Goal: Information Seeking & Learning: Learn about a topic

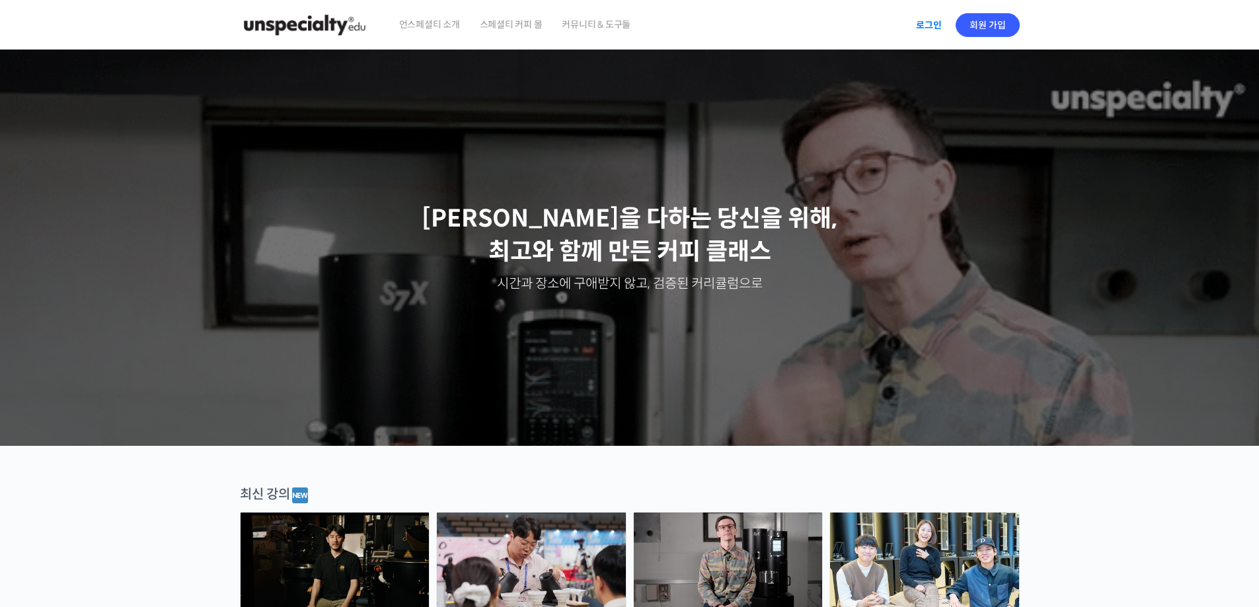
click at [927, 22] on link "로그인" at bounding box center [929, 25] width 42 height 30
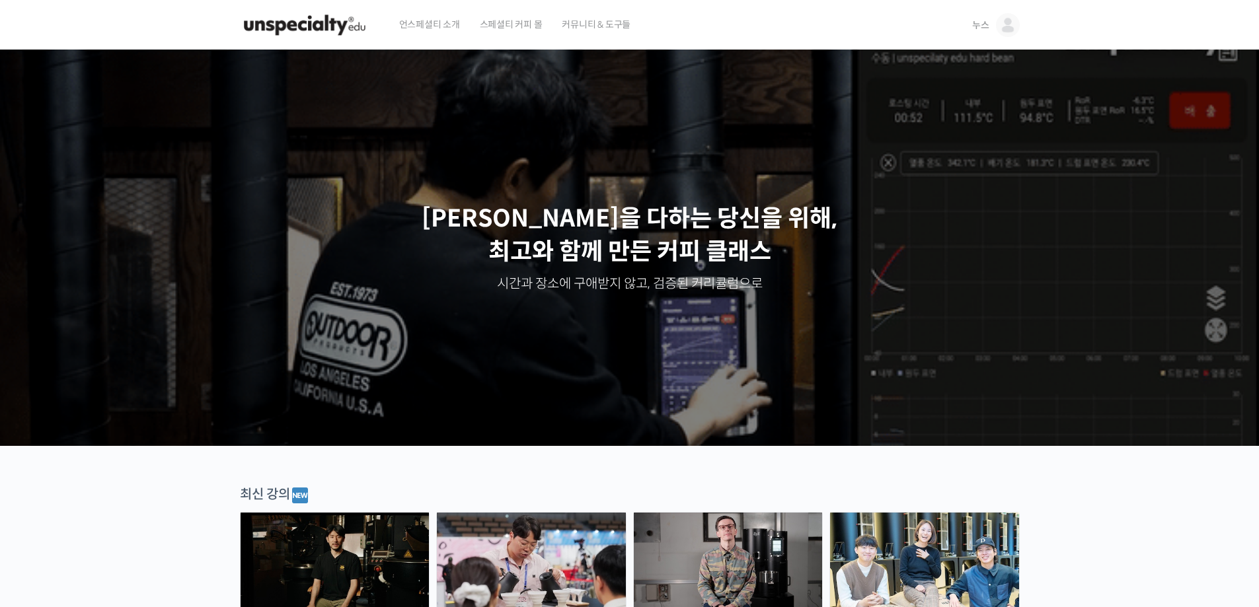
click at [1001, 27] on img at bounding box center [1008, 25] width 24 height 24
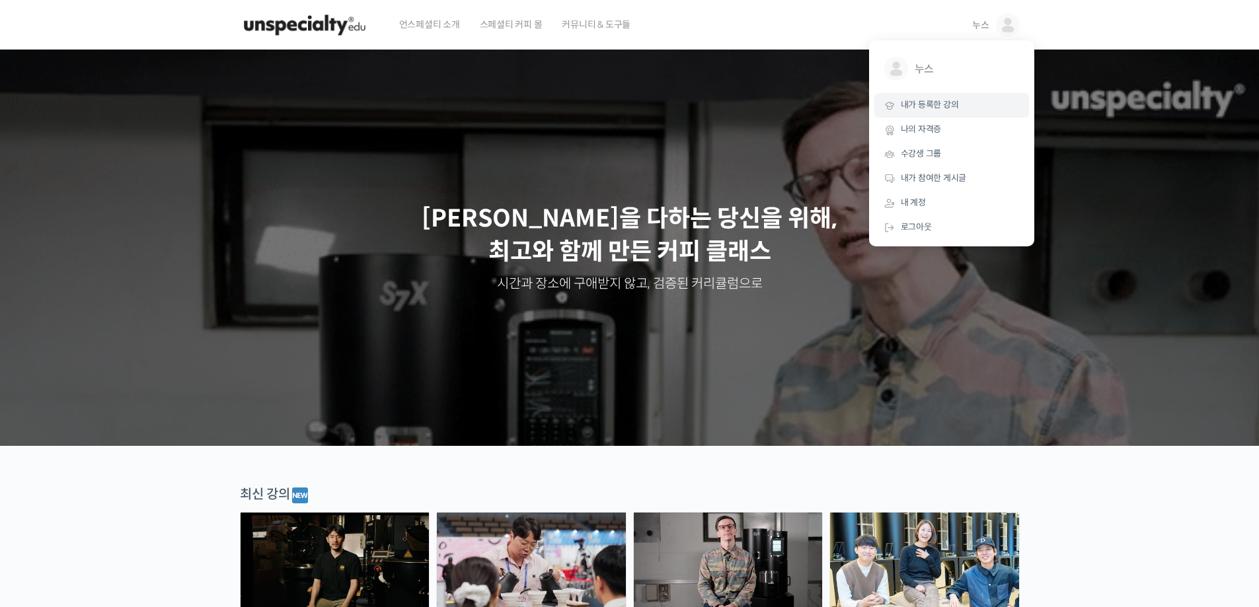
click at [935, 113] on link "내가 등록한 강의" at bounding box center [952, 105] width 155 height 24
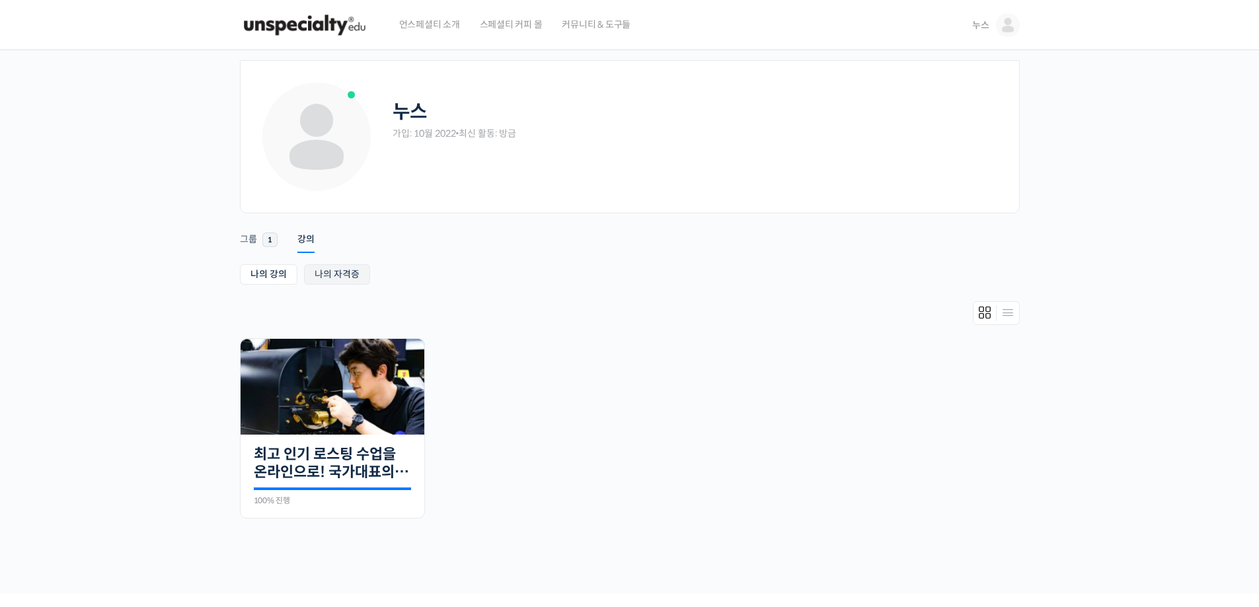
click at [344, 277] on link "나의 자격증" at bounding box center [337, 274] width 66 height 20
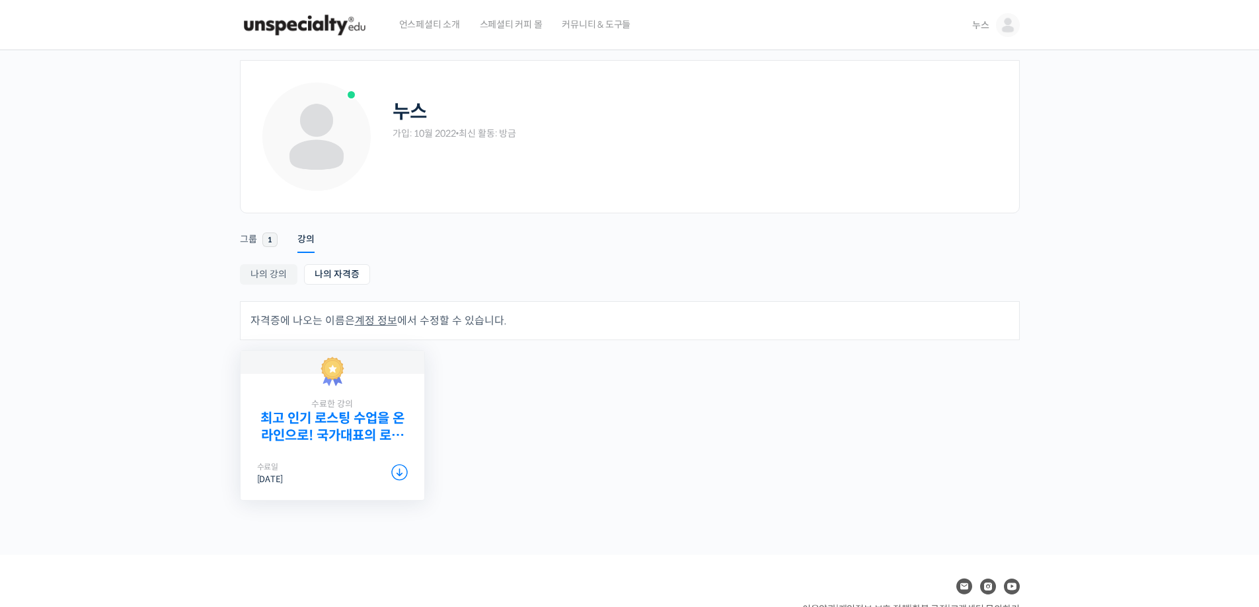
click at [350, 422] on link "최고 인기 로스팅 수업을 온라인으로! 국가대표의 로스팅 클래스" at bounding box center [332, 427] width 151 height 33
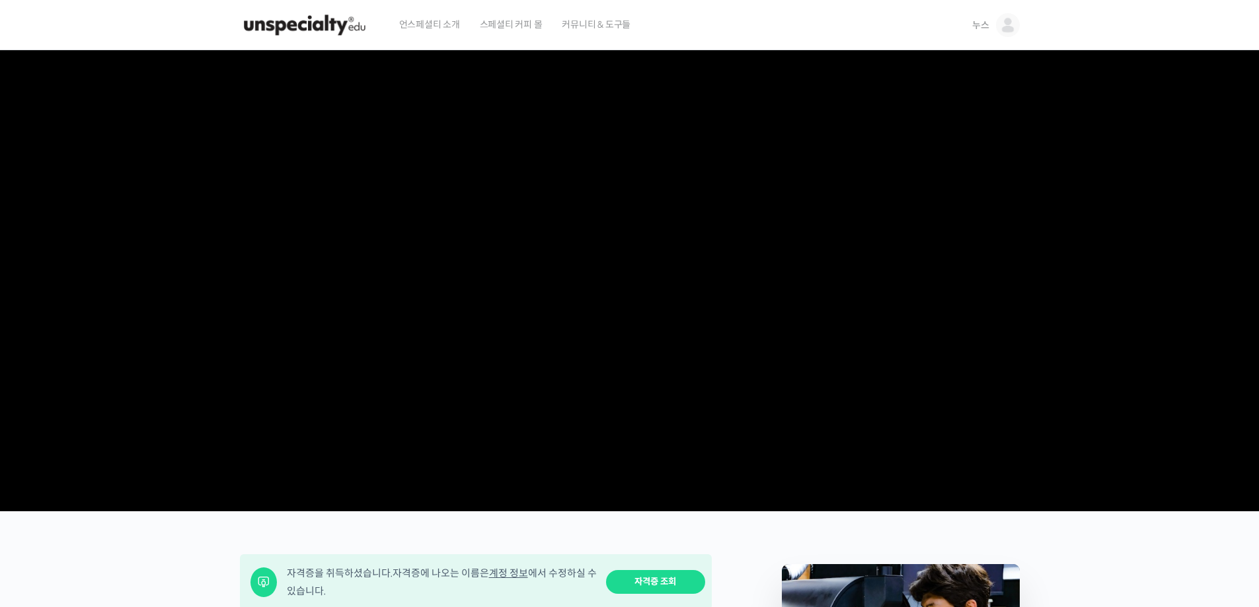
scroll to position [529, 0]
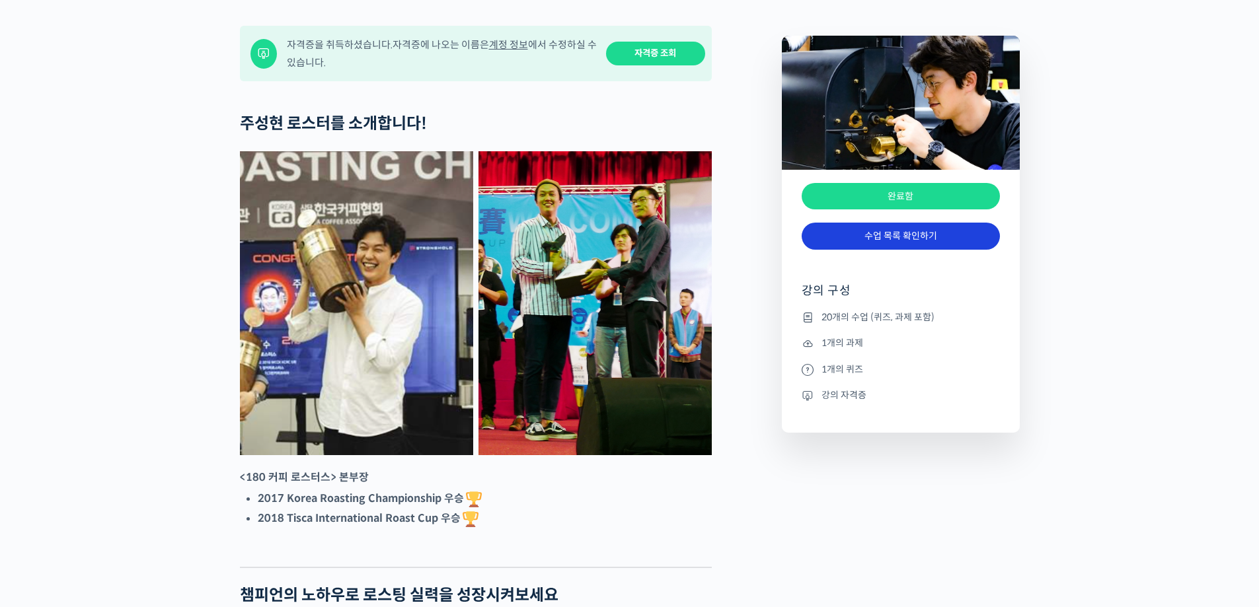
click at [904, 250] on link "수업 목록 확인하기" at bounding box center [901, 236] width 198 height 27
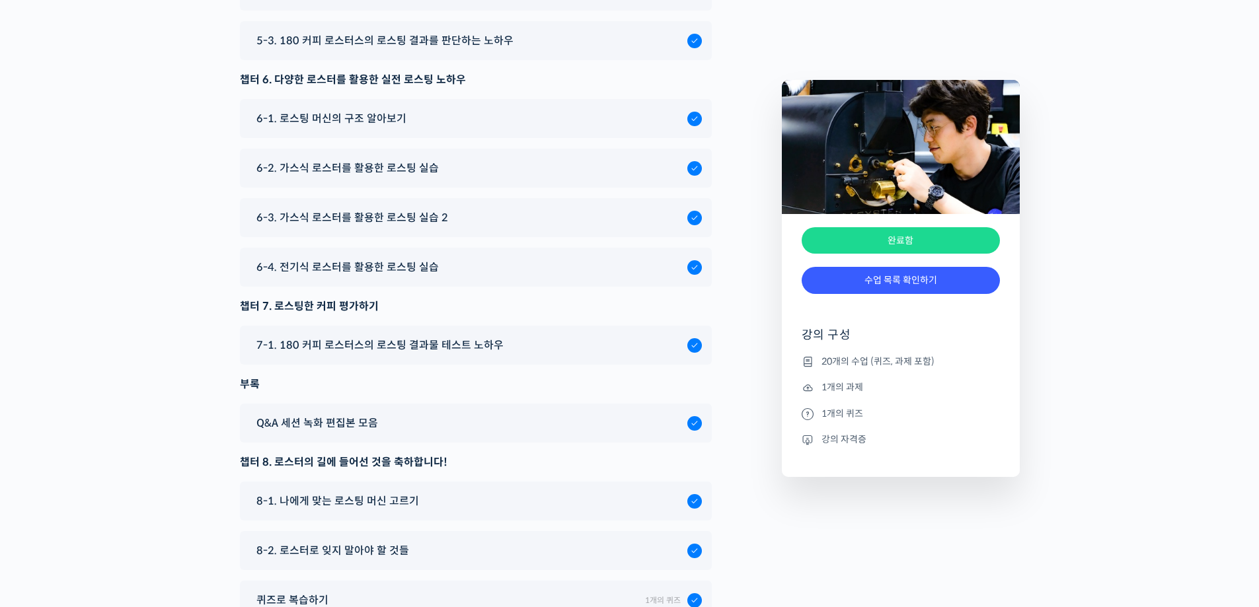
scroll to position [7201, 0]
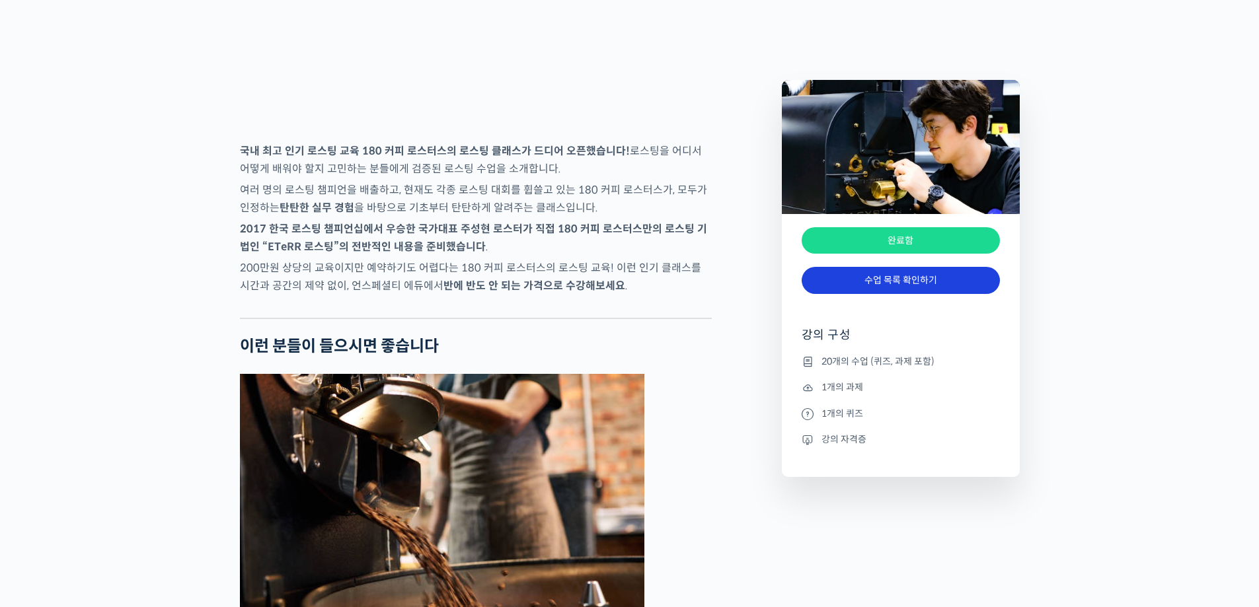
click at [858, 293] on link "수업 목록 확인하기" at bounding box center [901, 280] width 198 height 27
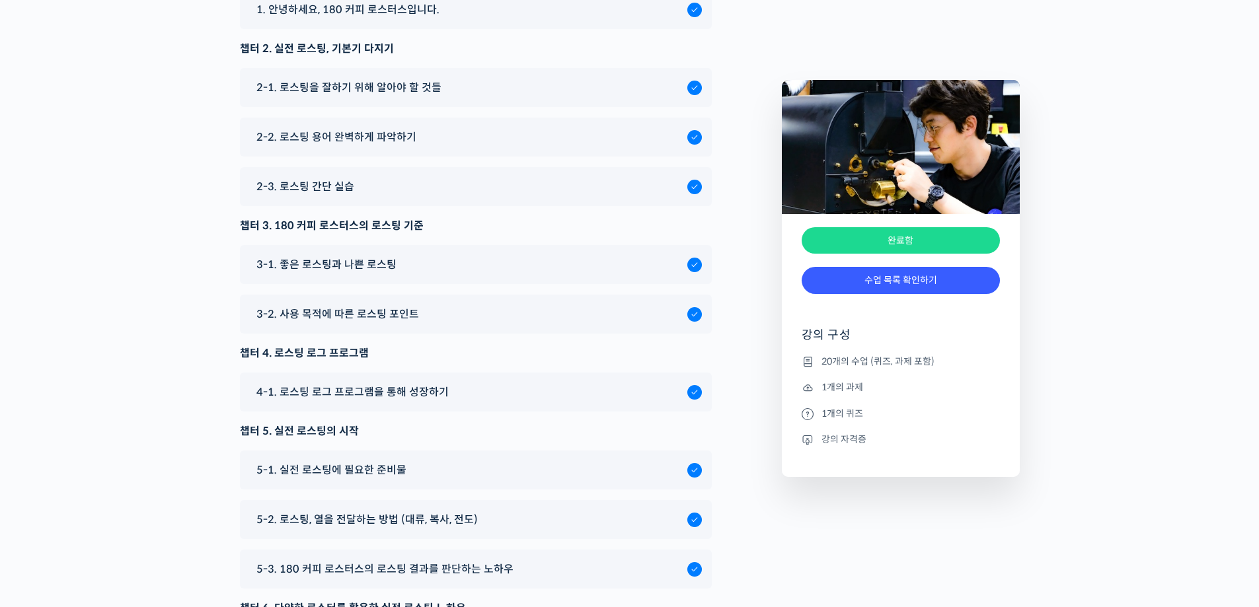
scroll to position [529, 0]
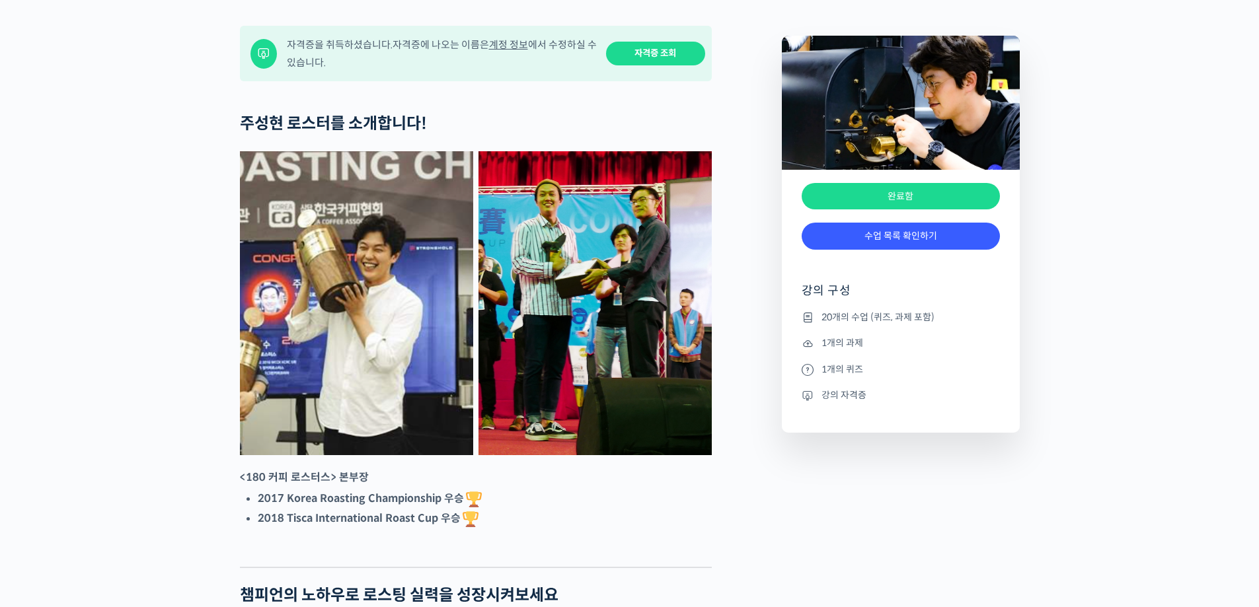
click at [652, 66] on link "자격증 조회" at bounding box center [655, 54] width 99 height 24
click at [515, 51] on link "계정 정보" at bounding box center [508, 44] width 39 height 13
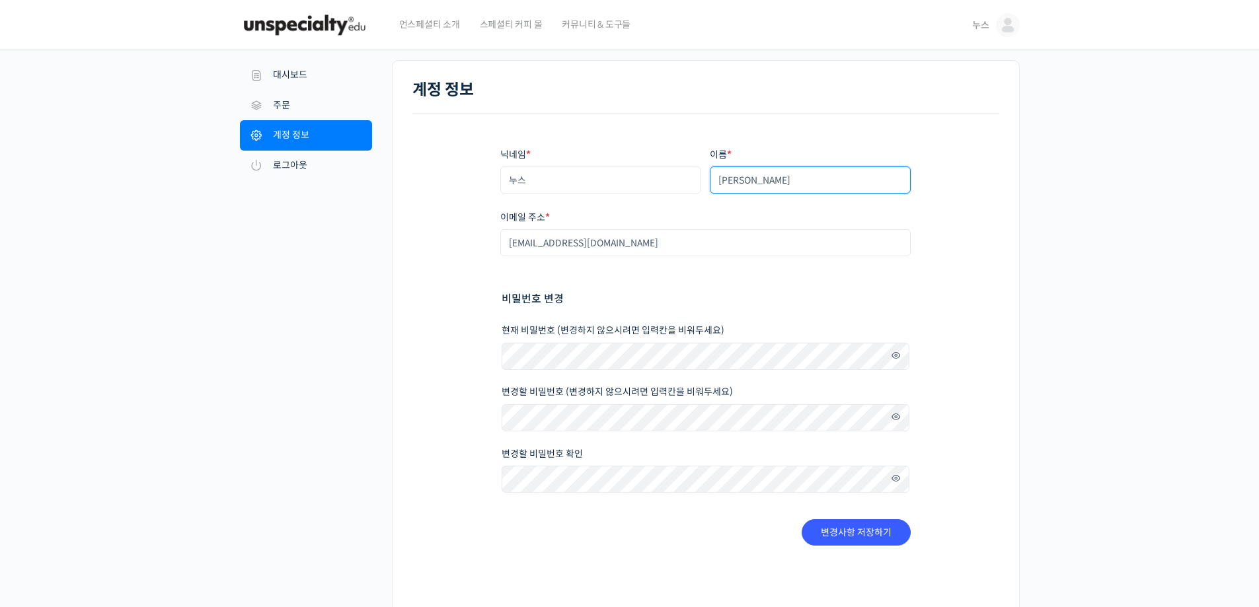
click at [816, 187] on input "[PERSON_NAME]" at bounding box center [811, 180] width 202 height 27
drag, startPoint x: 822, startPoint y: 187, endPoint x: 689, endPoint y: 187, distance: 132.9
click at [689, 187] on div "닉네임 * 누스 이름 * 임은지 표시되는 이름 * 누스 계정과 리뷰 영역에서 표시되는 이름입니다. 이메일 주소 * ejrim87@naver.c…" at bounding box center [705, 347] width 411 height 398
type input "[PERSON_NAME]"
click at [802, 520] on button "변경사항 저장하기" at bounding box center [856, 533] width 109 height 26
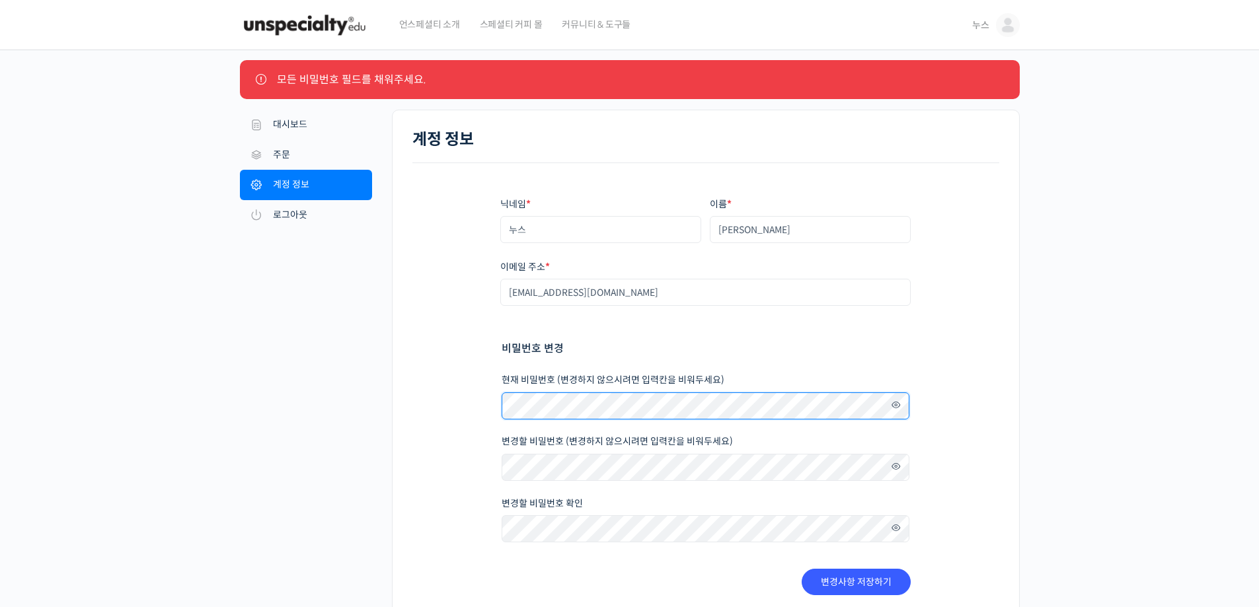
click at [447, 408] on div "닉네임 * 누스 이름 * [PERSON_NAME] 표시되는 이름 * 누스 계정과 리뷰 영역에서 표시되는 이름입니다. 이메일 주소 * [EMAI…" at bounding box center [705, 396] width 587 height 467
click at [391, 389] on nav "내 계정 대시보드 주문 다운로드 주소 계정 정보 로그아웃" at bounding box center [316, 391] width 152 height 562
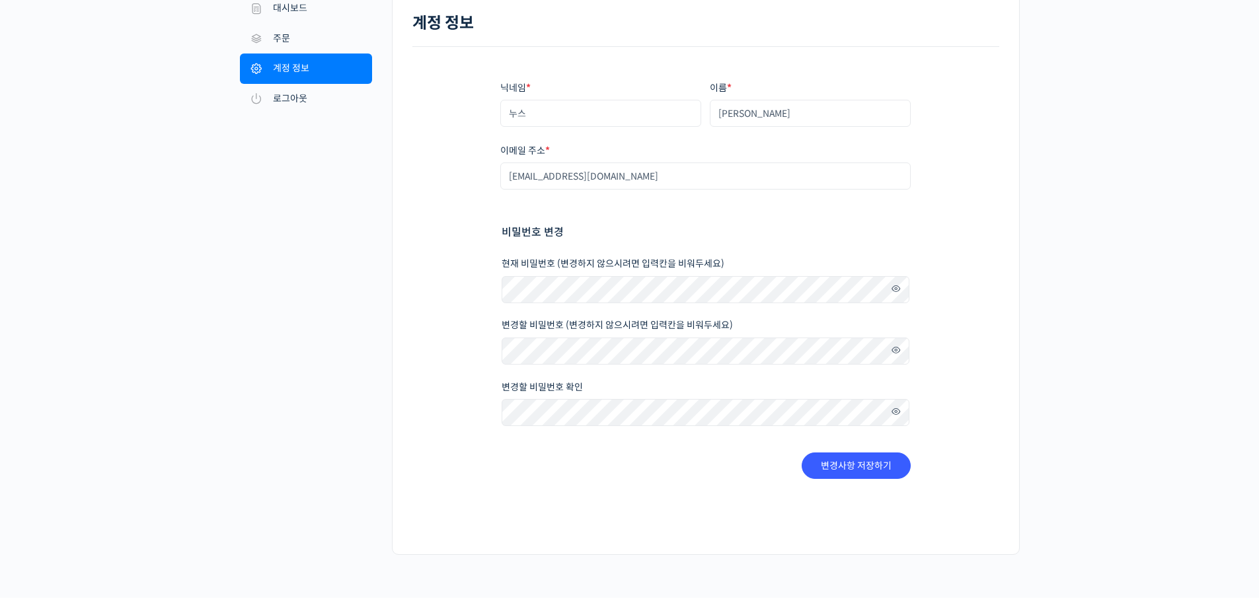
scroll to position [100, 0]
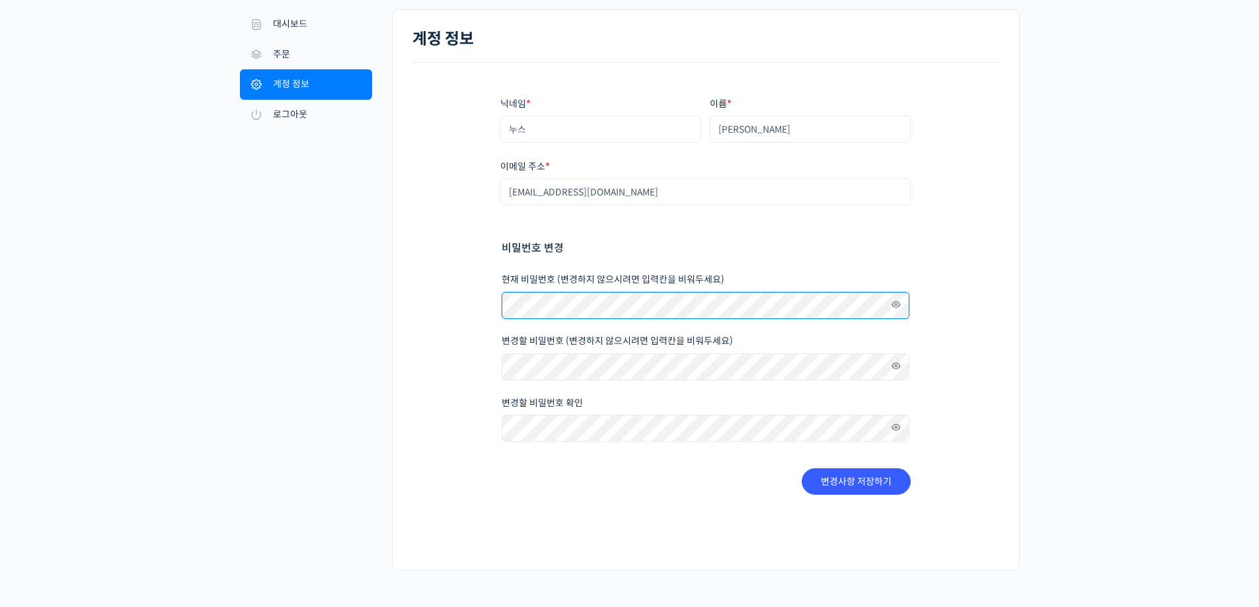
click at [442, 308] on div "닉네임 * 누스 이름 * 임은지 표시되는 이름 * 누스 계정과 리뷰 영역에서 표시되는 이름입니다. 이메일 주소 * ejrim87@naver.c…" at bounding box center [705, 296] width 587 height 467
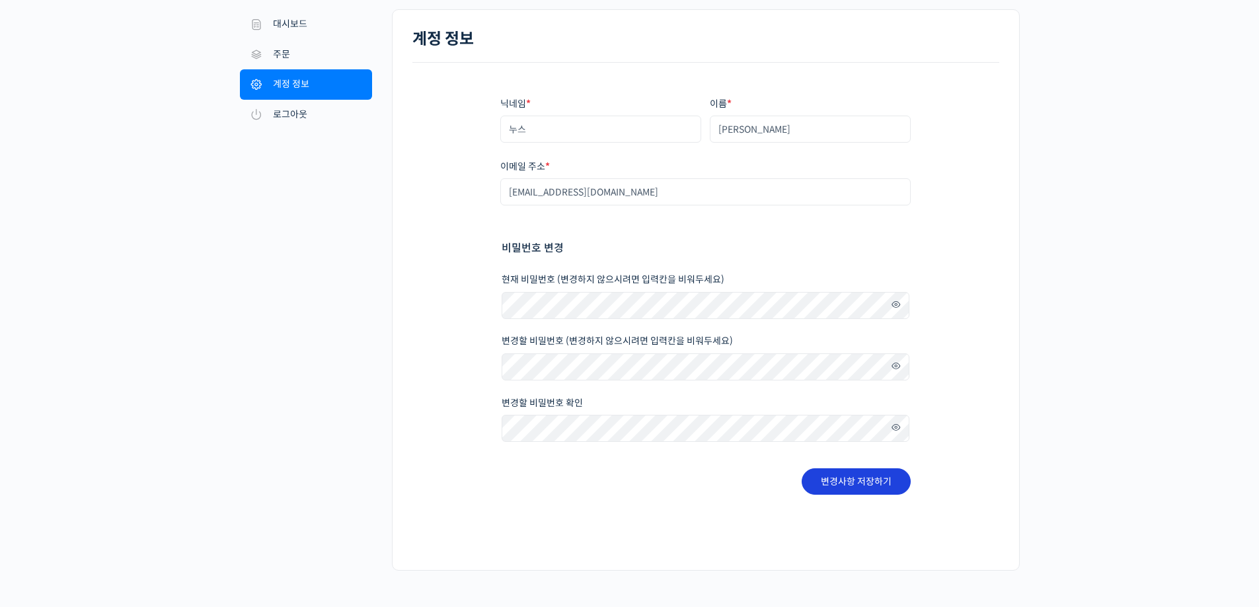
click at [855, 489] on button "변경사항 저장하기" at bounding box center [856, 482] width 109 height 26
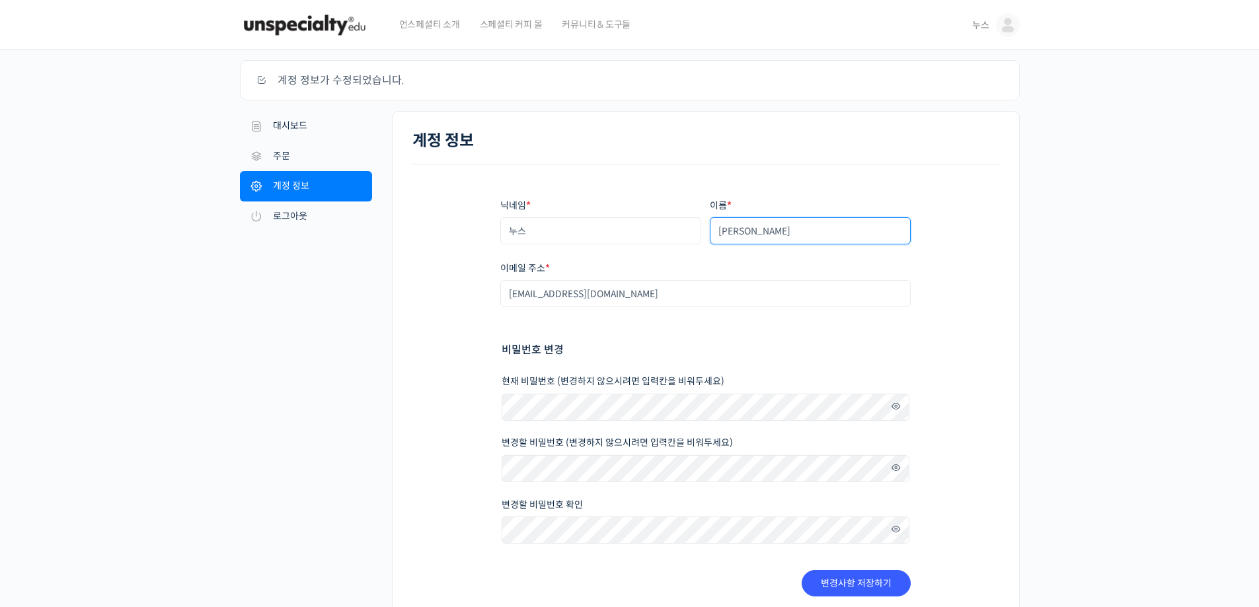
drag, startPoint x: 789, startPoint y: 232, endPoint x: 680, endPoint y: 233, distance: 109.1
click at [680, 233] on div "닉네임 * 누스 이름 * 임은지 표시되는 이름 * 누스 계정과 리뷰 영역에서 표시되는 이름입니다. 이메일 주소 * ejrim87@naver.c…" at bounding box center [705, 398] width 411 height 398
type input "[PERSON_NAME]"
click at [697, 313] on div "닉네임 * 누스 이름 * 김보라 표시되는 이름 * 누스 계정과 리뷰 영역에서 표시되는 이름입니다. 이메일 주소 * ejrim87@naver.c…" at bounding box center [705, 398] width 411 height 398
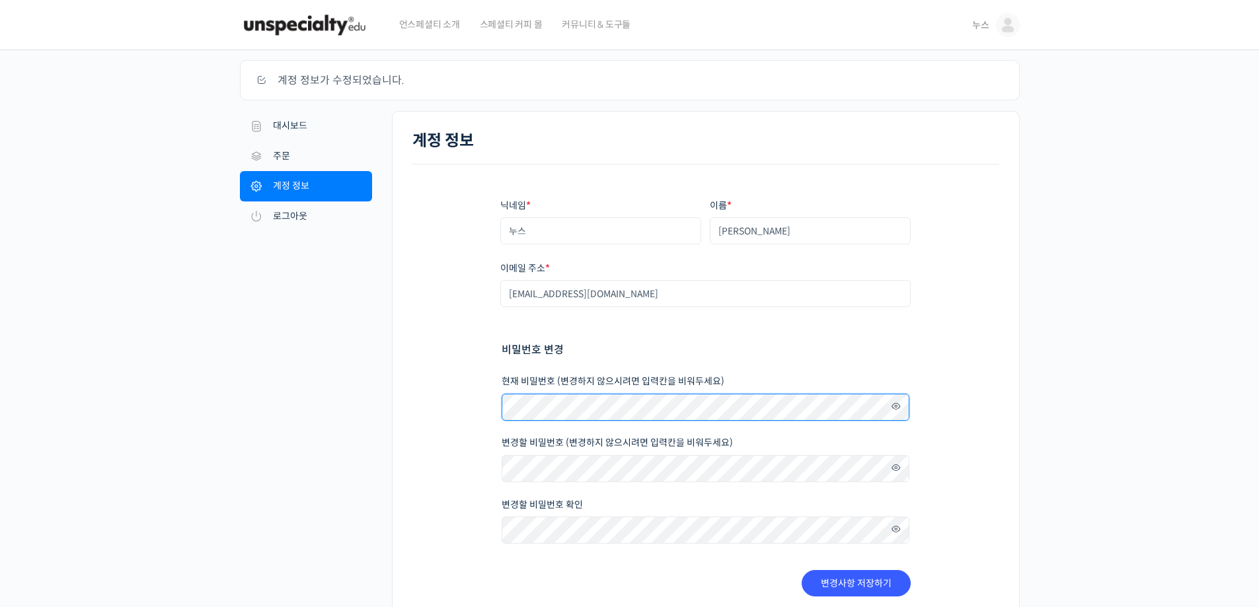
click at [464, 406] on div "닉네임 * 누스 이름 * [PERSON_NAME] 표시되는 이름 * 누스 계정과 리뷰 영역에서 표시되는 이름입니다. 이메일 주소 * [EMAI…" at bounding box center [705, 398] width 587 height 467
drag, startPoint x: 1068, startPoint y: 458, endPoint x: 998, endPoint y: 483, distance: 74.2
click at [1066, 458] on div "계정 정보 계정 정보가 수정되었습니다. 내 계정 대시보드 주문 다운로드 주소 계정 정보 로그아웃 계정 정보 닉네임 * 누스 이름 * 김보라 표…" at bounding box center [629, 383] width 1259 height 666
click at [878, 584] on button "변경사항 저장하기" at bounding box center [856, 583] width 109 height 26
click at [999, 19] on img at bounding box center [1008, 25] width 24 height 24
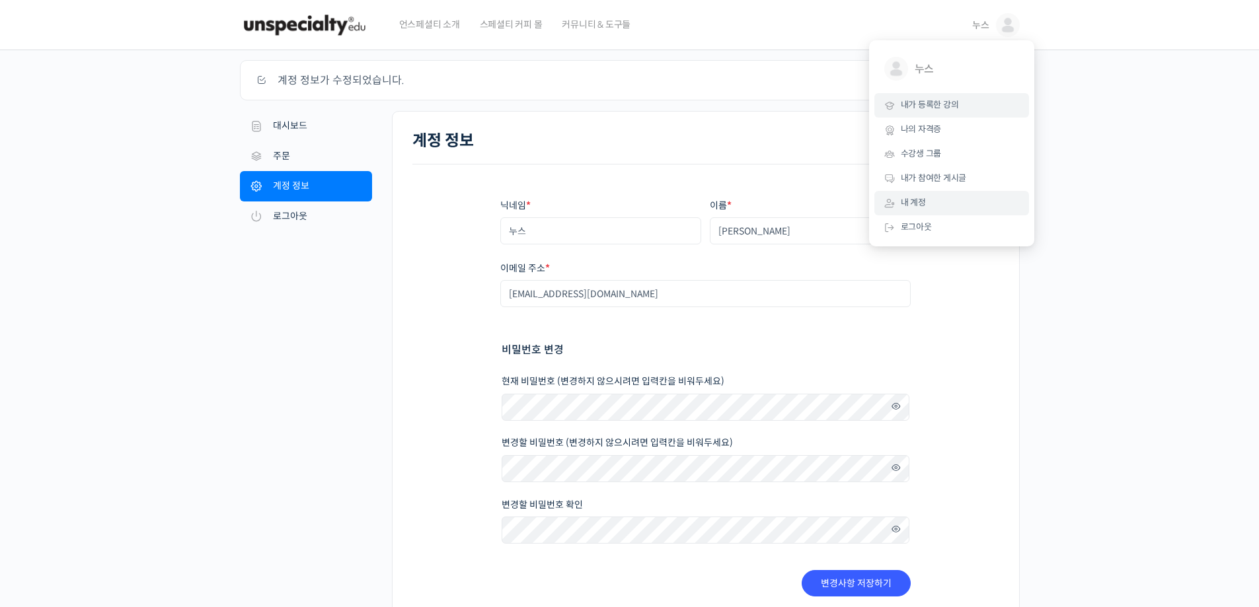
click at [941, 106] on span "내가 등록한 강의" at bounding box center [930, 104] width 58 height 11
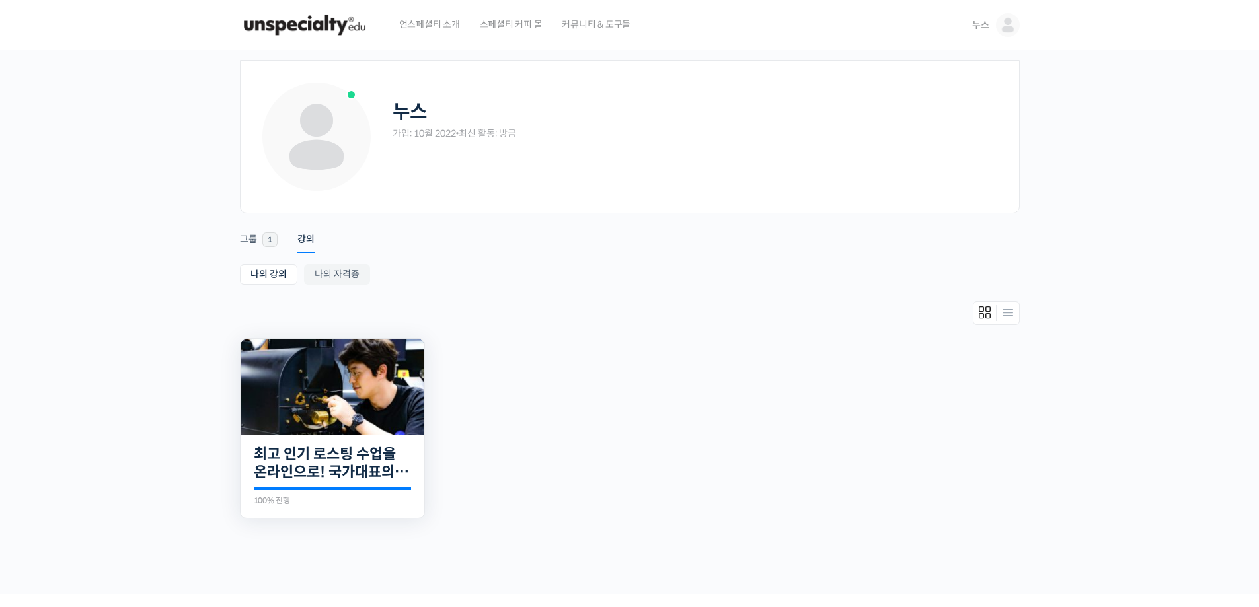
click at [395, 416] on img at bounding box center [333, 387] width 184 height 96
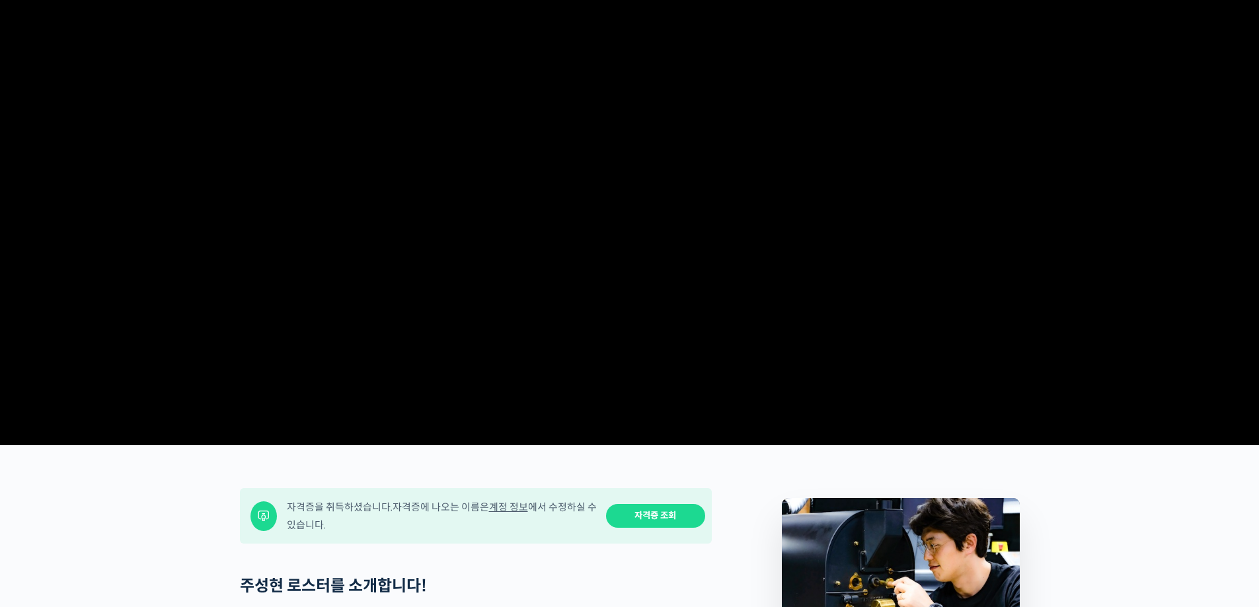
scroll to position [463, 0]
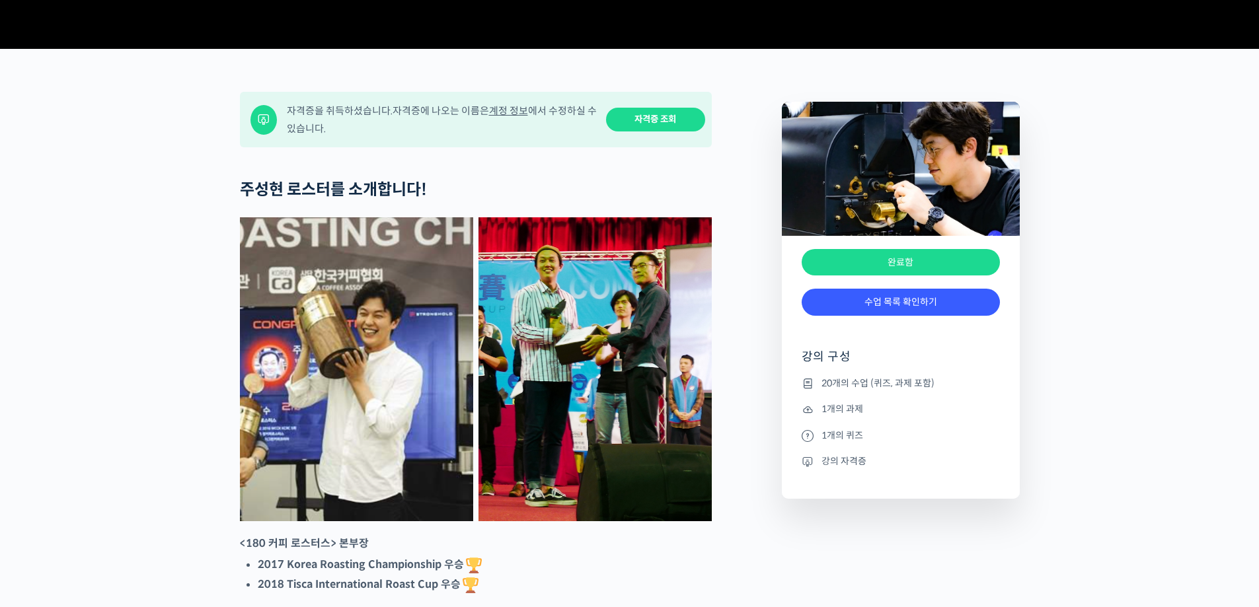
click at [896, 276] on div "완료함" at bounding box center [901, 262] width 198 height 27
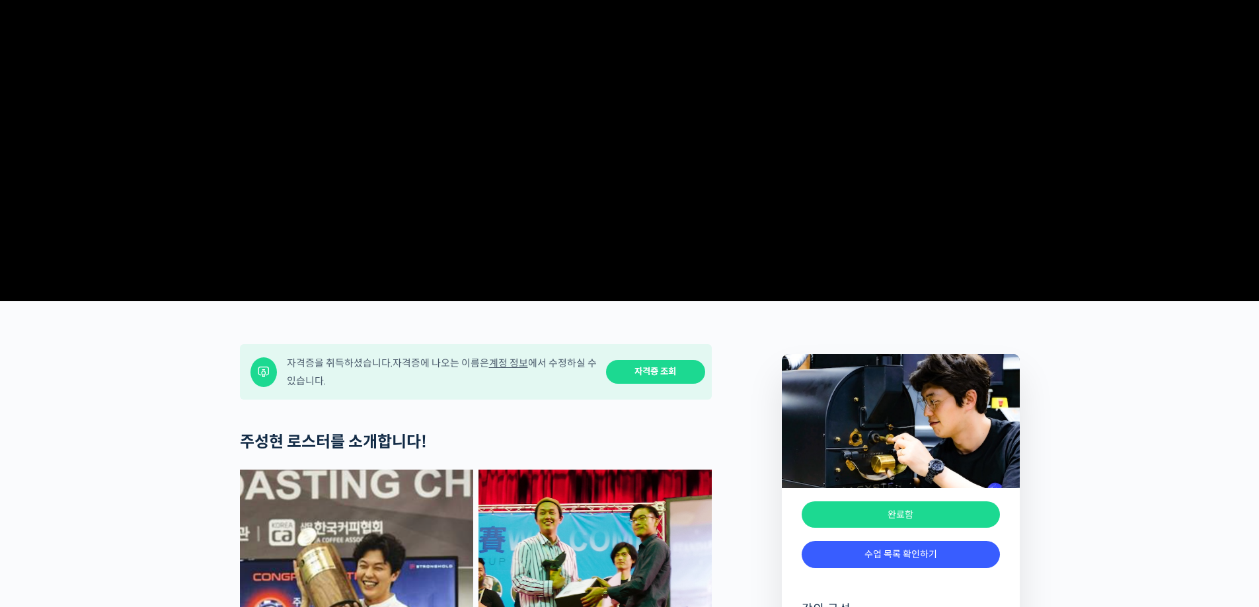
scroll to position [198, 0]
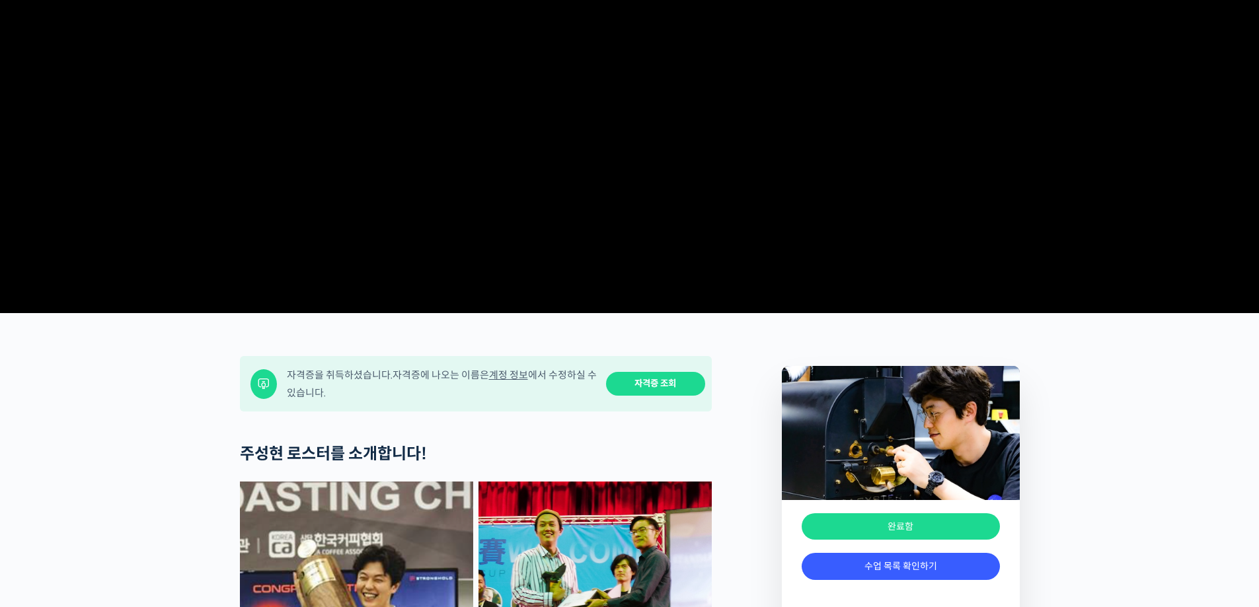
click at [643, 397] on link "자격증 조회" at bounding box center [655, 384] width 99 height 24
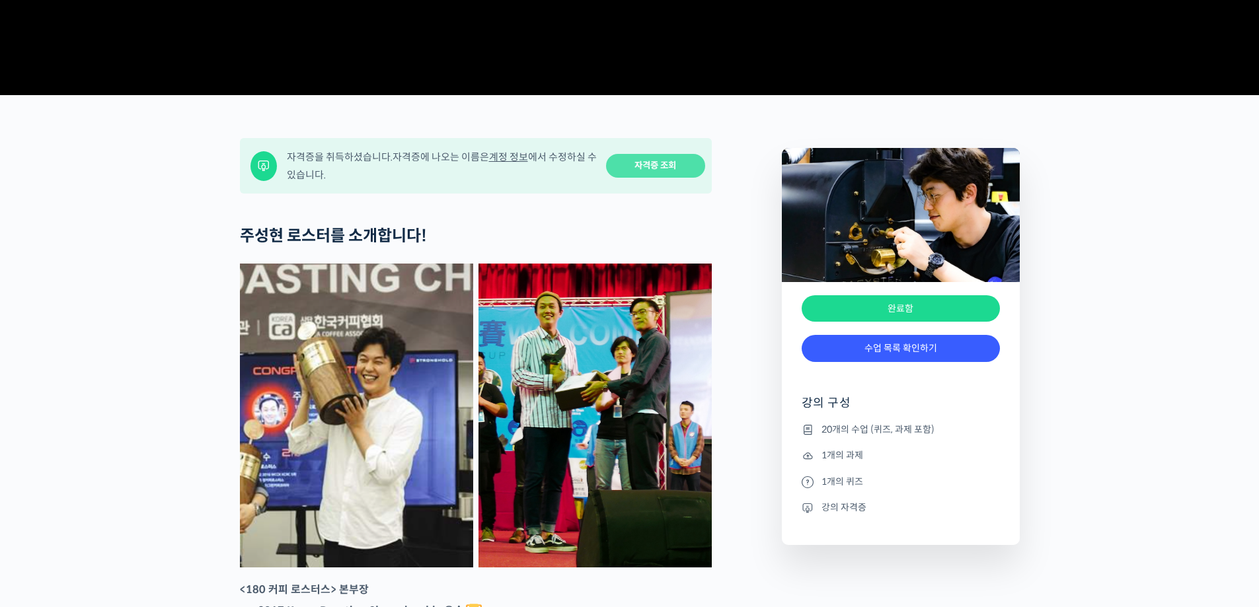
scroll to position [463, 0]
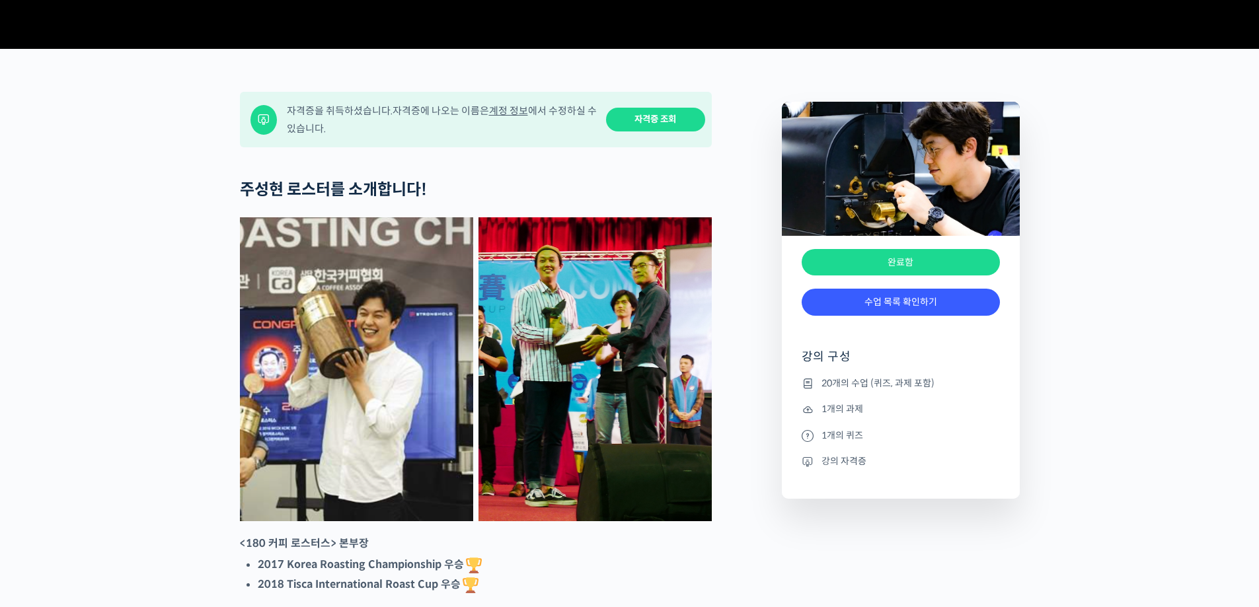
click at [499, 117] on link "계정 정보" at bounding box center [508, 110] width 39 height 13
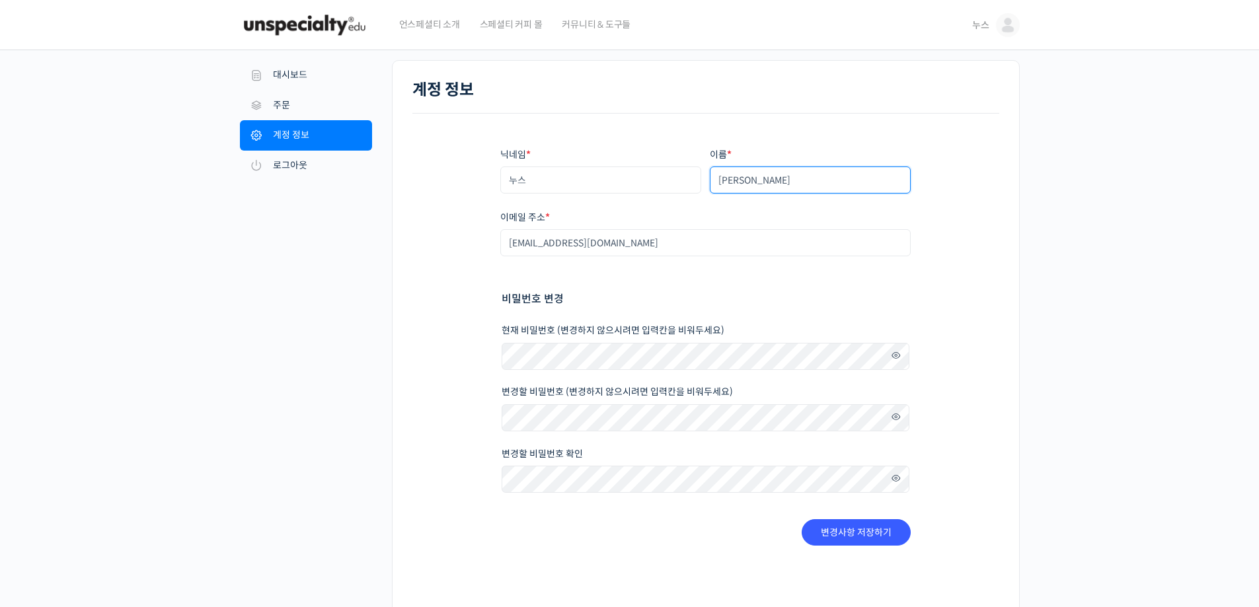
drag, startPoint x: 767, startPoint y: 185, endPoint x: 623, endPoint y: 184, distance: 144.1
click at [624, 184] on div "닉네임 * 누스 이름 * [PERSON_NAME] 표시되는 이름 * 누스 계정과 리뷰 영역에서 표시되는 이름입니다. 이메일 주소 * [EMAI…" at bounding box center [705, 347] width 411 height 398
type input "[PERSON_NAME]"
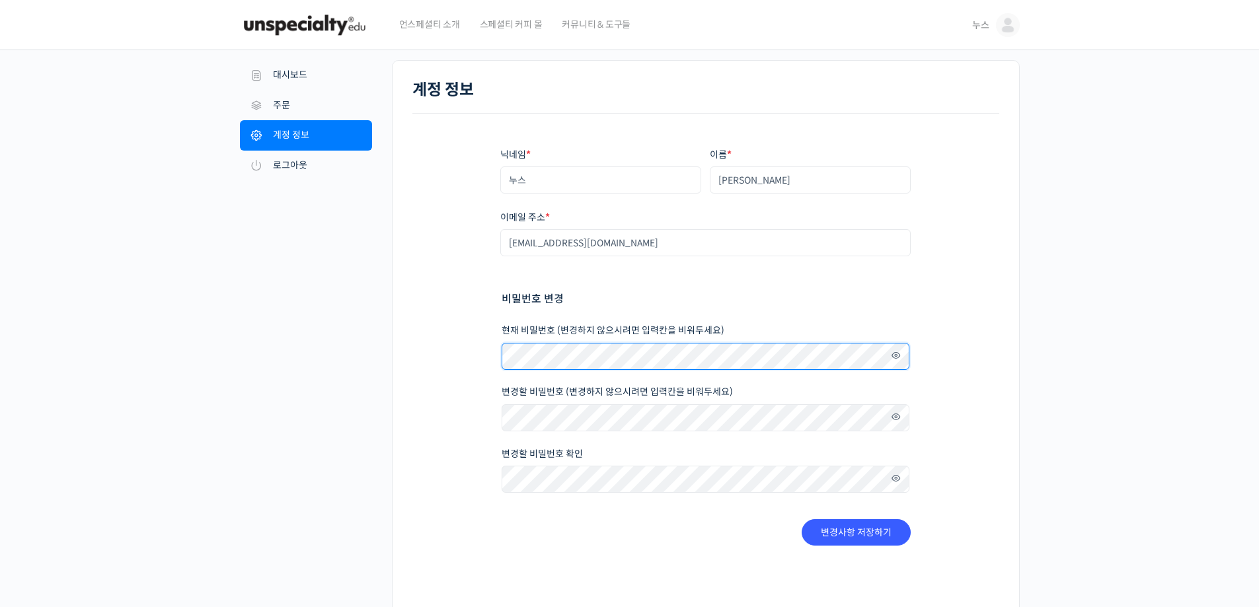
click at [401, 354] on div "계정 정보 닉네임 * 누스 이름 * 임은지 표시되는 이름 * 누스 계정과 리뷰 영역에서 표시되는 이름입니다. 이메일 주소 * ejrim87@n…" at bounding box center [706, 341] width 628 height 562
click at [859, 541] on button "변경사항 저장하기" at bounding box center [856, 533] width 109 height 26
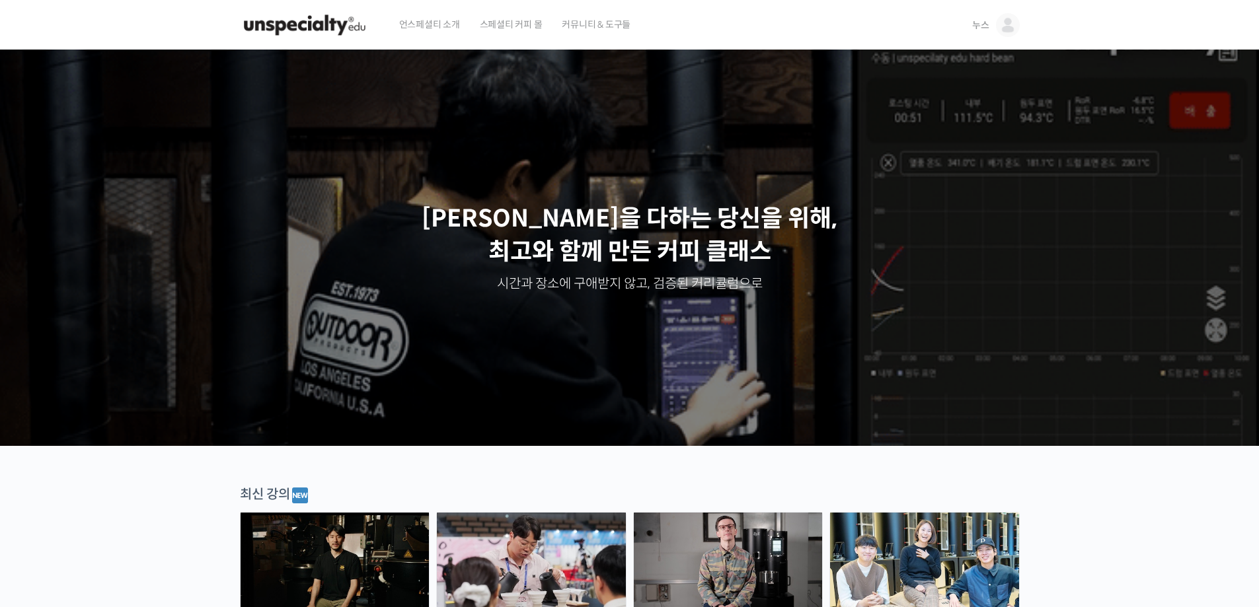
click at [1007, 24] on img at bounding box center [1008, 25] width 24 height 24
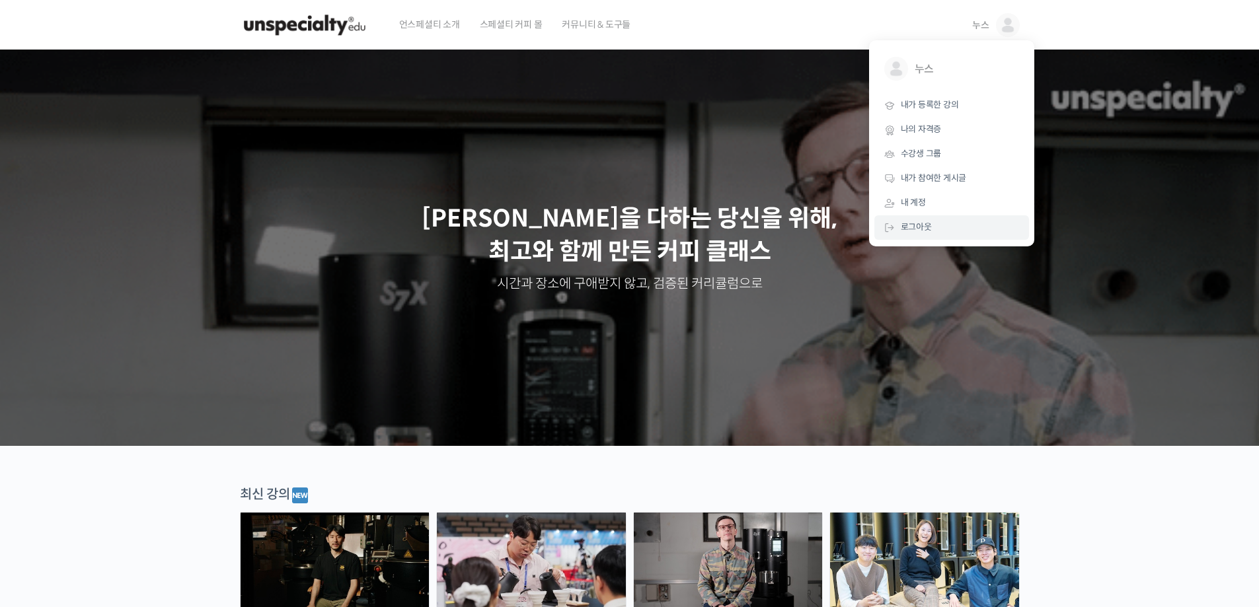
click at [920, 221] on span "로그아웃" at bounding box center [916, 226] width 31 height 11
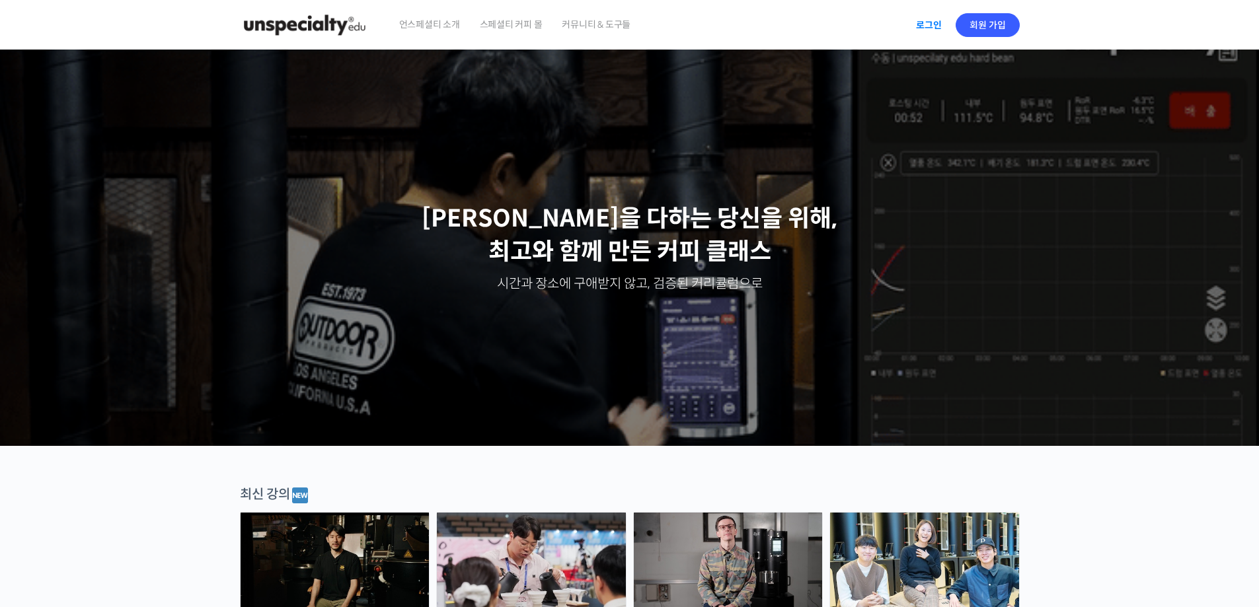
click at [931, 20] on link "로그인" at bounding box center [929, 25] width 42 height 30
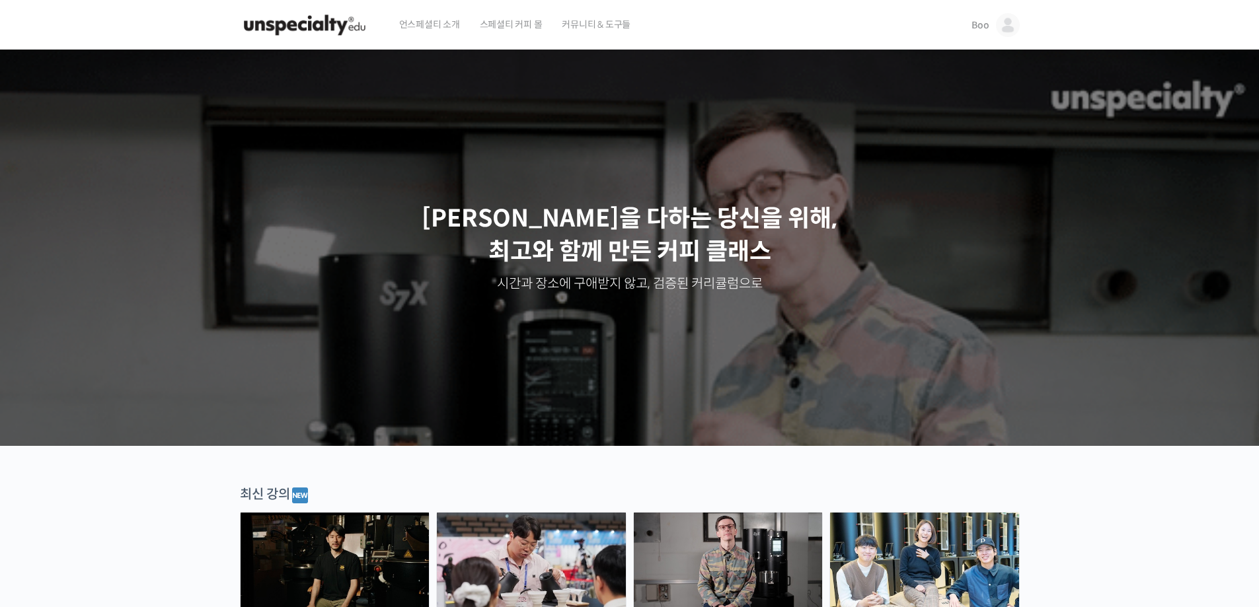
click at [996, 30] on link "Boo" at bounding box center [996, 25] width 48 height 50
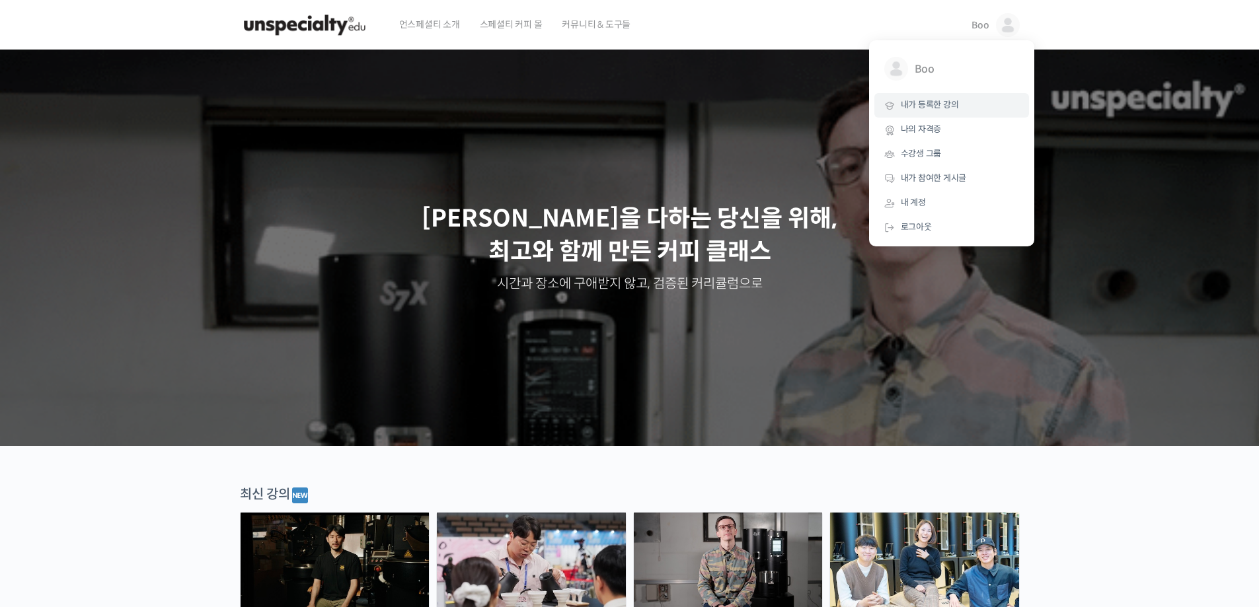
click at [945, 105] on span "내가 등록한 강의" at bounding box center [930, 104] width 58 height 11
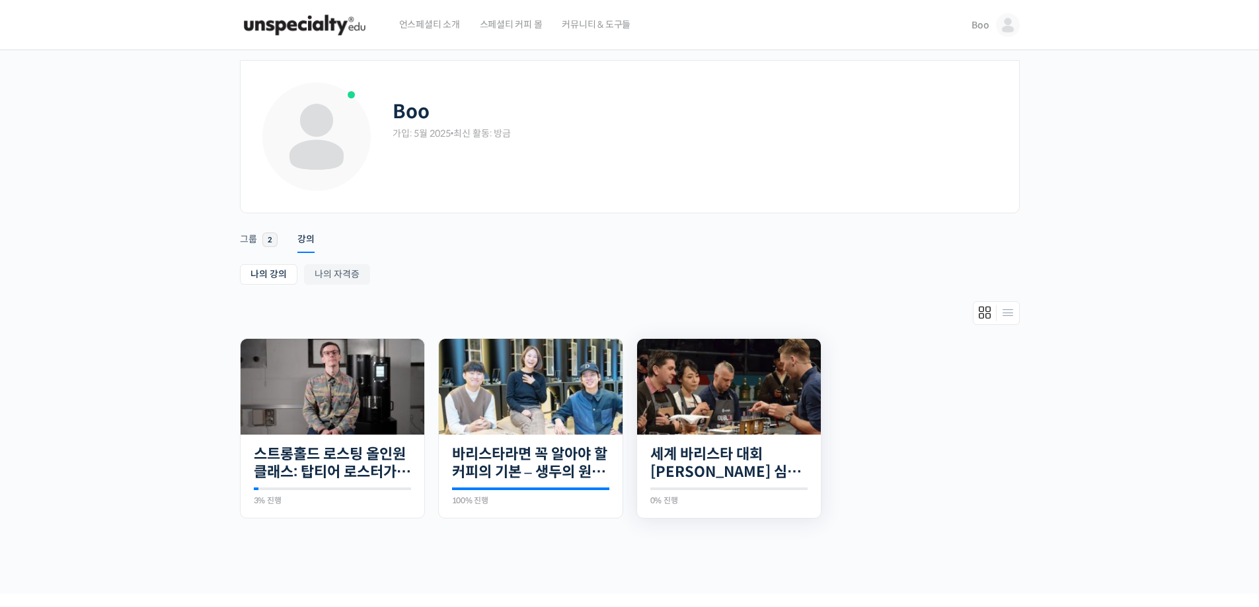
click at [743, 420] on img at bounding box center [729, 387] width 184 height 96
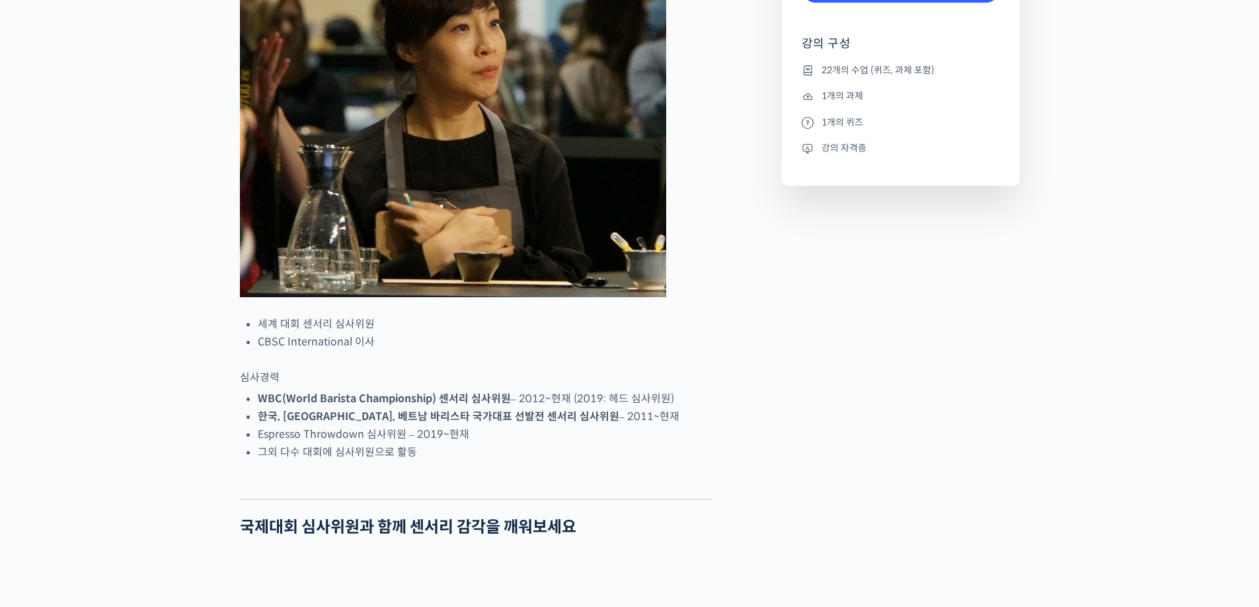
scroll to position [992, 0]
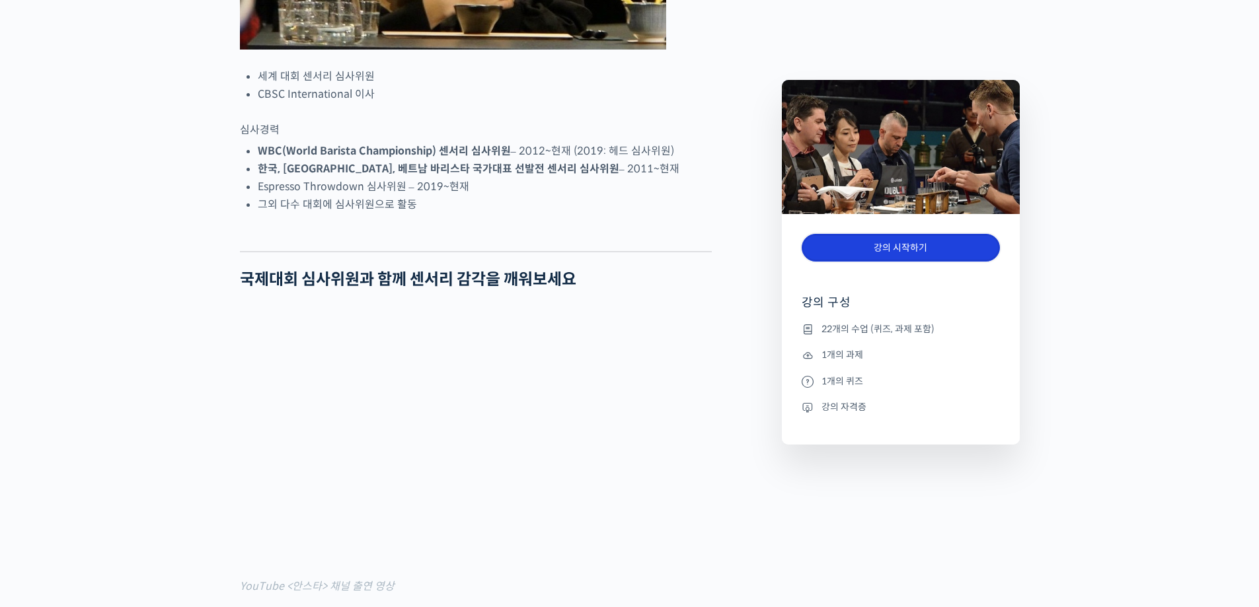
click at [880, 241] on link "강의 시작하기" at bounding box center [901, 248] width 198 height 28
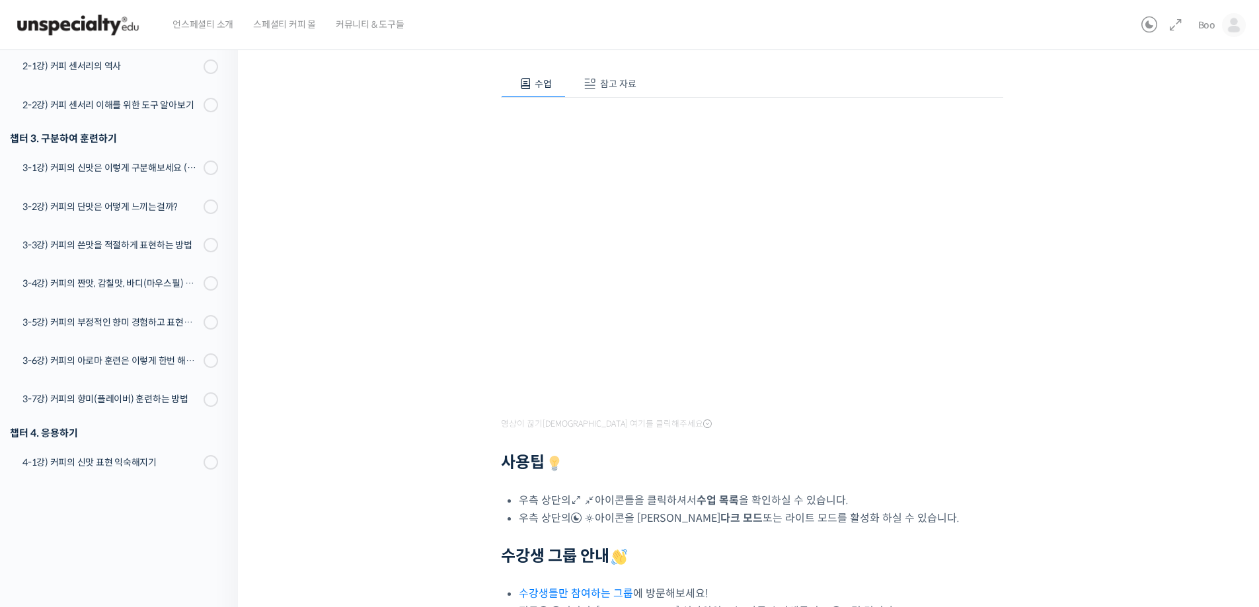
scroll to position [295, 0]
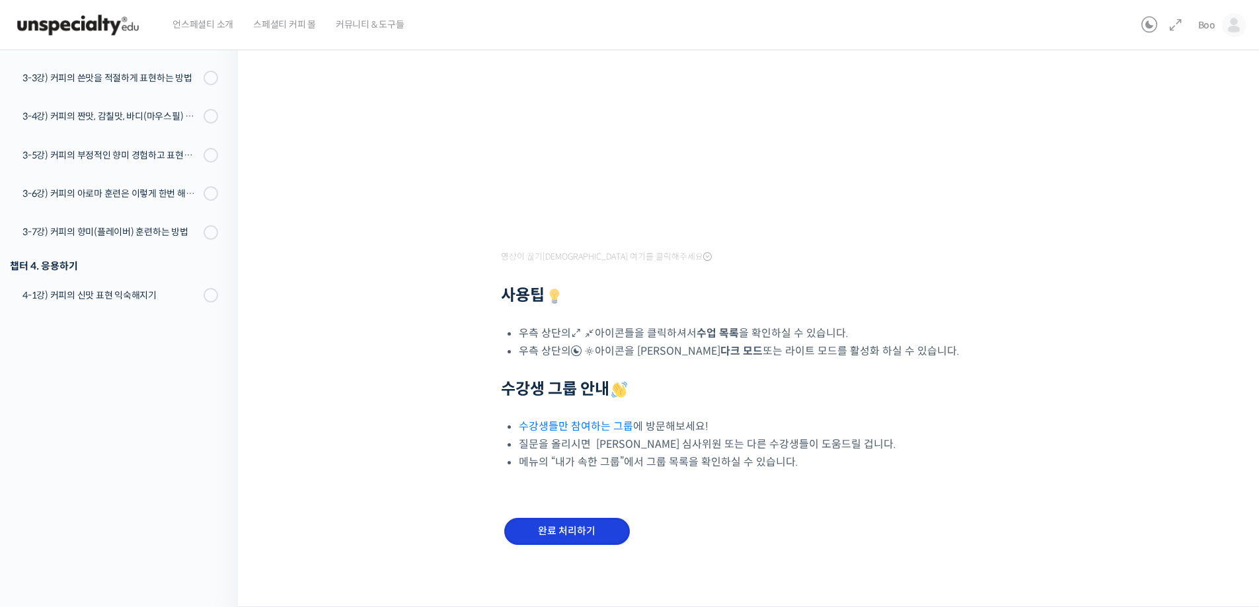
click at [560, 524] on input "완료 처리하기" at bounding box center [567, 531] width 126 height 27
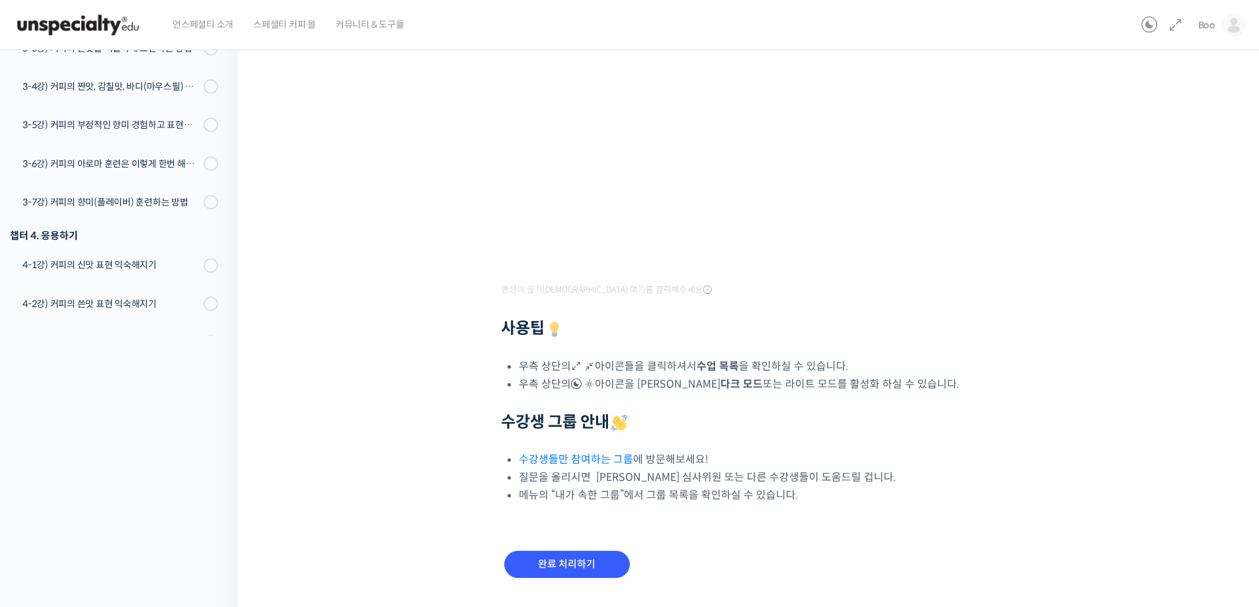
scroll to position [295, 0]
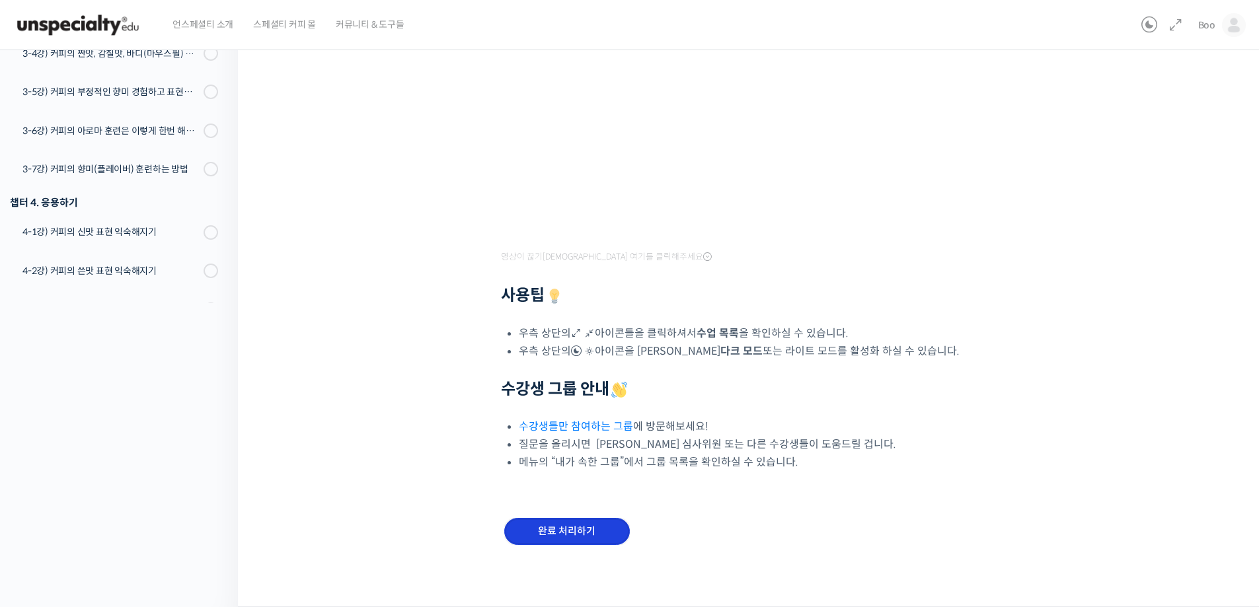
click at [576, 535] on input "완료 처리하기" at bounding box center [567, 531] width 126 height 27
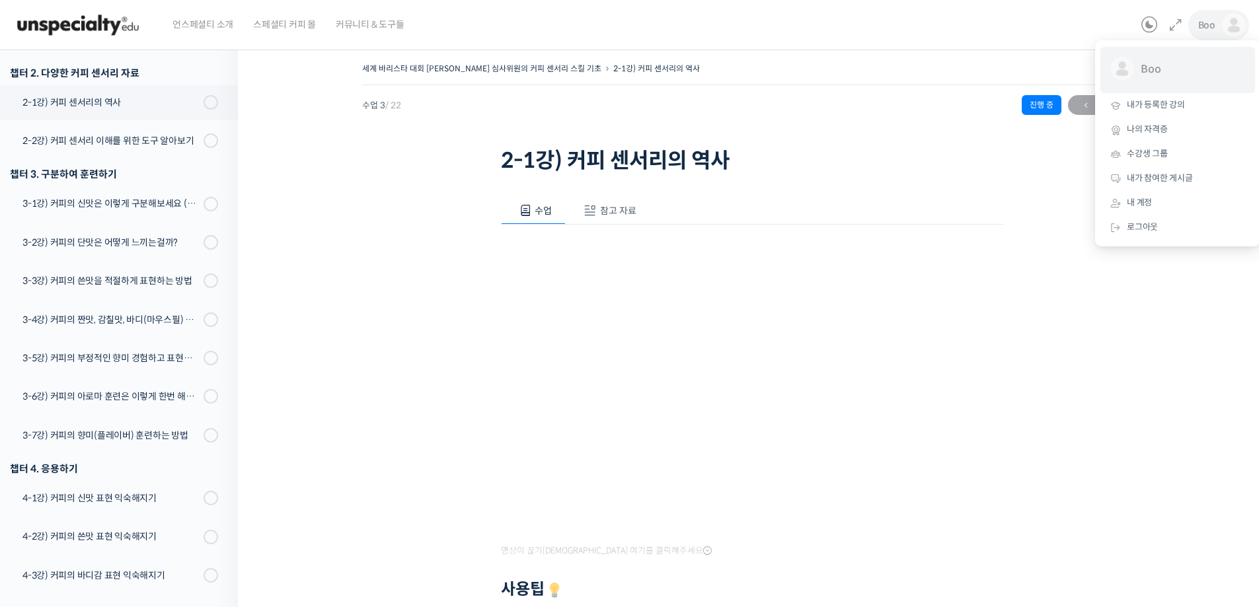
scroll to position [272, 0]
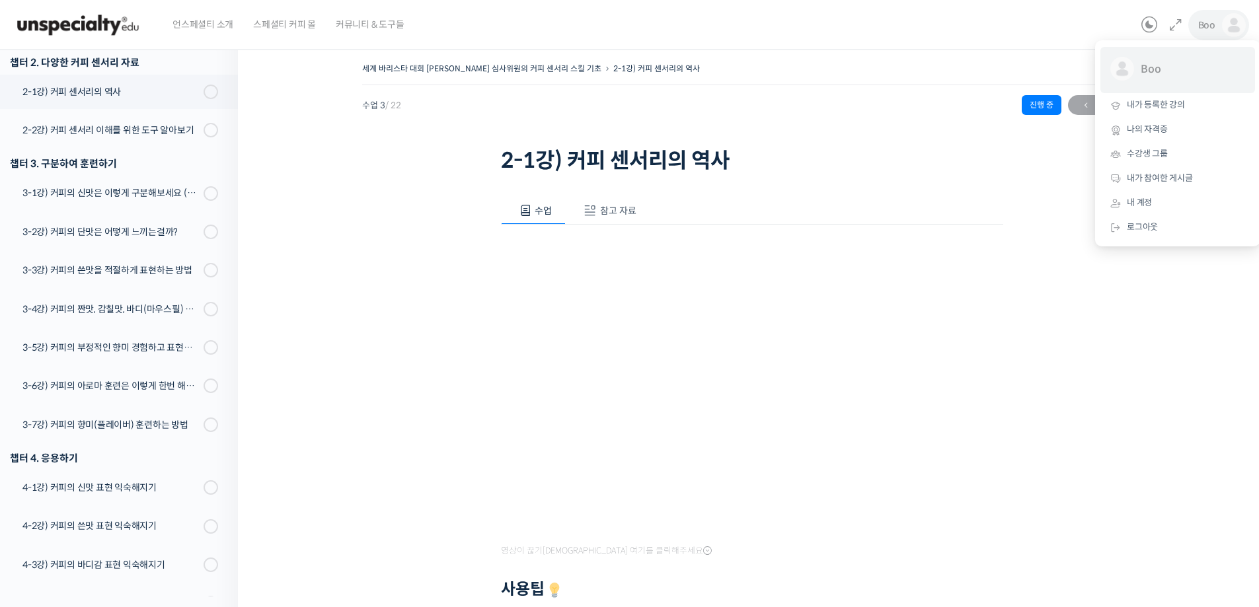
click at [1147, 63] on span "Boo" at bounding box center [1190, 69] width 98 height 25
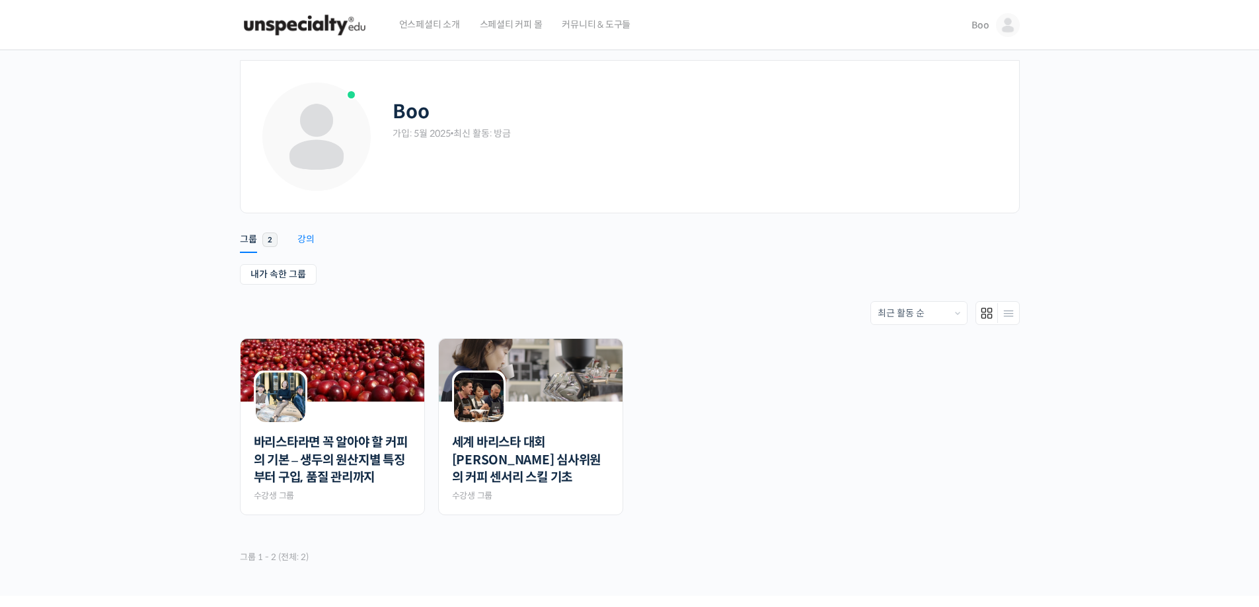
click at [303, 234] on div "강의" at bounding box center [305, 243] width 17 height 20
click at [522, 431] on div "세계 바리스타 대회 윤선희 심사위원의 커피 센서리 스킬 기초 Private 수강생 그룹" at bounding box center [530, 463] width 157 height 78
click at [519, 437] on link "세계 바리스타 대회 [PERSON_NAME] 심사위원의 커피 센서리 스킬 기초" at bounding box center [530, 460] width 157 height 53
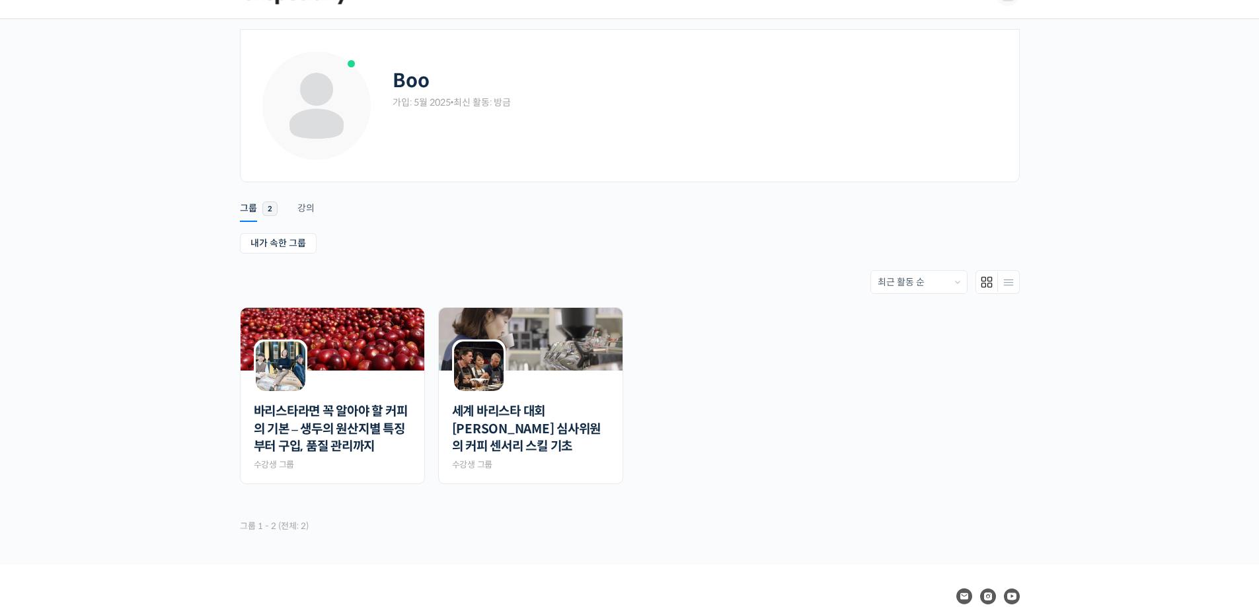
scroll to position [115, 0]
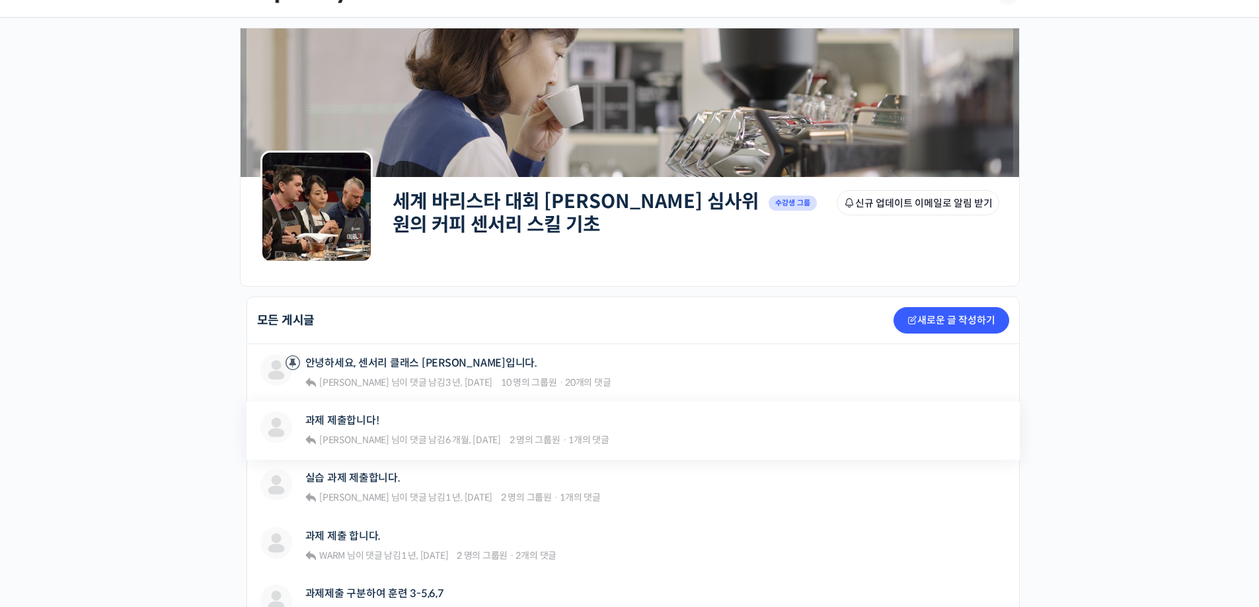
scroll to position [198, 0]
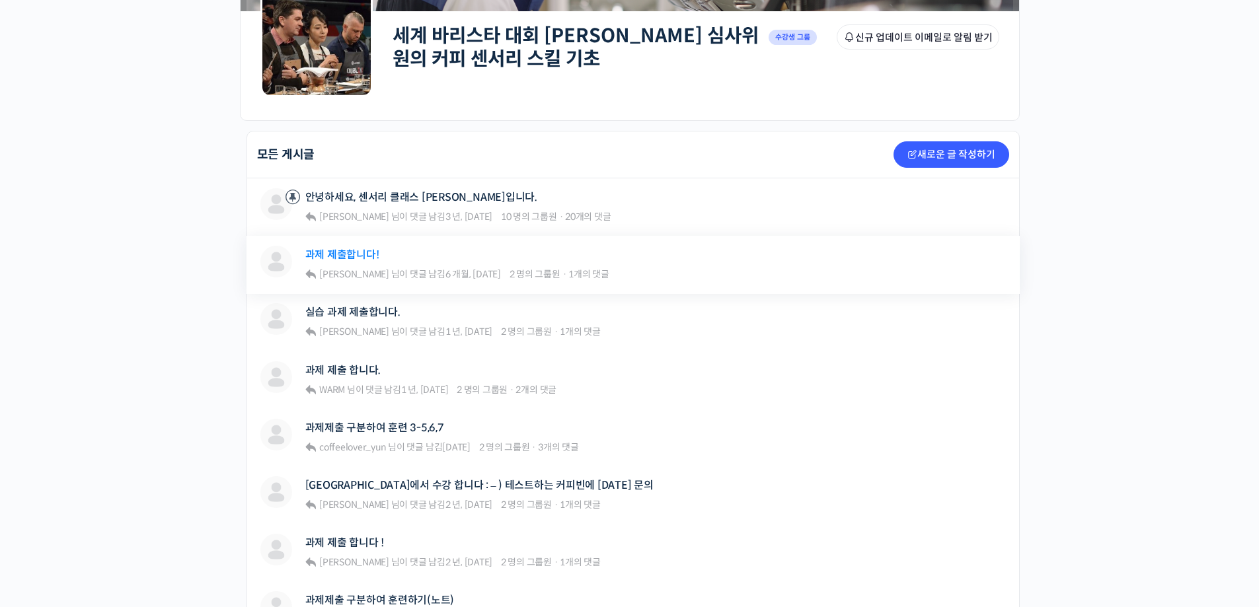
click at [374, 257] on link "과제 제출합니다!" at bounding box center [342, 255] width 74 height 13
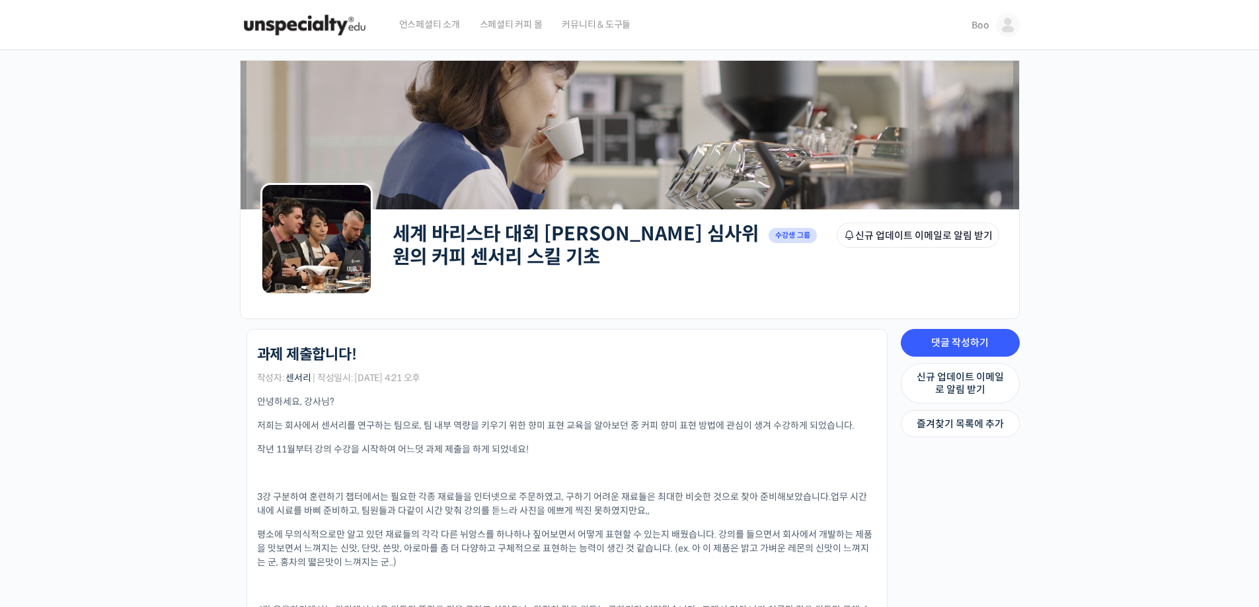
click at [997, 42] on link "Boo" at bounding box center [996, 25] width 48 height 50
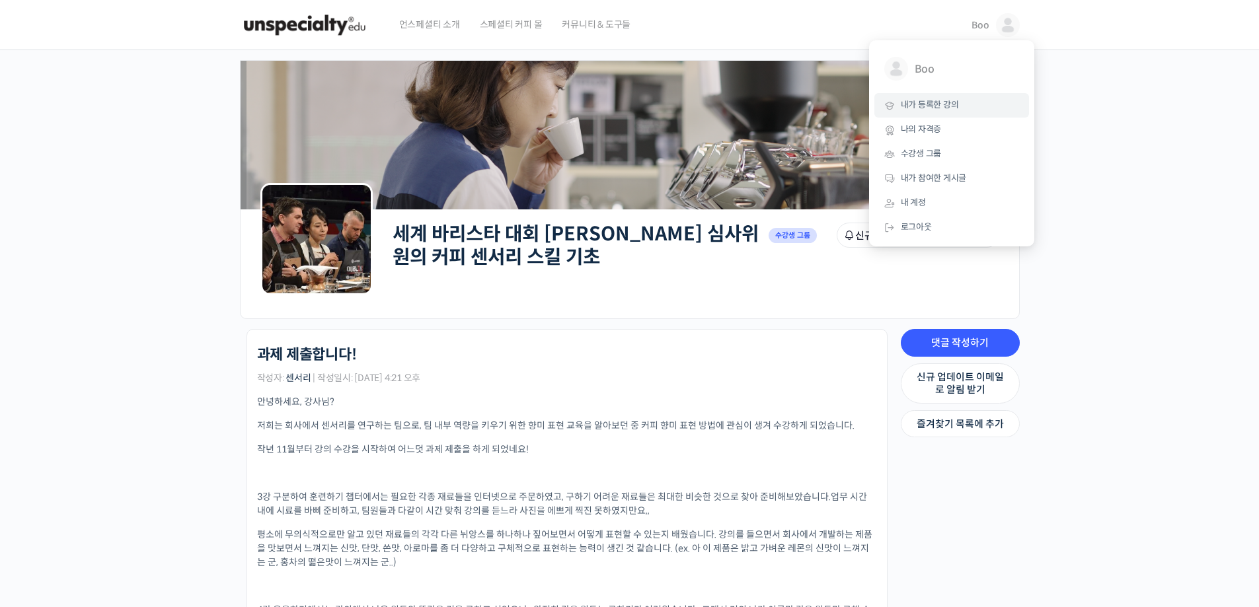
click at [941, 108] on span "내가 등록한 강의" at bounding box center [930, 104] width 58 height 11
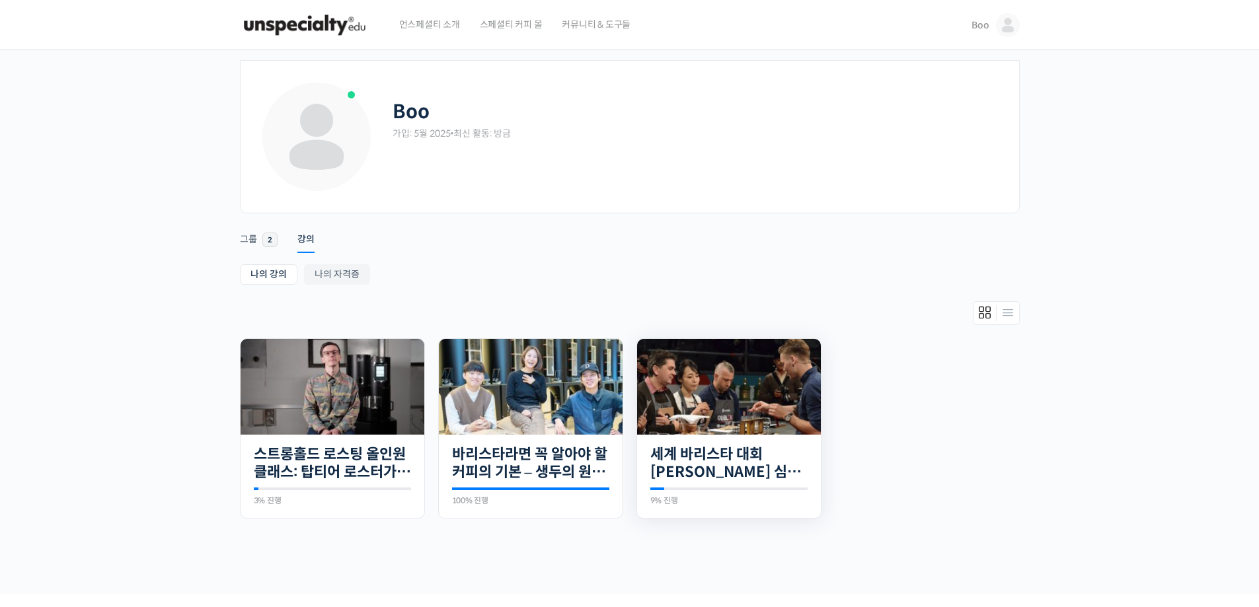
click at [715, 436] on div "22개의 수업 세계 바리스타 대회 [PERSON_NAME] 심사위원의 커피 센서리 스킬 기초 9% 진행 최근 활동: [DATE] 2:48 오전…" at bounding box center [729, 477] width 184 height 84
click at [709, 469] on link "세계 바리스타 대회 [PERSON_NAME] 심사위원의 커피 센서리 스킬 기초" at bounding box center [728, 464] width 157 height 36
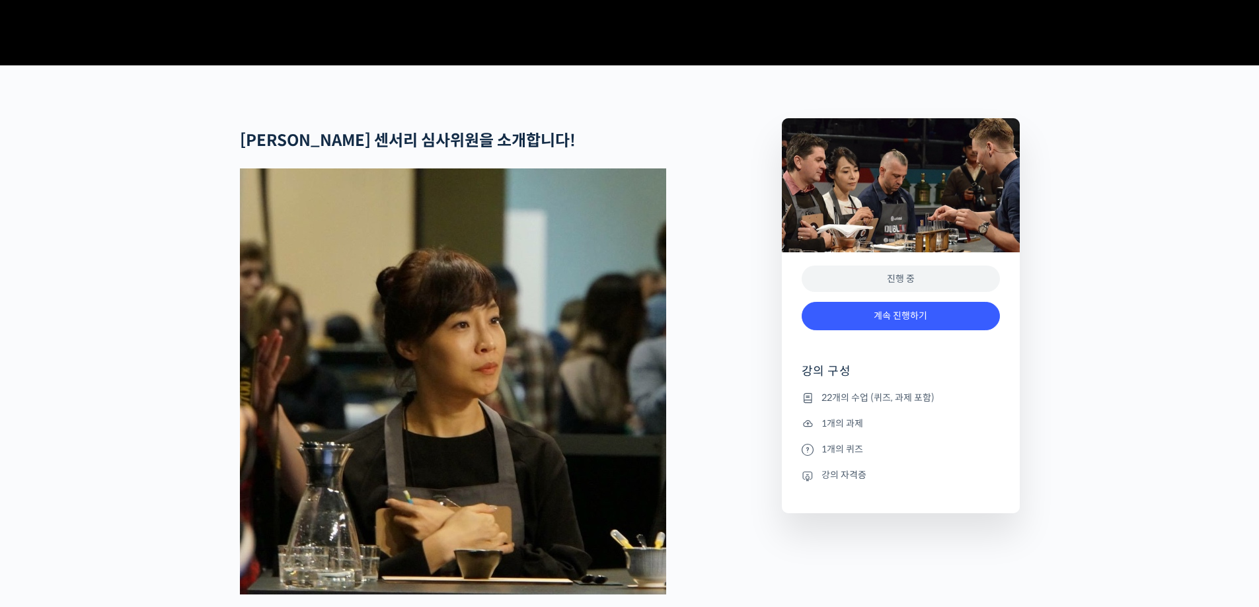
scroll to position [529, 0]
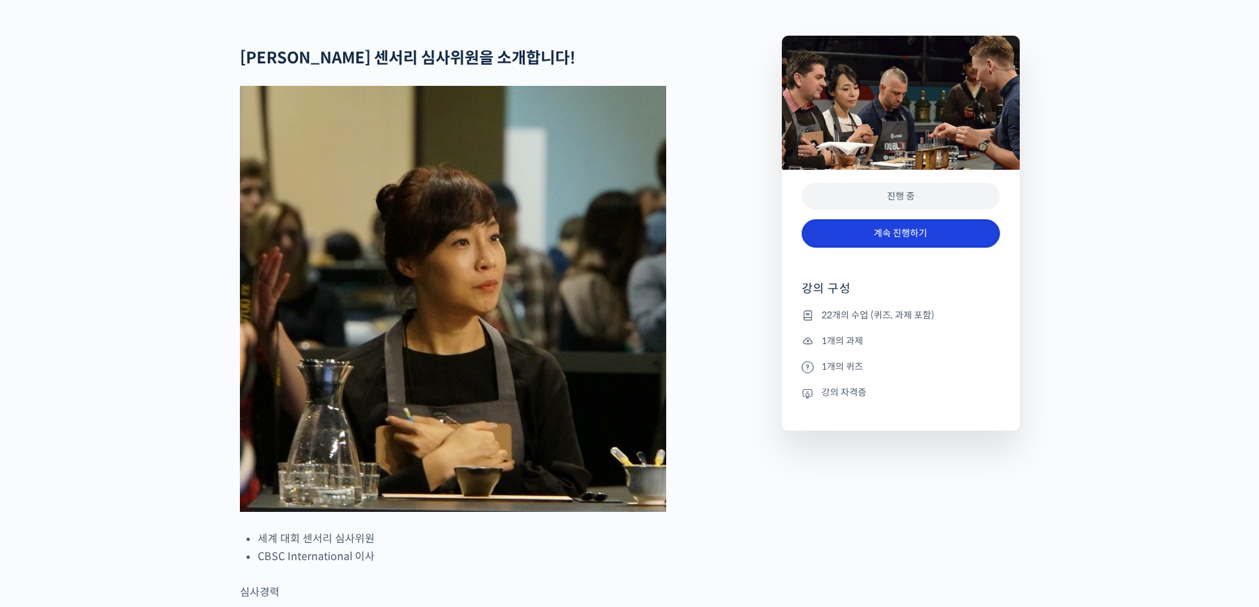
click at [885, 248] on link "계속 진행하기" at bounding box center [901, 233] width 198 height 28
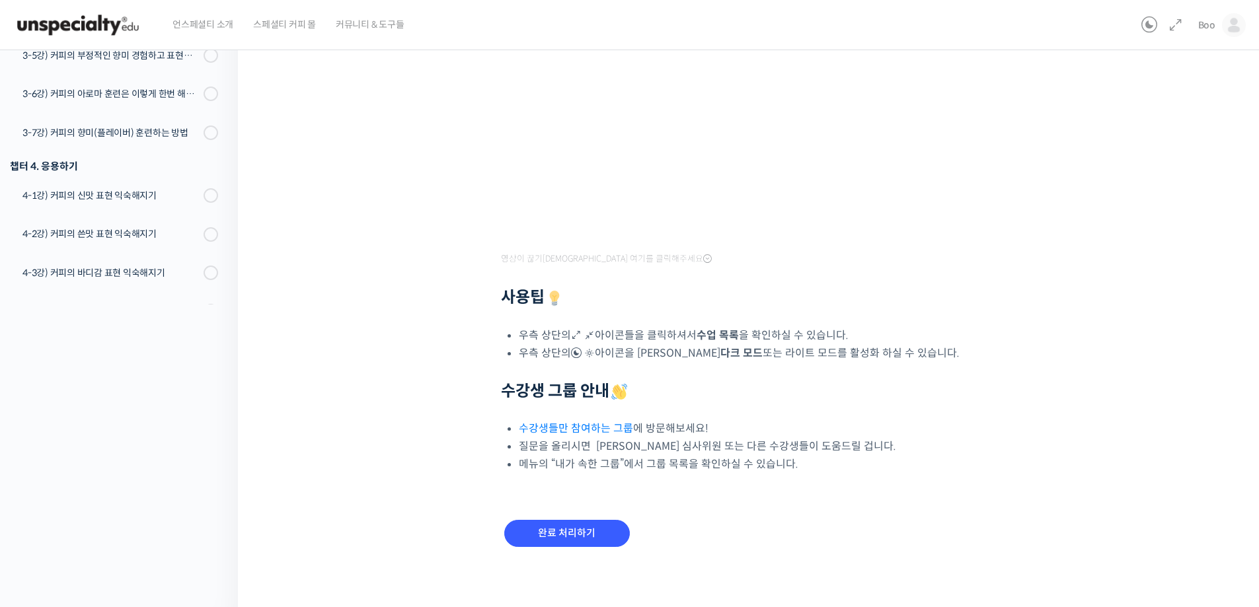
scroll to position [295, 0]
click at [555, 529] on input "완료 처리하기" at bounding box center [567, 531] width 126 height 27
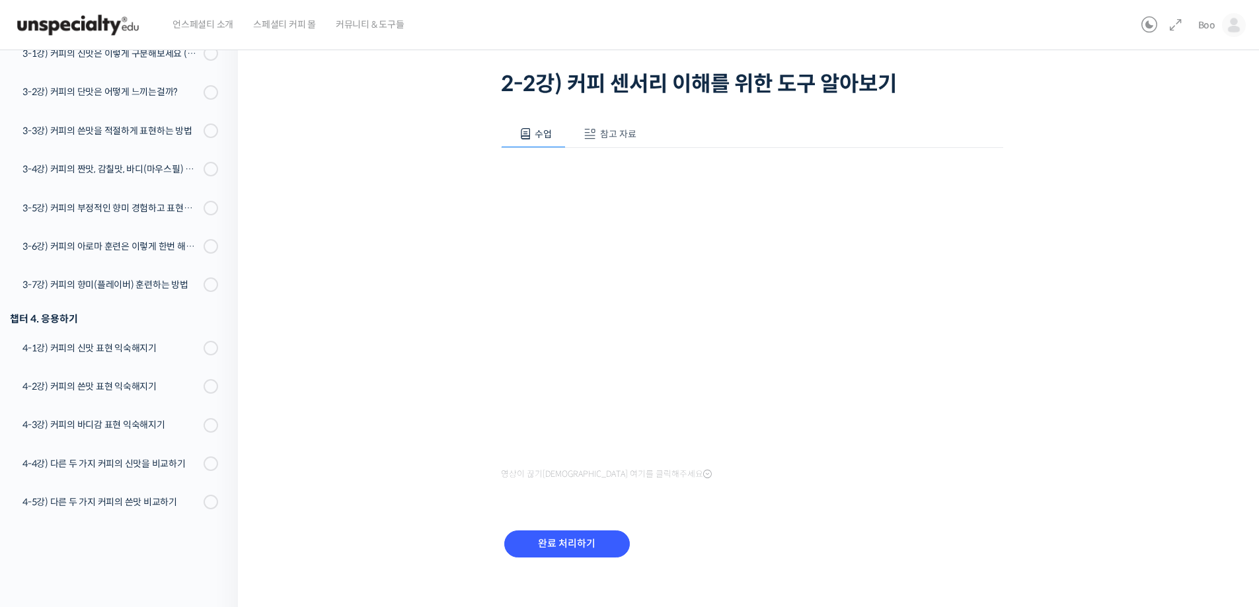
scroll to position [89, 0]
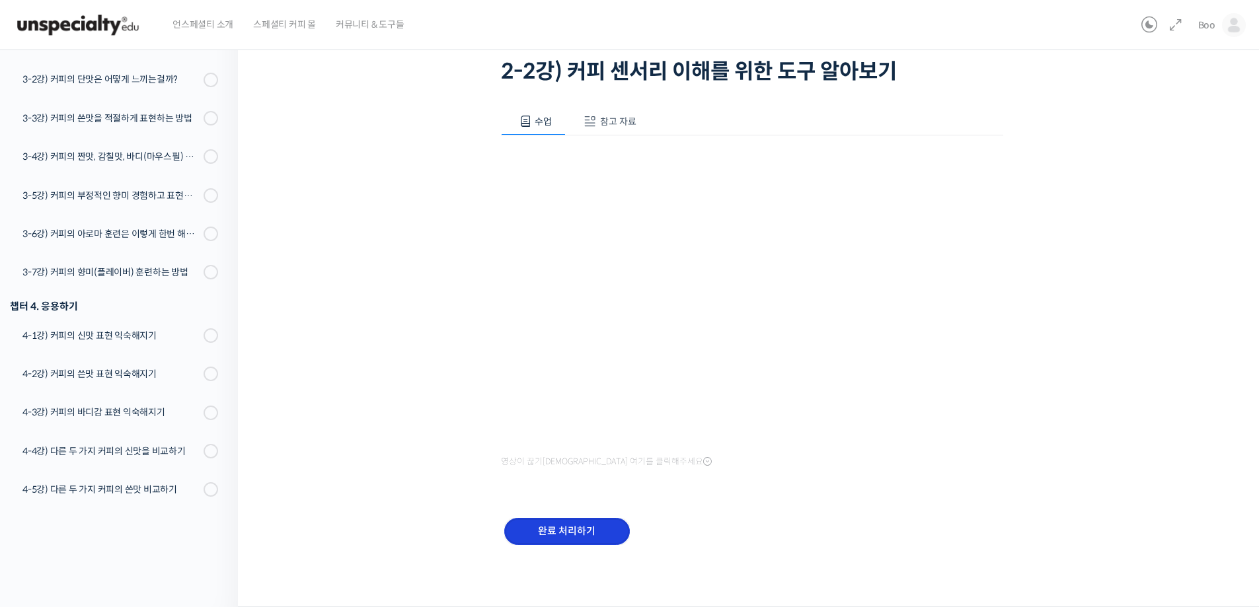
click at [574, 534] on input "완료 처리하기" at bounding box center [567, 531] width 126 height 27
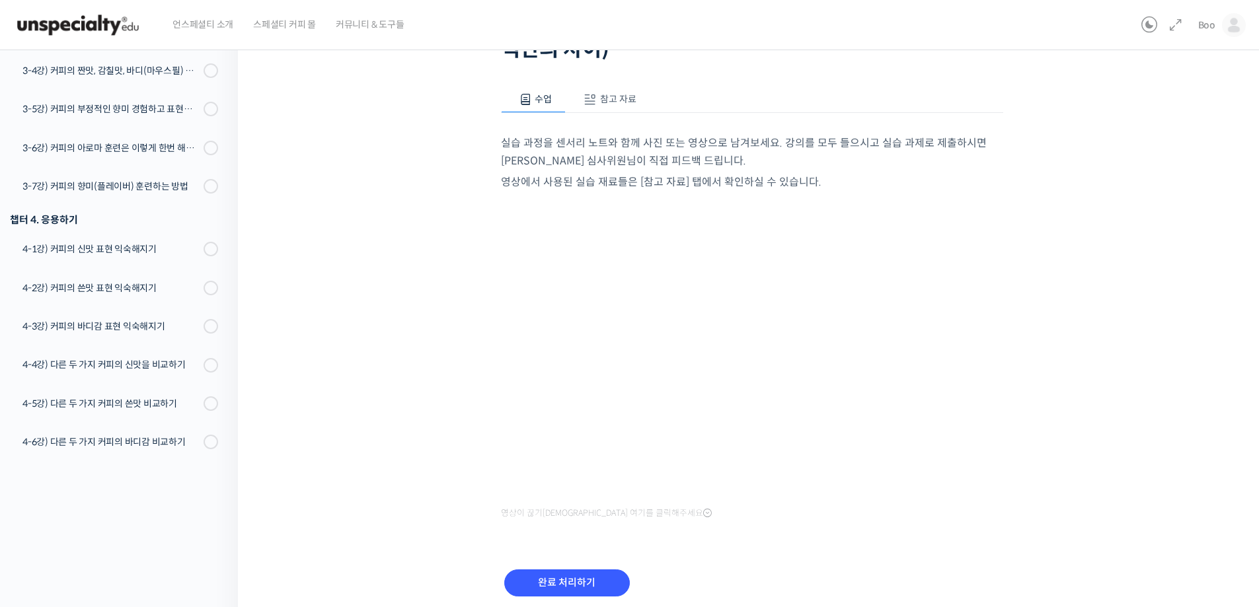
scroll to position [188, 0]
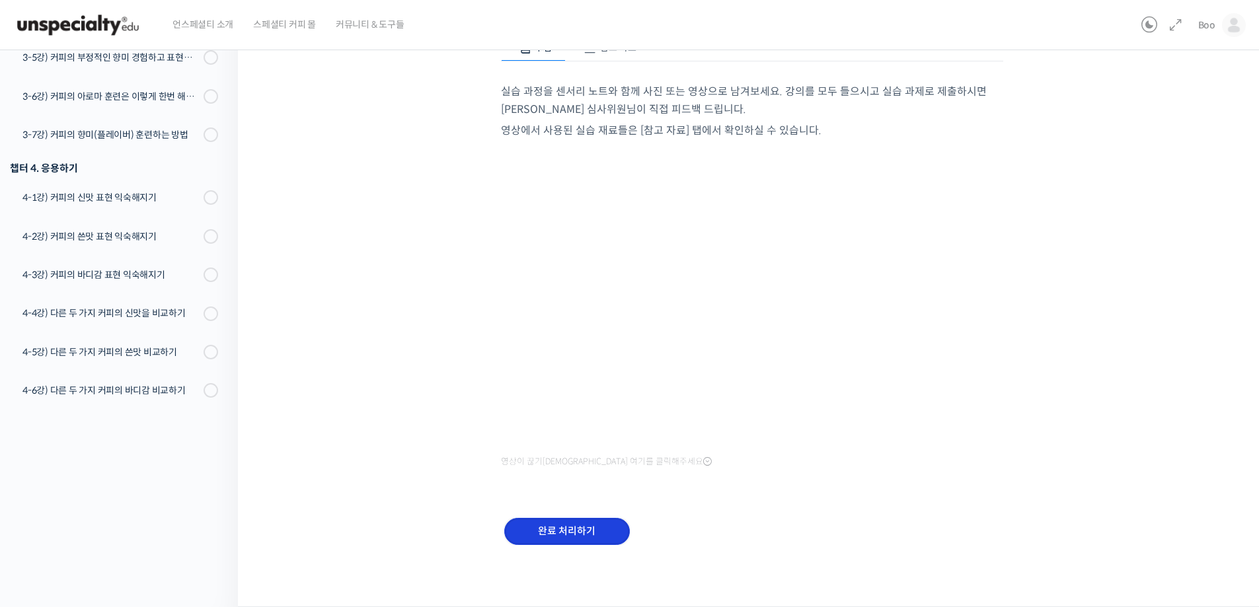
click at [571, 531] on input "완료 처리하기" at bounding box center [567, 531] width 126 height 27
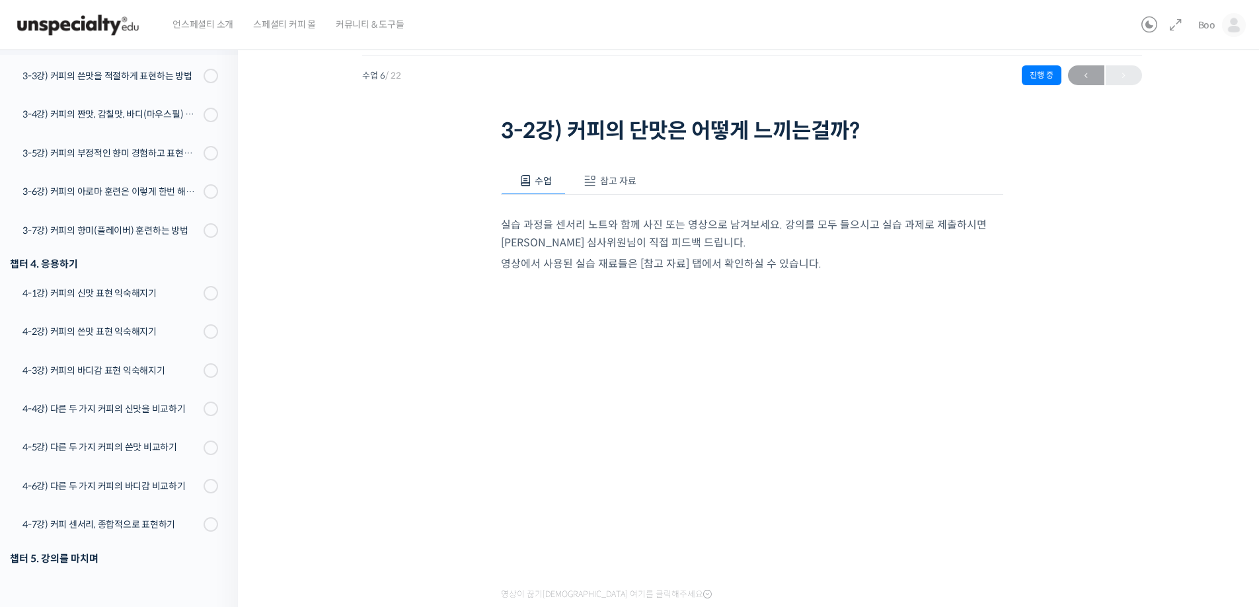
scroll to position [163, 0]
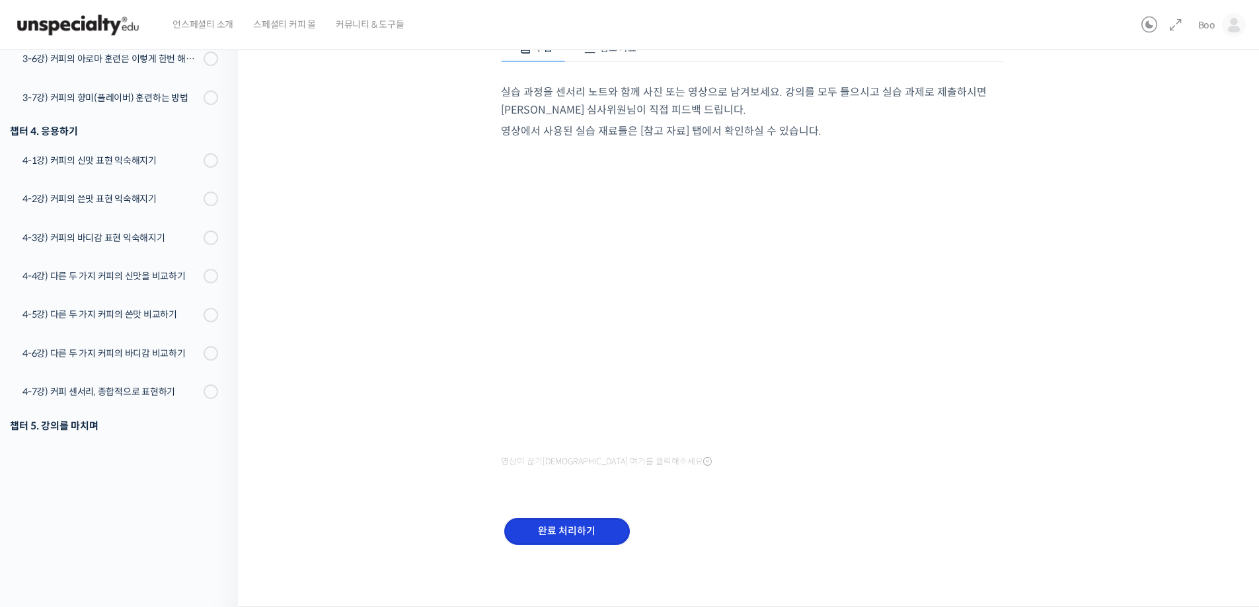
click at [562, 533] on input "완료 처리하기" at bounding box center [567, 531] width 126 height 27
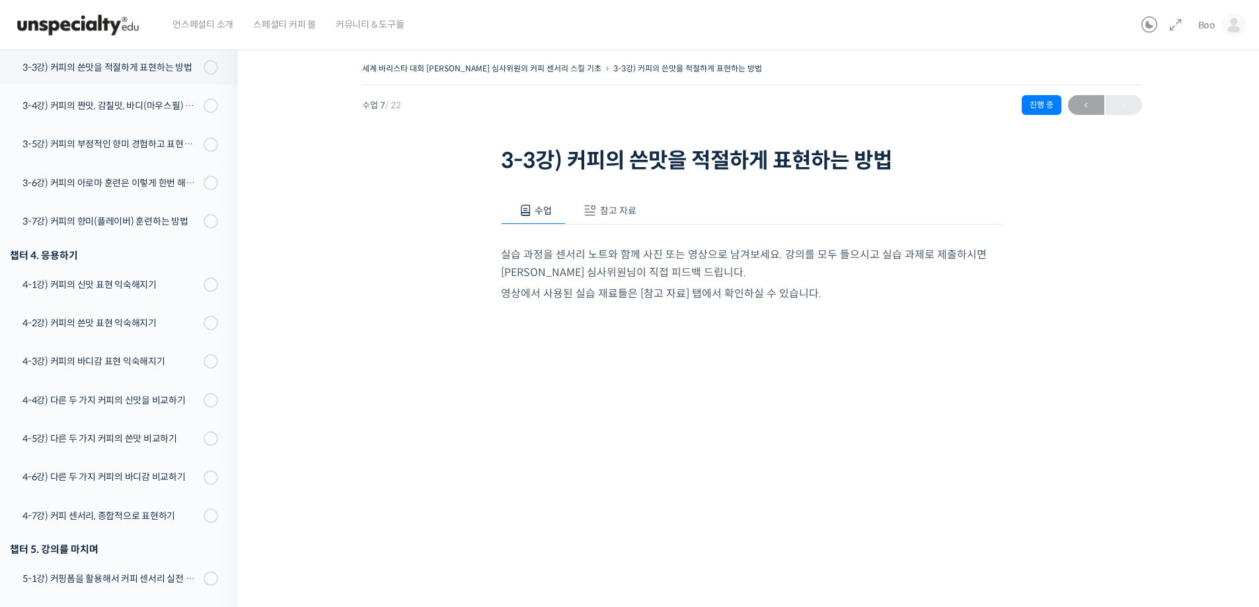
scroll to position [97, 0]
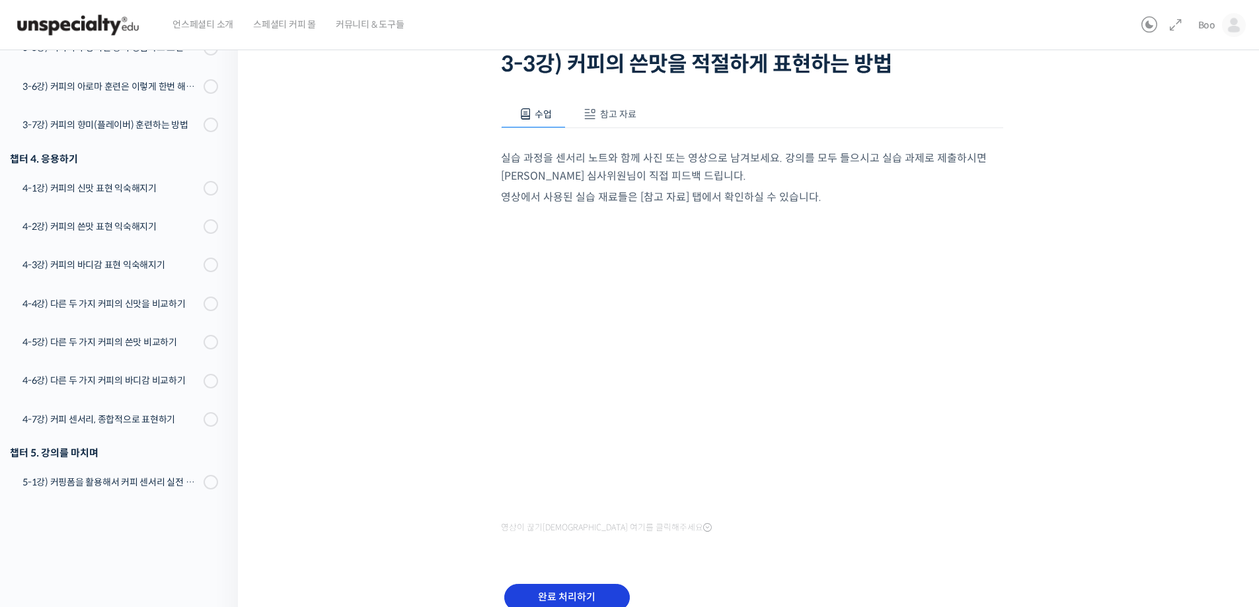
drag, startPoint x: 547, startPoint y: 571, endPoint x: 538, endPoint y: 600, distance: 29.7
drag, startPoint x: 538, startPoint y: 600, endPoint x: 526, endPoint y: 598, distance: 12.1
click at [526, 598] on input "완료 처리하기" at bounding box center [567, 597] width 126 height 27
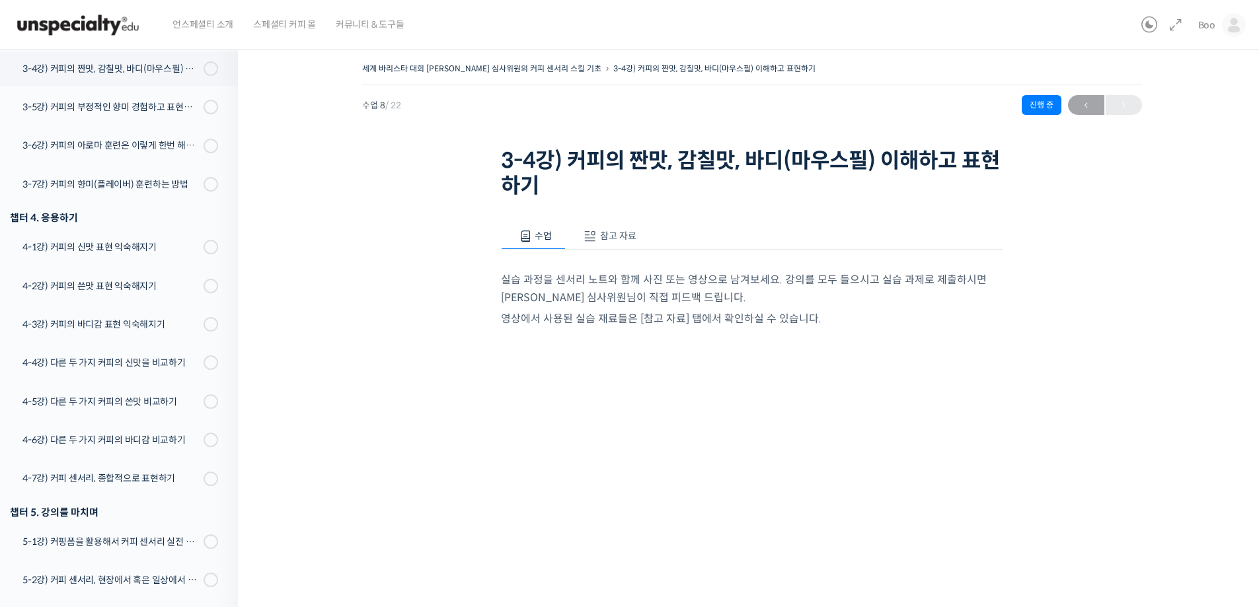
scroll to position [520, 0]
click at [607, 223] on button "참고 자료" at bounding box center [608, 237] width 85 height 28
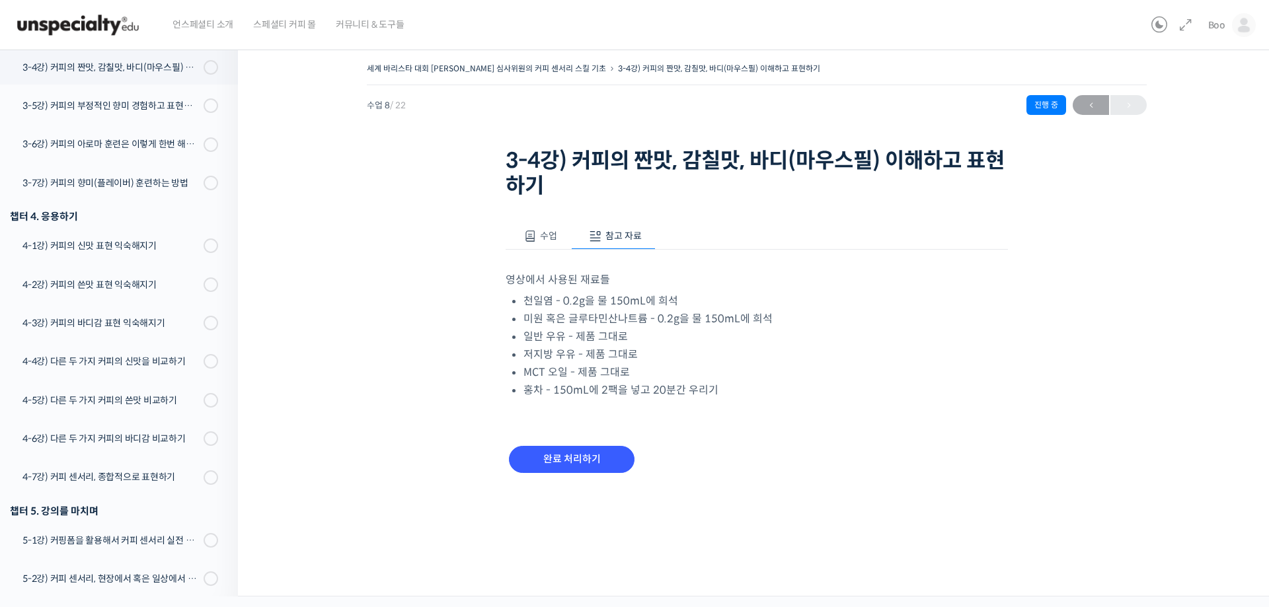
click at [529, 236] on span at bounding box center [530, 236] width 13 height 13
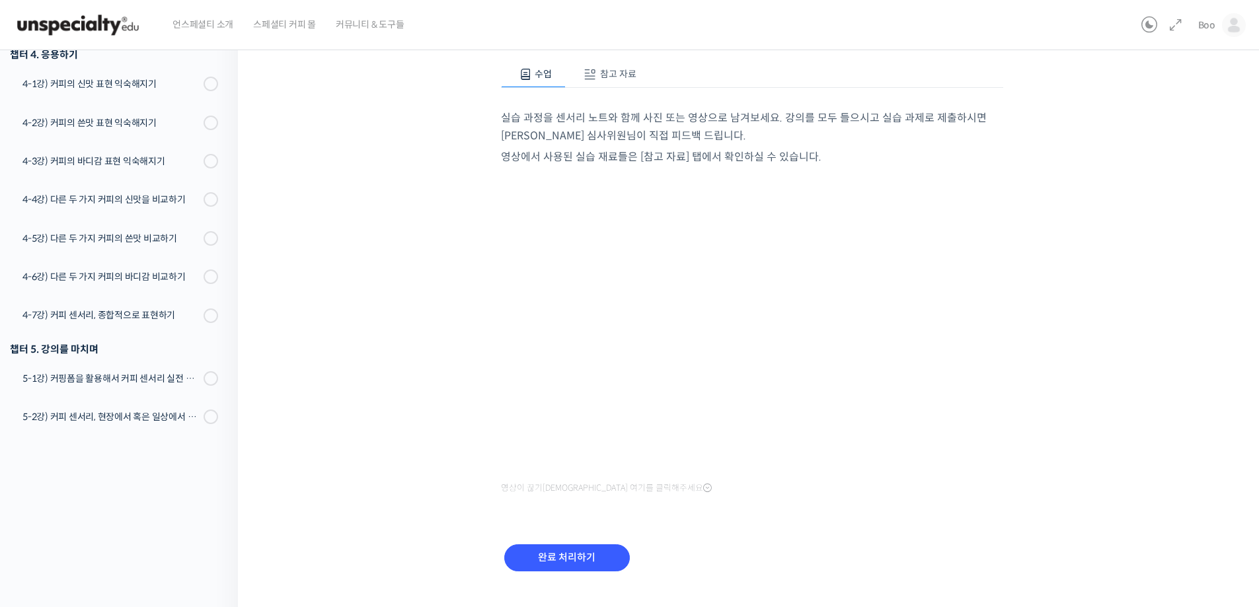
scroll to position [188, 0]
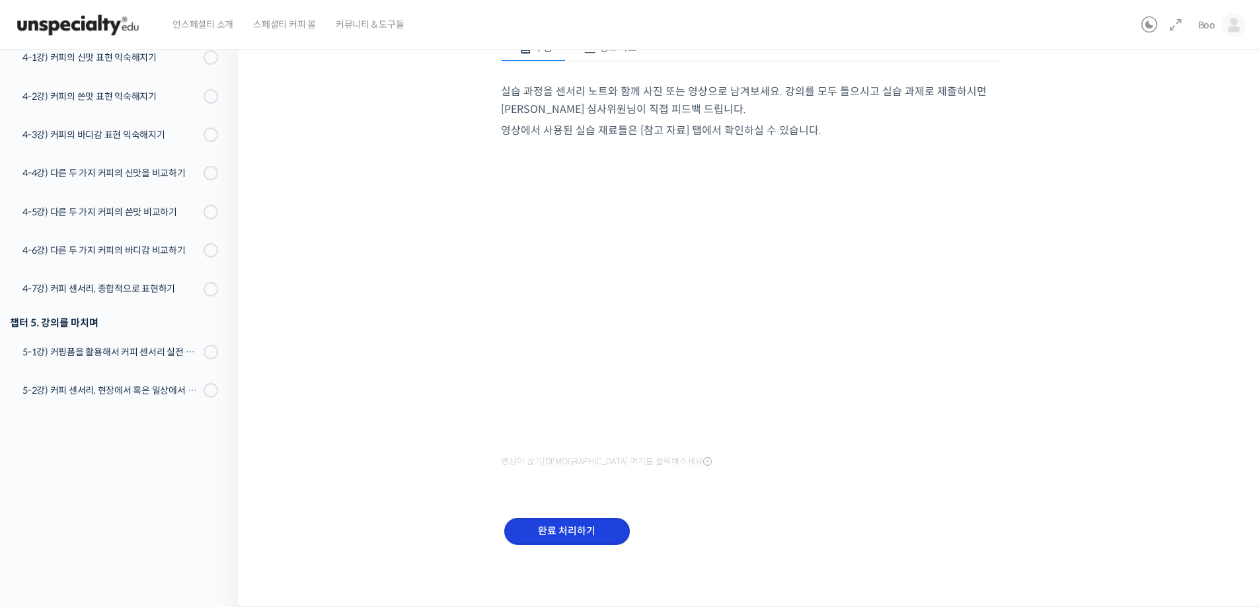
click at [555, 522] on input "완료 처리하기" at bounding box center [567, 531] width 126 height 27
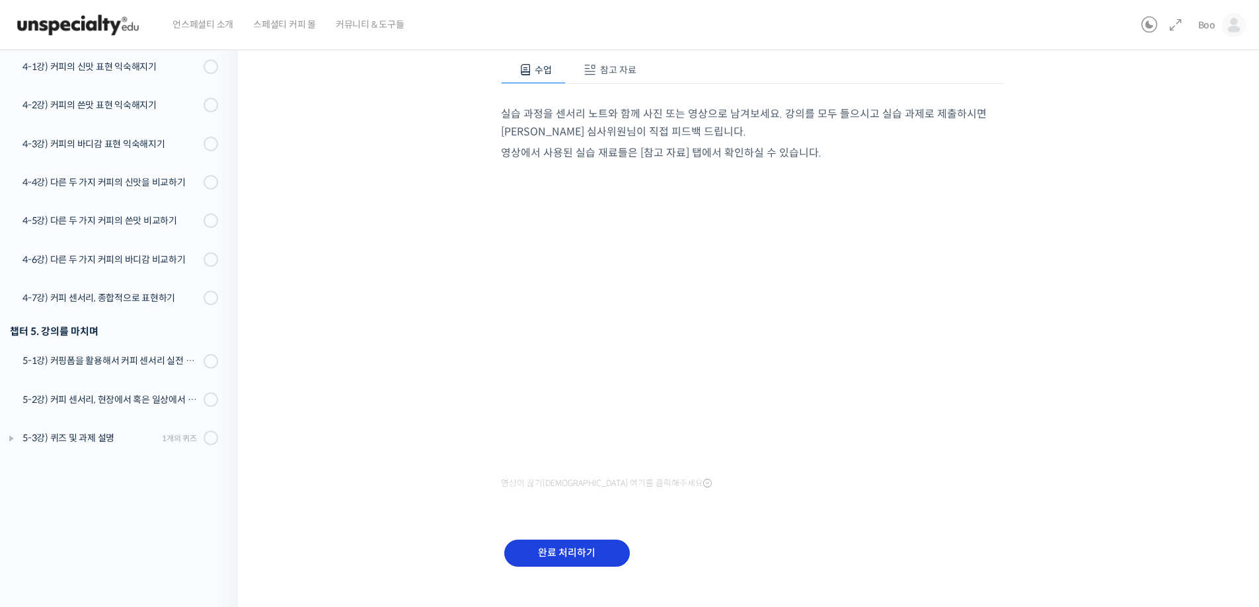
scroll to position [163, 0]
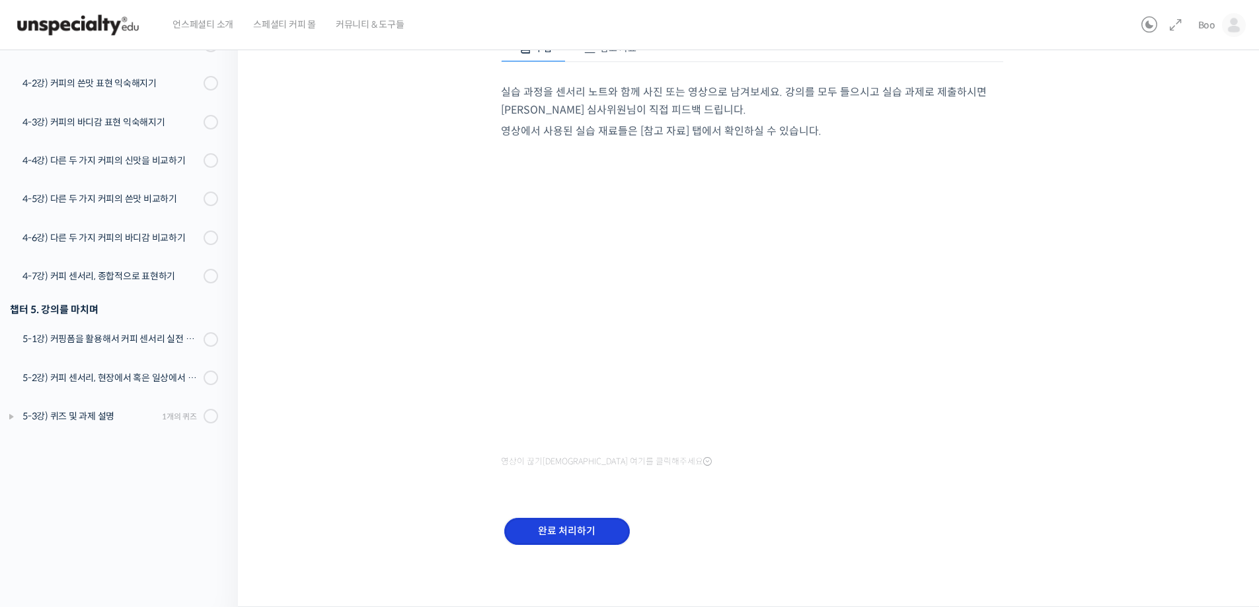
click at [572, 531] on input "완료 처리하기" at bounding box center [567, 531] width 126 height 27
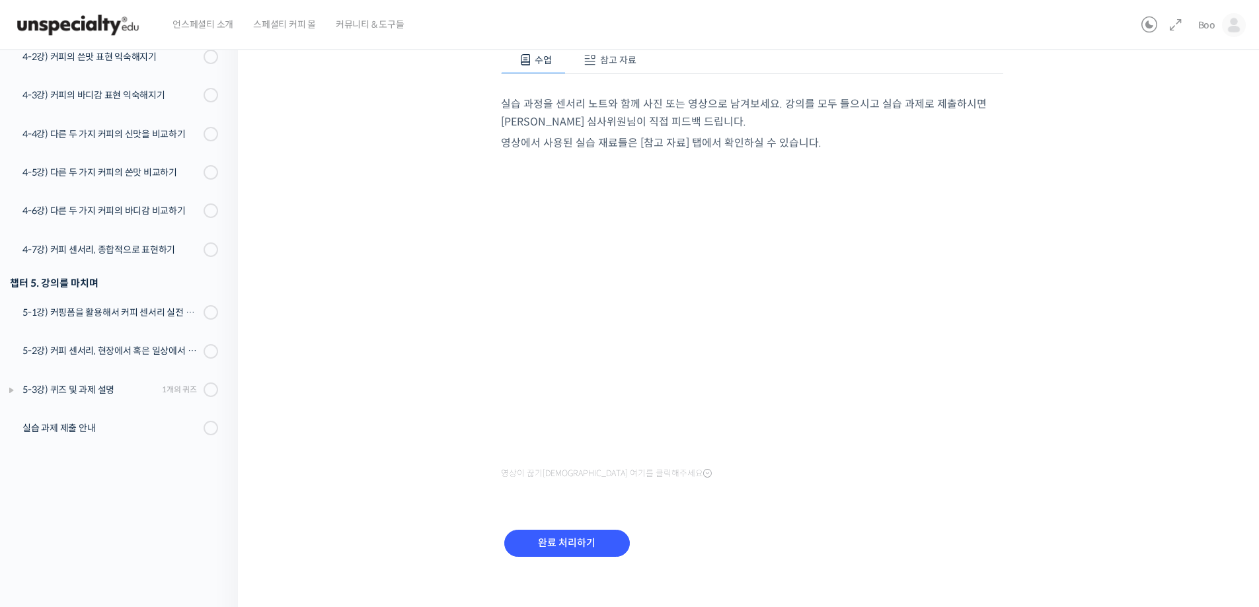
scroll to position [163, 0]
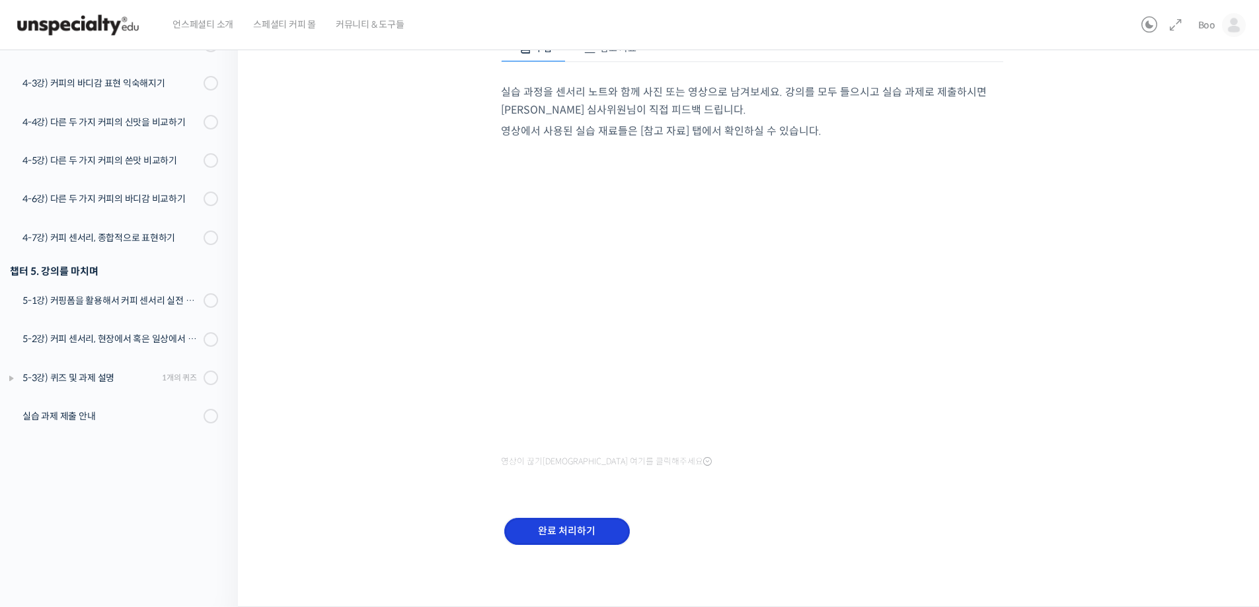
click at [564, 531] on input "완료 처리하기" at bounding box center [567, 531] width 126 height 27
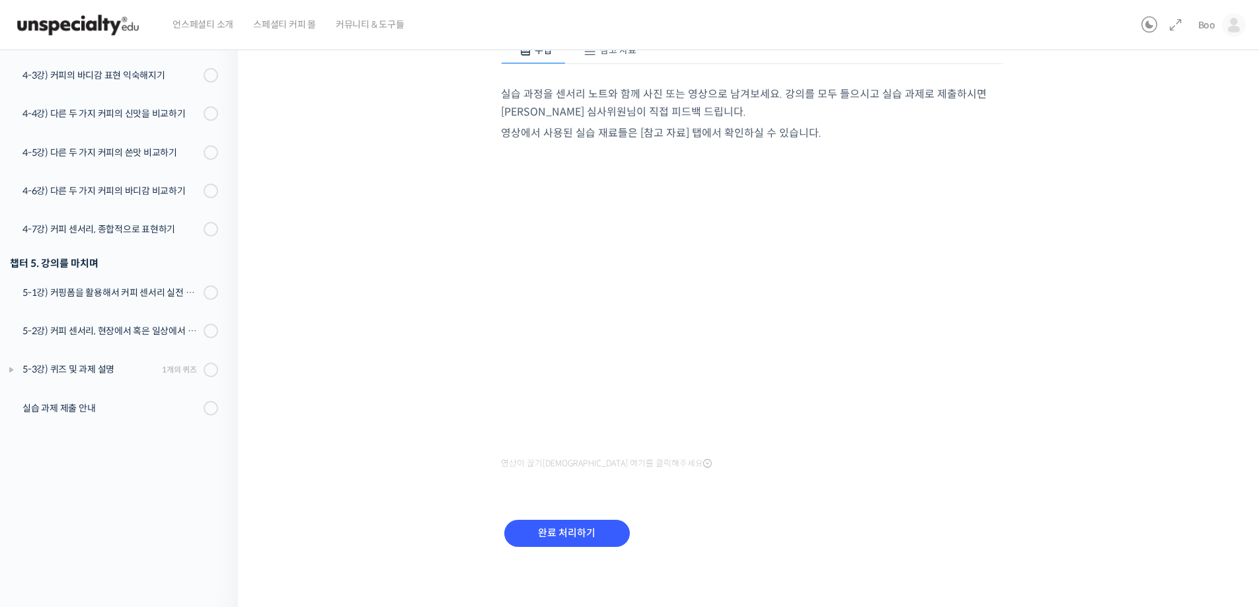
scroll to position [163, 0]
click at [577, 529] on input "완료 처리하기" at bounding box center [567, 531] width 126 height 27
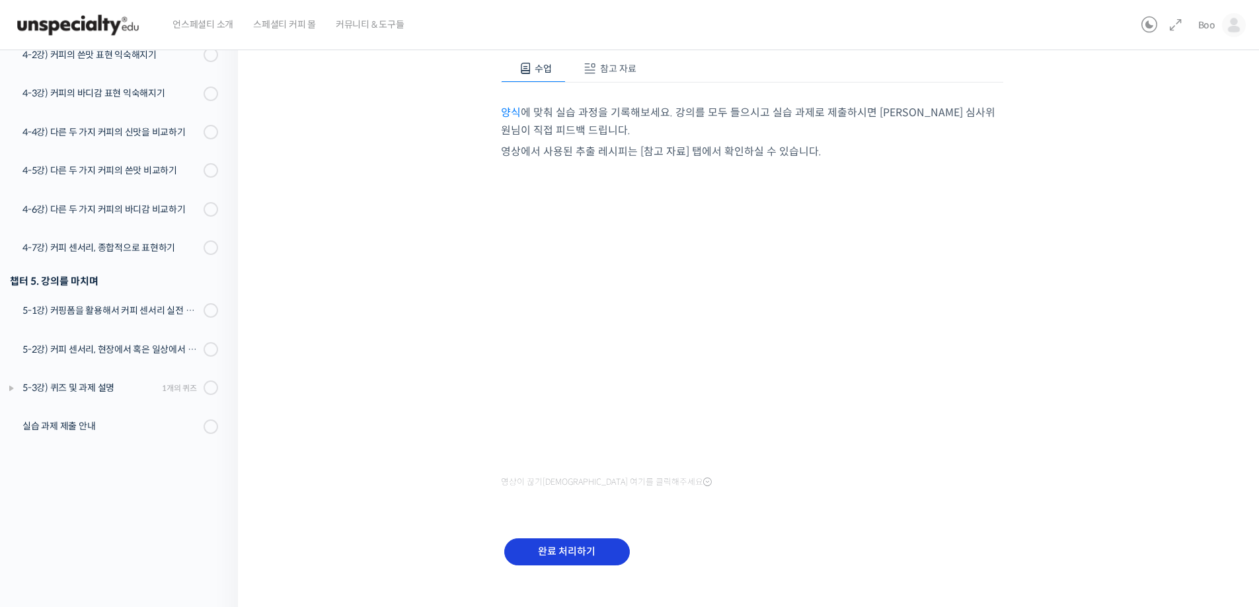
scroll to position [163, 0]
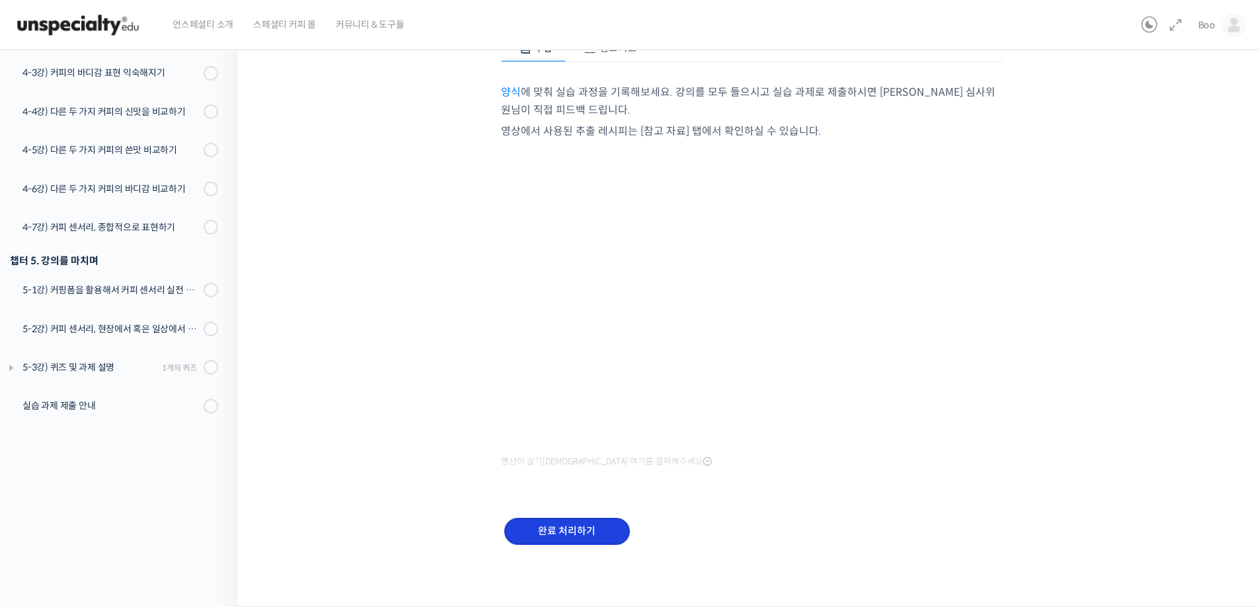
click at [572, 539] on input "완료 처리하기" at bounding box center [567, 531] width 126 height 27
click at [568, 535] on input "완료 처리하기" at bounding box center [567, 531] width 126 height 27
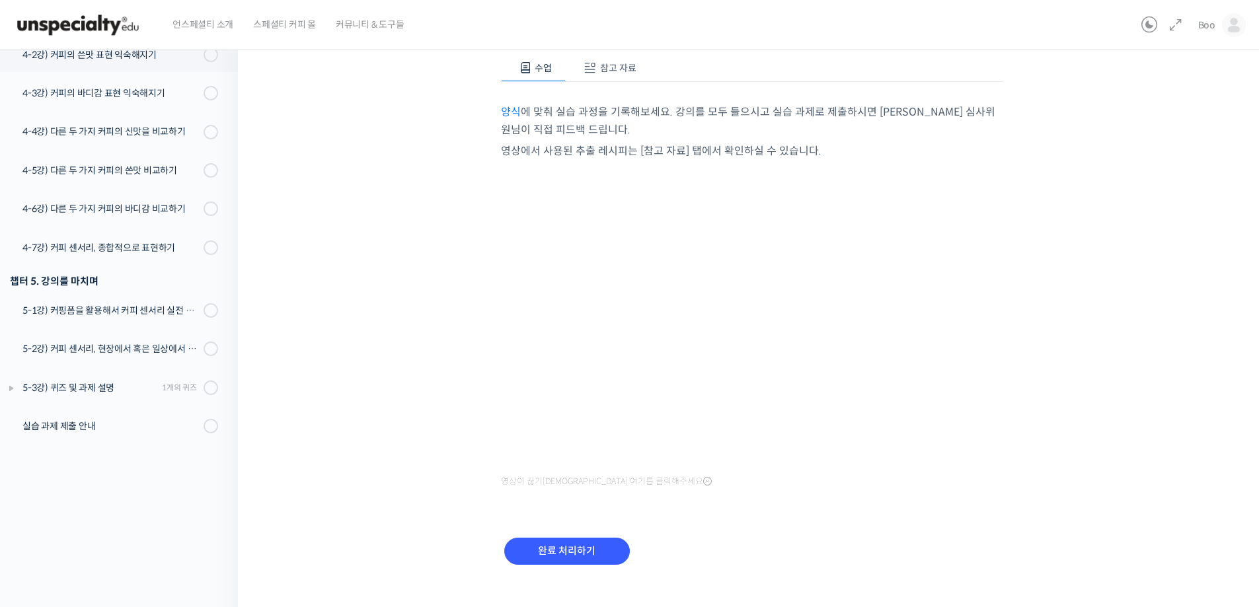
scroll to position [163, 0]
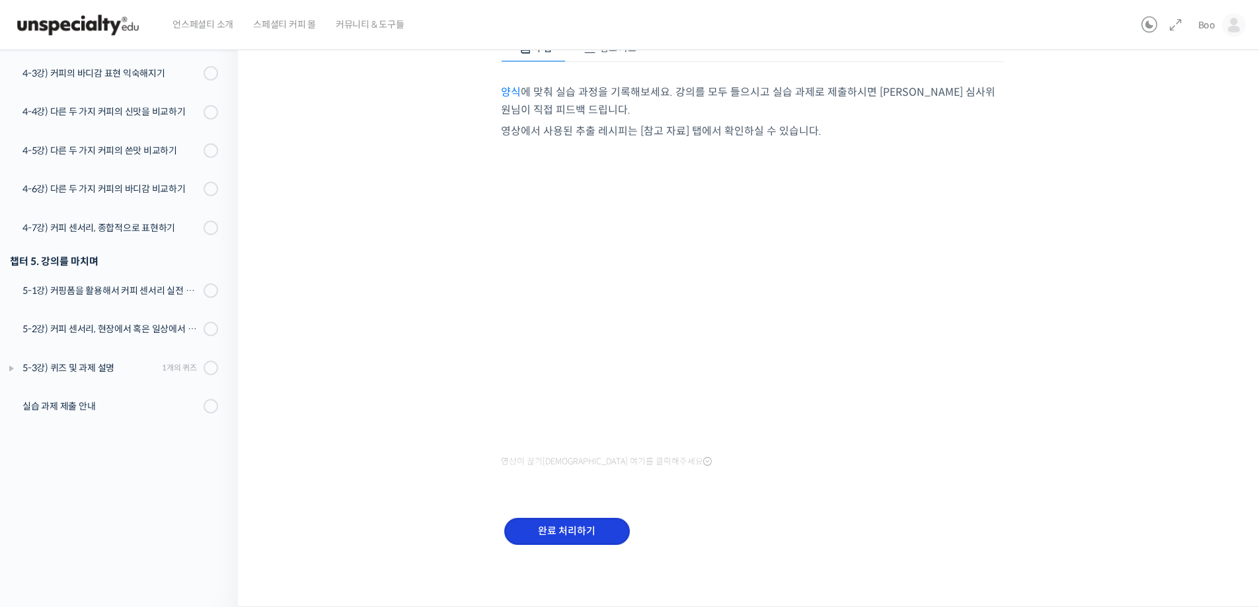
click at [572, 543] on input "완료 처리하기" at bounding box center [567, 531] width 126 height 27
click at [570, 524] on input "완료 처리하기" at bounding box center [567, 531] width 126 height 27
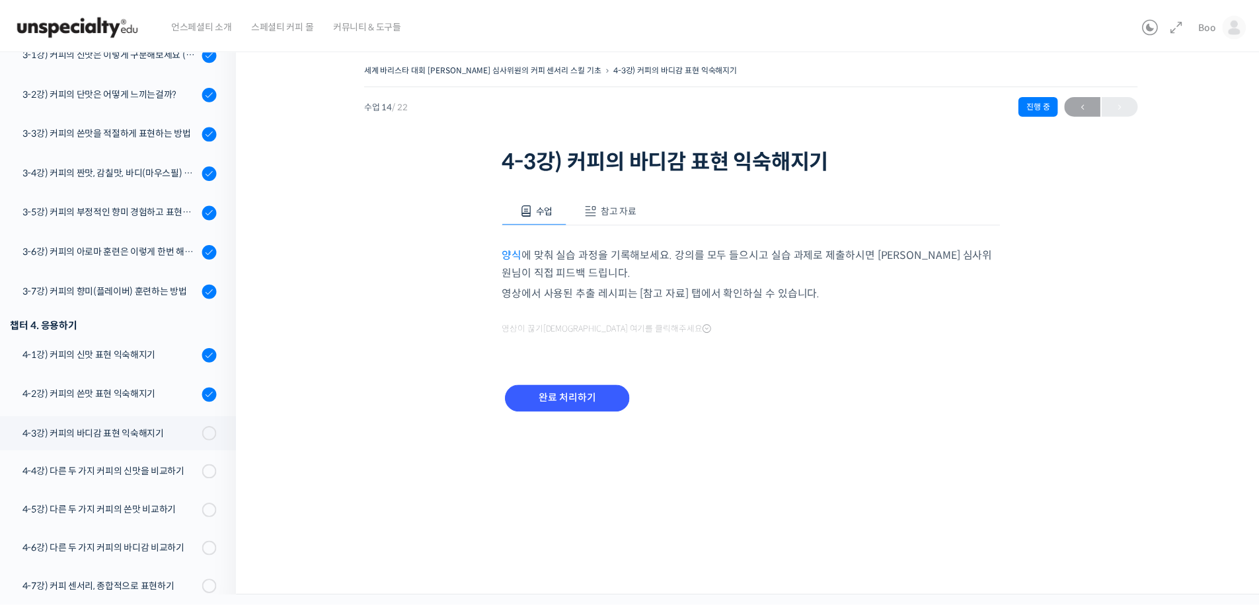
scroll to position [613, 0]
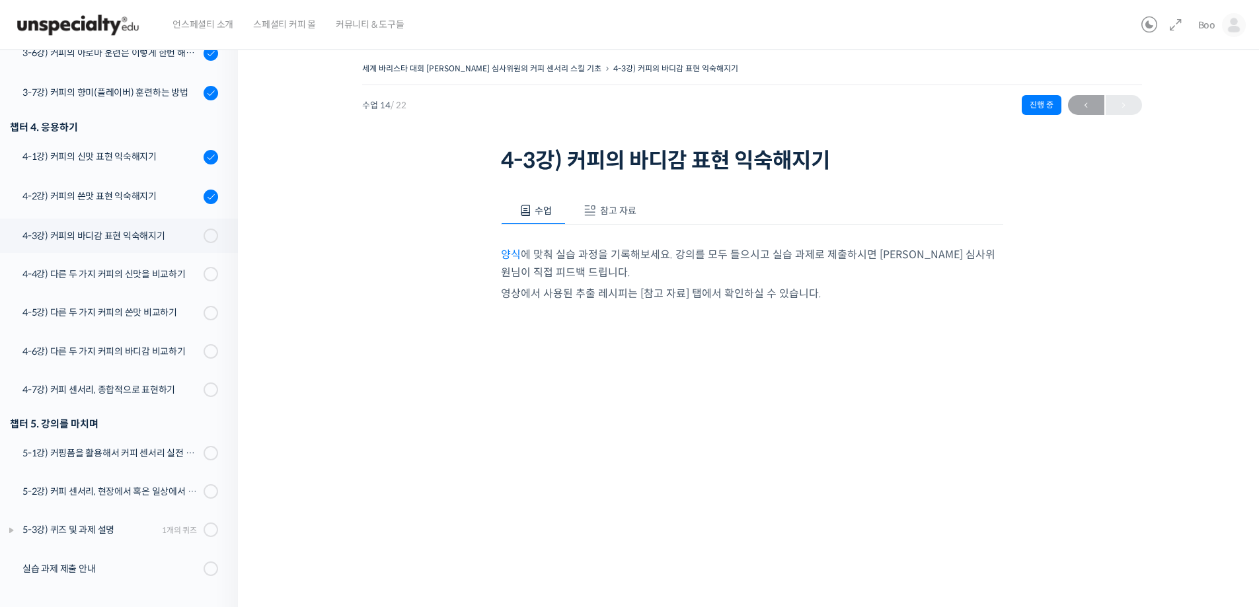
click at [628, 216] on span "참고 자료" at bounding box center [618, 211] width 36 height 12
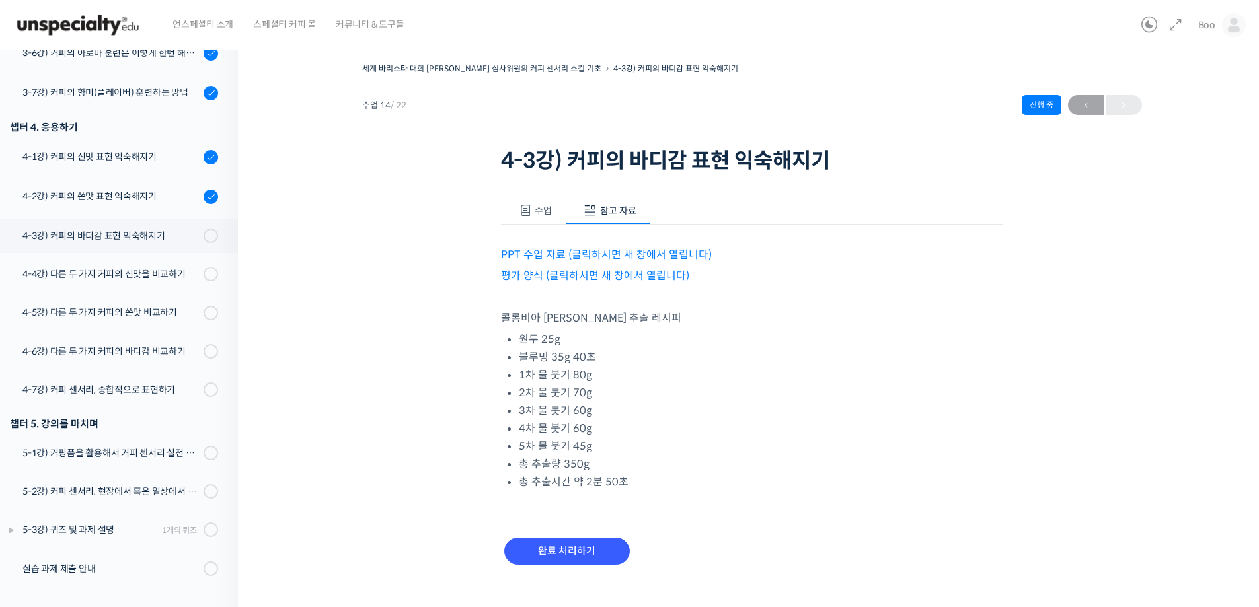
click at [522, 217] on button "수업" at bounding box center [533, 211] width 65 height 28
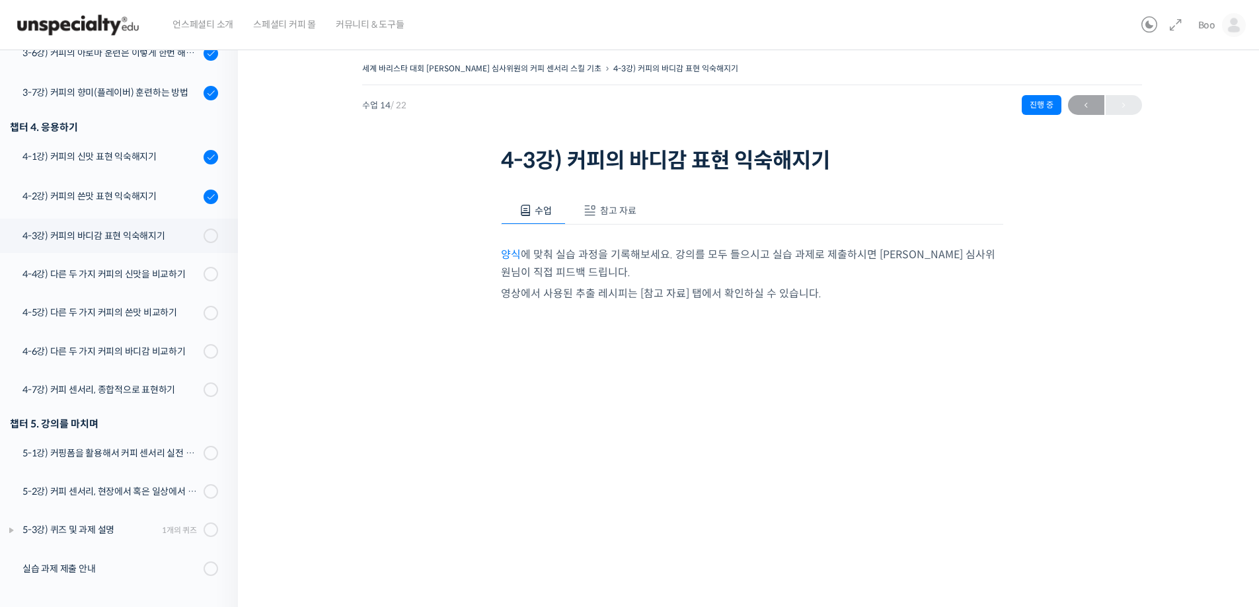
click at [510, 248] on link "양식" at bounding box center [511, 255] width 20 height 14
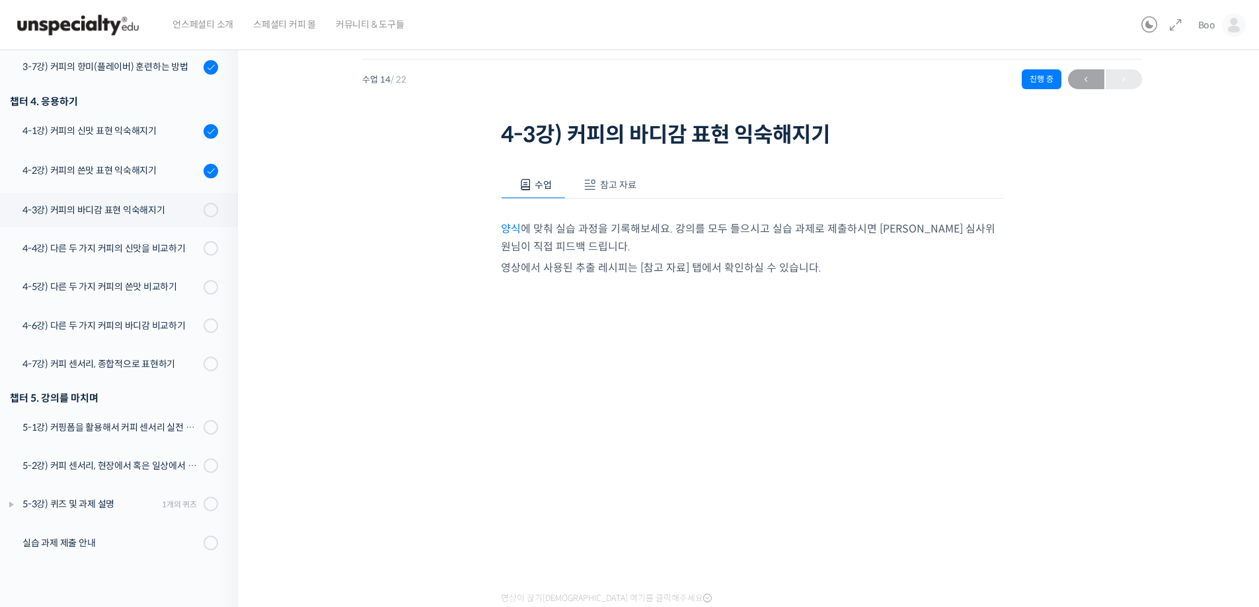
scroll to position [163, 0]
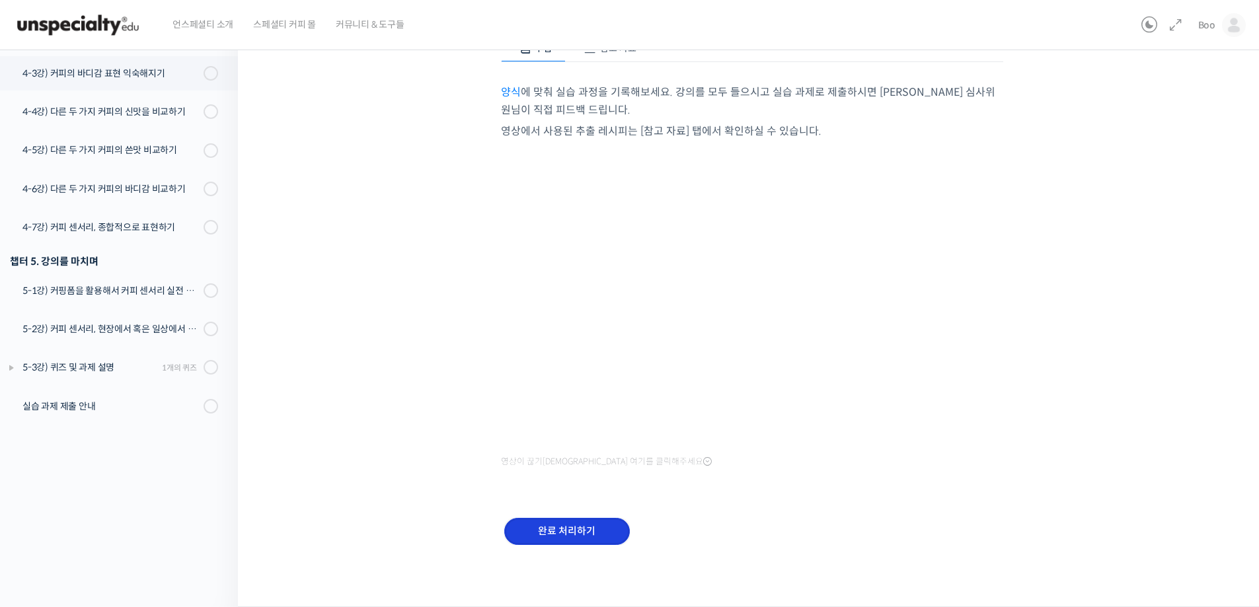
click at [563, 537] on input "완료 처리하기" at bounding box center [567, 531] width 126 height 27
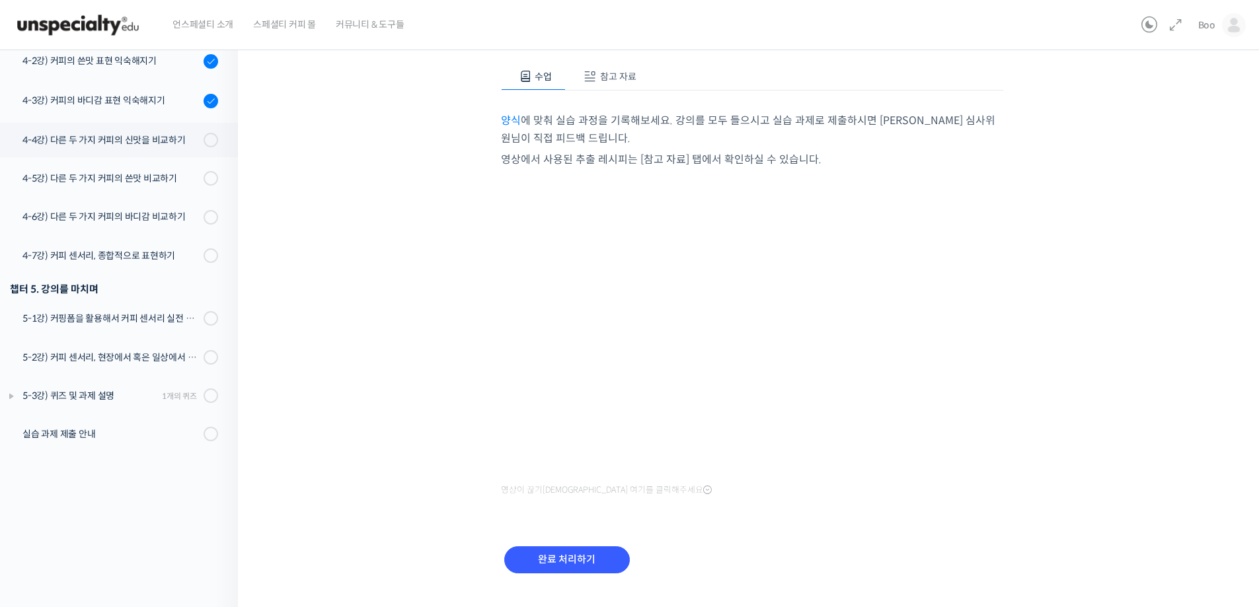
scroll to position [163, 0]
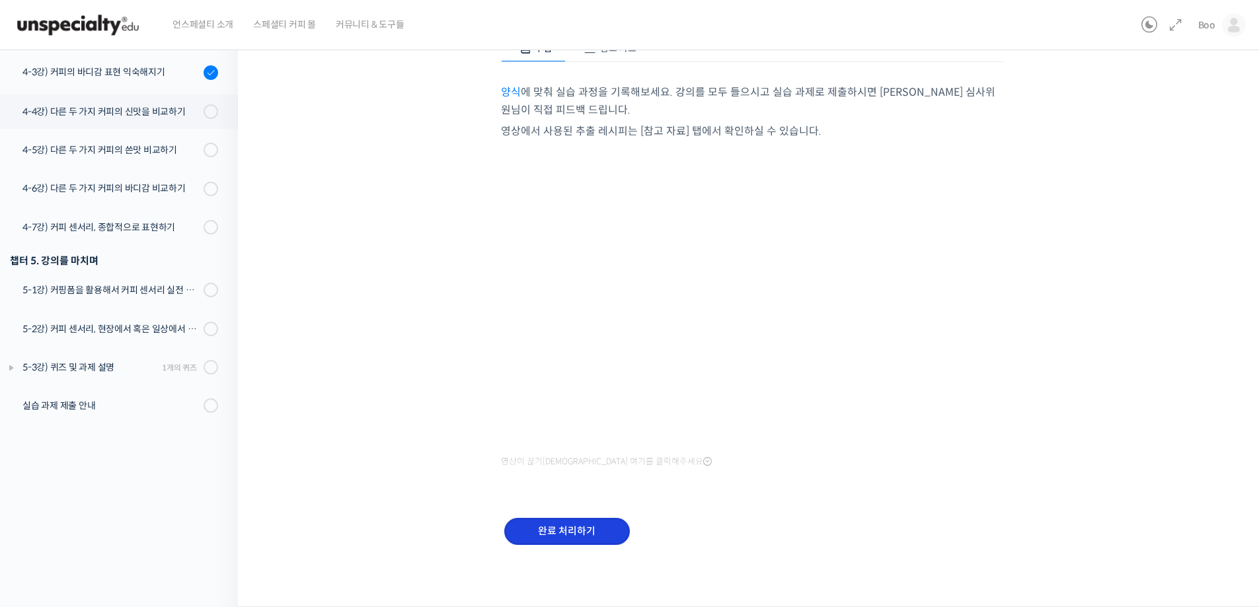
click at [572, 532] on input "완료 처리하기" at bounding box center [567, 531] width 126 height 27
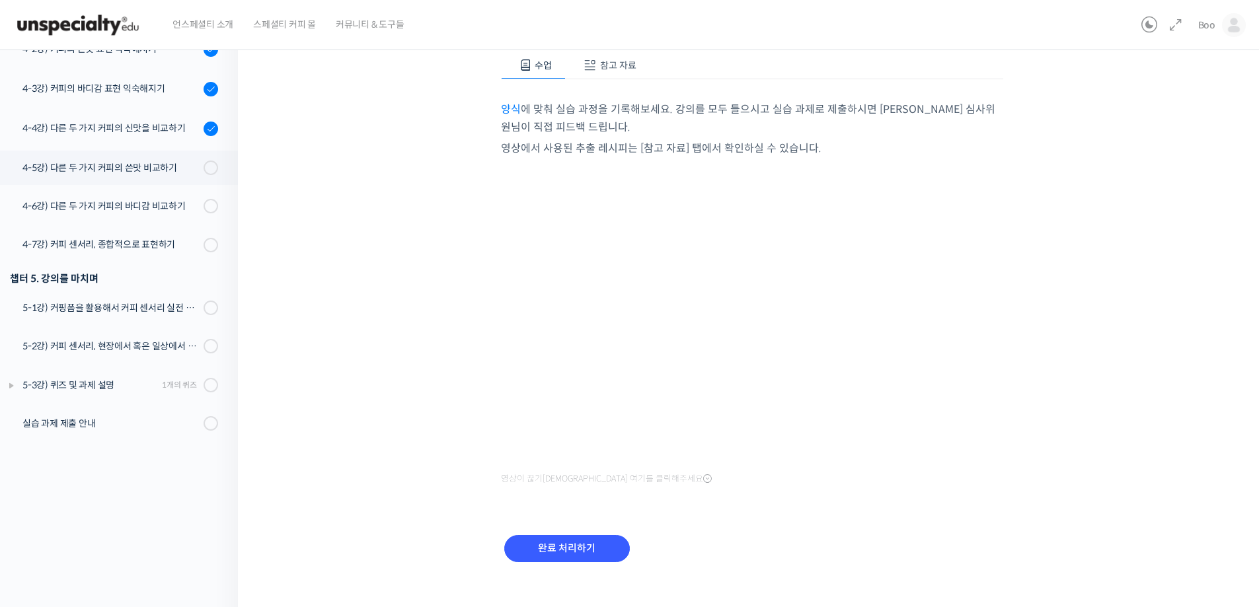
scroll to position [163, 0]
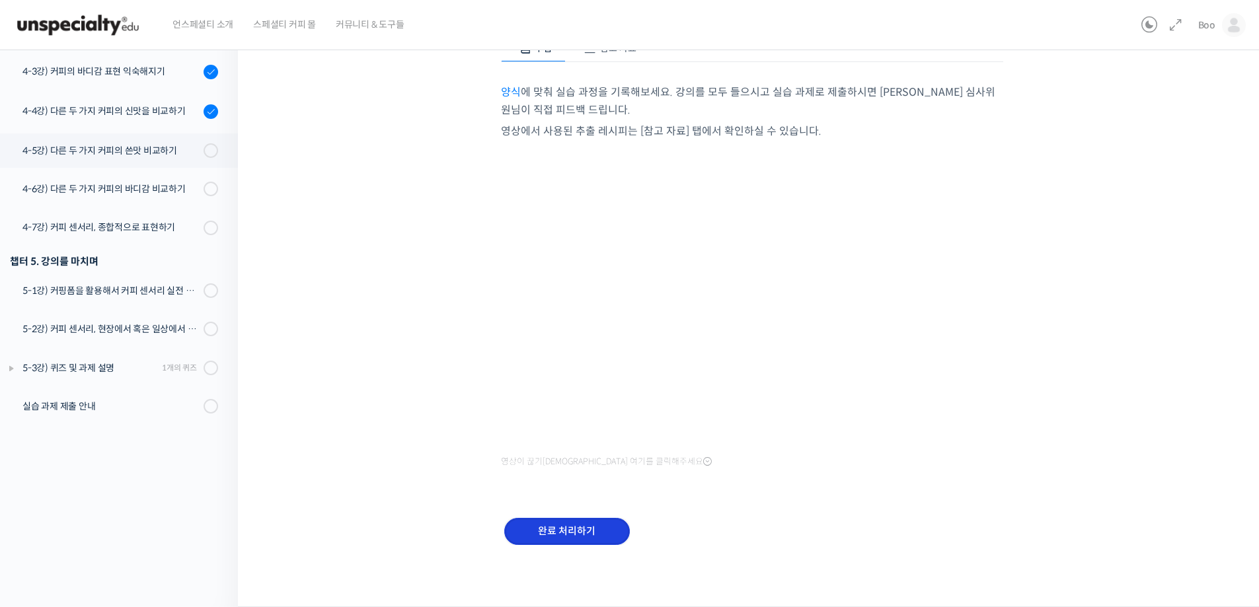
click at [565, 519] on input "완료 처리하기" at bounding box center [567, 531] width 126 height 27
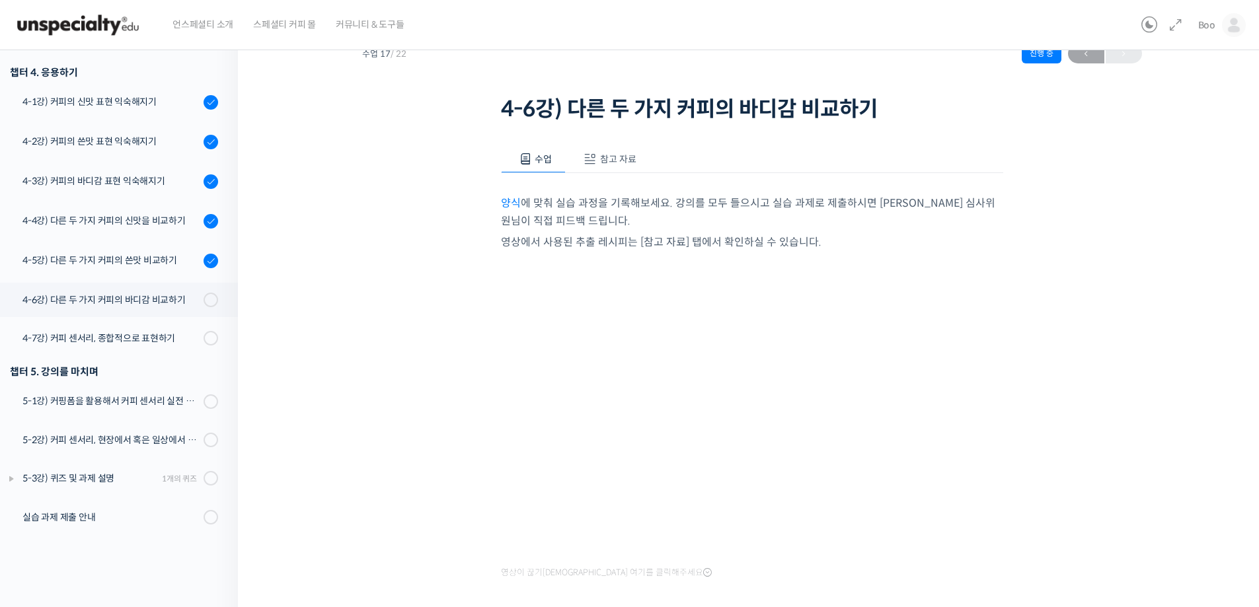
scroll to position [163, 0]
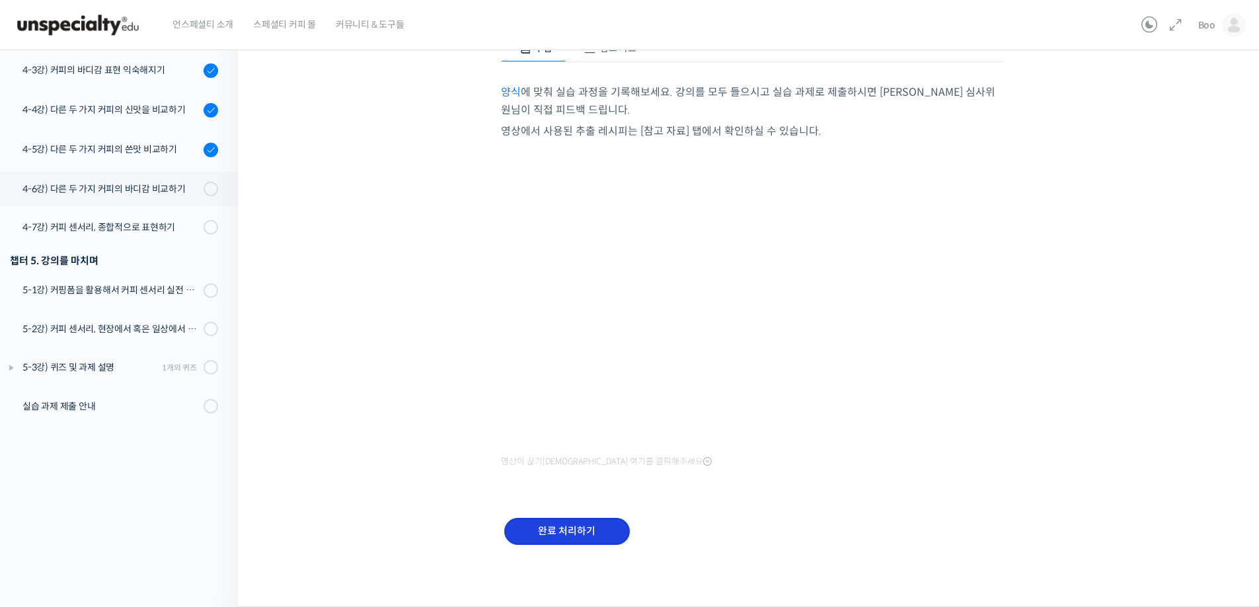
click at [577, 524] on input "완료 처리하기" at bounding box center [567, 531] width 126 height 27
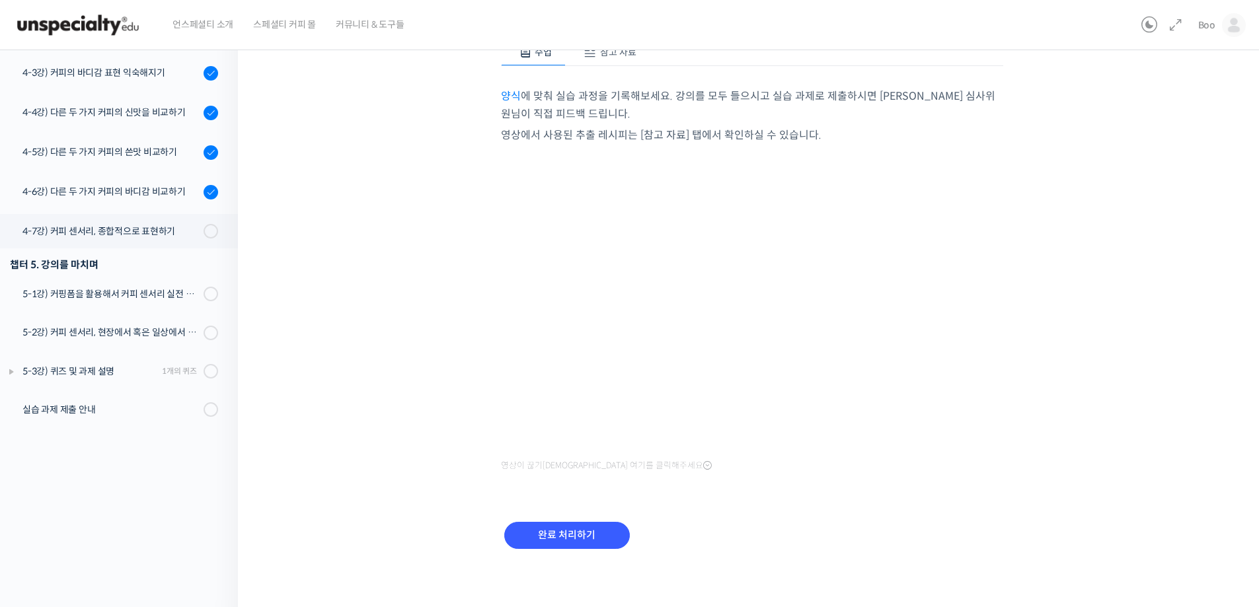
scroll to position [163, 0]
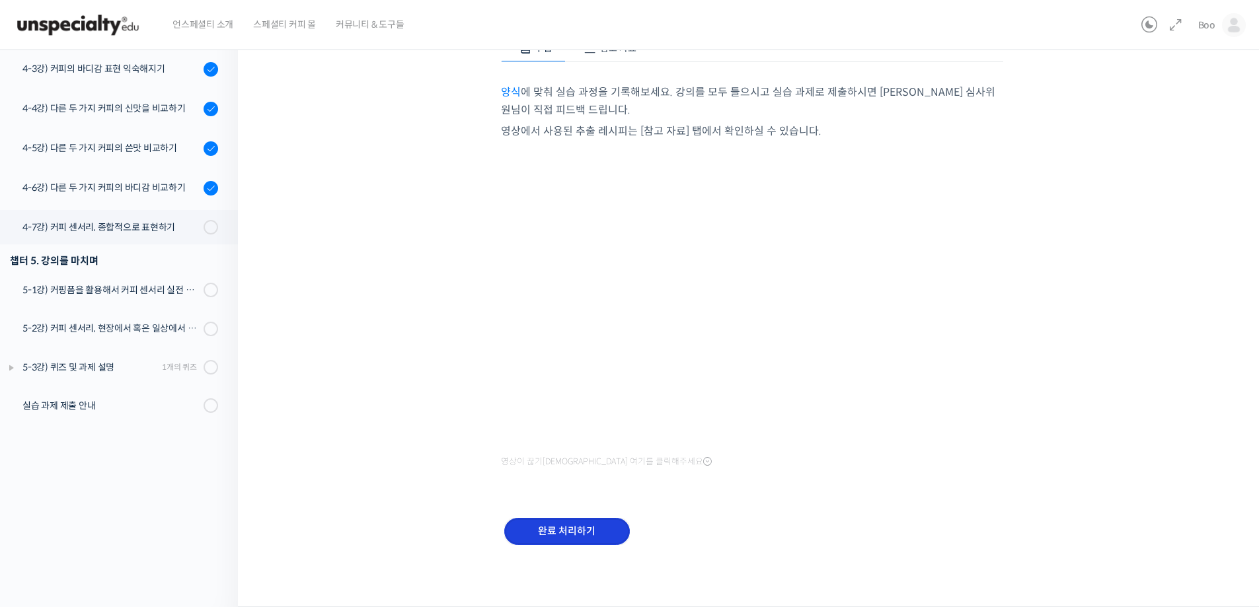
click at [570, 543] on input "완료 처리하기" at bounding box center [567, 531] width 126 height 27
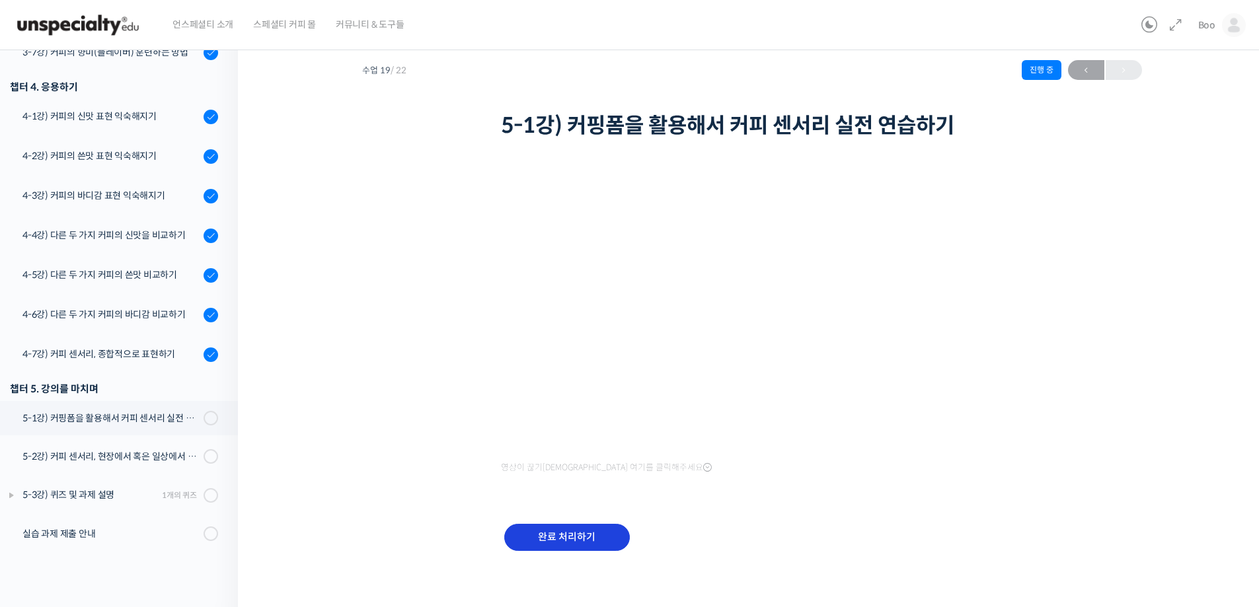
scroll to position [41, 0]
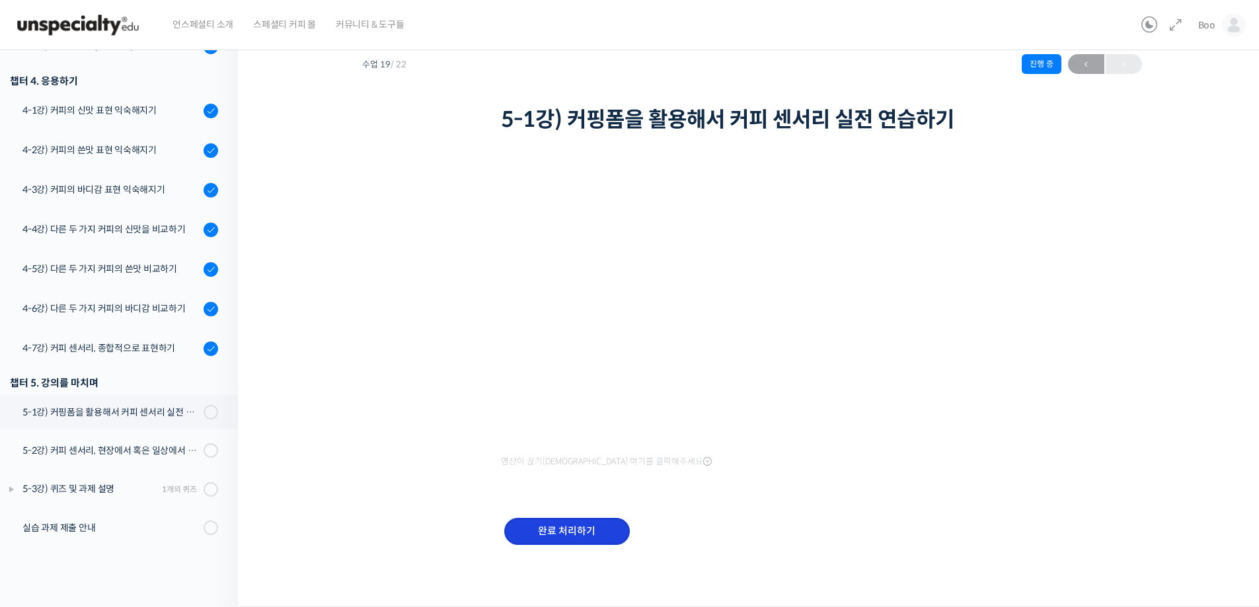
click at [567, 525] on input "완료 처리하기" at bounding box center [567, 531] width 126 height 27
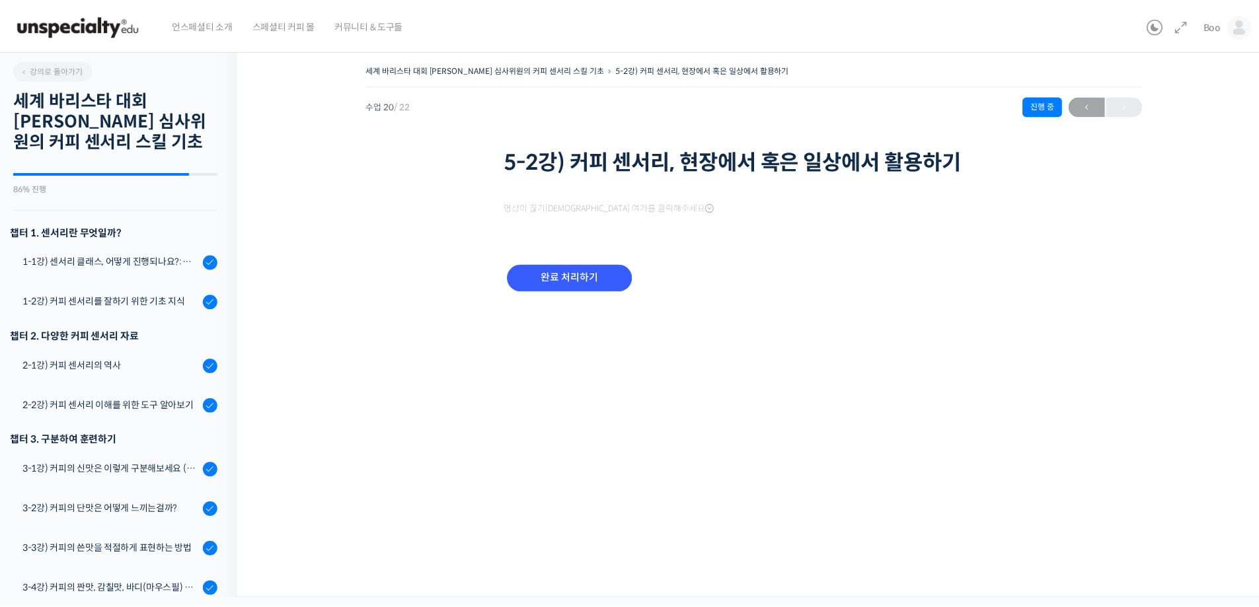
scroll to position [620, 0]
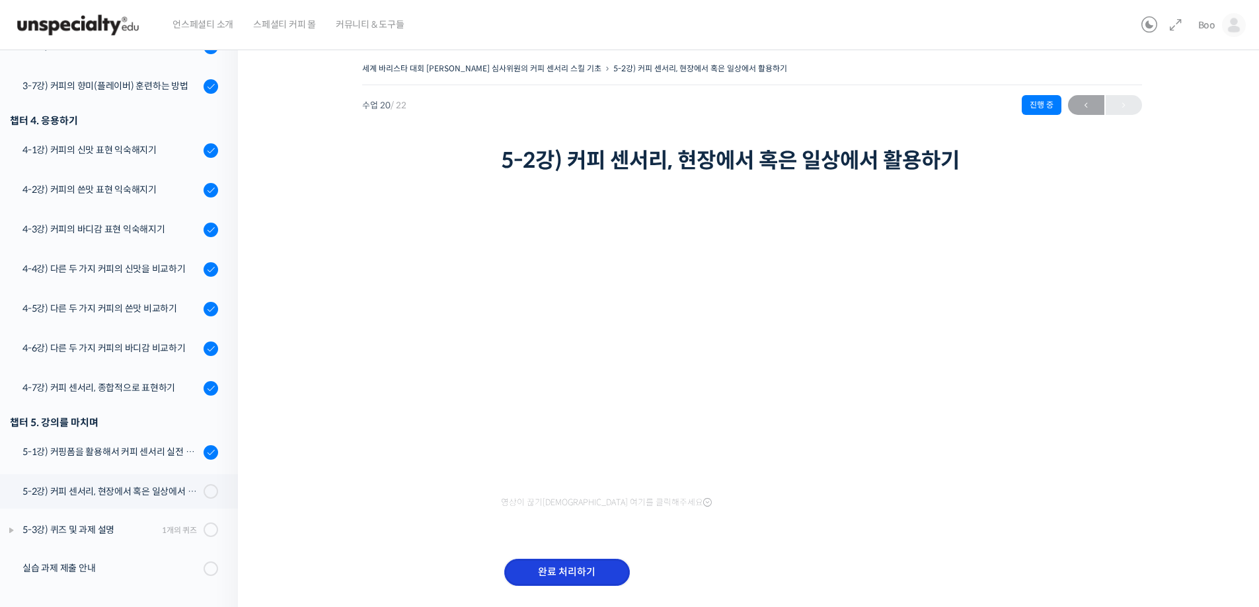
click at [587, 565] on input "완료 처리하기" at bounding box center [567, 572] width 126 height 27
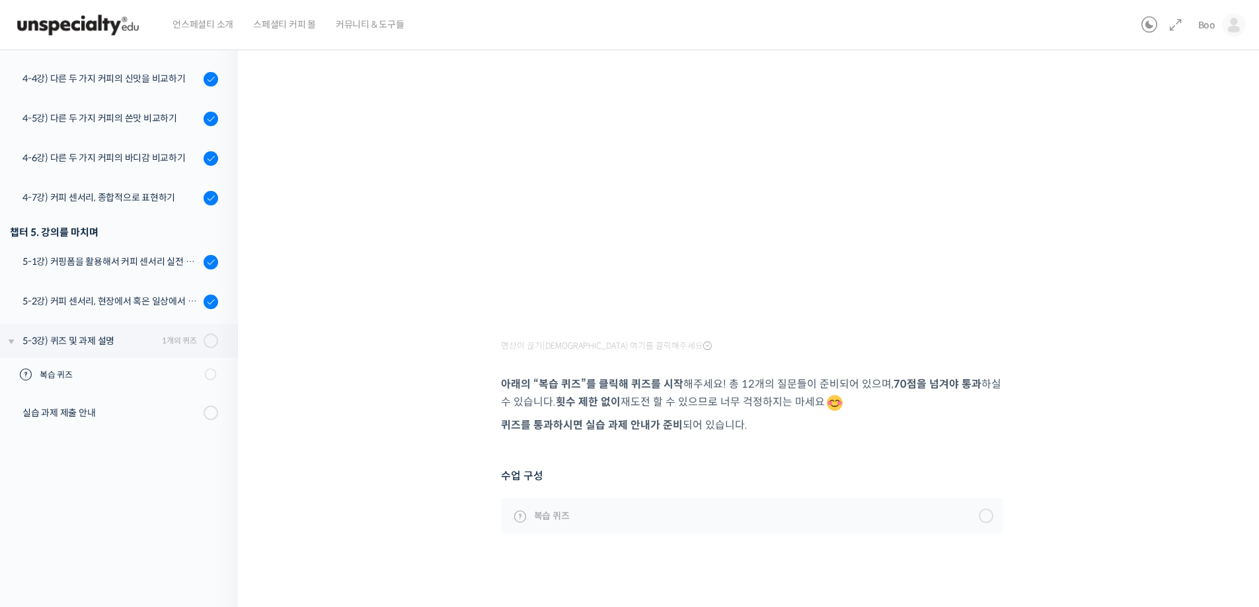
scroll to position [166, 0]
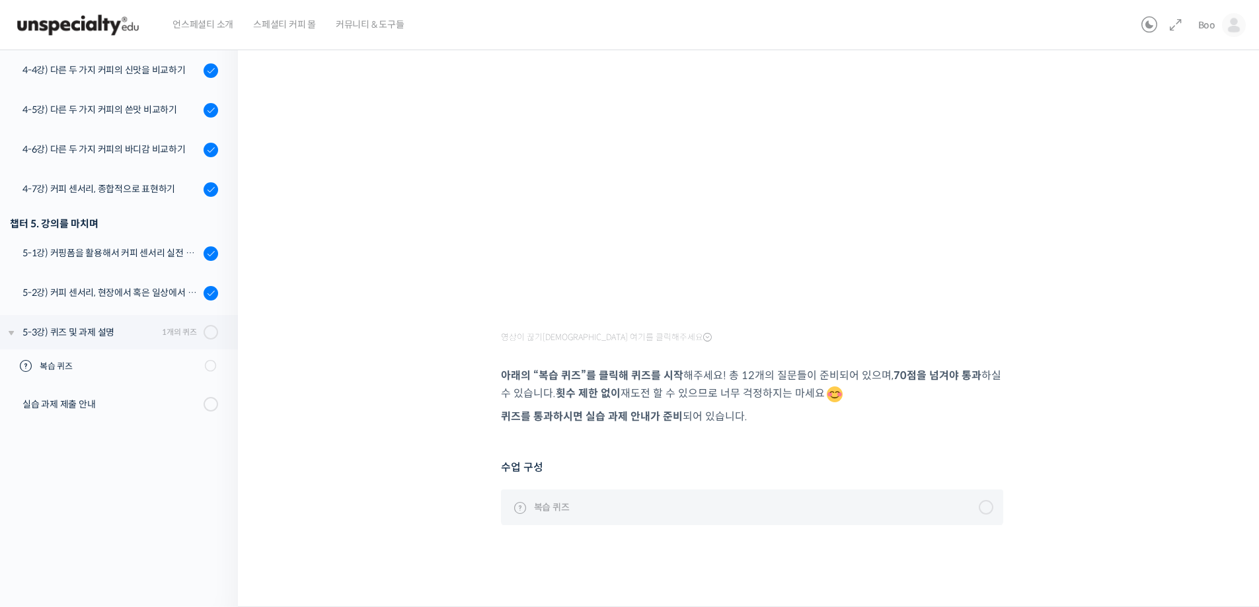
click at [595, 500] on link "복습 퀴즈" at bounding box center [752, 508] width 502 height 36
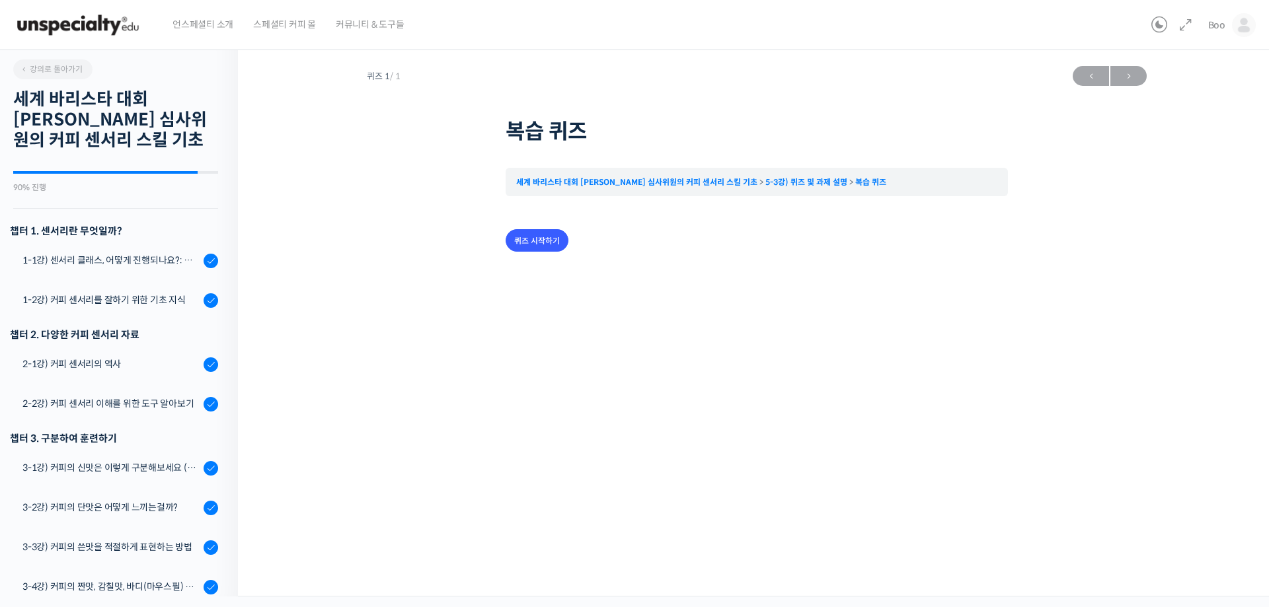
scroll to position [654, 0]
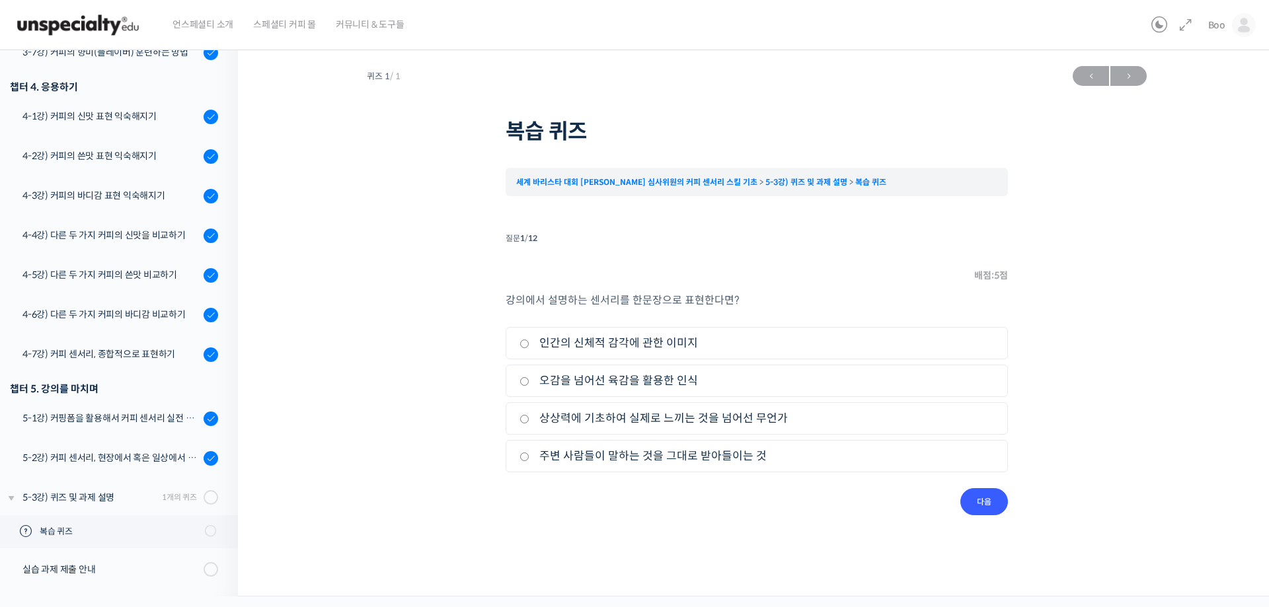
click at [585, 343] on label "인간의 신체적 감각에 관한 이미지" at bounding box center [757, 343] width 475 height 18
click at [529, 343] on input "인간의 신체적 감각에 관한 이미지" at bounding box center [525, 344] width 10 height 9
radio input "true"
click at [972, 494] on input "다음" at bounding box center [984, 502] width 48 height 27
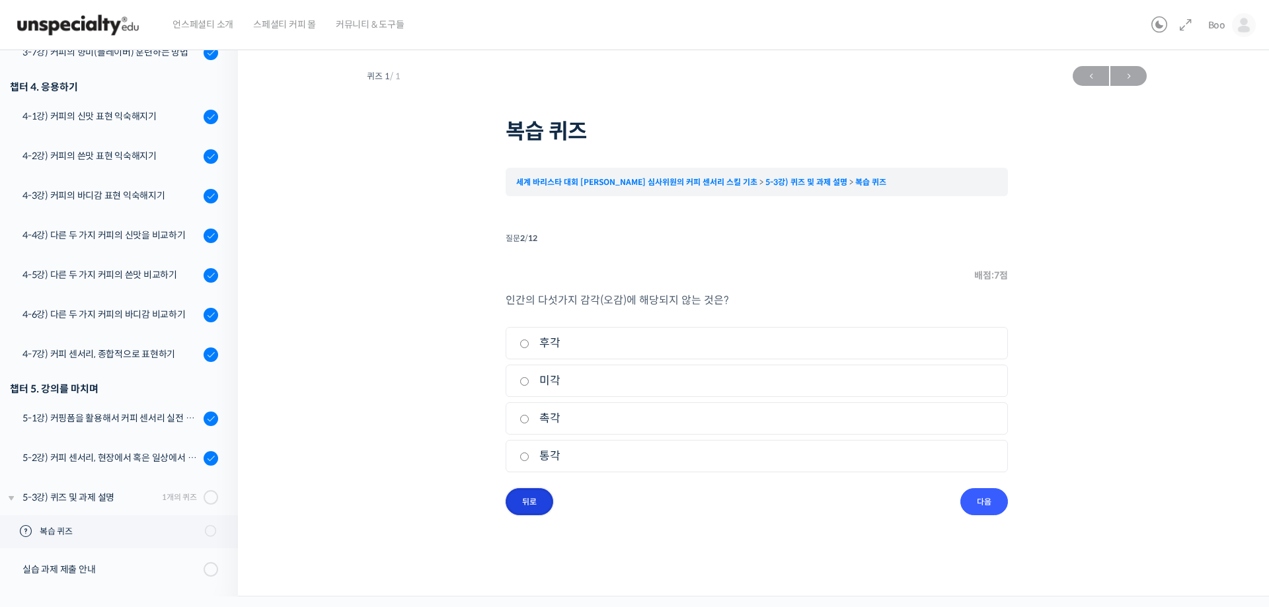
click at [530, 498] on input "뒤로" at bounding box center [530, 502] width 48 height 27
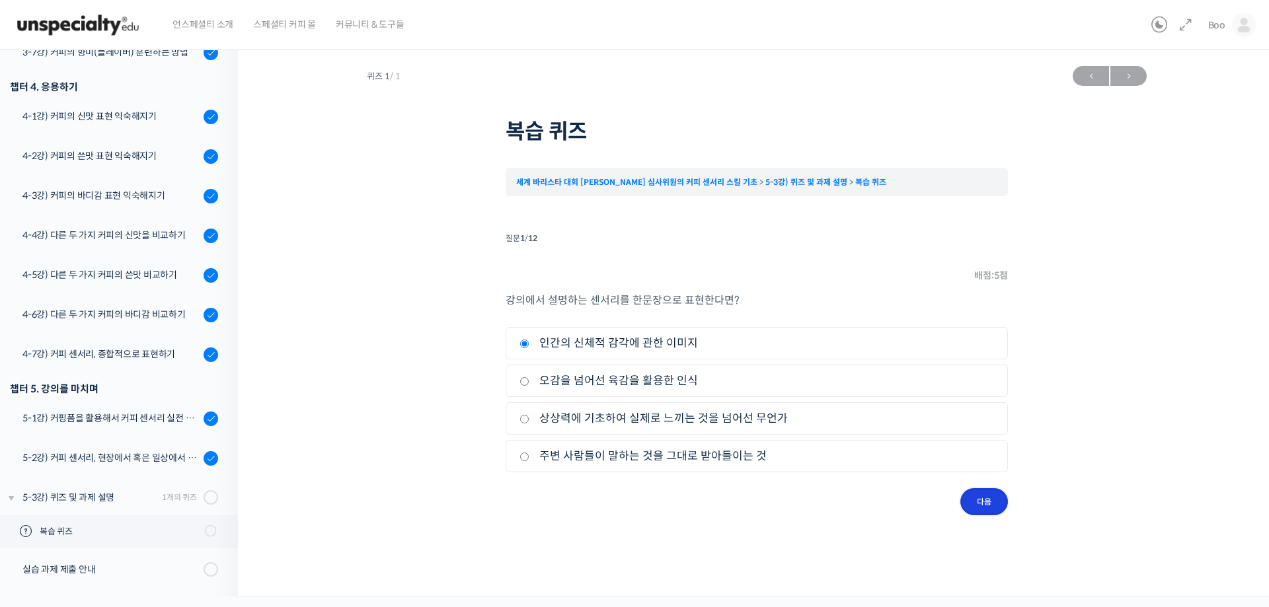
click at [972, 497] on input "다음" at bounding box center [984, 502] width 48 height 27
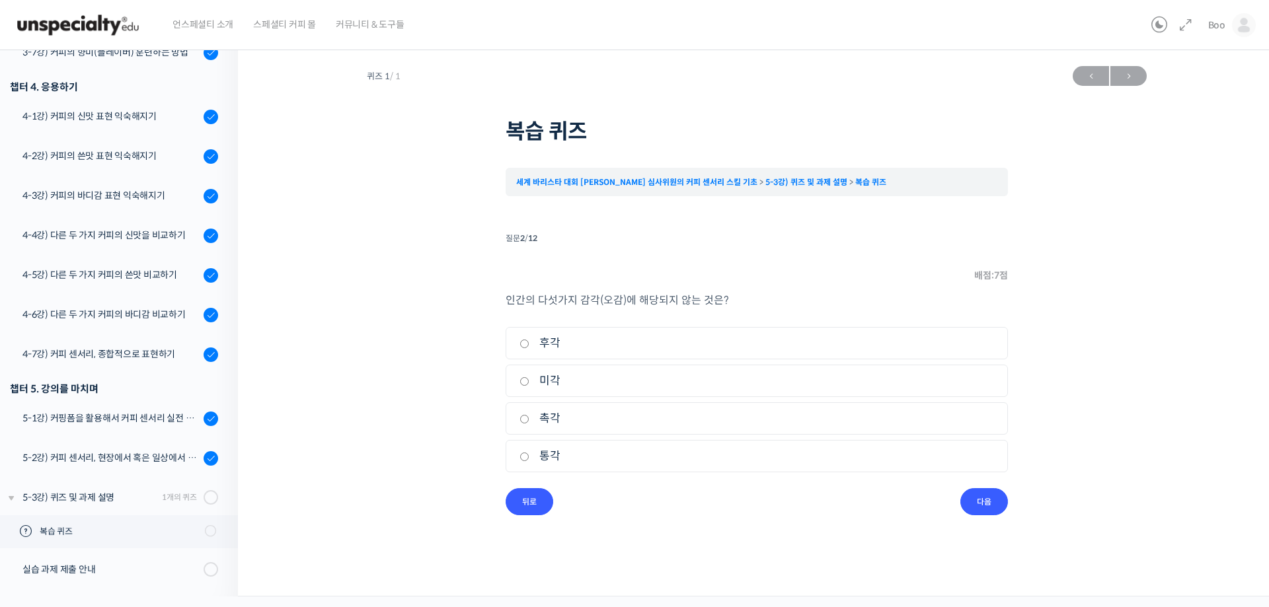
click at [551, 456] on label "통각" at bounding box center [757, 457] width 475 height 18
click at [529, 456] on input "통각" at bounding box center [525, 457] width 10 height 9
radio input "true"
click at [979, 500] on input "다음" at bounding box center [984, 502] width 48 height 27
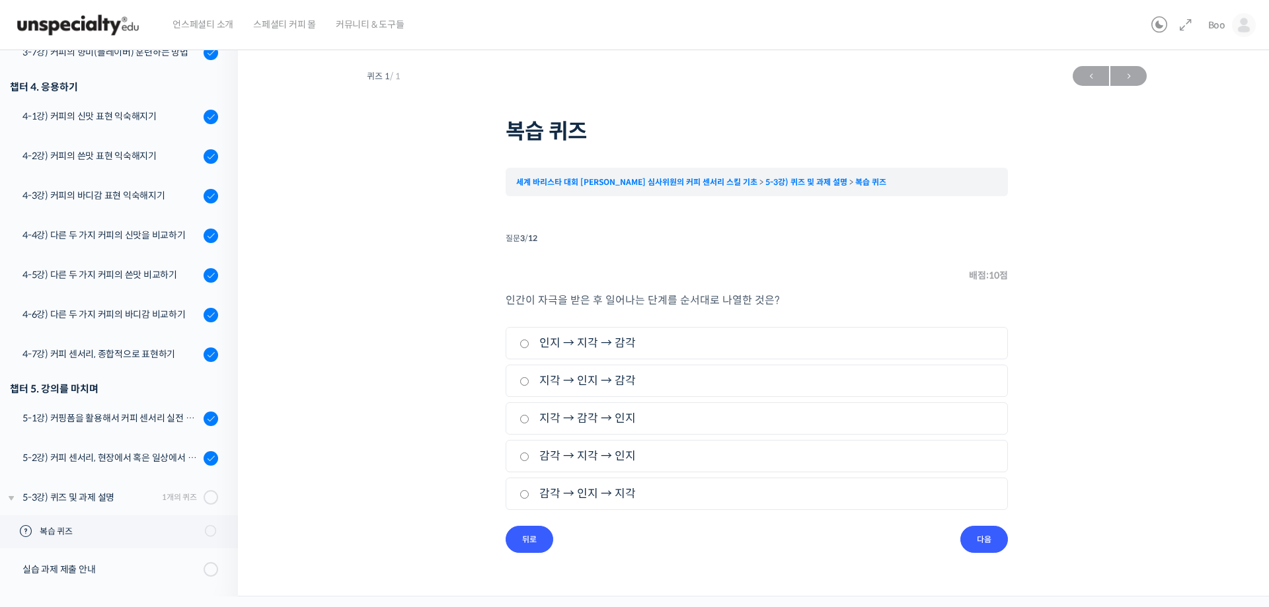
click at [602, 498] on label "감각 → 인지 → 지각" at bounding box center [757, 494] width 475 height 18
click at [529, 498] on input "감각 → 인지 → 지각" at bounding box center [525, 494] width 10 height 9
radio input "true"
click at [980, 530] on input "다음" at bounding box center [984, 539] width 48 height 27
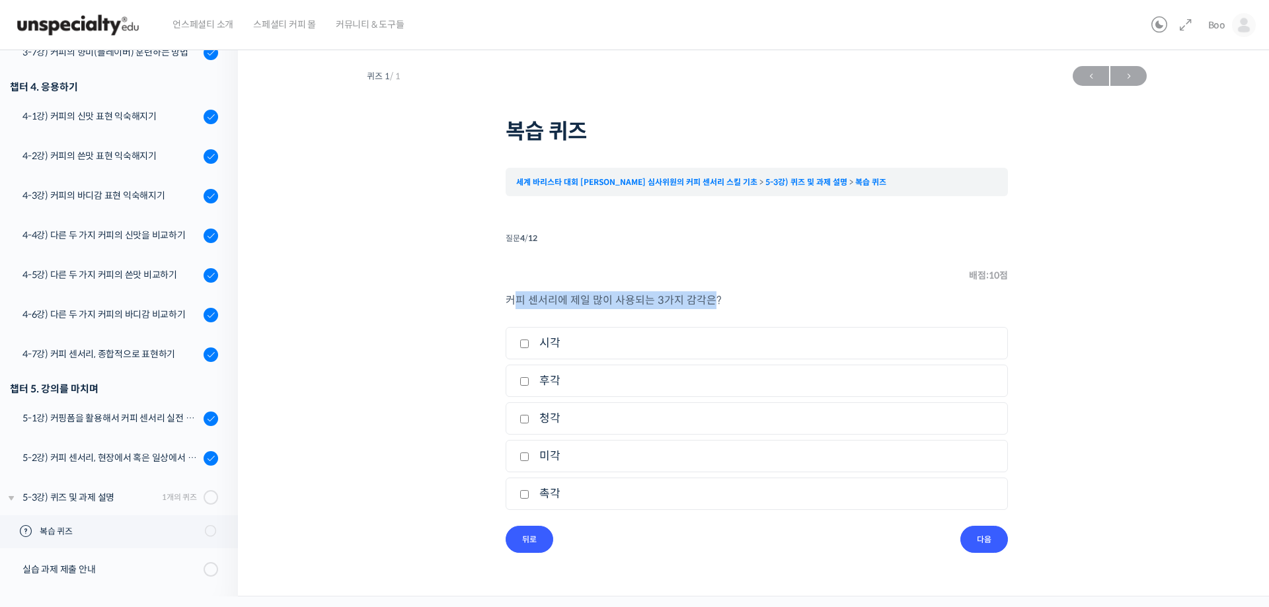
drag, startPoint x: 526, startPoint y: 307, endPoint x: 725, endPoint y: 306, distance: 199.6
click at [715, 307] on span "커피 센서리에 제일 많이 사용되는 3가지 감각은?" at bounding box center [614, 301] width 216 height 14
click at [763, 303] on p "커피 센서리에 제일 많이 사용되는 3가지 감각은?" at bounding box center [757, 301] width 502 height 18
click at [523, 497] on input "촉각" at bounding box center [525, 494] width 10 height 9
checkbox input "true"
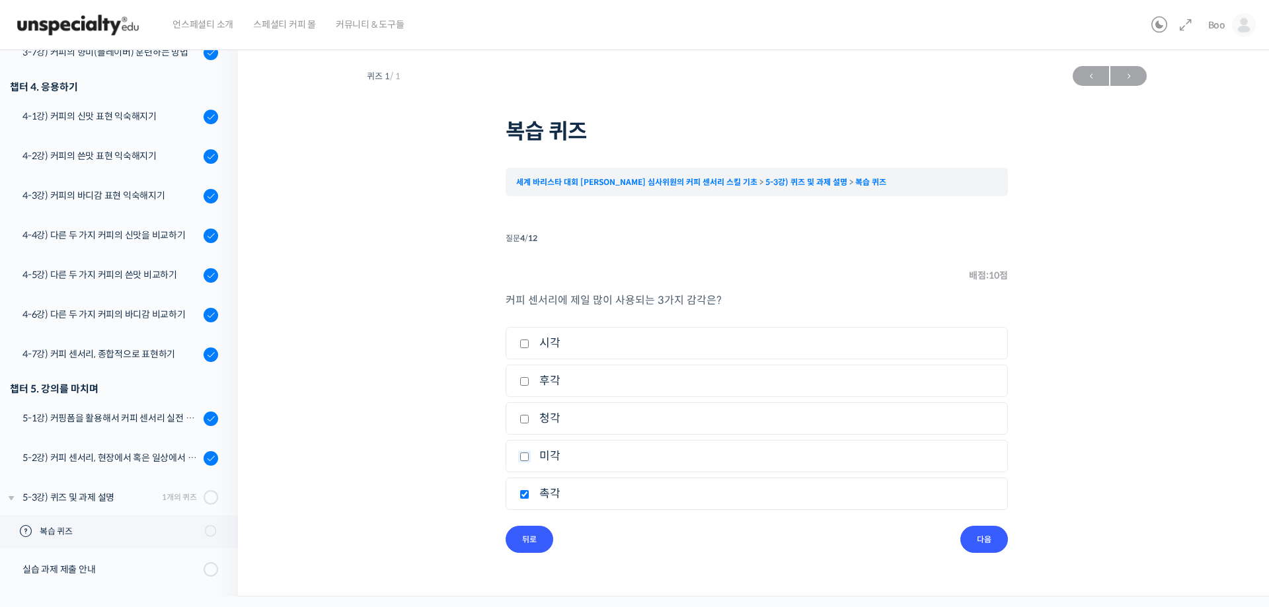
click at [526, 460] on input "미각" at bounding box center [525, 457] width 10 height 9
checkbox input "true"
click at [527, 380] on input "후각" at bounding box center [525, 381] width 10 height 9
checkbox input "true"
click at [522, 341] on input "시각" at bounding box center [525, 344] width 10 height 9
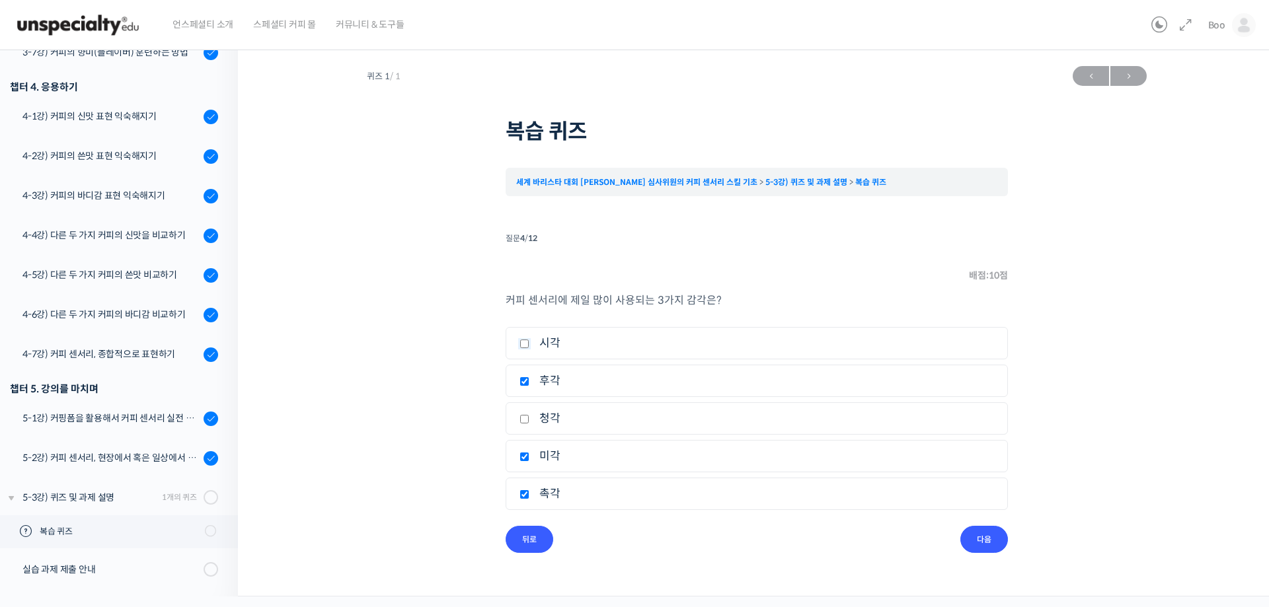
checkbox input "true"
click at [539, 498] on label "촉각" at bounding box center [757, 494] width 475 height 18
click at [529, 498] on input "촉각" at bounding box center [525, 494] width 10 height 9
checkbox input "false"
click at [971, 538] on input "다음" at bounding box center [984, 539] width 48 height 27
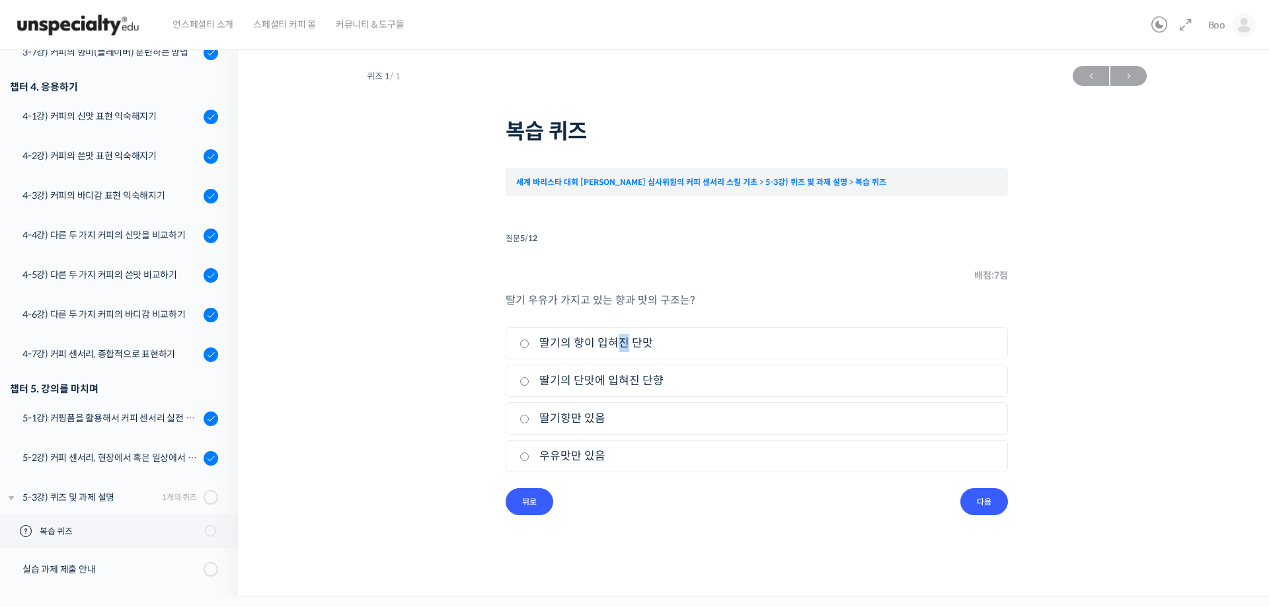
click at [614, 345] on label "딸기의 향이 입혀진 단맛" at bounding box center [757, 343] width 475 height 18
click at [547, 341] on label "딸기의 향이 입혀진 단맛" at bounding box center [757, 343] width 475 height 18
click at [529, 341] on input "딸기의 향이 입혀진 단맛" at bounding box center [525, 344] width 10 height 9
radio input "true"
click at [976, 499] on input "다음" at bounding box center [984, 502] width 48 height 27
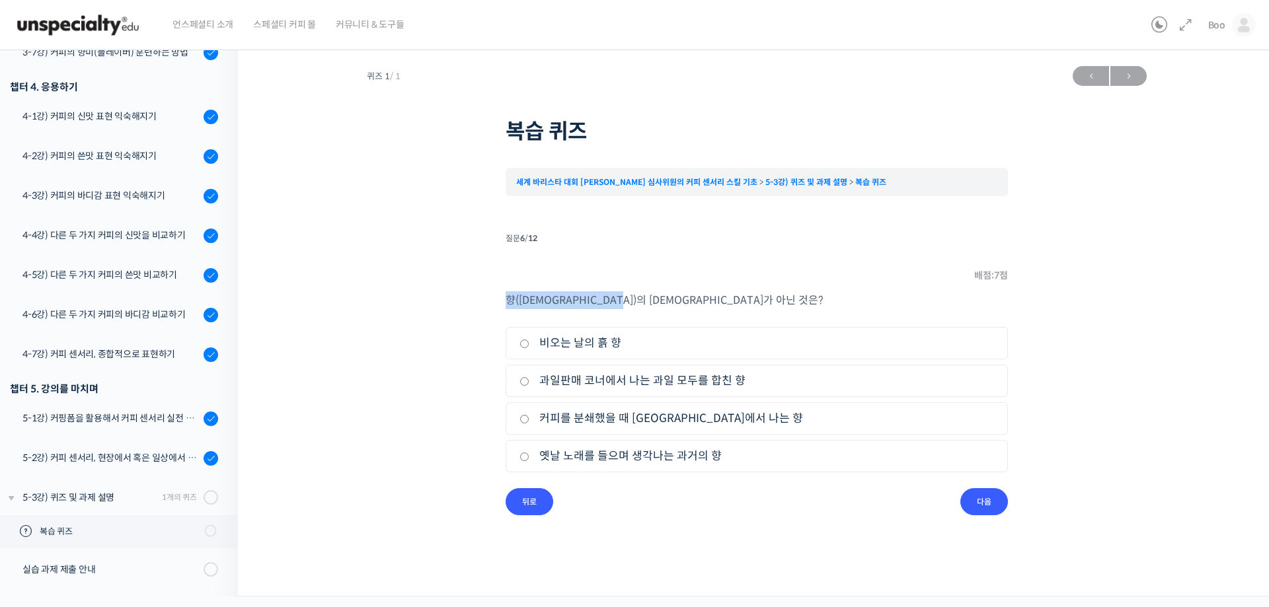
drag, startPoint x: 499, startPoint y: 300, endPoint x: 707, endPoint y: 300, distance: 207.6
click at [680, 300] on div "퀴즈 1 / 1 ← 이전 다음 → 복습 퀴즈 세계 바리스타 대회 [PERSON_NAME] 심사위원의 커피 센서리 스킬 기초 5-3강) 퀴…" at bounding box center [757, 287] width 906 height 456
click at [711, 300] on p "향([DEMOGRAPHIC_DATA])의 [DEMOGRAPHIC_DATA]가 아닌 것은?" at bounding box center [757, 301] width 502 height 18
click at [586, 457] on label "옛날 노래를 들으며 생각나는 과거의 향" at bounding box center [757, 457] width 475 height 18
click at [529, 457] on input "옛날 노래를 들으며 생각나는 과거의 향" at bounding box center [525, 457] width 10 height 9
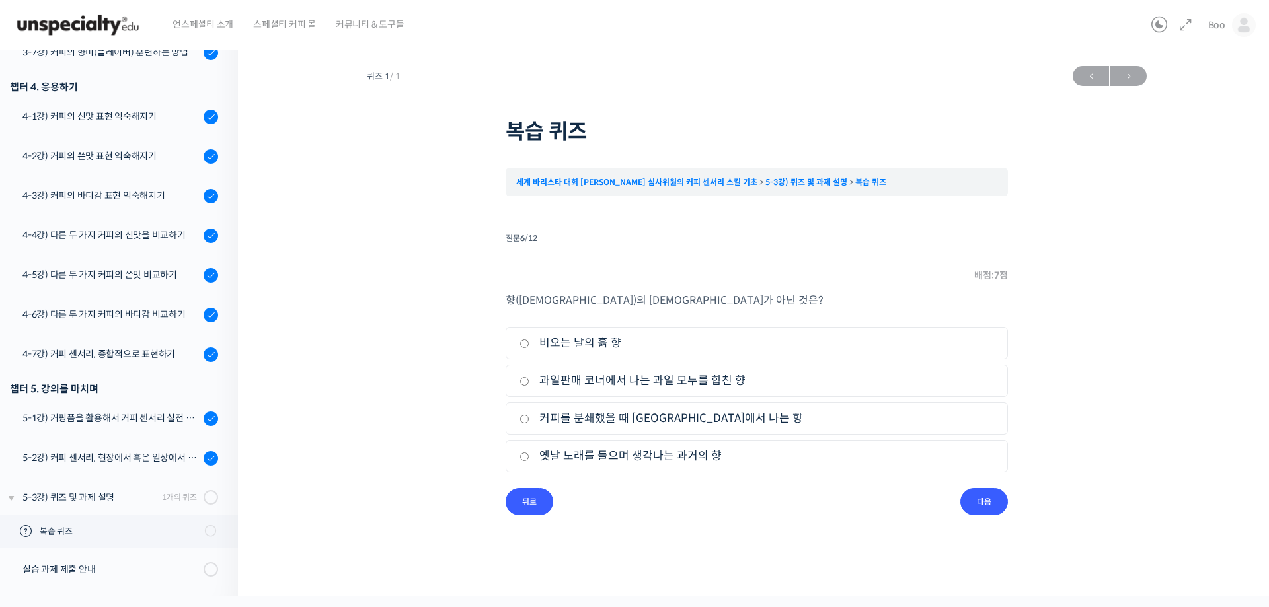
radio input "true"
click at [986, 503] on input "다음" at bounding box center [984, 502] width 48 height 27
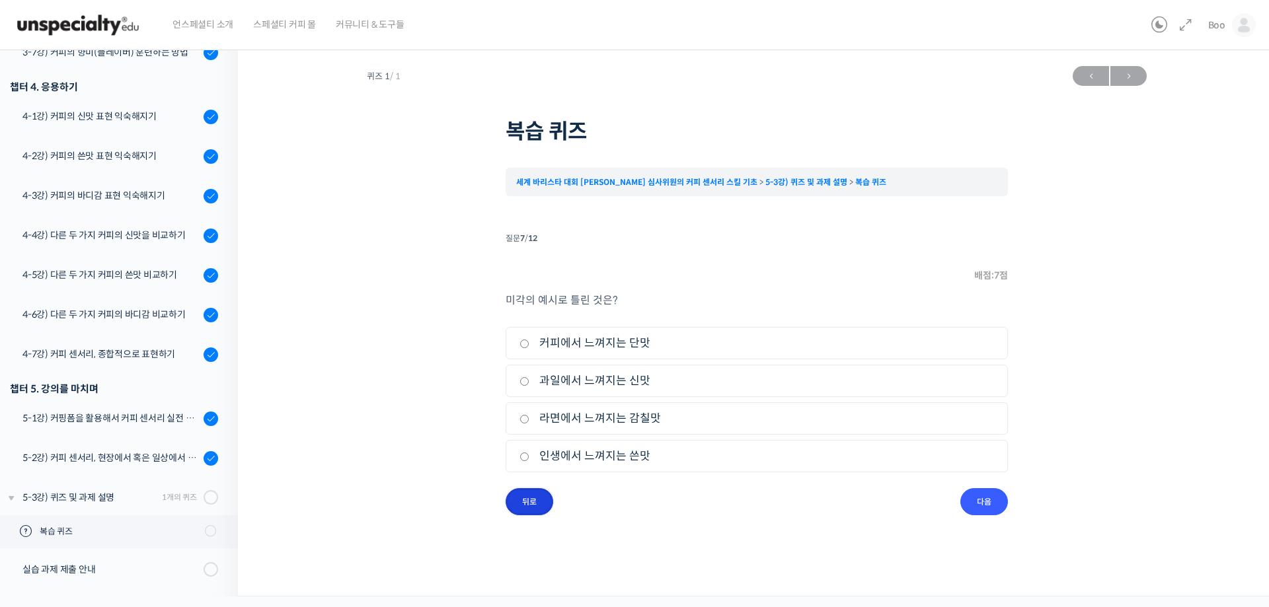
click at [531, 504] on input "뒤로" at bounding box center [530, 502] width 48 height 27
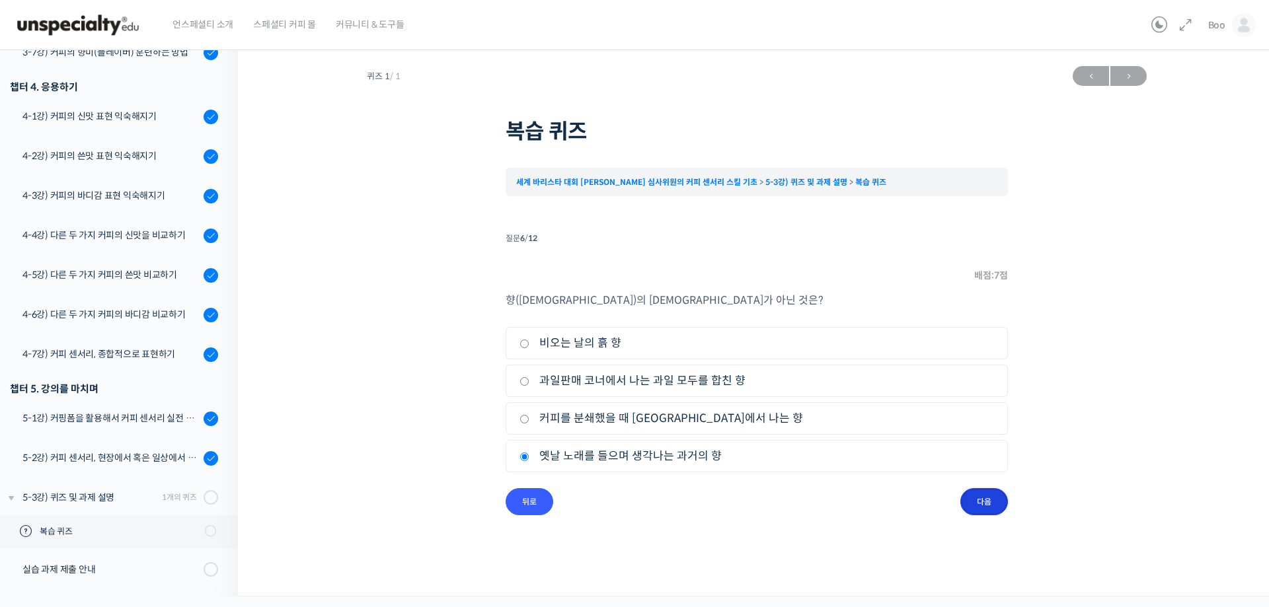
click at [989, 500] on input "다음" at bounding box center [984, 502] width 48 height 27
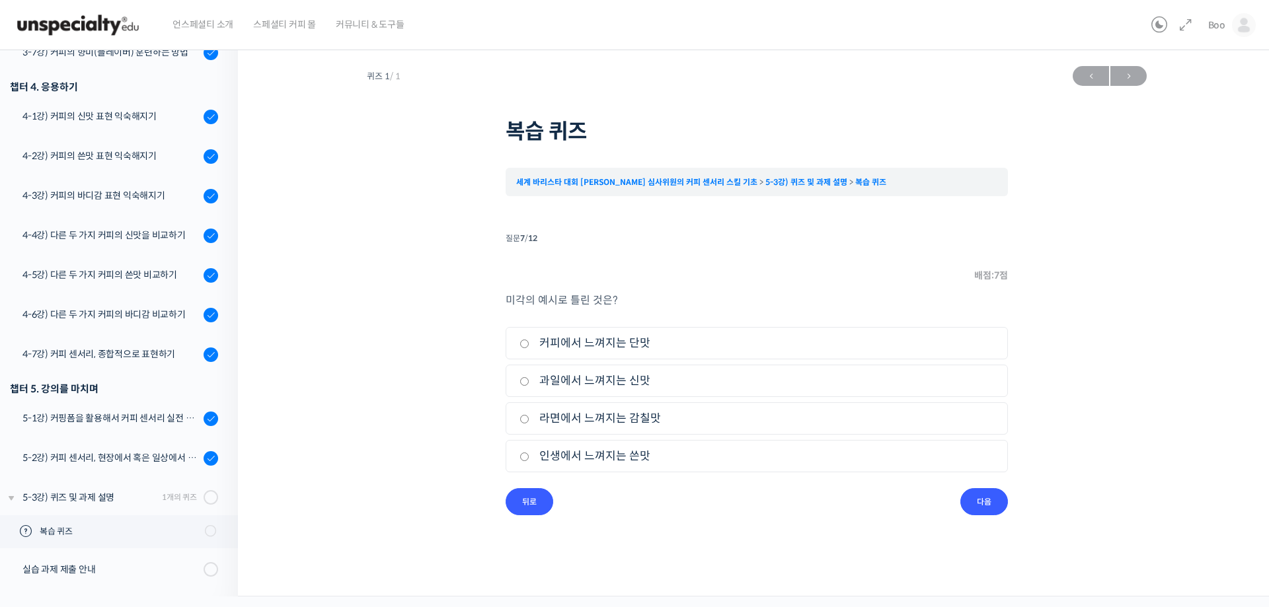
click at [594, 460] on label "인생에서 느껴지는 쓴맛" at bounding box center [757, 457] width 475 height 18
click at [529, 460] on input "인생에서 느껴지는 쓴맛" at bounding box center [525, 457] width 10 height 9
radio input "true"
click at [970, 508] on input "다음" at bounding box center [984, 502] width 48 height 27
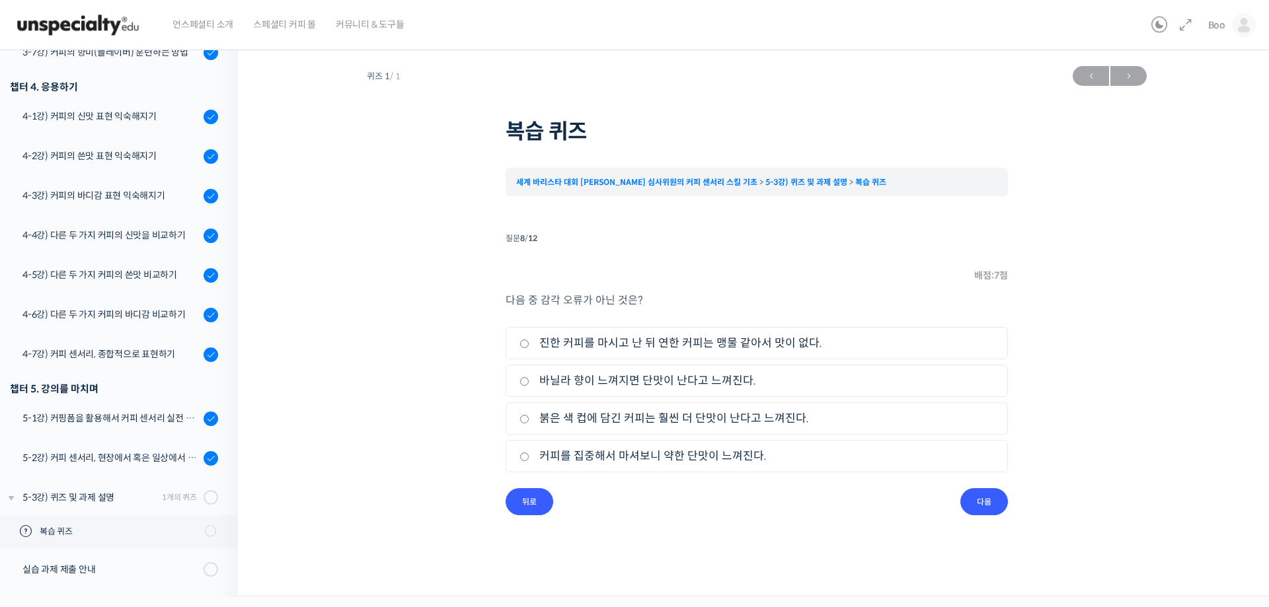
drag, startPoint x: 565, startPoint y: 342, endPoint x: 840, endPoint y: 341, distance: 275.0
click at [840, 341] on label "진한 커피를 마시고 난 뒤 연한 커피는 맹물 같아서 맛이 없다." at bounding box center [757, 343] width 475 height 18
drag, startPoint x: 549, startPoint y: 377, endPoint x: 765, endPoint y: 380, distance: 216.2
click at [765, 380] on label "바닐라 향이 느껴지면 단맛이 난다고 느껴진다." at bounding box center [757, 381] width 475 height 18
drag, startPoint x: 543, startPoint y: 421, endPoint x: 832, endPoint y: 421, distance: 288.2
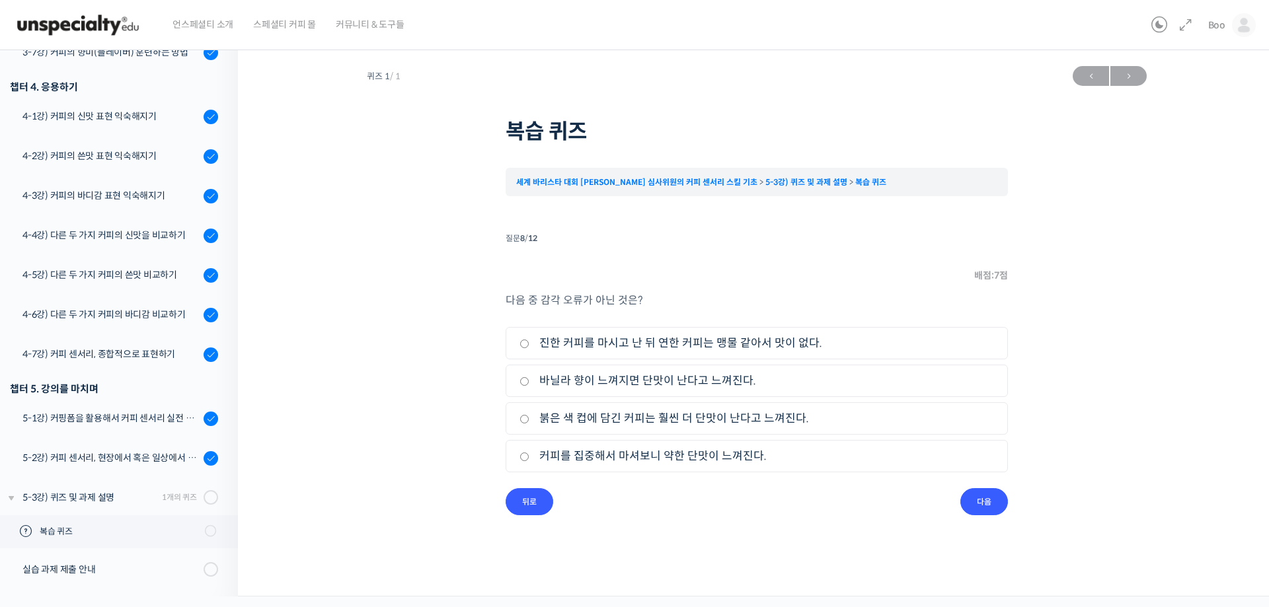
click at [832, 421] on label "붉은 색 컵에 담긴 커피는 훨씬 더 단맛이 난다고 느껴진다." at bounding box center [757, 419] width 475 height 18
drag, startPoint x: 547, startPoint y: 456, endPoint x: 784, endPoint y: 451, distance: 237.4
click at [784, 451] on label "커피를 집중해서 마셔보니 약한 단맛이 느껴진다." at bounding box center [757, 457] width 475 height 18
click at [747, 416] on label "붉은 색 컵에 담긴 커피는 훨씬 더 단맛이 난다고 느껴진다." at bounding box center [757, 419] width 475 height 18
click at [529, 416] on input "붉은 색 컵에 담긴 커피는 훨씬 더 단맛이 난다고 느껴진다." at bounding box center [525, 419] width 10 height 9
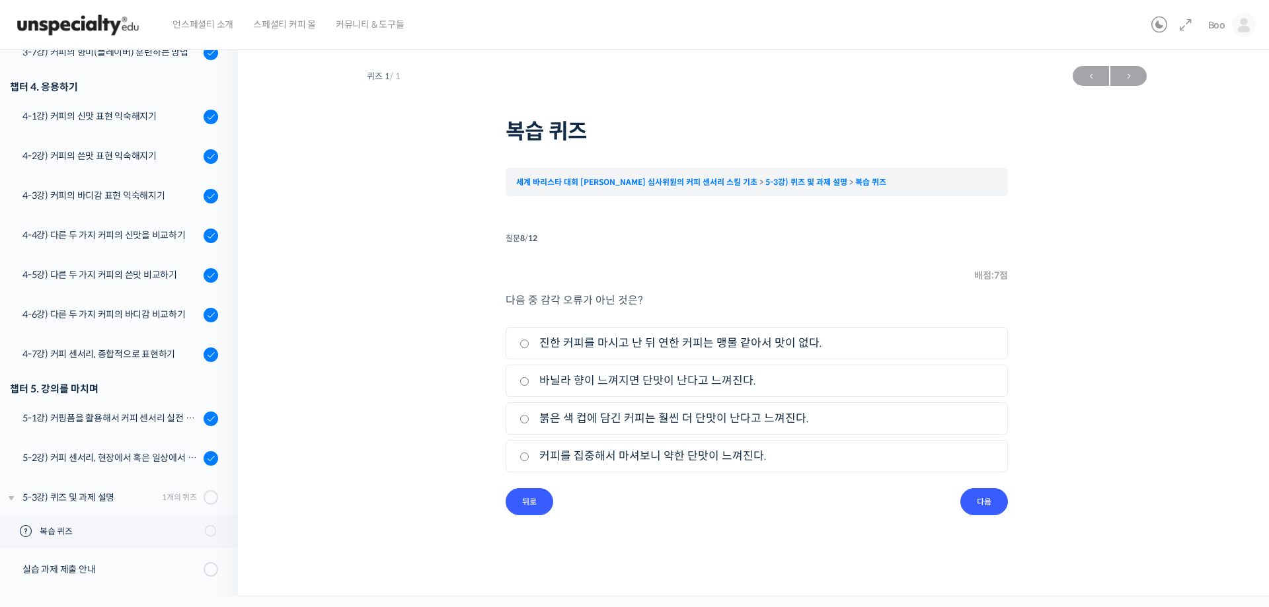
radio input "true"
click at [982, 504] on input "다음" at bounding box center [984, 502] width 48 height 27
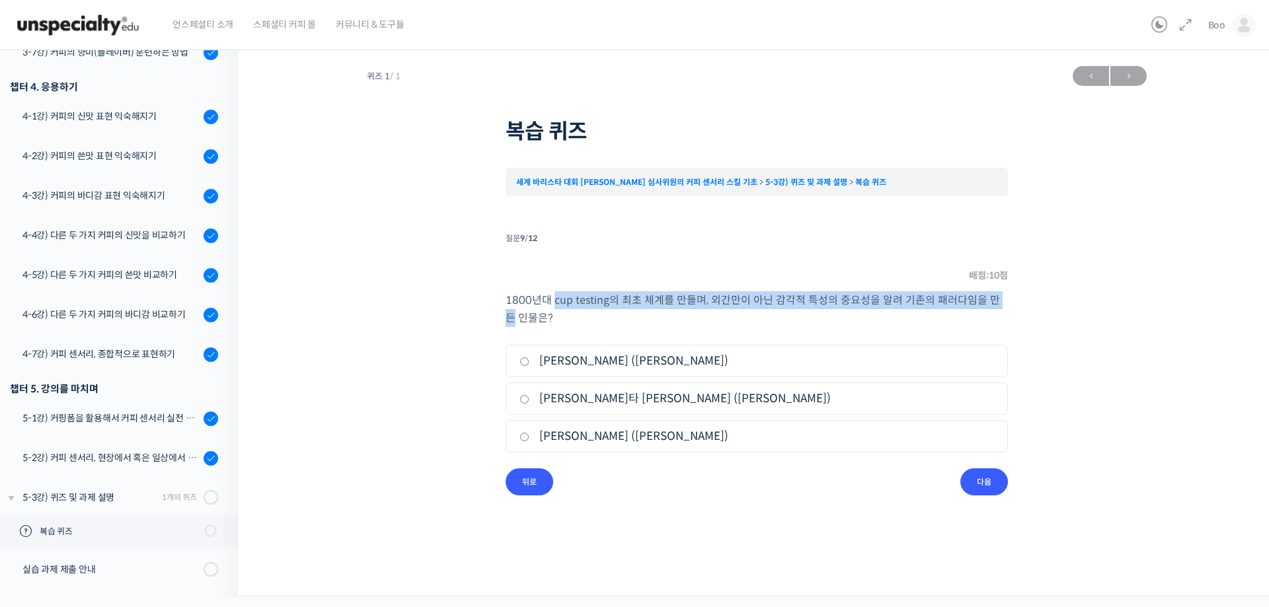
drag, startPoint x: 552, startPoint y: 305, endPoint x: 1013, endPoint y: 304, distance: 461.4
click at [1013, 304] on div "퀴즈 1 / 1 ← 이전 다음 → 복습 퀴즈 세계 바리스타 대회 윤선희 심사위원의 커피 센서리 스킬 기초 5-3강) 퀴즈 및 과ᄌ…" at bounding box center [757, 277] width 906 height 436
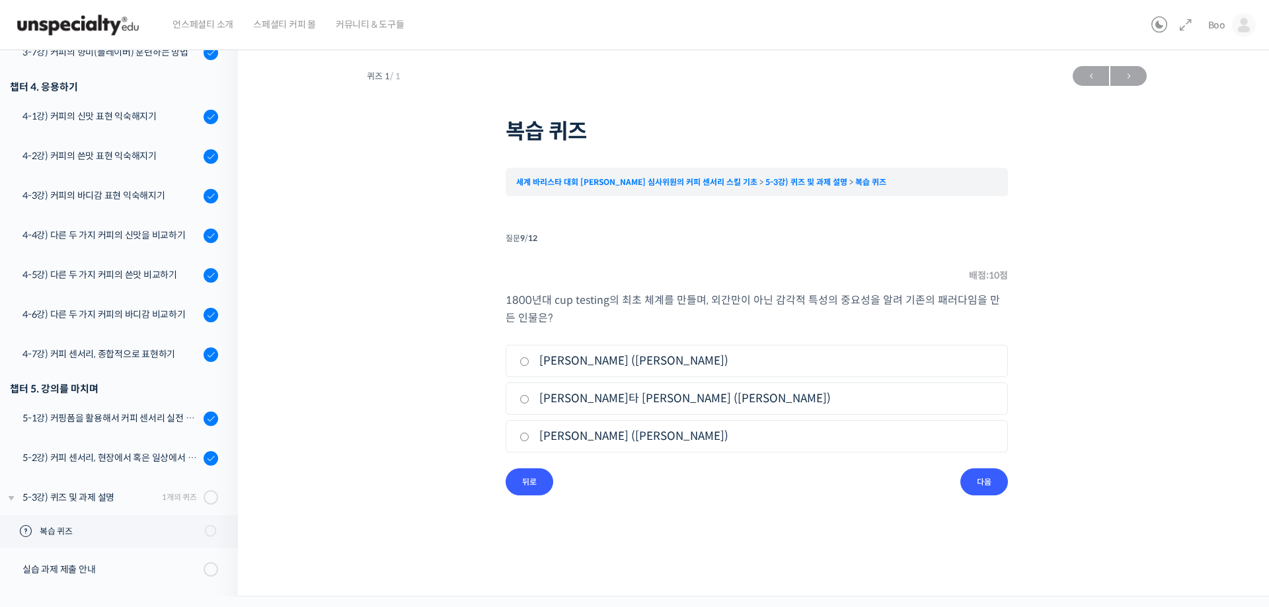
click at [964, 329] on div "1800년대 cup testing의 최초 체계를 만들며, 외간만이 아닌 감각적 특성의 중요성을 알려 기존의 패러다임을 만든 인물은? 1. 클라…" at bounding box center [757, 380] width 502 height 177
click at [572, 364] on label "[PERSON_NAME] ([PERSON_NAME])" at bounding box center [757, 361] width 475 height 18
click at [529, 364] on input "[PERSON_NAME] ([PERSON_NAME])" at bounding box center [525, 362] width 10 height 9
radio input "true"
click at [994, 482] on input "다음" at bounding box center [984, 482] width 48 height 27
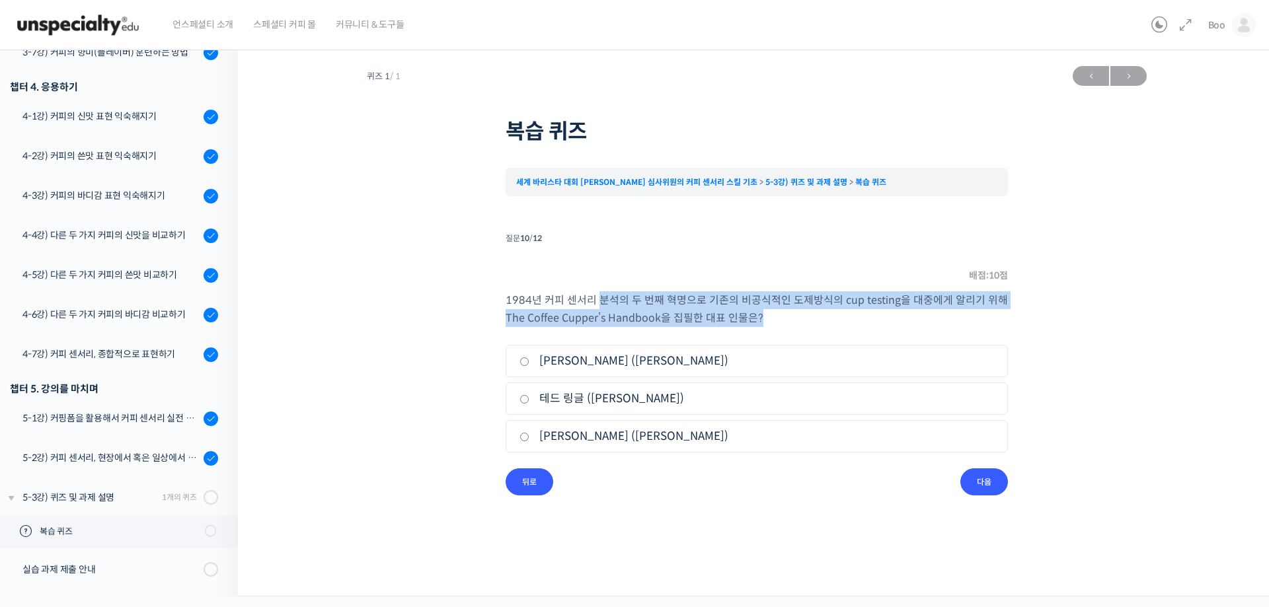
drag, startPoint x: 601, startPoint y: 298, endPoint x: 1006, endPoint y: 321, distance: 405.9
click at [1006, 321] on p "1984년 커피 센서리 분석의 두 번째 혁명으로 기존의 비공식적인 도제방식의 cup testing을 대중에게 알리기 위해 The Coffee …" at bounding box center [757, 310] width 502 height 36
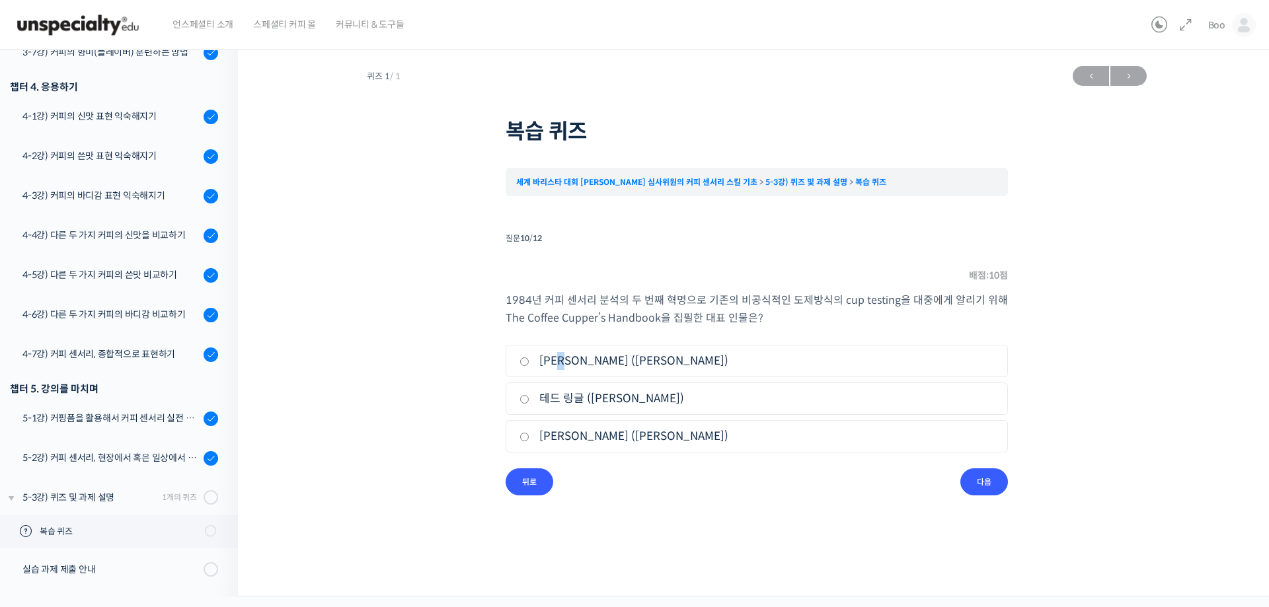
click at [567, 369] on label "[PERSON_NAME] ([PERSON_NAME])" at bounding box center [757, 361] width 475 height 18
click at [658, 363] on label "[PERSON_NAME] ([PERSON_NAME])" at bounding box center [757, 361] width 475 height 18
click at [529, 363] on input "[PERSON_NAME] ([PERSON_NAME])" at bounding box center [525, 362] width 10 height 9
radio input "true"
click at [597, 394] on label "테드 링글 ([PERSON_NAME])" at bounding box center [757, 399] width 475 height 18
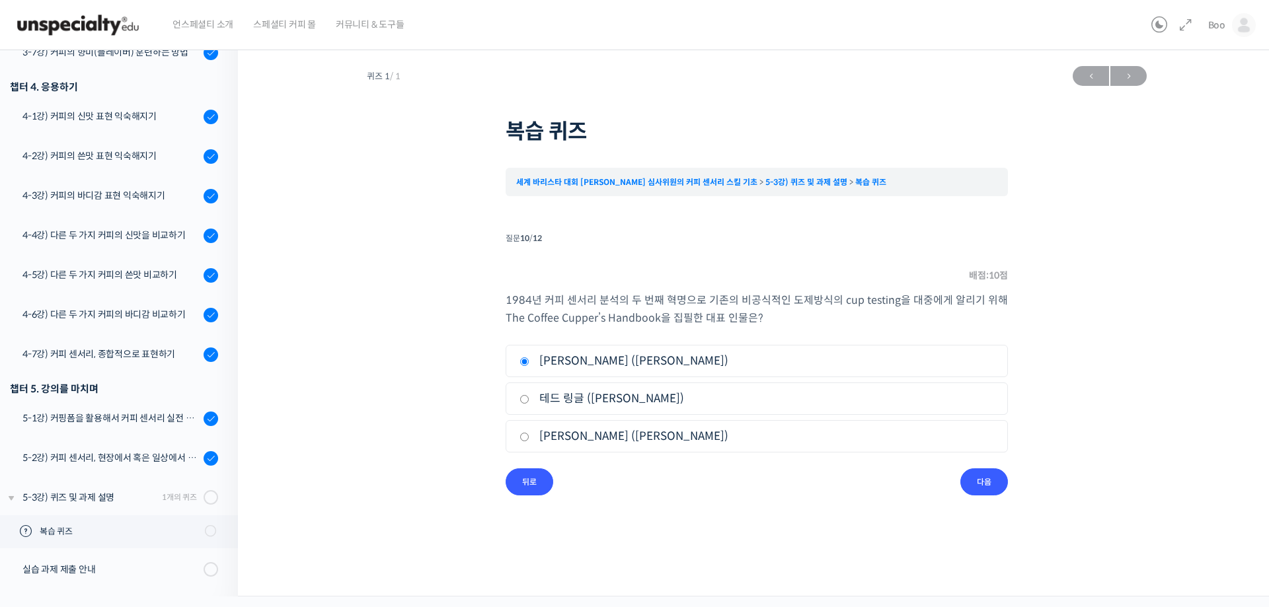
click at [529, 395] on input "테드 링글 ([PERSON_NAME])" at bounding box center [525, 399] width 10 height 9
radio input "true"
click at [977, 485] on input "다음" at bounding box center [984, 482] width 48 height 27
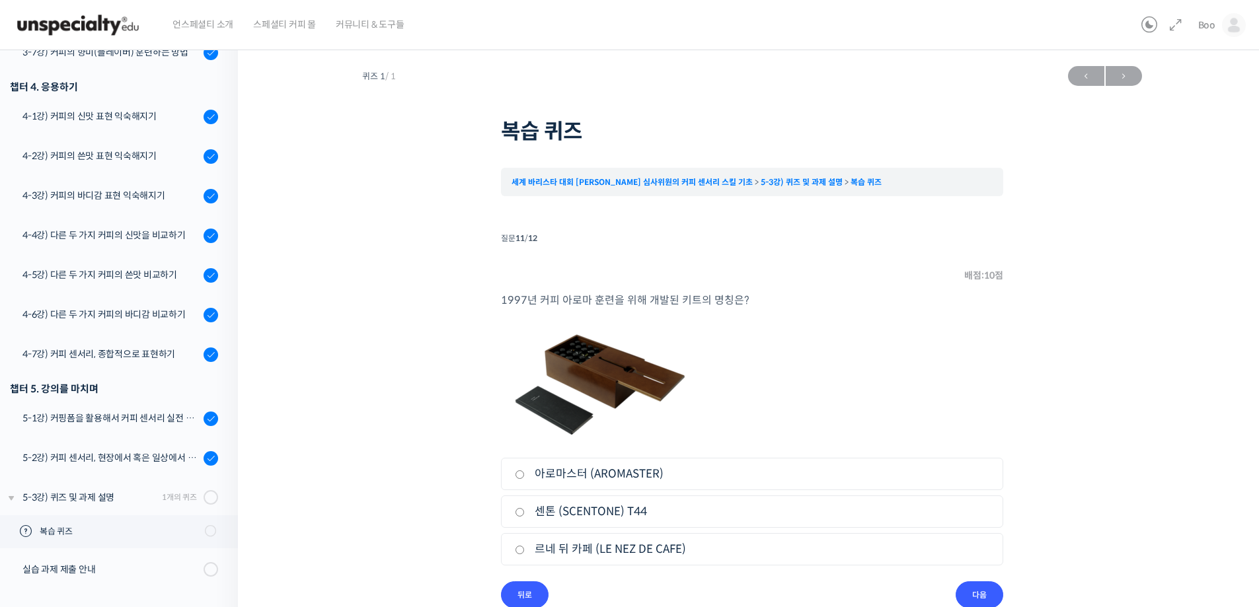
click at [578, 554] on label "르네 뒤 카페 (LE NEZ DE CAFE)" at bounding box center [752, 550] width 475 height 18
click at [525, 554] on input "르네 뒤 카페 (LE NEZ DE CAFE)" at bounding box center [520, 550] width 10 height 9
radio input "true"
click at [981, 592] on input "다음" at bounding box center [980, 595] width 48 height 27
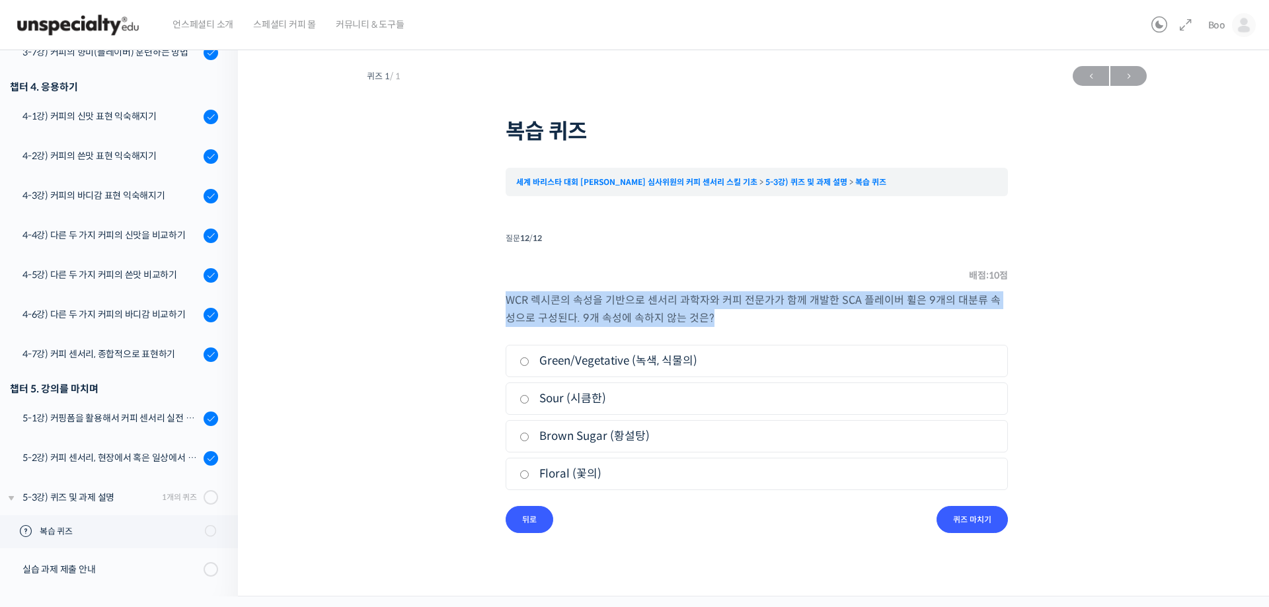
drag, startPoint x: 507, startPoint y: 303, endPoint x: 1000, endPoint y: 315, distance: 493.3
click at [1000, 315] on p "WCR 렉시콘의 속성을 기반으로 센서리 과학자와 커피 전문가가 함께 개발한 SCA 플레이버 휠은 9개의 대분류 속성으로 구성된다. 9개 속성에…" at bounding box center [757, 310] width 502 height 36
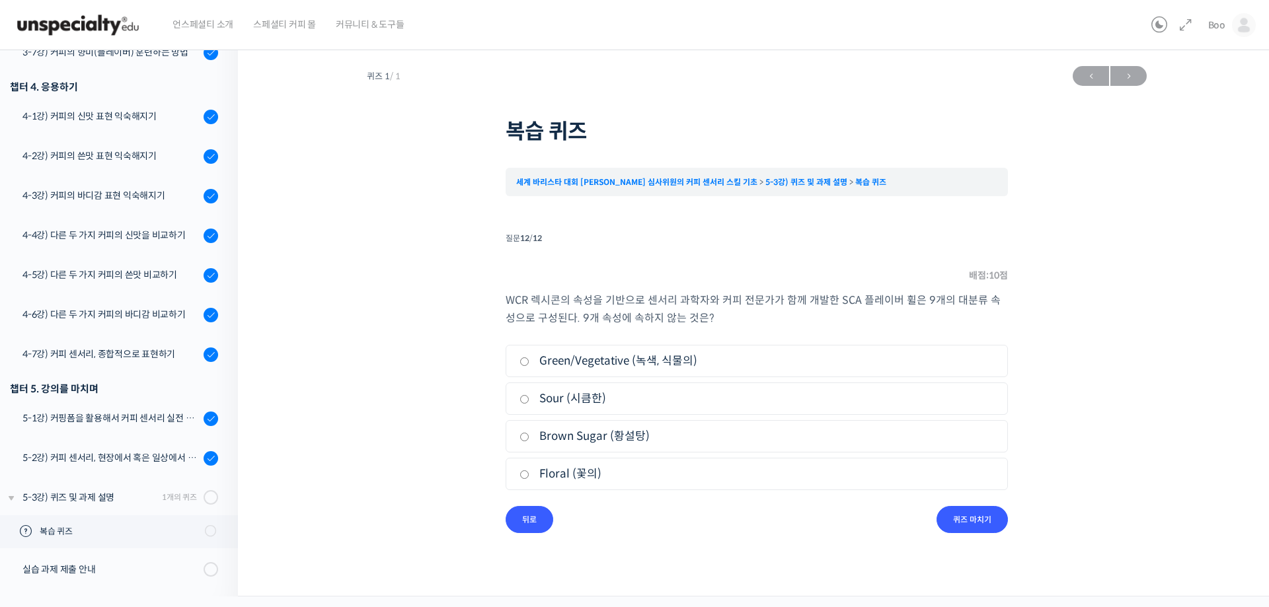
click at [573, 403] on label "Sour (시큼한)" at bounding box center [757, 399] width 475 height 18
click at [529, 403] on input "Sour (시큼한)" at bounding box center [525, 399] width 10 height 9
radio input "true"
click at [955, 511] on input "퀴즈 마치기" at bounding box center [972, 519] width 71 height 27
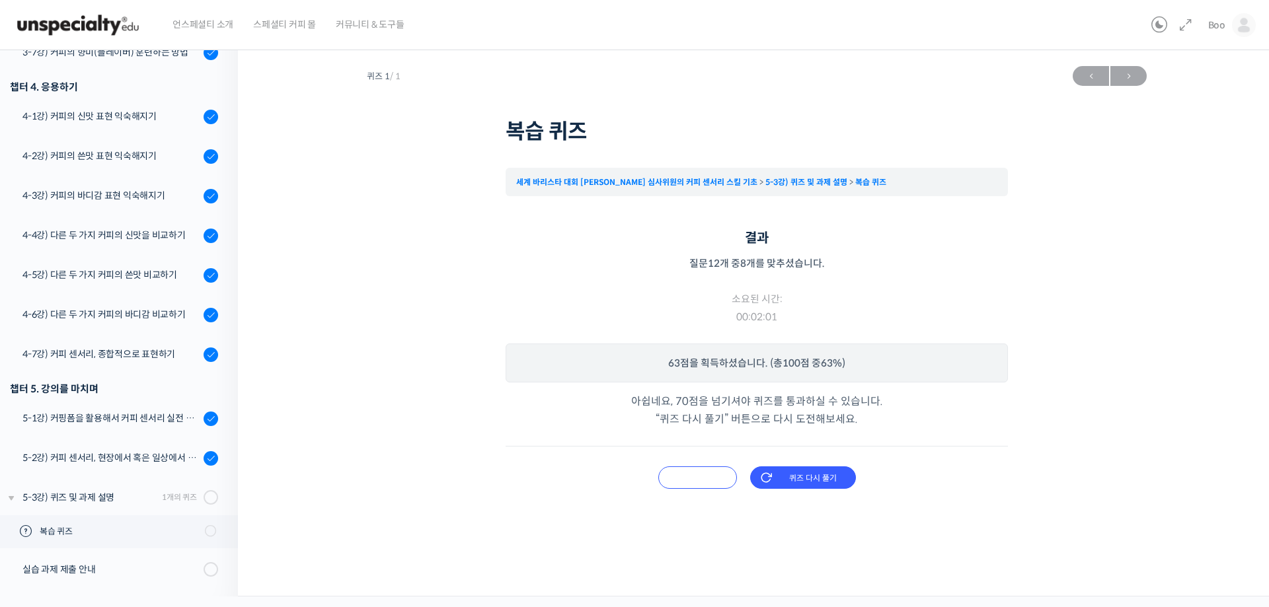
click at [704, 483] on input "오답 확인하기" at bounding box center [697, 478] width 79 height 22
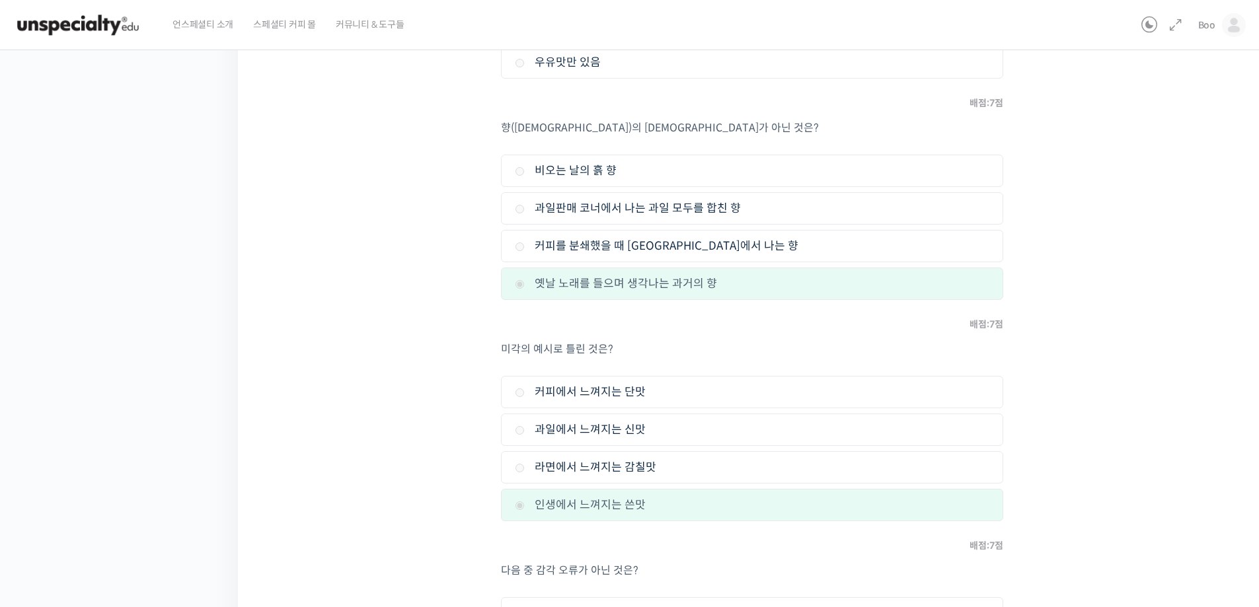
scroll to position [1133, 0]
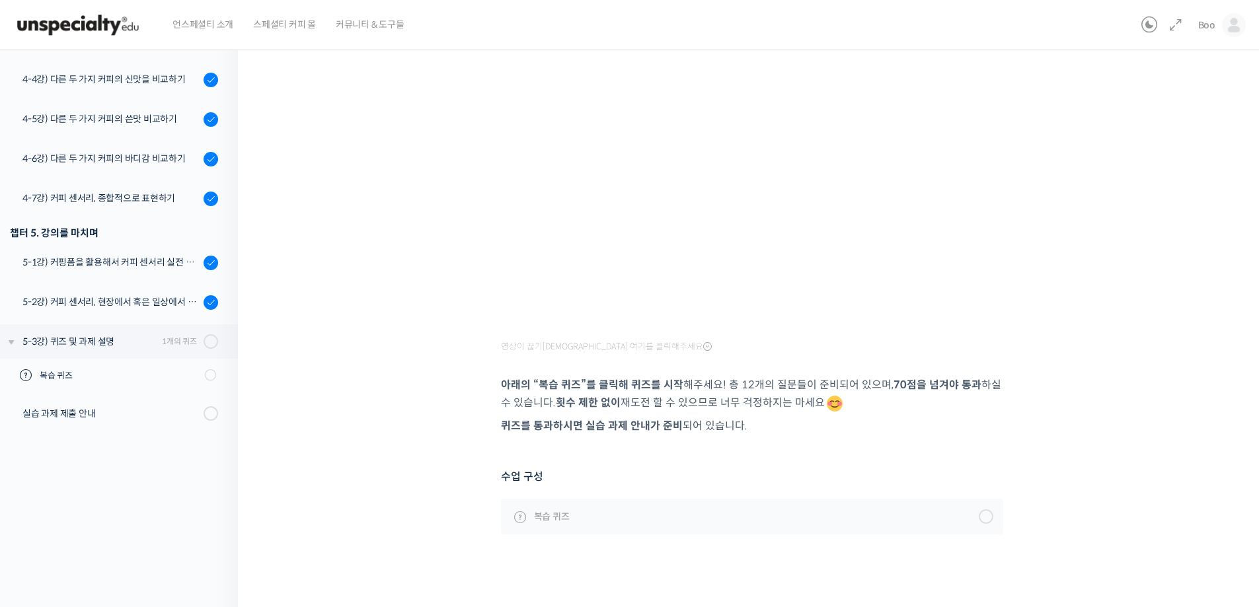
scroll to position [166, 0]
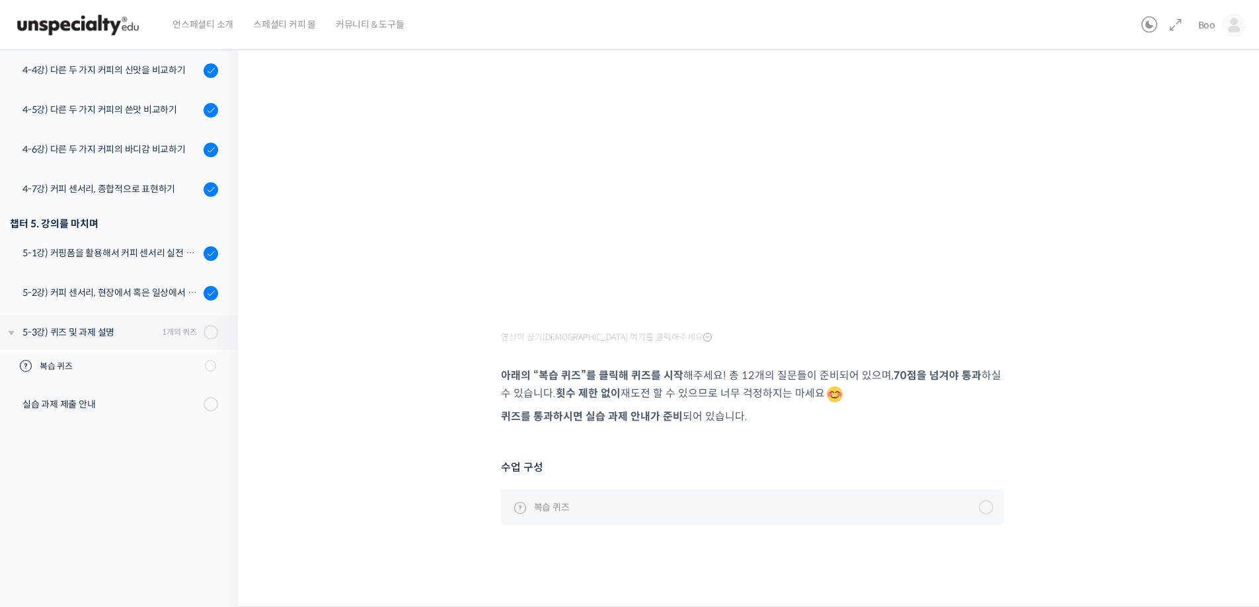
click at [538, 500] on span "복습 퀴즈" at bounding box center [552, 507] width 36 height 15
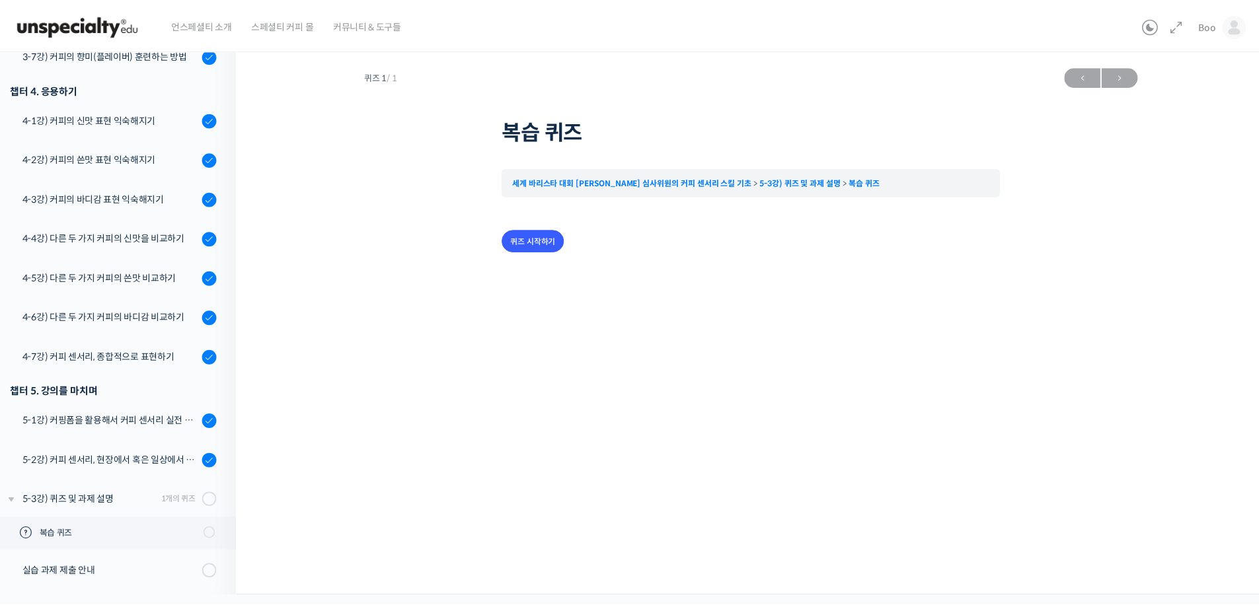
scroll to position [654, 0]
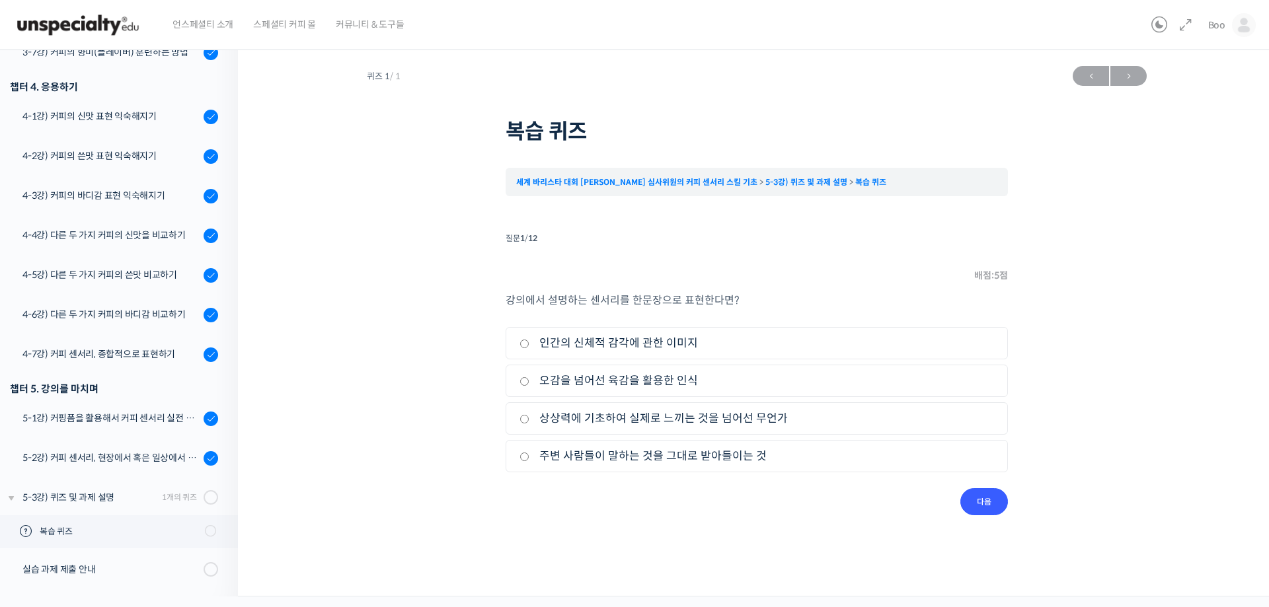
click at [652, 336] on label "인간의 신체적 감각에 관한 이미지" at bounding box center [757, 343] width 475 height 18
click at [529, 340] on input "인간의 신체적 감각에 관한 이미지" at bounding box center [525, 344] width 10 height 9
radio input "true"
click at [999, 491] on input "다음" at bounding box center [984, 502] width 48 height 27
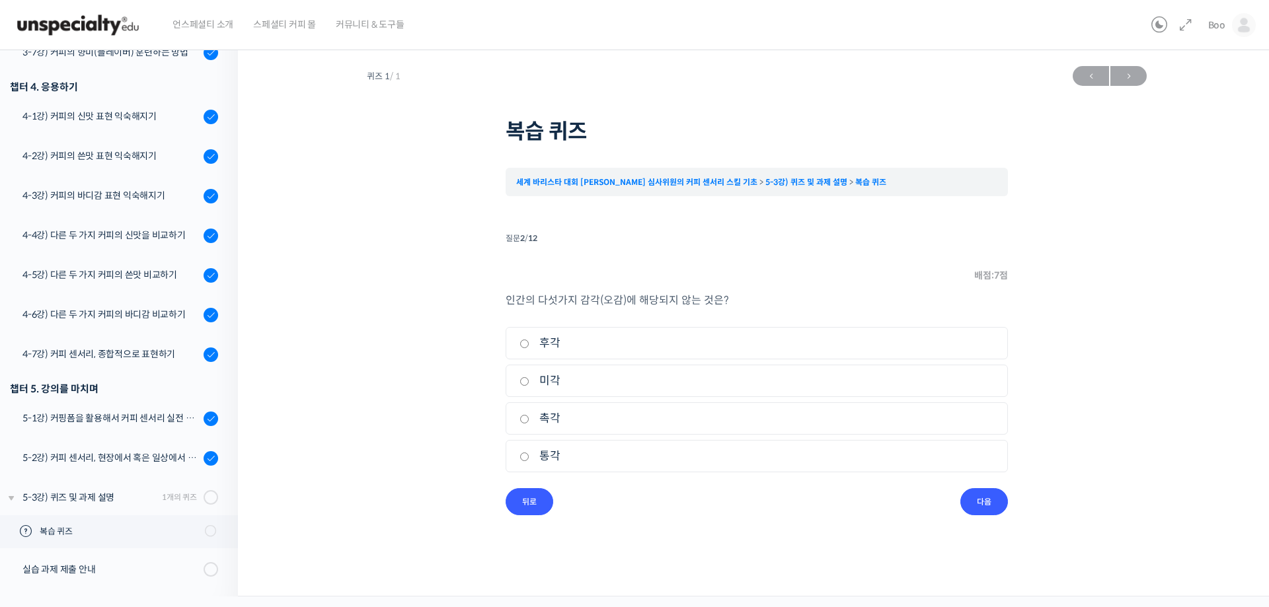
click at [555, 455] on label "통각" at bounding box center [757, 457] width 475 height 18
click at [529, 455] on input "통각" at bounding box center [525, 457] width 10 height 9
radio input "true"
click at [963, 506] on input "다음" at bounding box center [984, 502] width 48 height 27
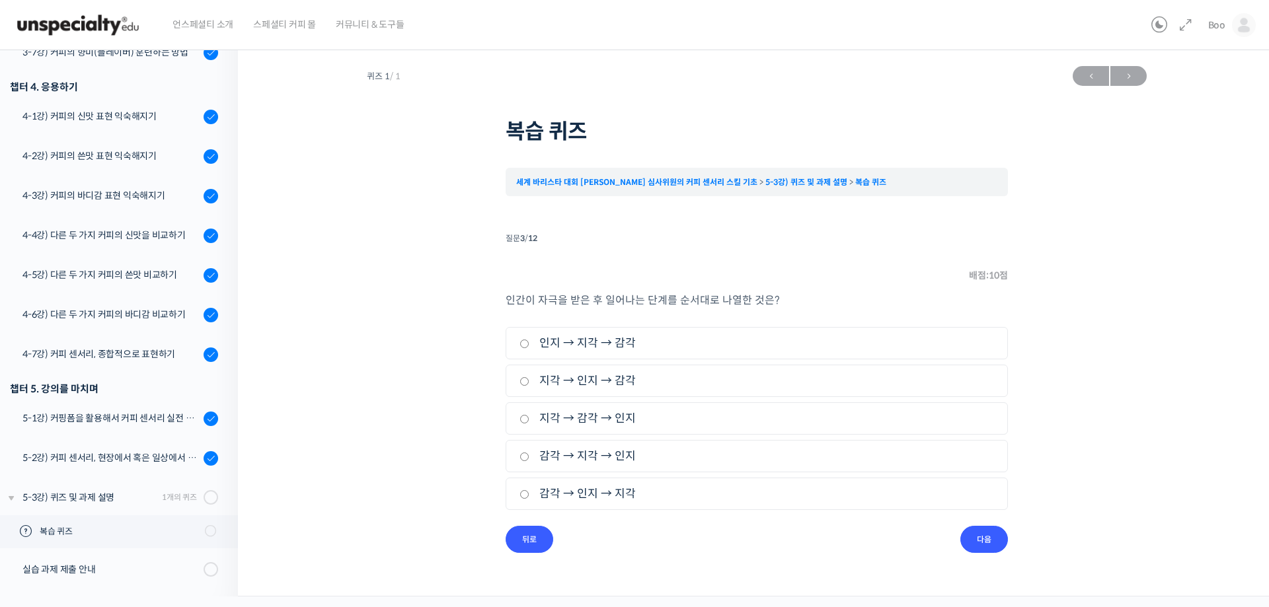
click at [593, 453] on label "감각 → 지각 → 인지" at bounding box center [757, 457] width 475 height 18
click at [529, 453] on input "감각 → 지각 → 인지" at bounding box center [525, 457] width 10 height 9
radio input "true"
click at [977, 541] on input "다음" at bounding box center [984, 539] width 48 height 27
click at [547, 383] on label "후각" at bounding box center [757, 381] width 475 height 18
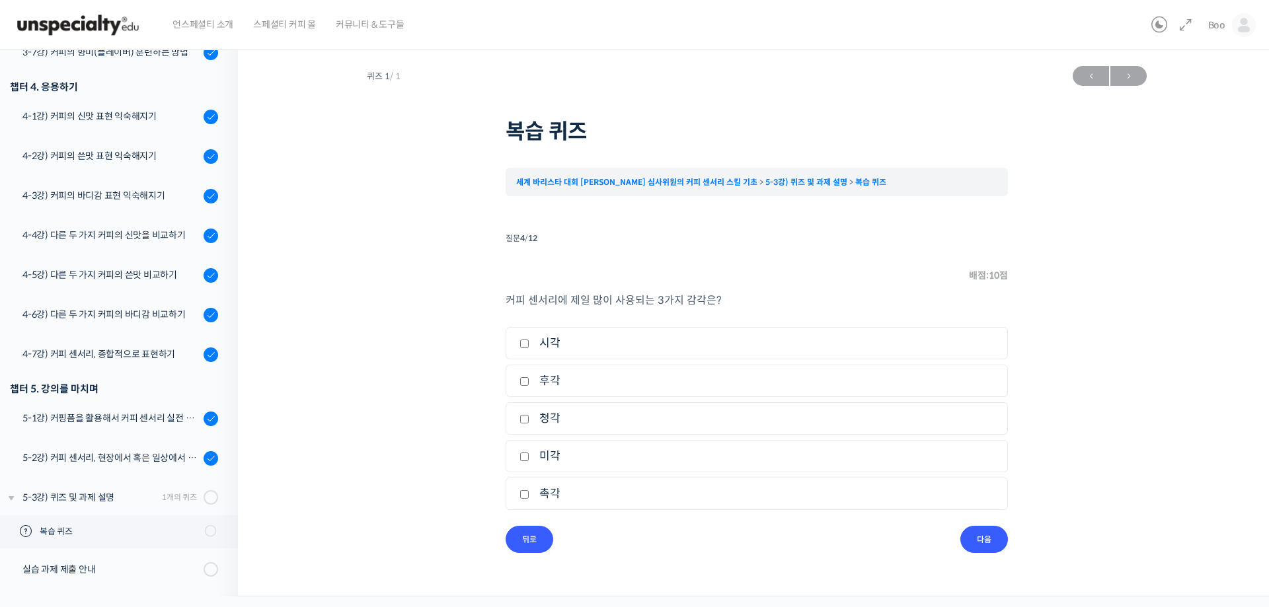
click at [531, 457] on label "미각" at bounding box center [757, 457] width 475 height 18
click at [529, 457] on input "미각" at bounding box center [525, 457] width 10 height 9
checkbox input "true"
click at [520, 389] on li "2. 후각" at bounding box center [757, 381] width 502 height 32
click at [522, 381] on input "후각" at bounding box center [525, 381] width 10 height 9
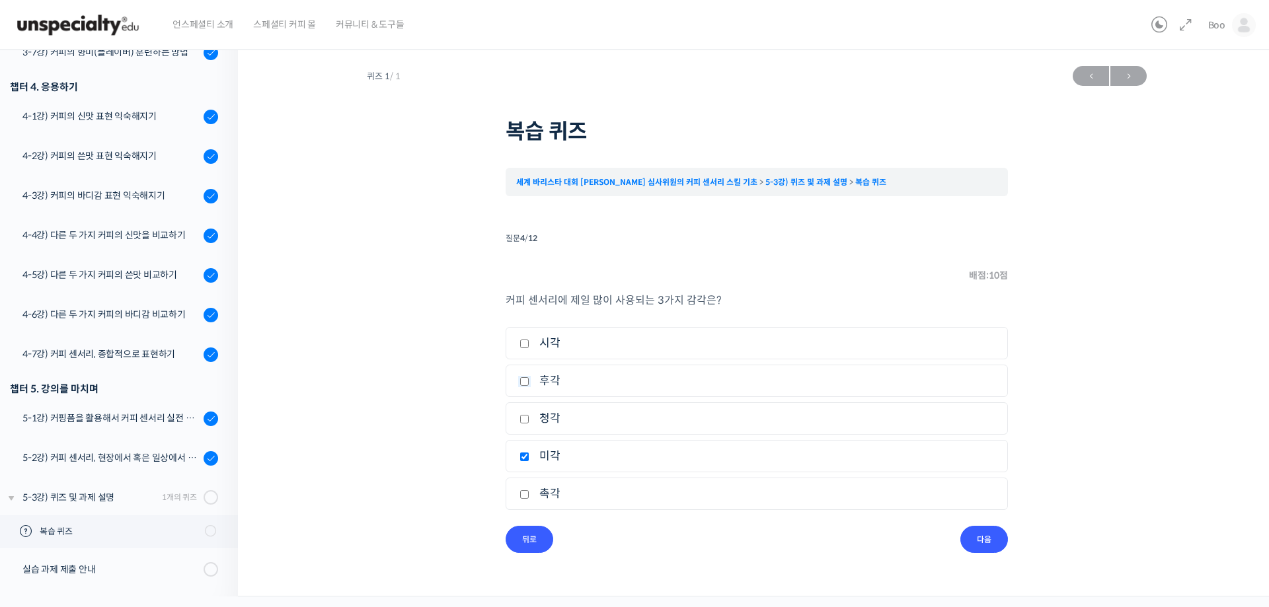
checkbox input "true"
click at [524, 495] on input "촉각" at bounding box center [525, 494] width 10 height 9
checkbox input "true"
click at [965, 536] on input "다음" at bounding box center [984, 539] width 48 height 27
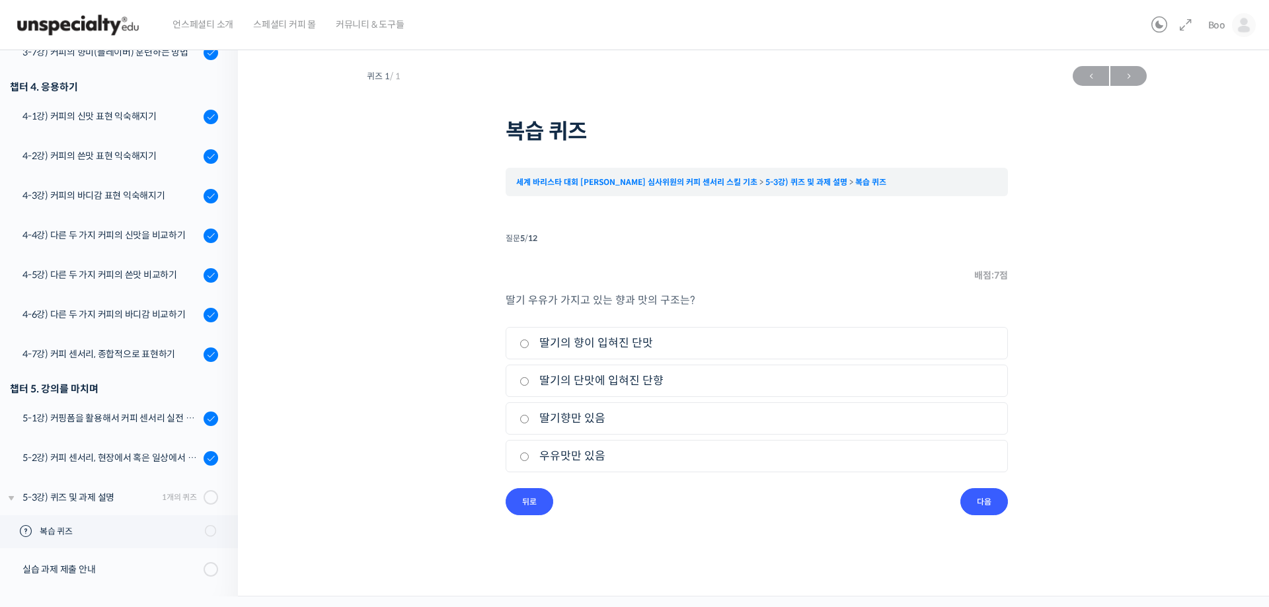
click at [550, 344] on label "딸기의 향이 입혀진 단맛" at bounding box center [757, 343] width 475 height 18
click at [529, 344] on input "딸기의 향이 입혀진 단맛" at bounding box center [525, 344] width 10 height 9
radio input "true"
click at [984, 498] on input "다음" at bounding box center [984, 502] width 48 height 27
click at [609, 461] on label "옛날 노래를 들으며 생각나는 과거의 향" at bounding box center [757, 457] width 475 height 18
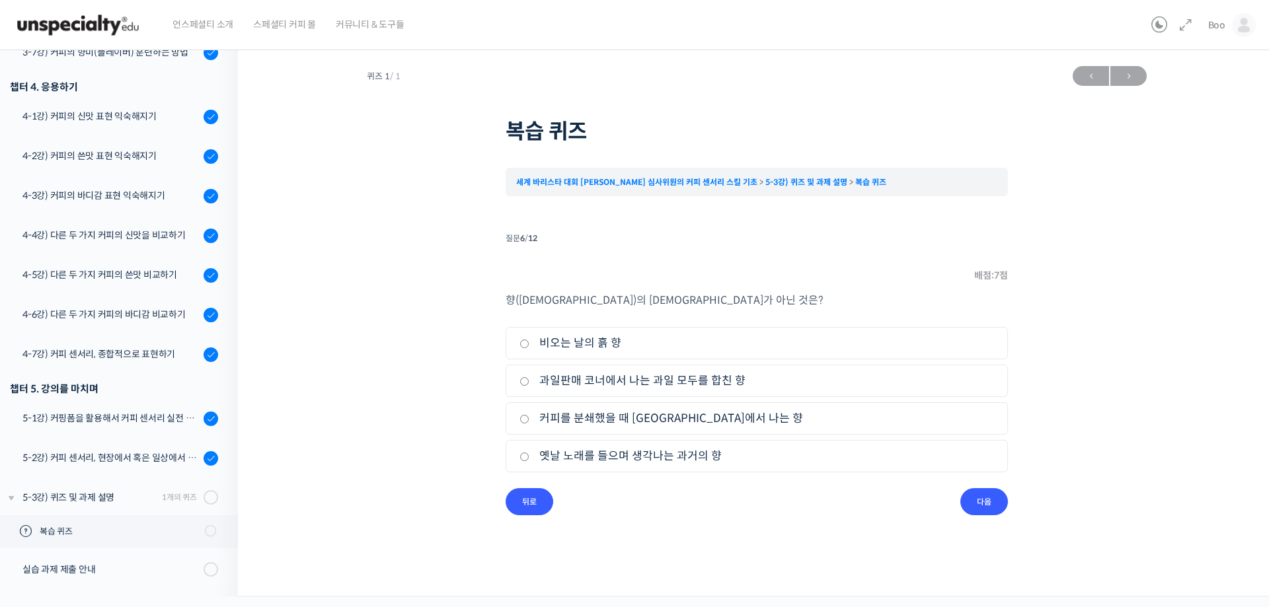
click at [529, 461] on input "옛날 노래를 들으며 생각나는 과거의 향" at bounding box center [525, 457] width 10 height 9
radio input "true"
click at [965, 508] on input "다음" at bounding box center [984, 502] width 48 height 27
click at [613, 457] on label "인생에서 느껴지는 쓴맛" at bounding box center [757, 457] width 475 height 18
click at [529, 457] on input "인생에서 느껴지는 쓴맛" at bounding box center [525, 457] width 10 height 9
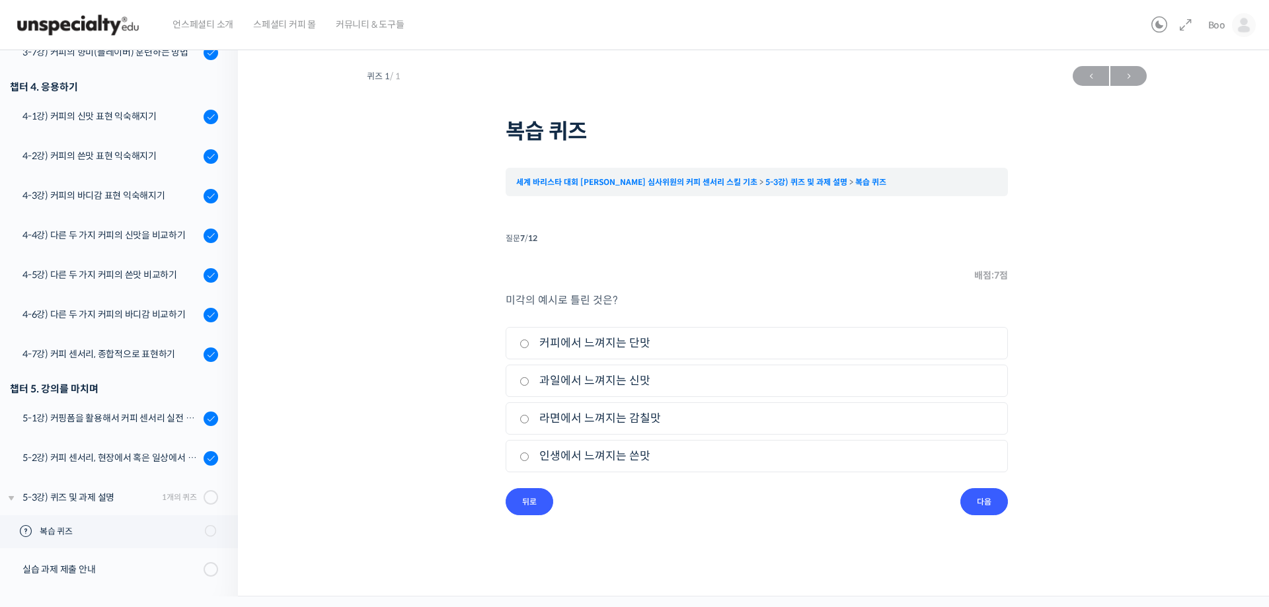
radio input "true"
click at [976, 501] on input "다음" at bounding box center [984, 502] width 48 height 27
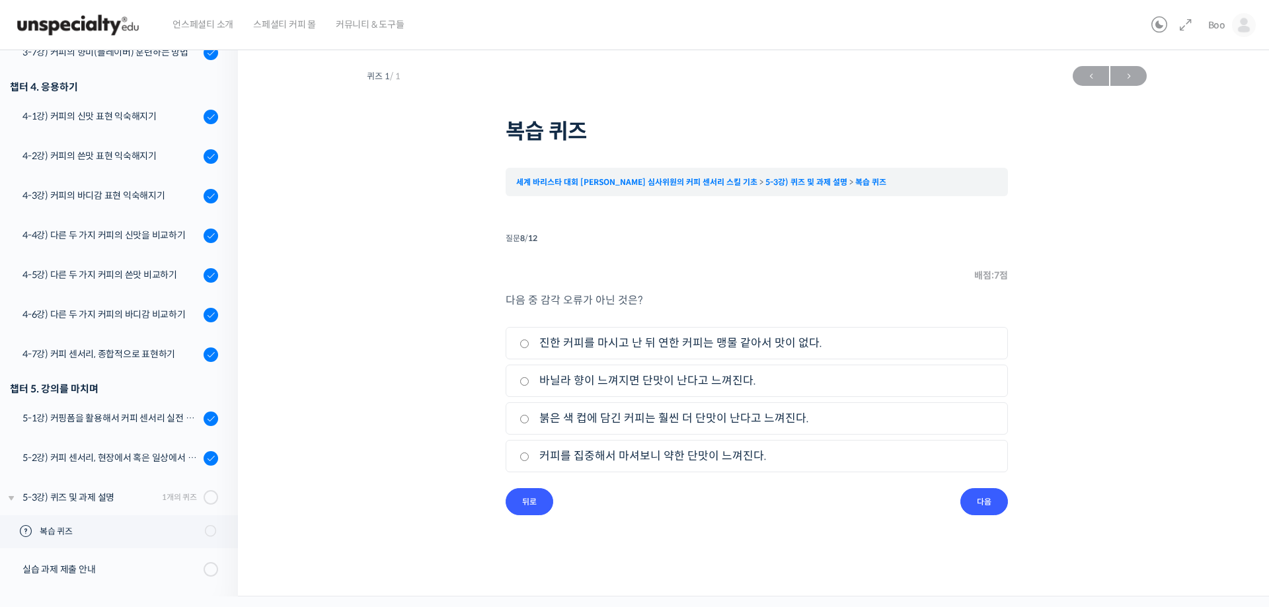
click at [550, 426] on label "붉은 색 컵에 담긴 커피는 훨씬 더 단맛이 난다고 느껴진다." at bounding box center [757, 419] width 475 height 18
click at [529, 424] on input "붉은 색 컵에 담긴 커피는 훨씬 더 단맛이 난다고 느껴진다." at bounding box center [525, 419] width 10 height 9
radio input "true"
click at [1009, 510] on div "퀴즈 1 / 1 ← 이전 다음 → 복습 퀴즈 세계 바리스타 대회 윤선희 심사위원의 커피 센서리 스킬 기초 5-3강) 퀴즈 및 과ᄌ…" at bounding box center [757, 287] width 906 height 456
click at [980, 504] on input "다음" at bounding box center [984, 502] width 48 height 27
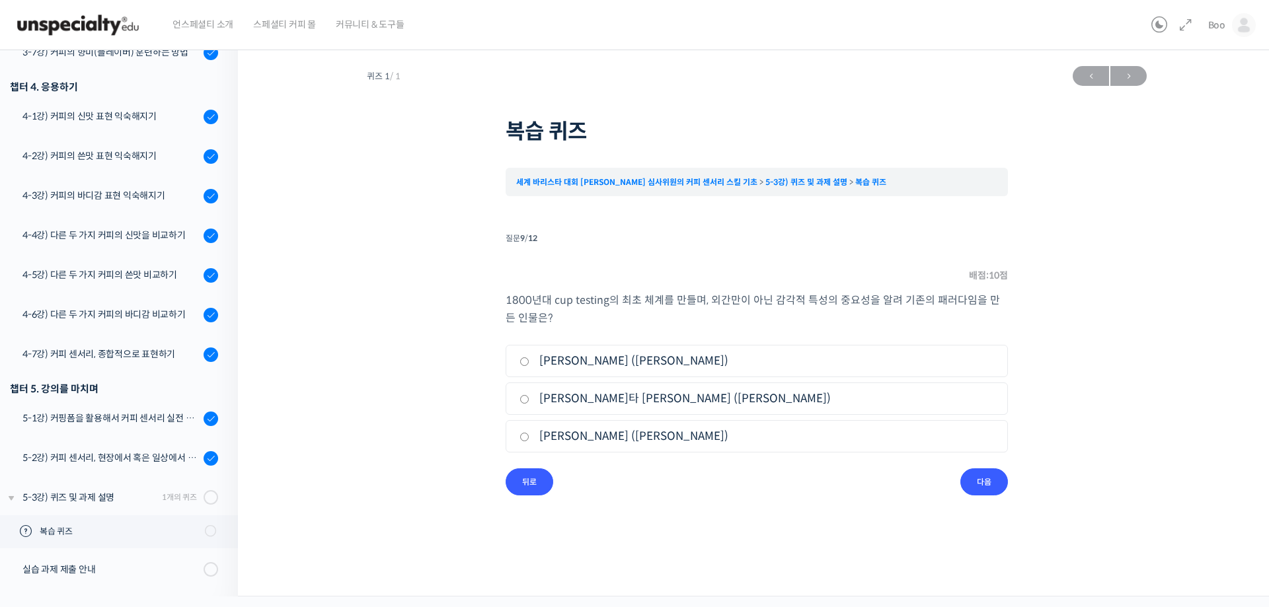
click at [602, 370] on label "클라렌스 빅포드 (Clarence E. Bickford)" at bounding box center [757, 361] width 475 height 18
click at [529, 366] on input "클라렌스 빅포드 (Clarence E. Bickford)" at bounding box center [525, 362] width 10 height 9
radio input "true"
click at [980, 481] on input "다음" at bounding box center [984, 482] width 48 height 27
click at [578, 409] on li "2. 테드 링글 (Ted Lingle)" at bounding box center [757, 399] width 502 height 32
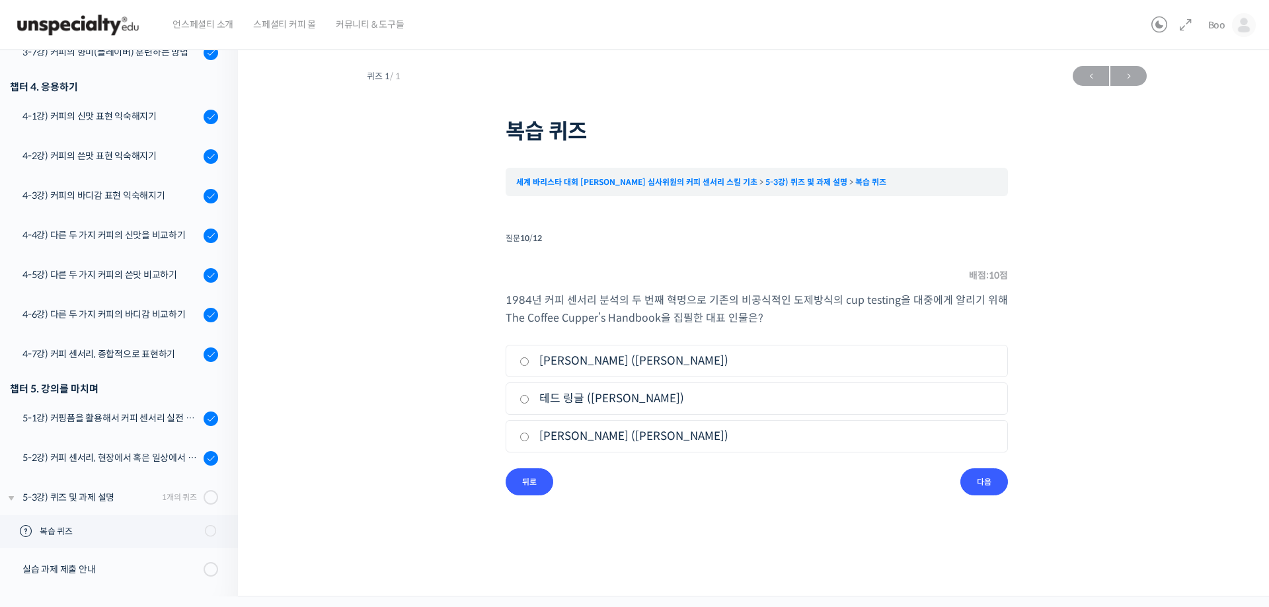
click at [617, 405] on label "테드 링글 (Ted Lingle)" at bounding box center [757, 399] width 475 height 18
click at [529, 404] on input "테드 링글 (Ted Lingle)" at bounding box center [525, 399] width 10 height 9
radio input "true"
click at [997, 483] on input "다음" at bounding box center [984, 482] width 48 height 27
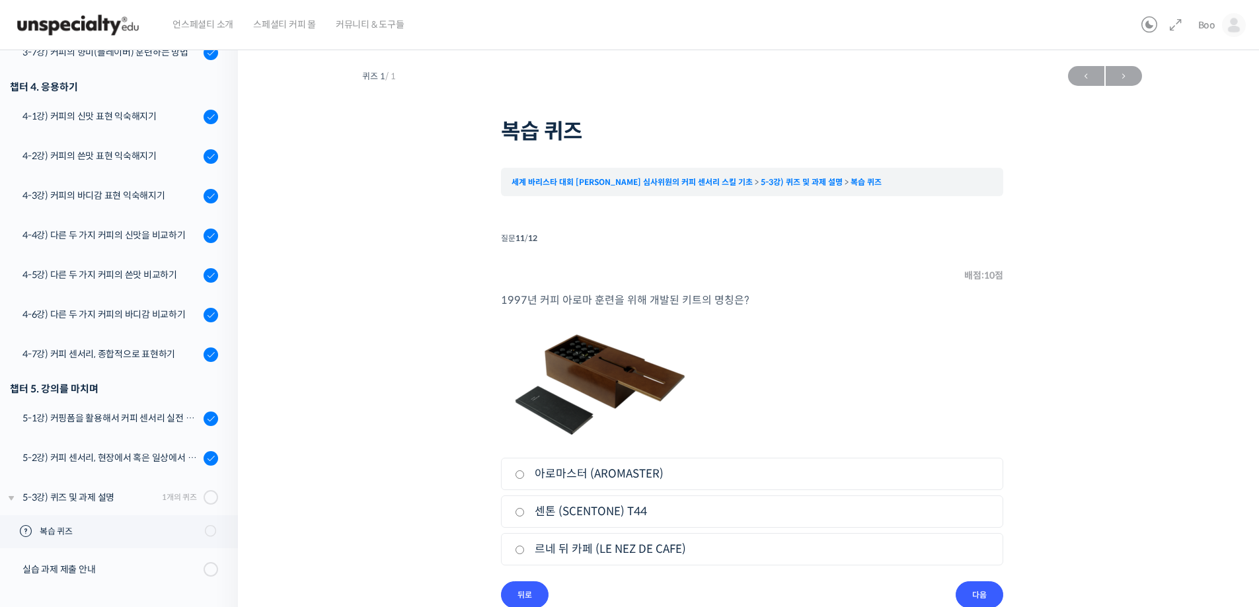
click at [568, 549] on label "르네 뒤 카페 (LE NEZ DE CAFE)" at bounding box center [752, 550] width 475 height 18
click at [525, 549] on input "르네 뒤 카페 (LE NEZ DE CAFE)" at bounding box center [520, 550] width 10 height 9
radio input "true"
click at [972, 597] on input "다음" at bounding box center [980, 595] width 48 height 27
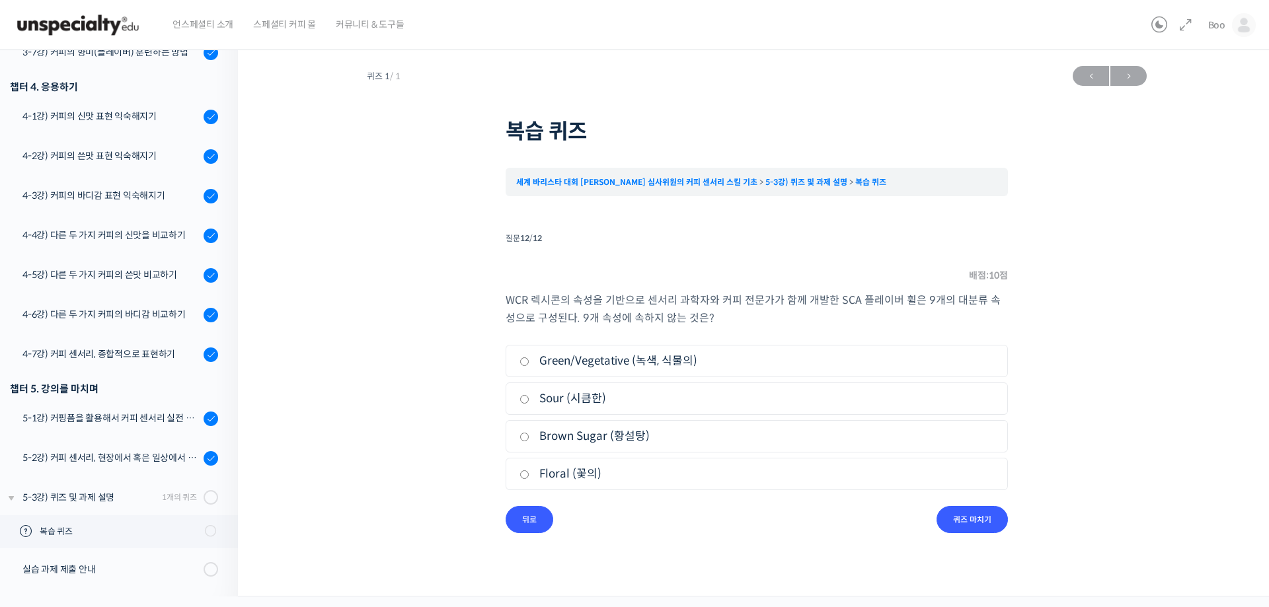
click at [545, 441] on label "Brown Sugar (황설탕)" at bounding box center [757, 437] width 475 height 18
click at [529, 441] on input "Brown Sugar (황설탕)" at bounding box center [525, 437] width 10 height 9
radio input "true"
click at [975, 510] on input "퀴즈 마치기" at bounding box center [972, 519] width 71 height 27
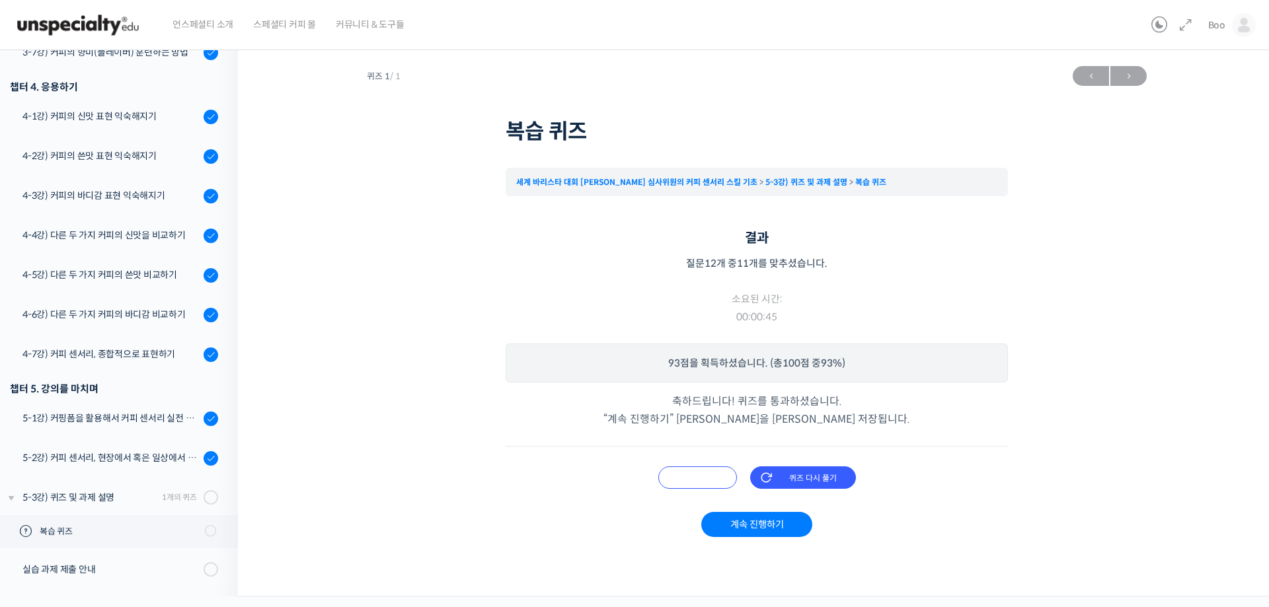
click at [715, 475] on input "오답 확인하기" at bounding box center [697, 478] width 79 height 22
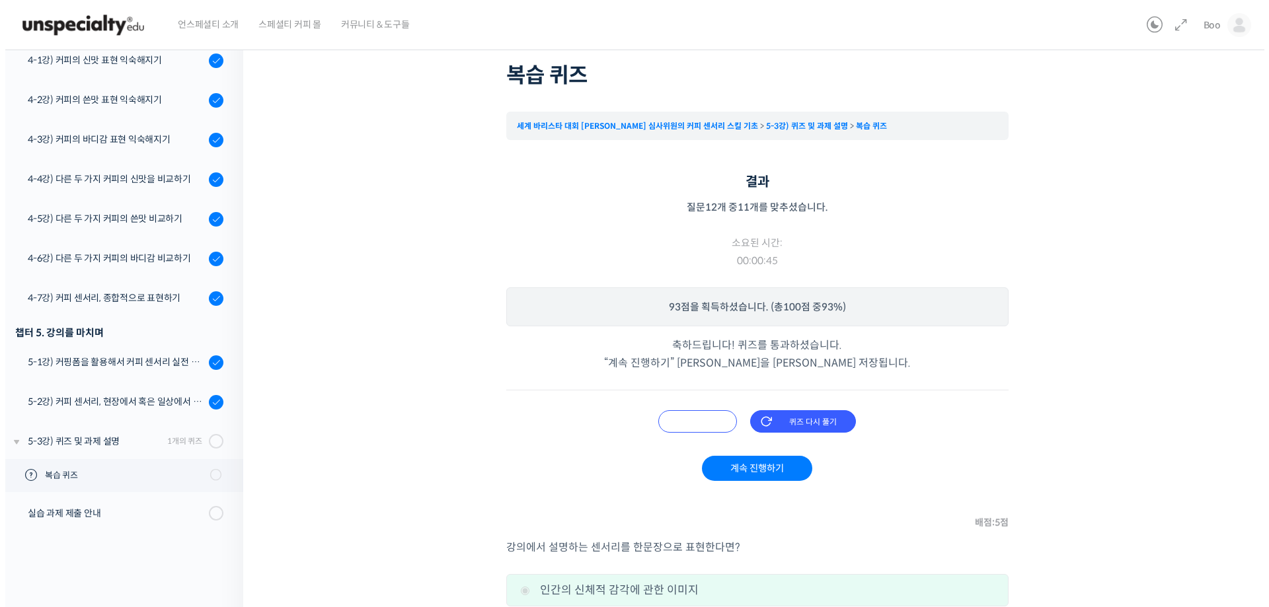
scroll to position [0, 0]
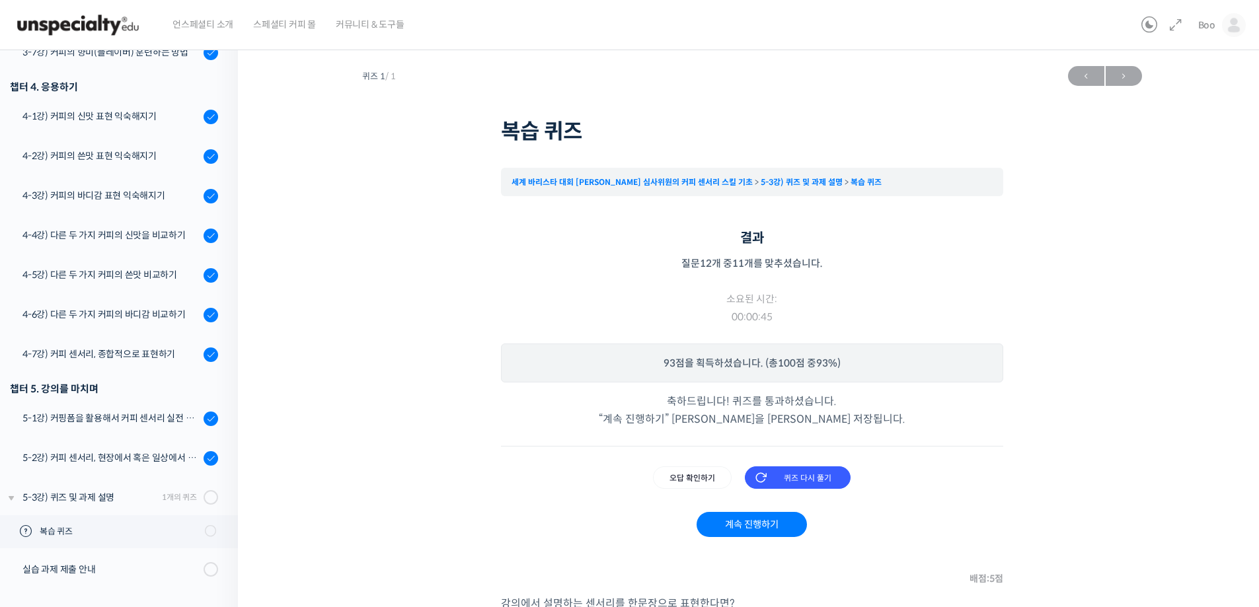
click at [843, 466] on div "계속 진행하기 퀴즈 다시 풀기 오답 확인하기" at bounding box center [752, 505] width 502 height 118
click at [820, 475] on input "퀴즈 다시 풀기" at bounding box center [798, 478] width 106 height 22
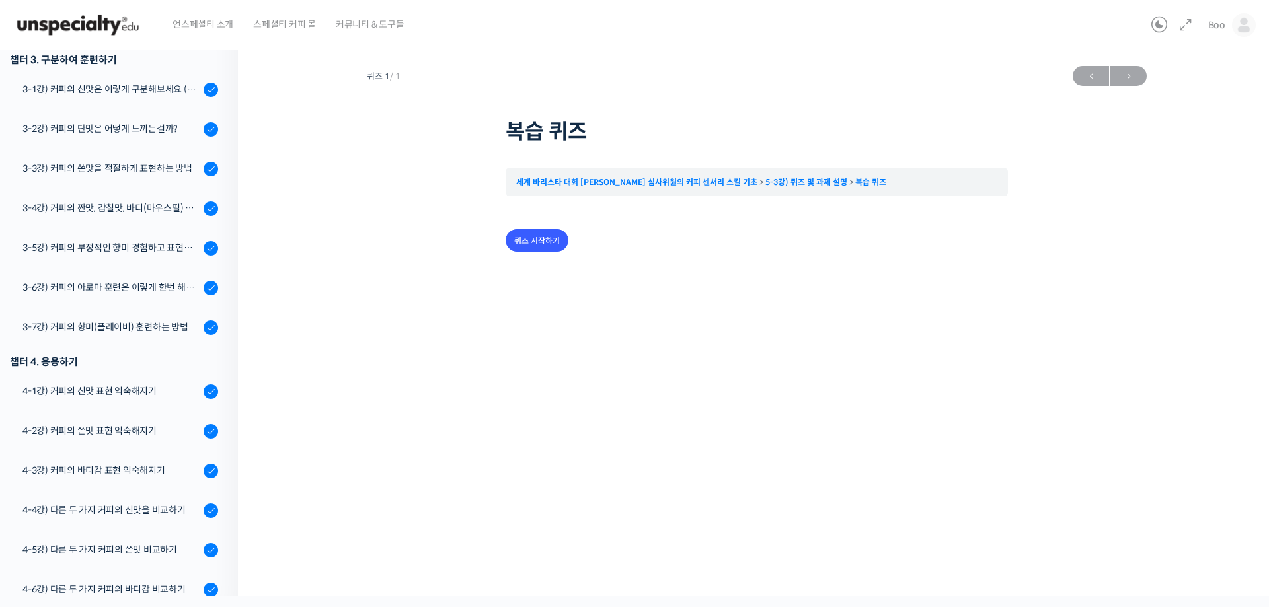
scroll to position [653, 0]
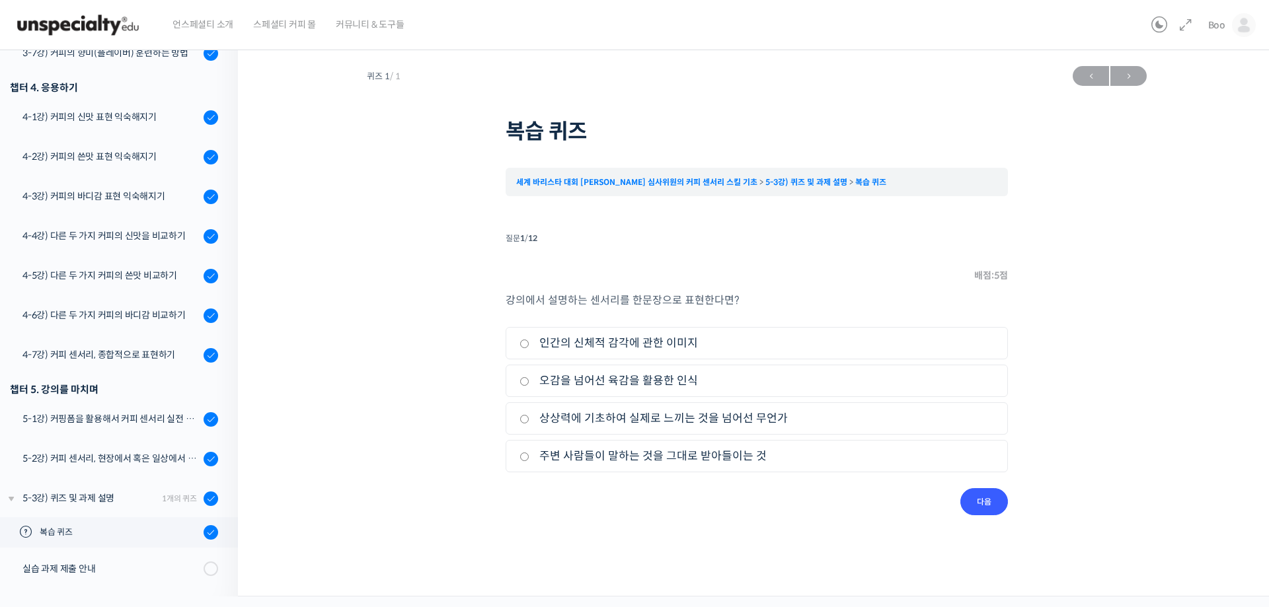
click at [567, 347] on label "인간의 신체적 감각에 관한 이미지" at bounding box center [757, 343] width 475 height 18
click at [529, 347] on input "인간의 신체적 감각에 관한 이미지" at bounding box center [525, 344] width 10 height 9
radio input "true"
click at [994, 508] on input "다음" at bounding box center [984, 502] width 48 height 27
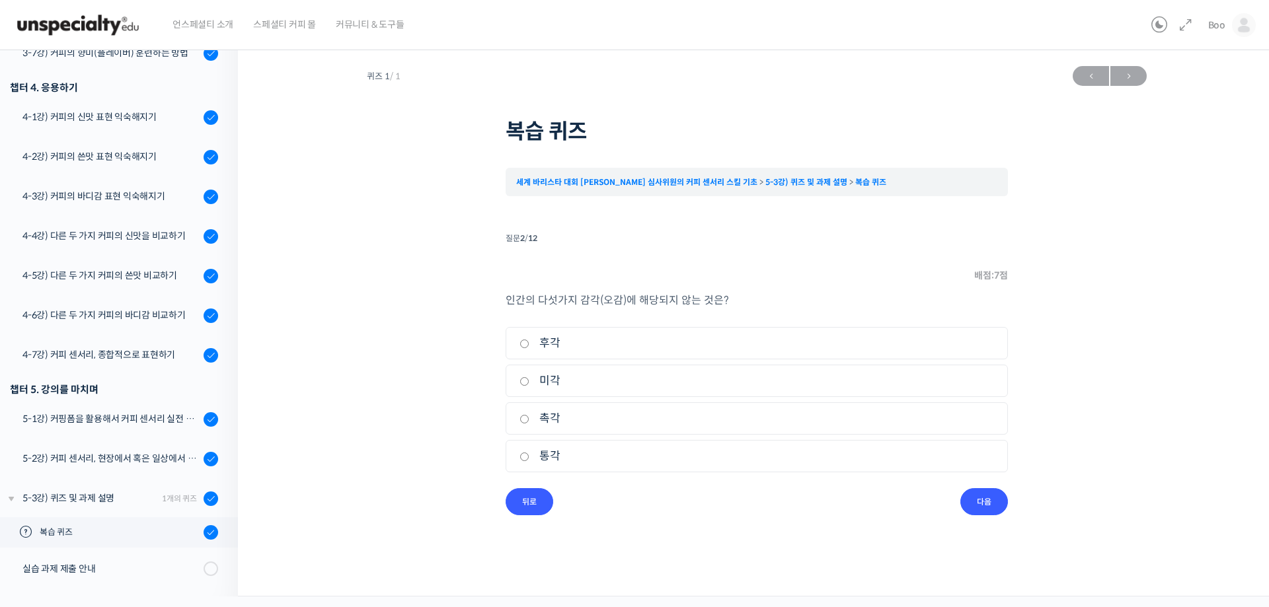
click at [536, 452] on label "통각" at bounding box center [757, 457] width 475 height 18
click at [529, 453] on input "통각" at bounding box center [525, 457] width 10 height 9
radio input "true"
click at [998, 504] on input "다음" at bounding box center [984, 502] width 48 height 27
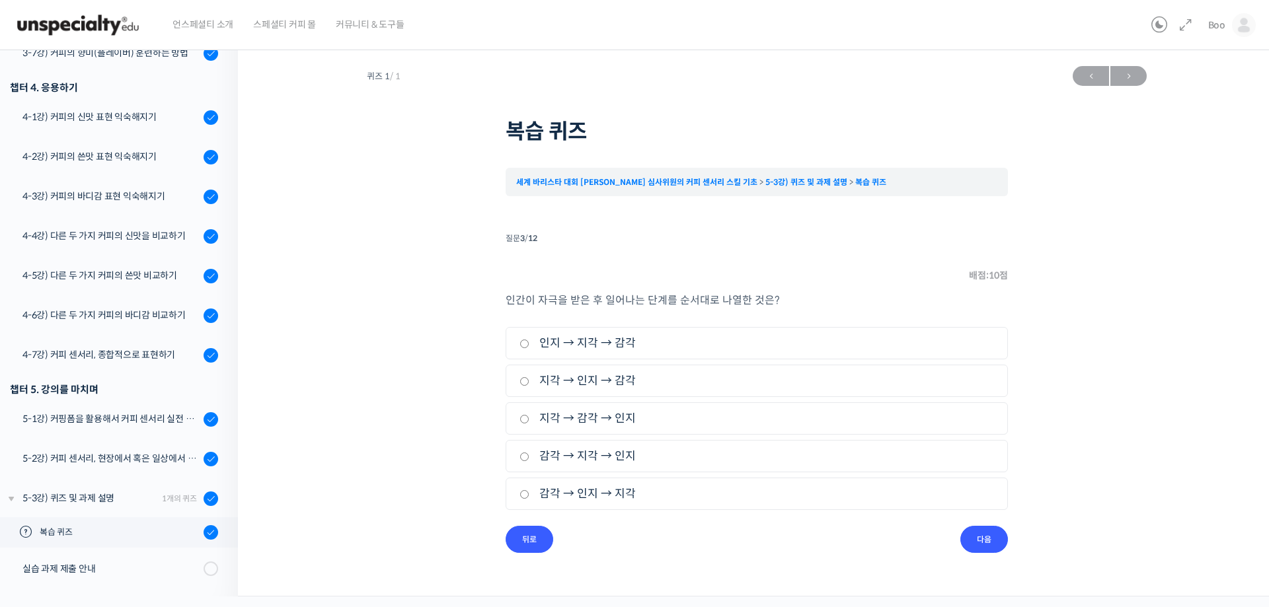
click at [541, 459] on label "감각 → 지각 → 인지" at bounding box center [757, 457] width 475 height 18
click at [529, 459] on input "감각 → 지각 → 인지" at bounding box center [525, 457] width 10 height 9
radio input "true"
click at [981, 524] on div "인간이 자극을 받은 후 일어나는 단계를 순서대로 나열한 것은? 1. 인지 → 지각 → 감각 2. 지각 → 인지 → 감각 3. 지각 → 감각 →…" at bounding box center [757, 409] width 502 height 235
click at [983, 535] on input "다음" at bounding box center [984, 539] width 48 height 27
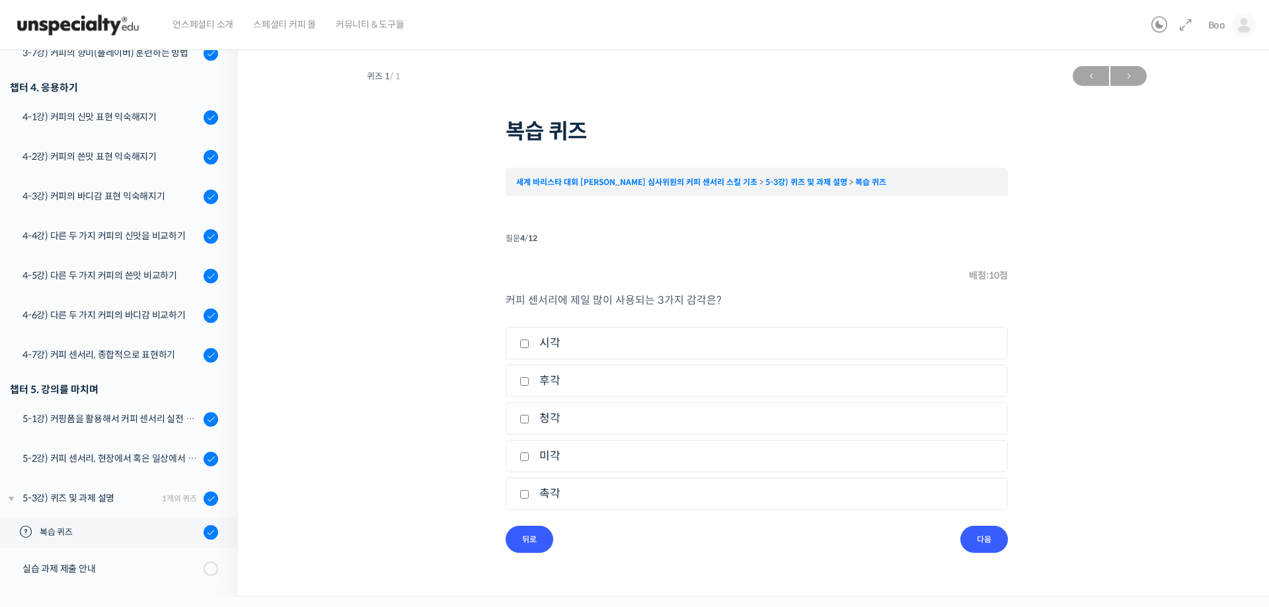
click at [551, 384] on label "후각" at bounding box center [757, 381] width 475 height 18
click at [529, 384] on input "후각" at bounding box center [525, 381] width 10 height 9
checkbox input "true"
click at [551, 453] on label "미각" at bounding box center [757, 457] width 475 height 18
click at [529, 453] on input "미각" at bounding box center [525, 457] width 10 height 9
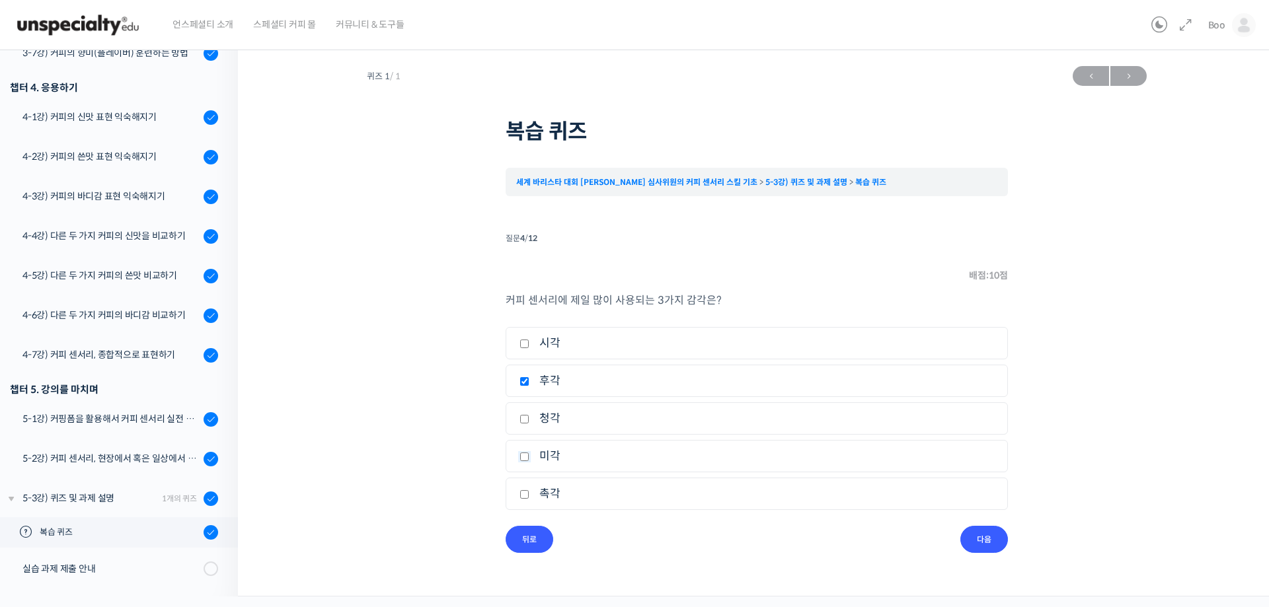
checkbox input "true"
click at [552, 489] on label "촉각" at bounding box center [757, 494] width 475 height 18
click at [529, 490] on input "촉각" at bounding box center [525, 494] width 10 height 9
checkbox input "true"
click at [983, 538] on input "다음" at bounding box center [984, 539] width 48 height 27
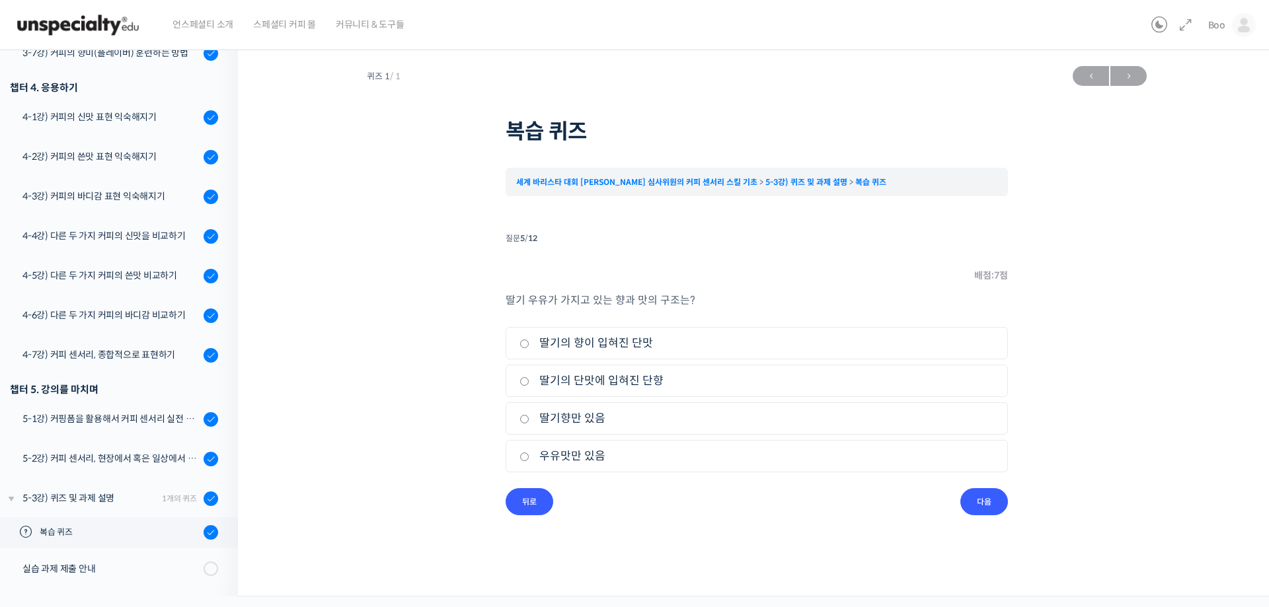
click at [581, 340] on label "딸기의 향이 입혀진 단맛" at bounding box center [757, 343] width 475 height 18
click at [529, 340] on input "딸기의 향이 입혀진 단맛" at bounding box center [525, 344] width 10 height 9
radio input "true"
click at [992, 507] on input "다음" at bounding box center [984, 502] width 48 height 27
click at [598, 461] on label "옛날 노래를 들으며 생각나는 과거의 향" at bounding box center [757, 457] width 475 height 18
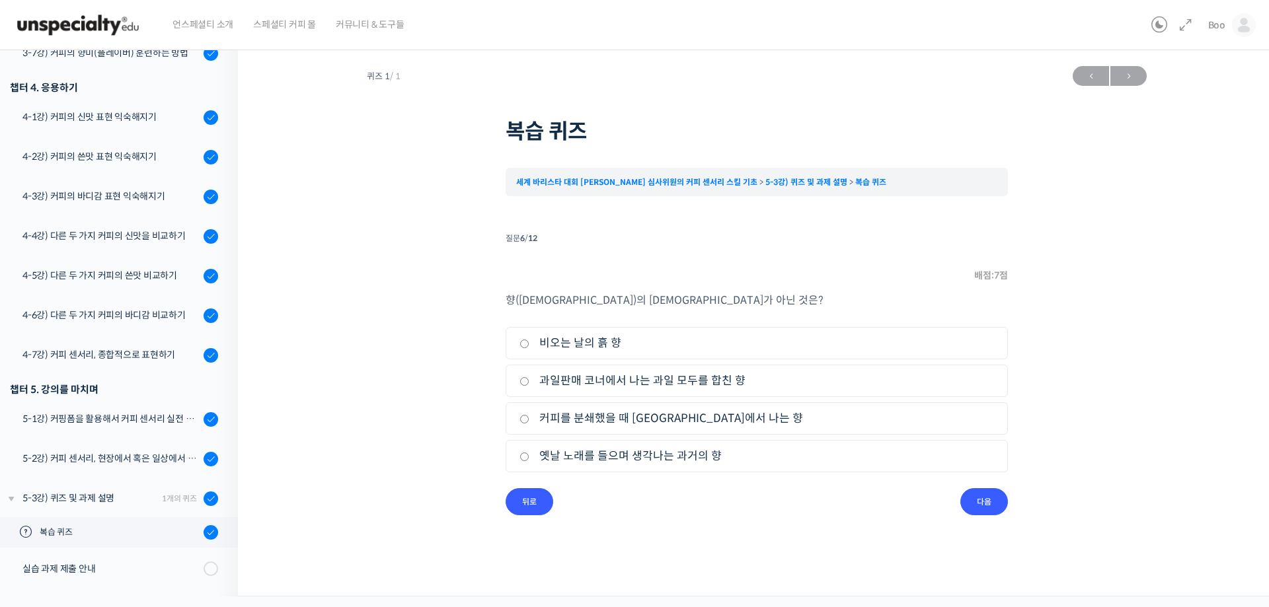
click at [529, 461] on input "옛날 노래를 들으며 생각나는 과거의 향" at bounding box center [525, 457] width 10 height 9
radio input "true"
click at [974, 496] on input "다음" at bounding box center [984, 502] width 48 height 27
click at [638, 459] on label "인생에서 느껴지는 쓴맛" at bounding box center [757, 457] width 475 height 18
click at [529, 459] on input "인생에서 느껴지는 쓴맛" at bounding box center [525, 457] width 10 height 9
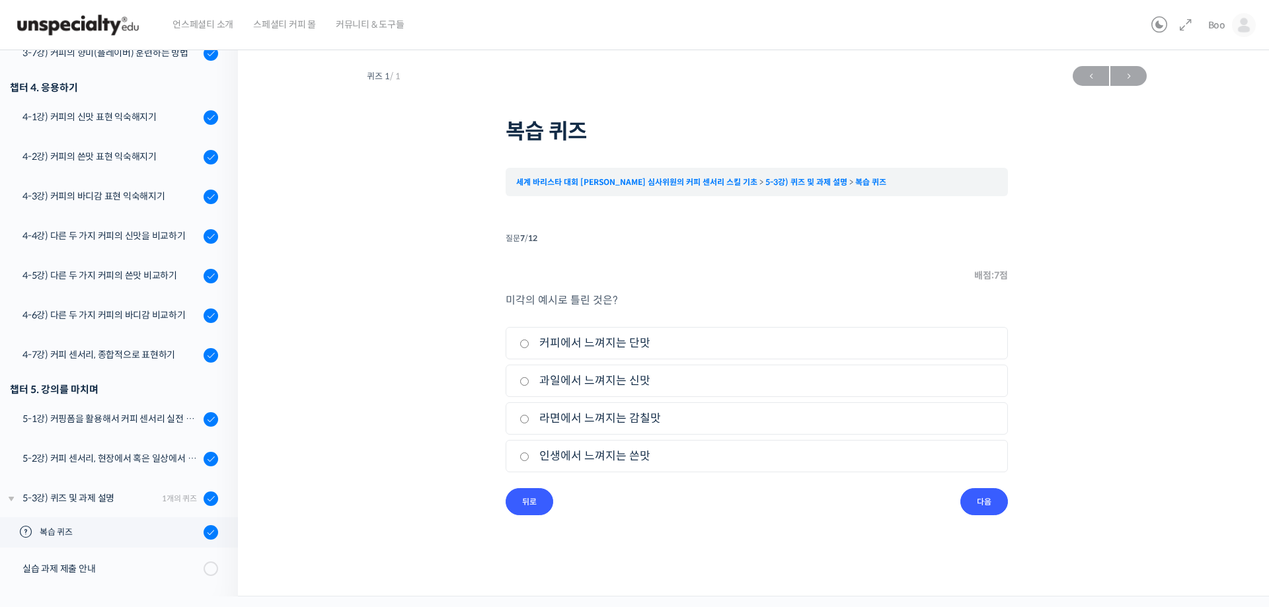
radio input "true"
click at [980, 503] on input "다음" at bounding box center [984, 502] width 48 height 27
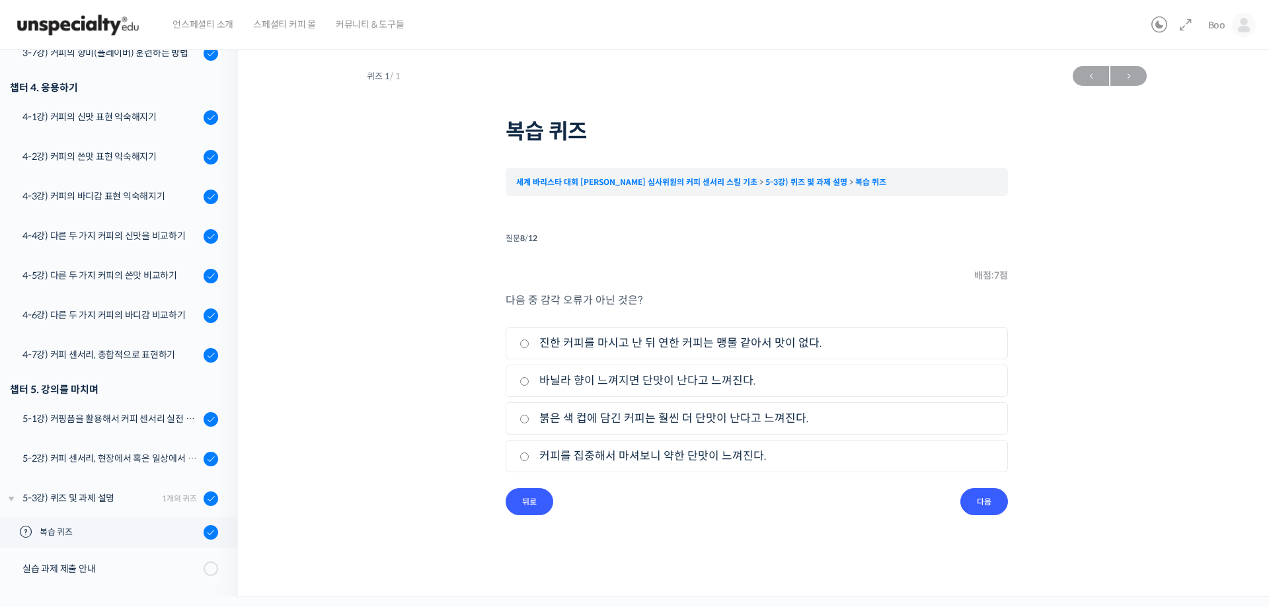
click at [601, 455] on label "커피를 집중해서 마셔보니 약한 단맛이 느껴진다." at bounding box center [757, 457] width 475 height 18
click at [529, 455] on input "커피를 집중해서 마셔보니 약한 단맛이 느껴진다." at bounding box center [525, 457] width 10 height 9
radio input "true"
click at [969, 504] on input "다음" at bounding box center [984, 502] width 48 height 27
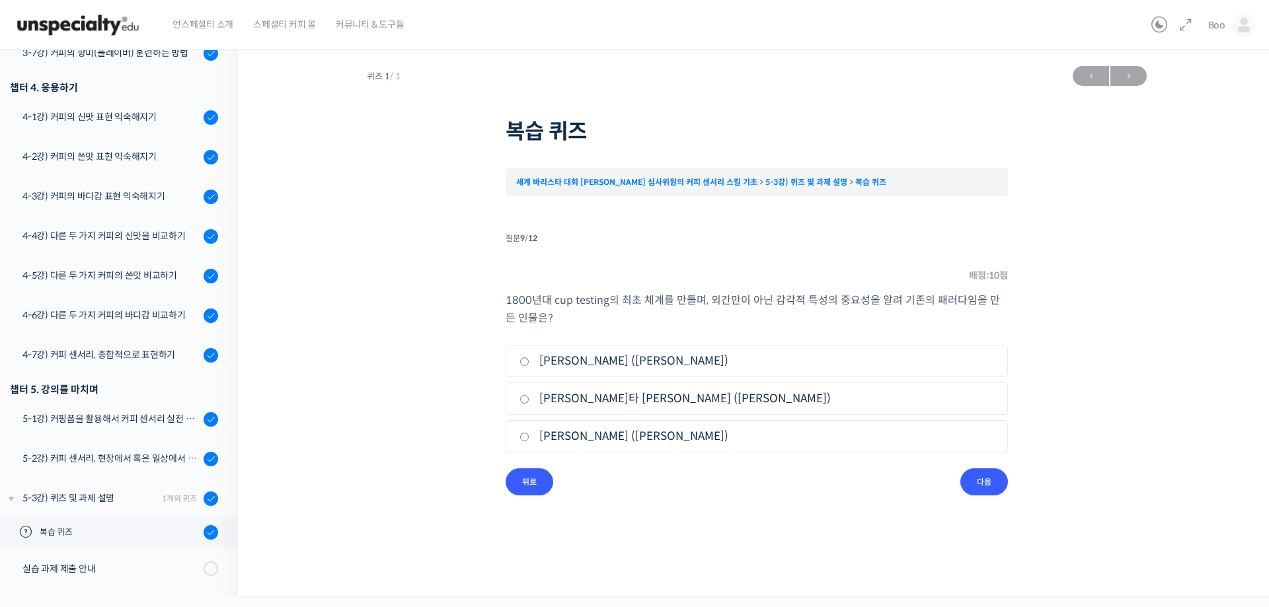
click at [629, 364] on label "클라렌스 빅포드 (Clarence E. Bickford)" at bounding box center [757, 361] width 475 height 18
click at [529, 364] on input "클라렌스 빅포드 (Clarence E. Bickford)" at bounding box center [525, 362] width 10 height 9
radio input "true"
click at [967, 485] on input "다음" at bounding box center [984, 482] width 48 height 27
click at [598, 393] on label "테드 링글 (Ted Lingle)" at bounding box center [757, 399] width 475 height 18
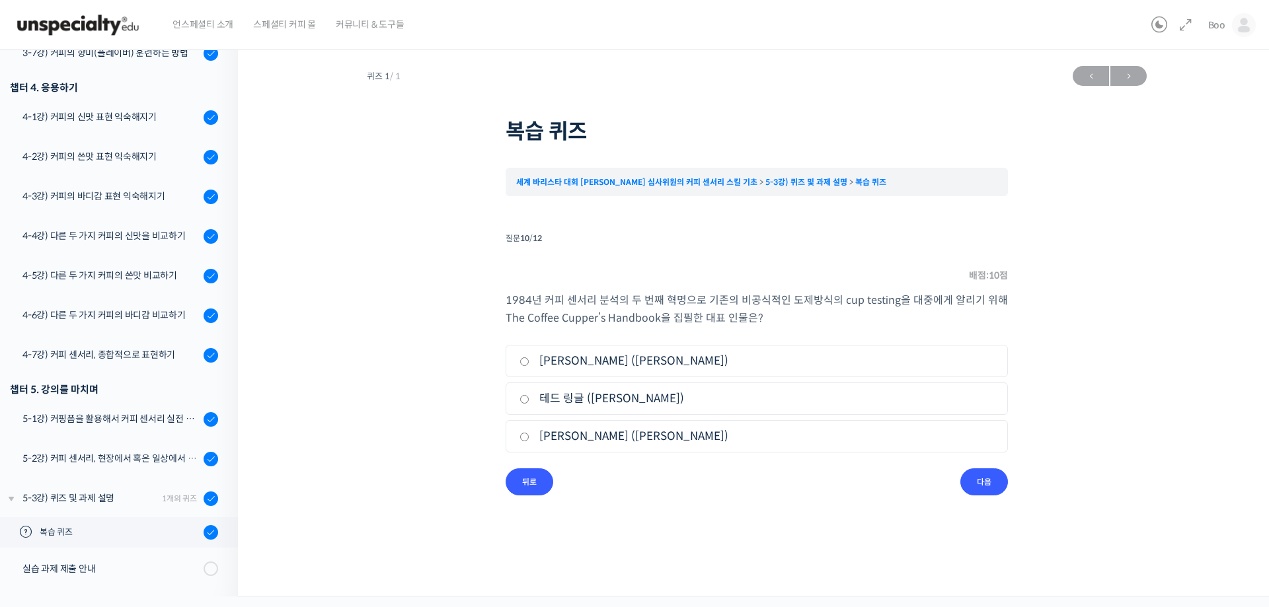
click at [529, 395] on input "테드 링글 (Ted Lingle)" at bounding box center [525, 399] width 10 height 9
radio input "true"
click at [978, 476] on input "다음" at bounding box center [984, 482] width 48 height 27
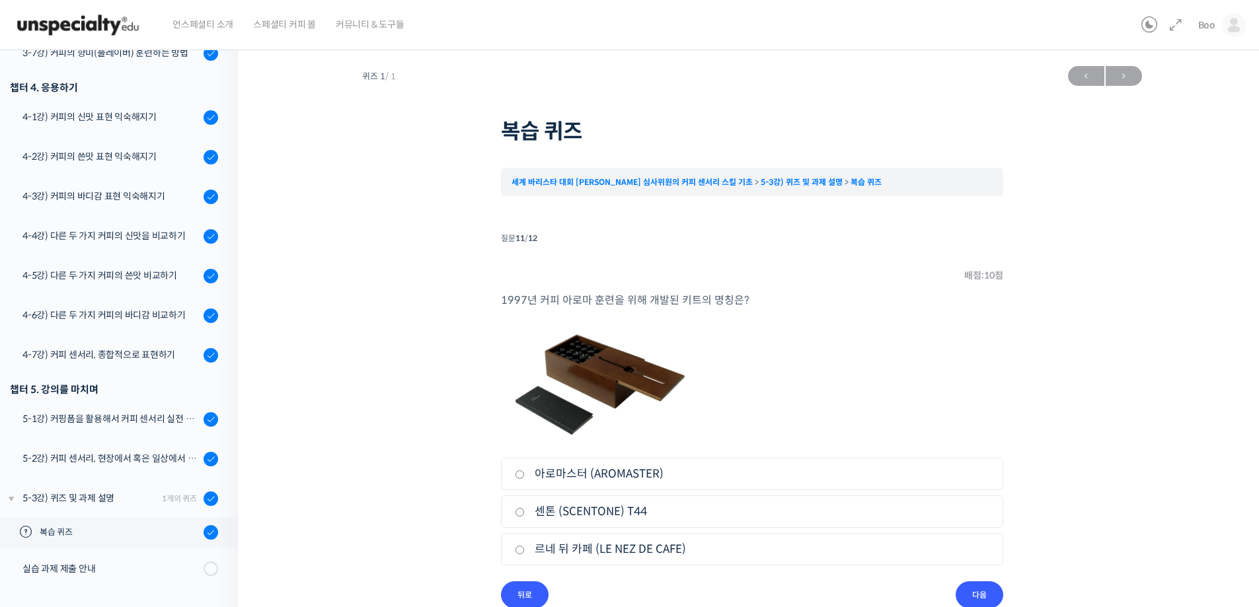
click at [600, 561] on li "3. 르네 뒤 카페 (LE NEZ DE CAFE)" at bounding box center [752, 549] width 502 height 32
click at [611, 553] on label "르네 뒤 카페 (LE NEZ DE CAFE)" at bounding box center [752, 550] width 475 height 18
click at [525, 553] on input "르네 뒤 카페 (LE NEZ DE CAFE)" at bounding box center [520, 550] width 10 height 9
radio input "true"
click at [997, 594] on input "다음" at bounding box center [980, 595] width 48 height 27
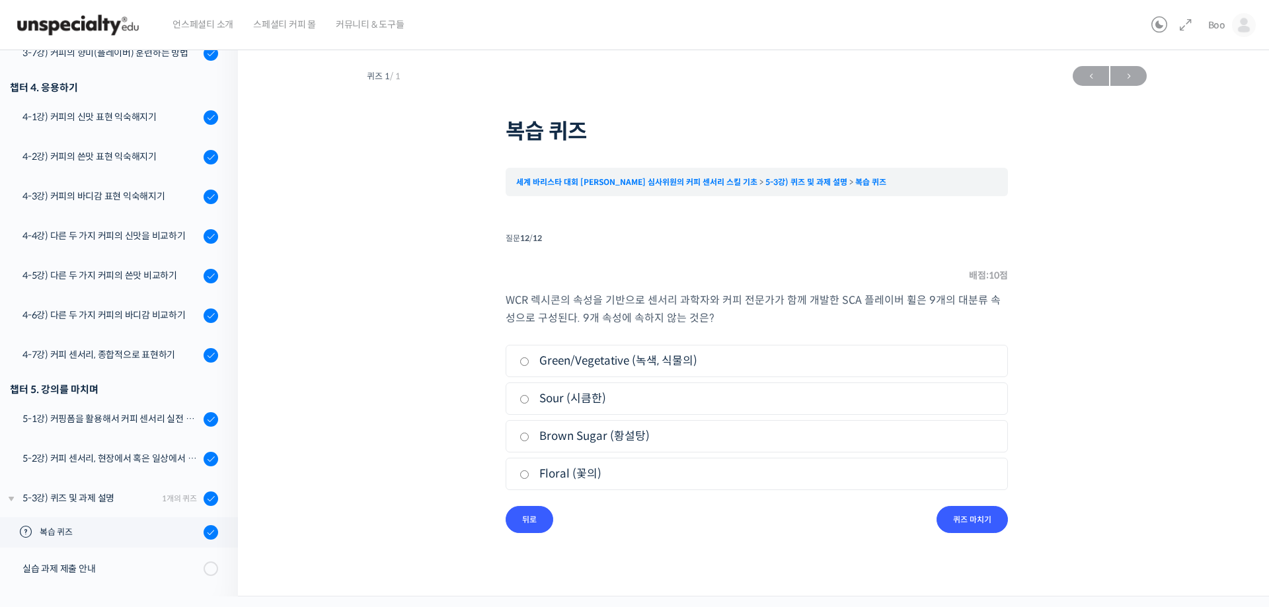
click at [582, 438] on label "Brown Sugar (황설탕)" at bounding box center [757, 437] width 475 height 18
click at [529, 438] on input "Brown Sugar (황설탕)" at bounding box center [525, 437] width 10 height 9
radio input "true"
click at [981, 515] on input "퀴즈 마치기" at bounding box center [972, 519] width 71 height 27
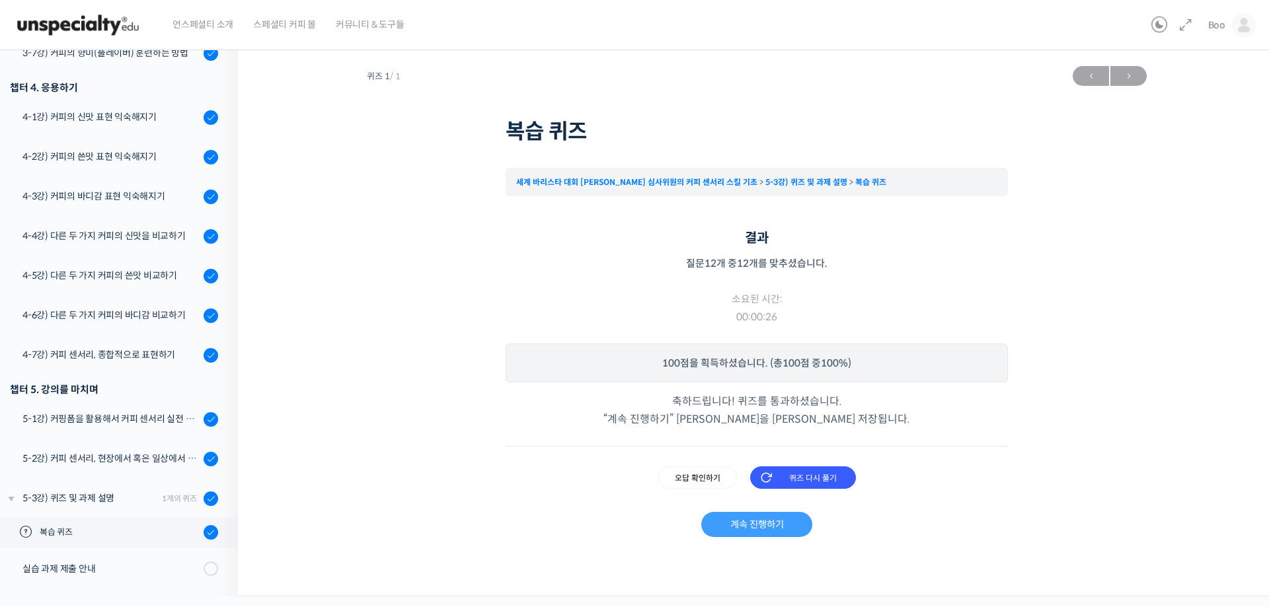
click at [777, 523] on link "계속 진행하기" at bounding box center [756, 524] width 110 height 25
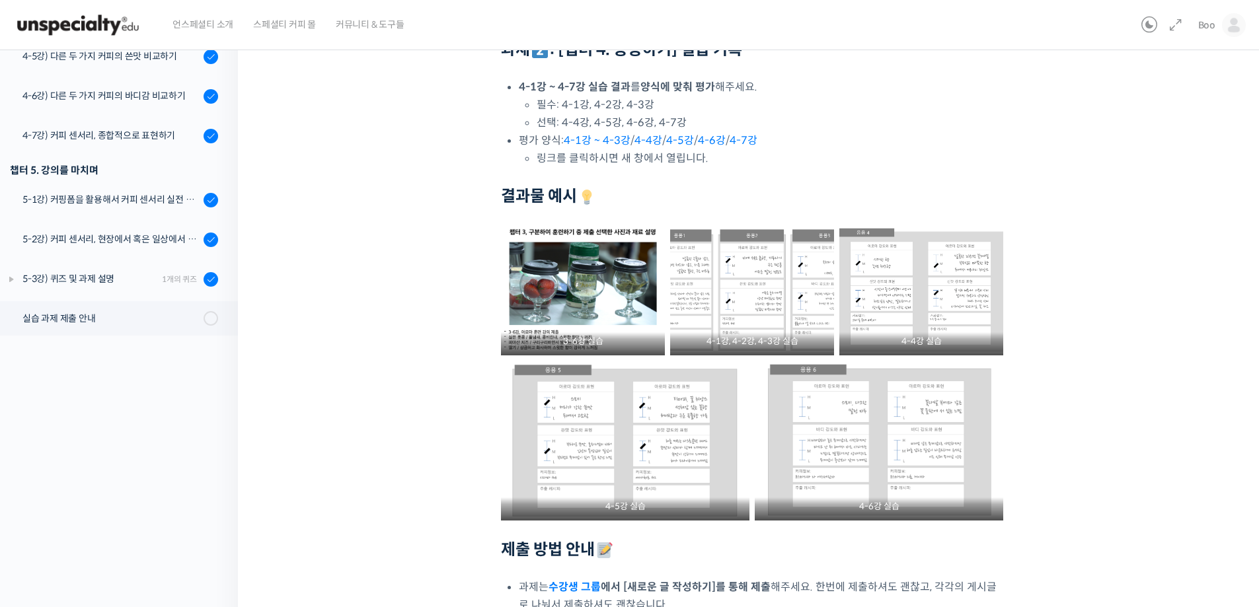
scroll to position [463, 0]
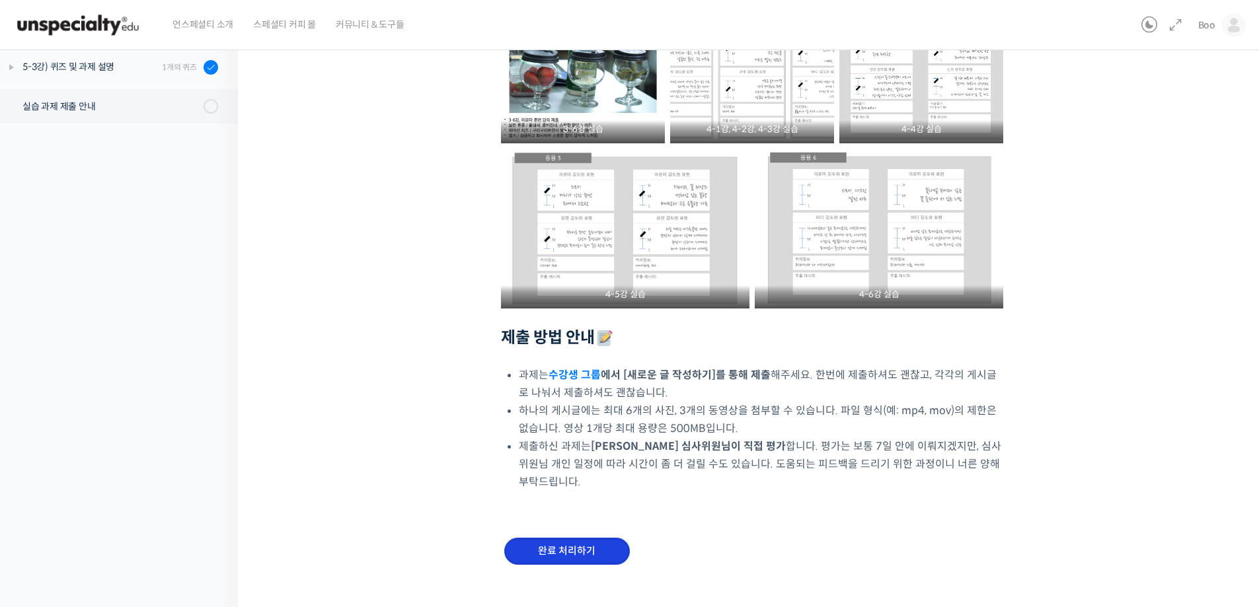
click at [556, 538] on input "완료 처리하기" at bounding box center [567, 551] width 126 height 27
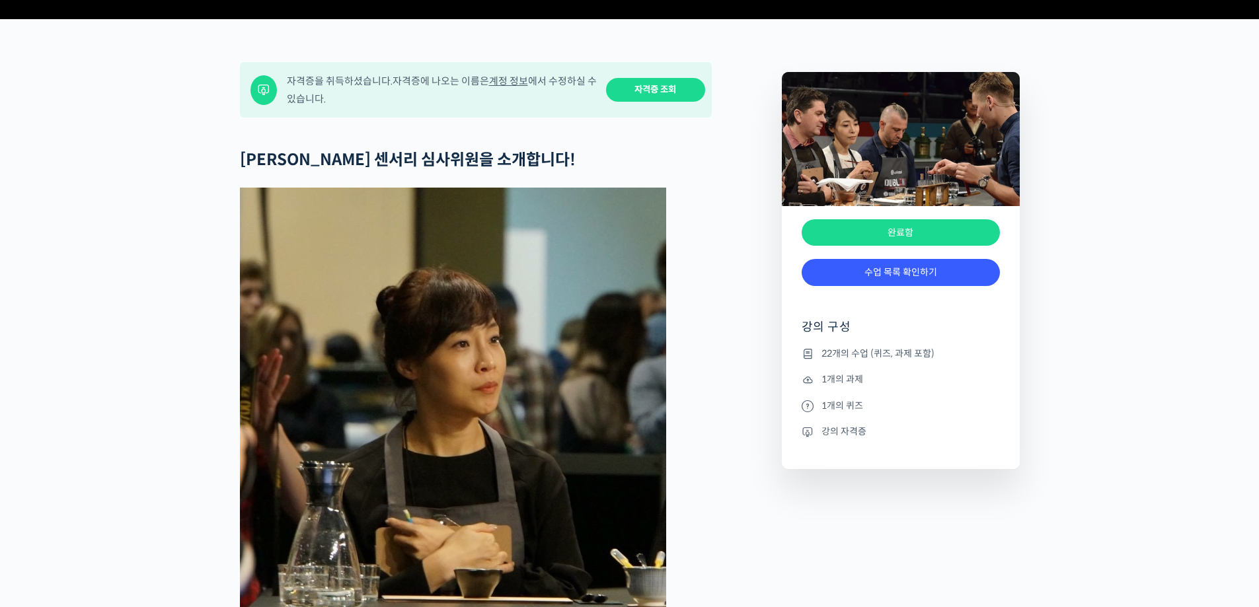
scroll to position [529, 0]
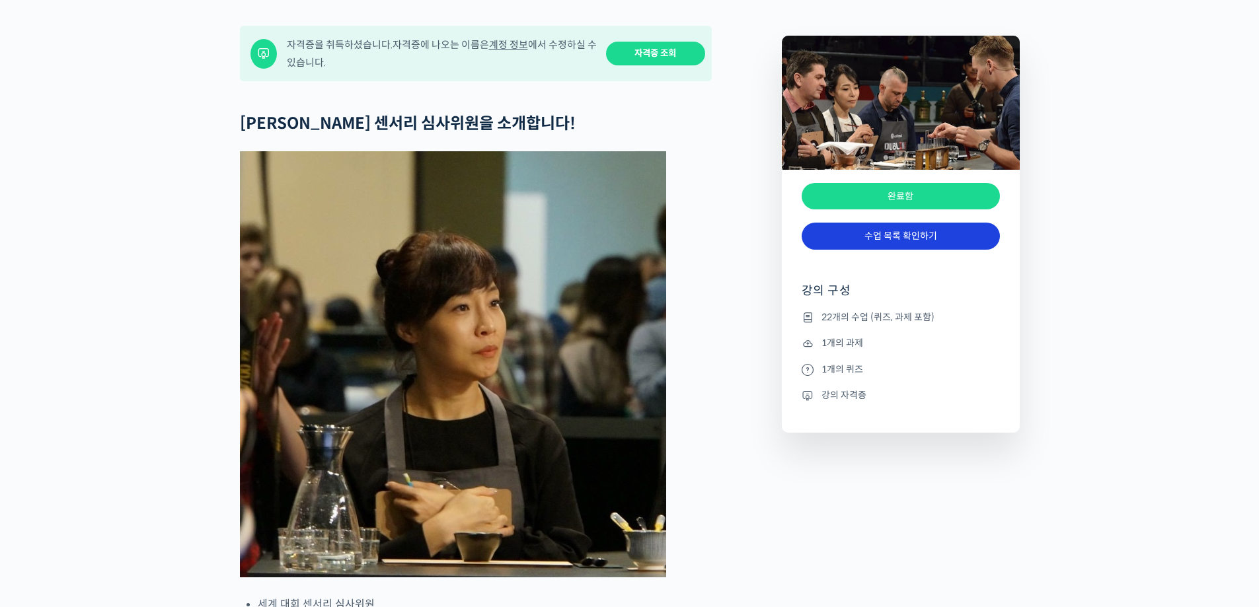
click at [909, 250] on link "수업 목록 확인하기" at bounding box center [901, 236] width 198 height 27
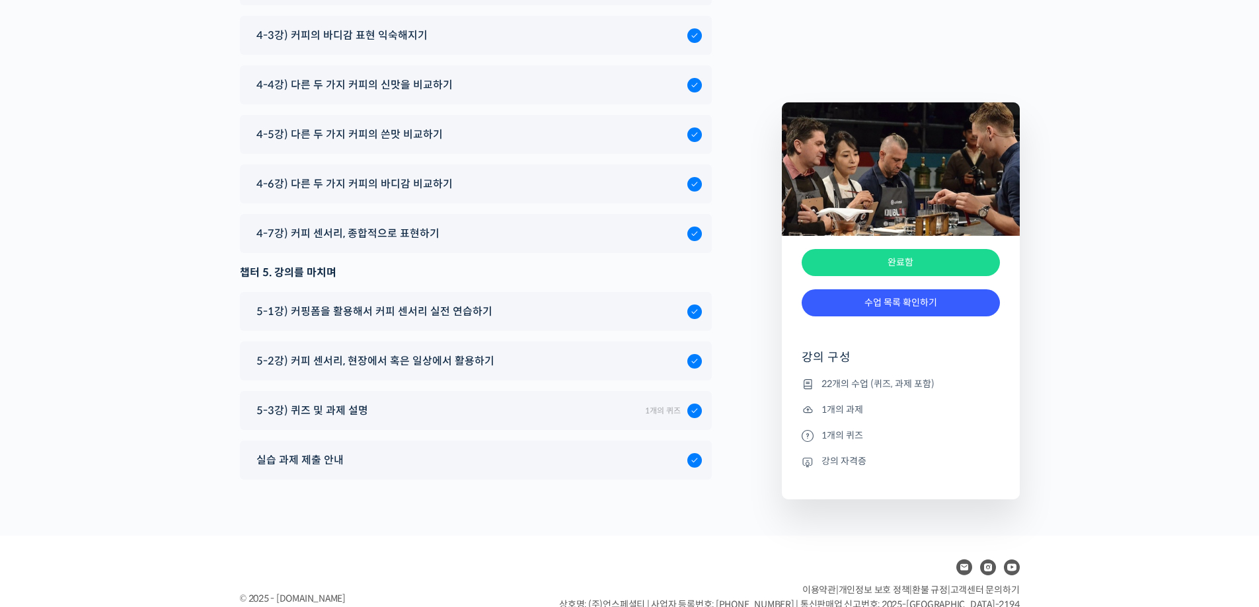
scroll to position [8389, 0]
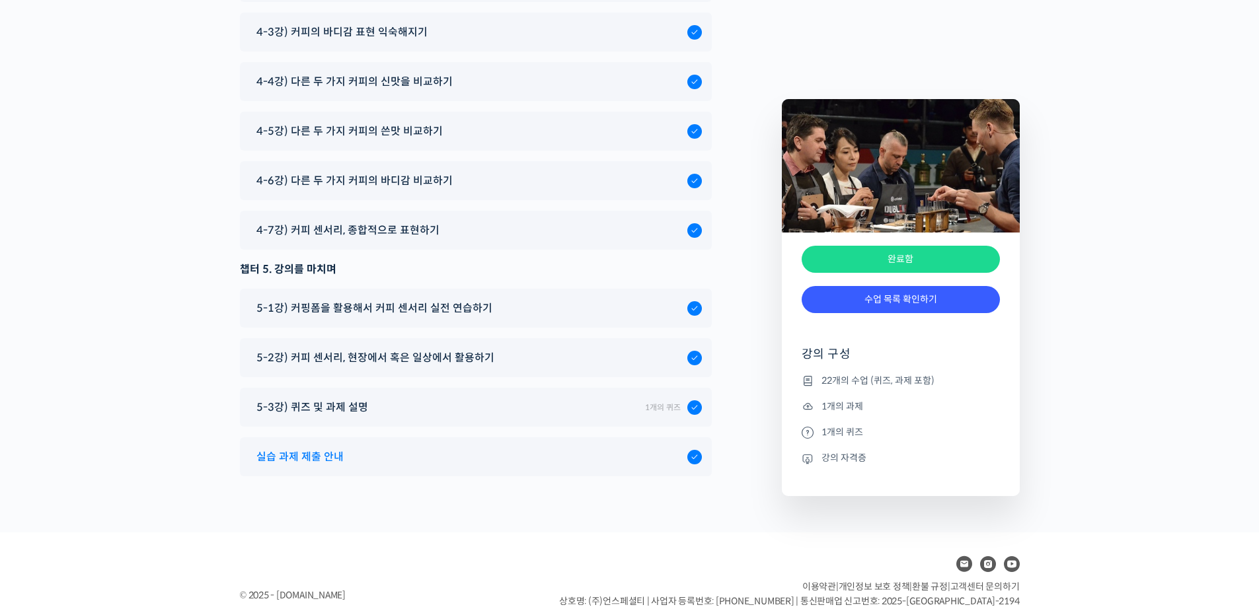
click at [355, 448] on div "실습 과제 제출 안내" at bounding box center [469, 457] width 438 height 18
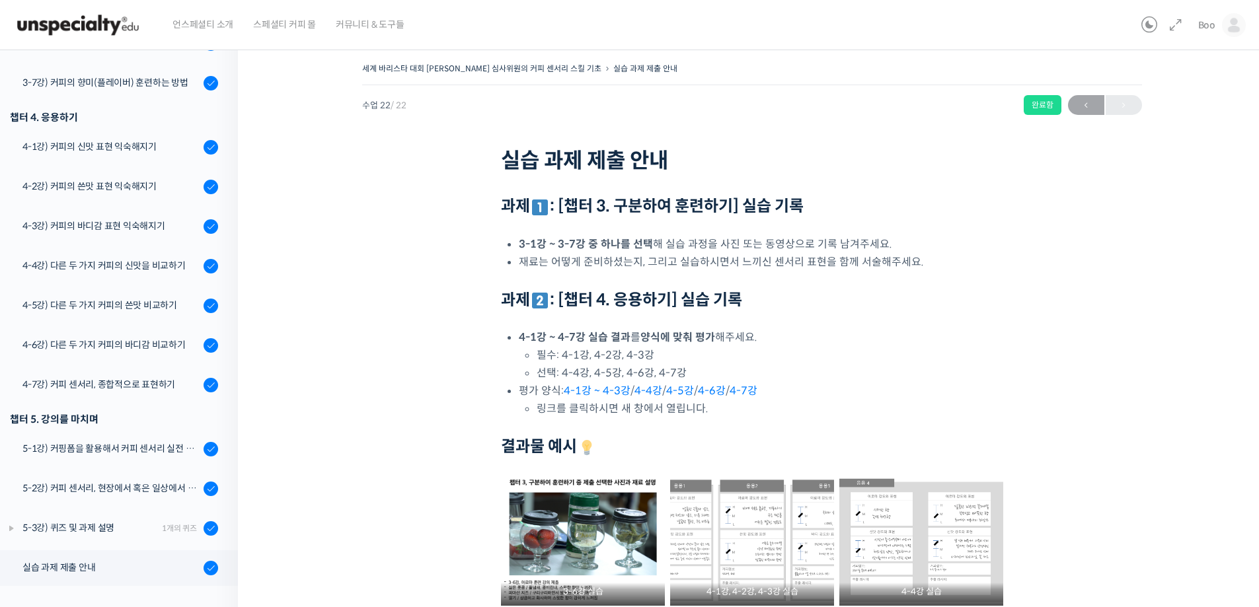
click at [1040, 104] on div "완료함" at bounding box center [1043, 105] width 38 height 20
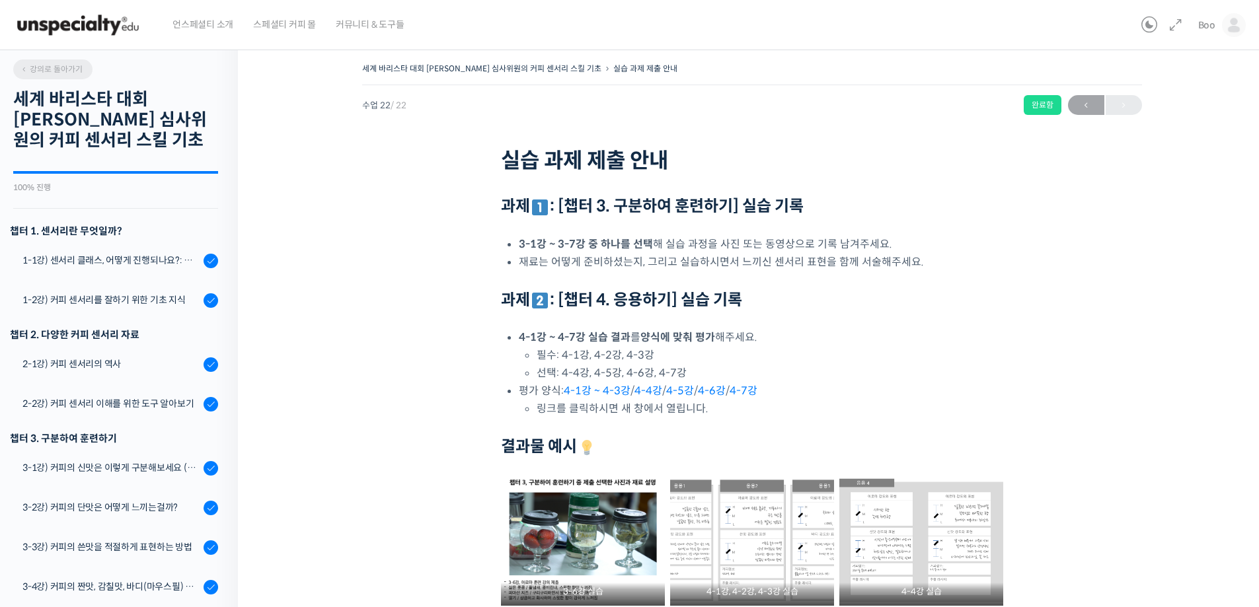
click at [40, 67] on span "강의로 돌아가기" at bounding box center [51, 69] width 63 height 10
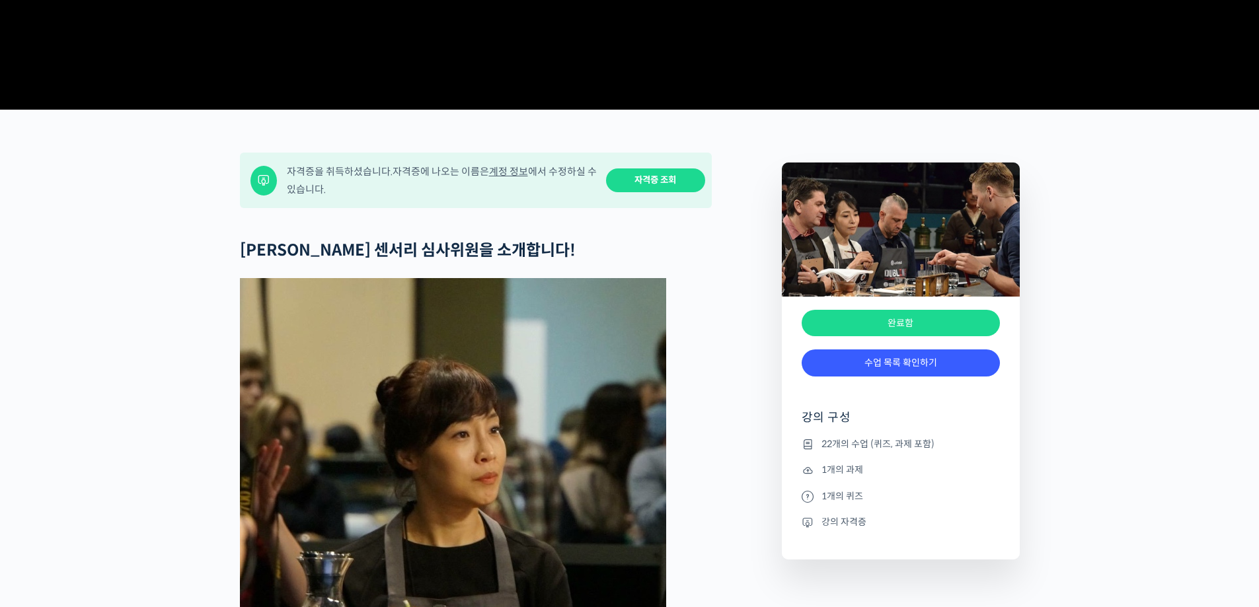
scroll to position [463, 0]
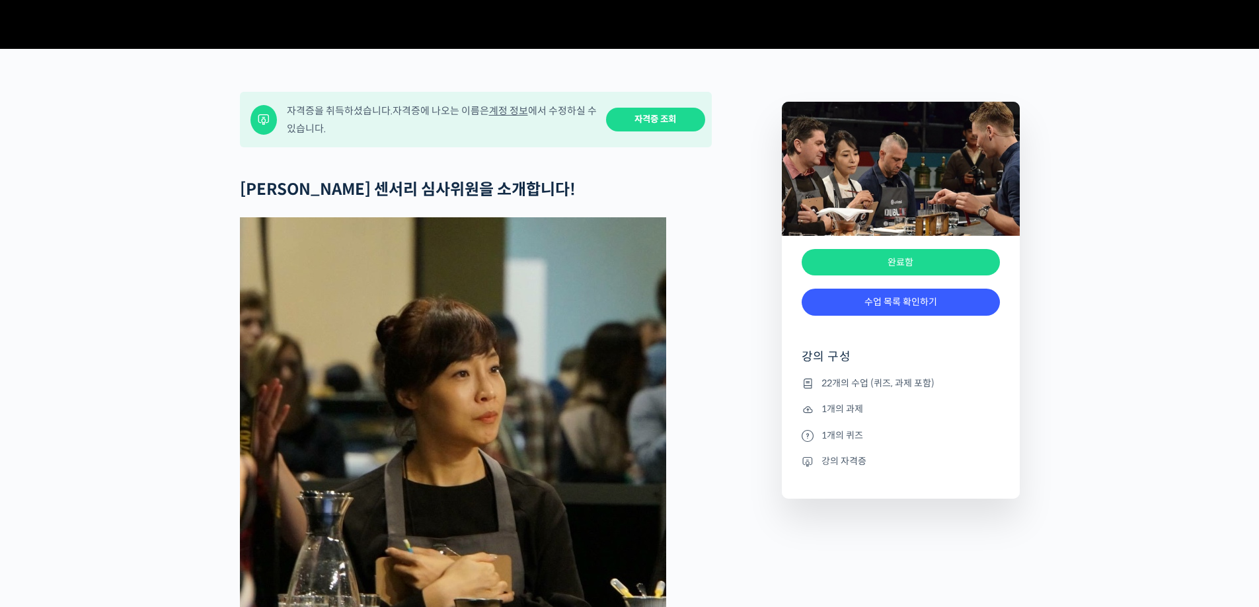
click at [649, 132] on link "자격증 조회" at bounding box center [655, 120] width 99 height 24
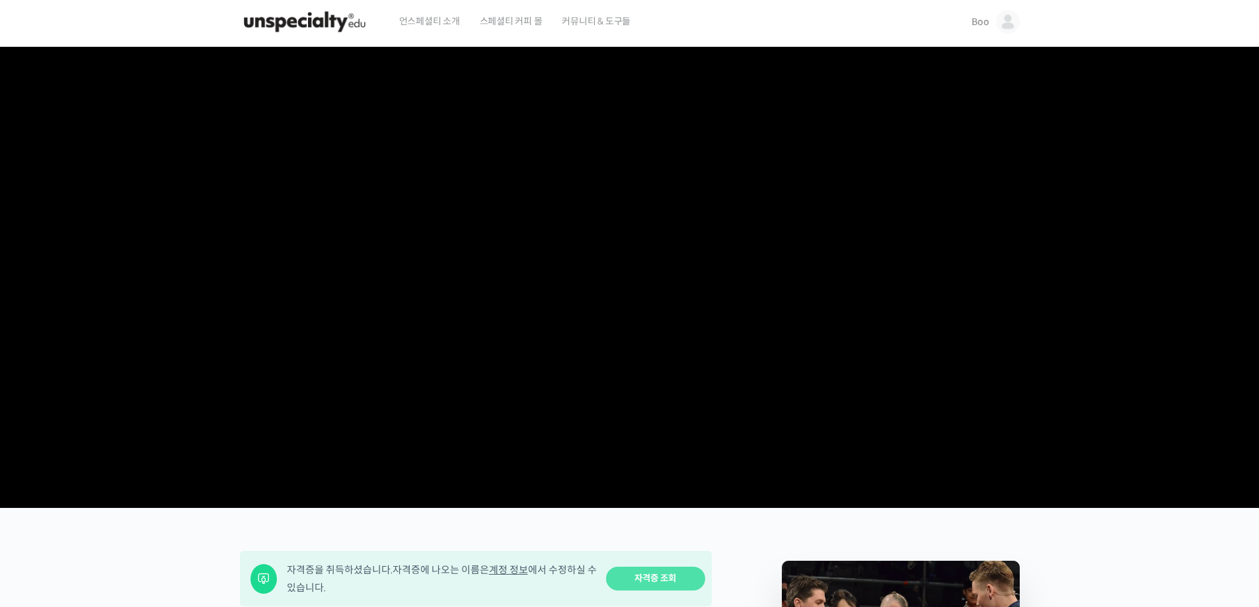
scroll to position [0, 0]
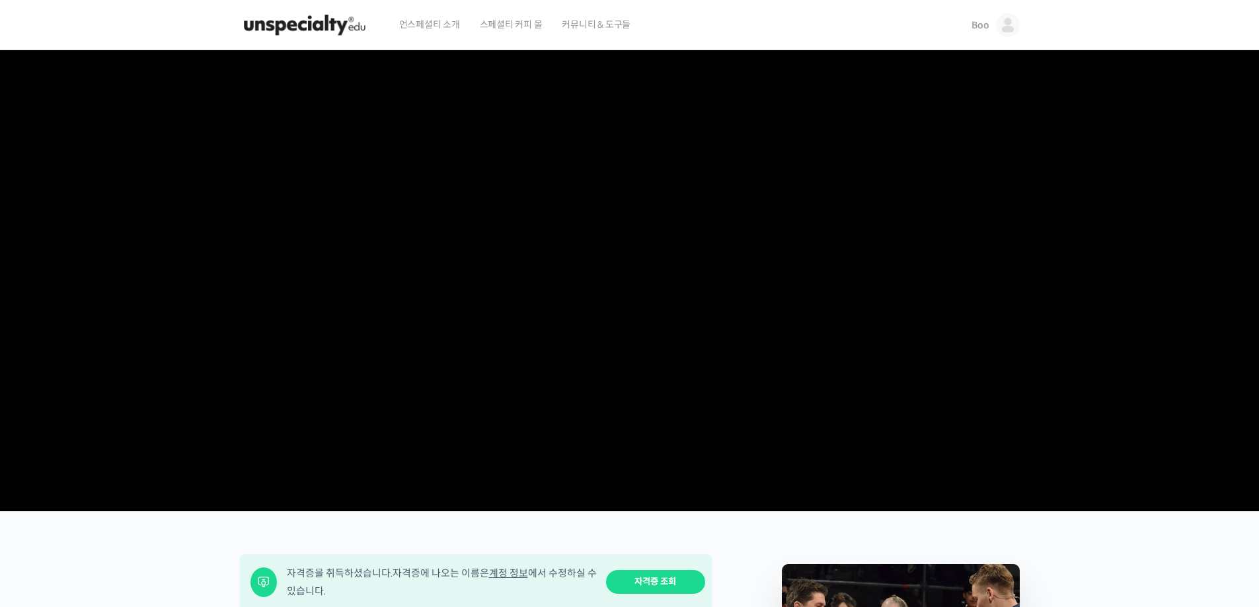
click at [297, 26] on img at bounding box center [305, 25] width 130 height 40
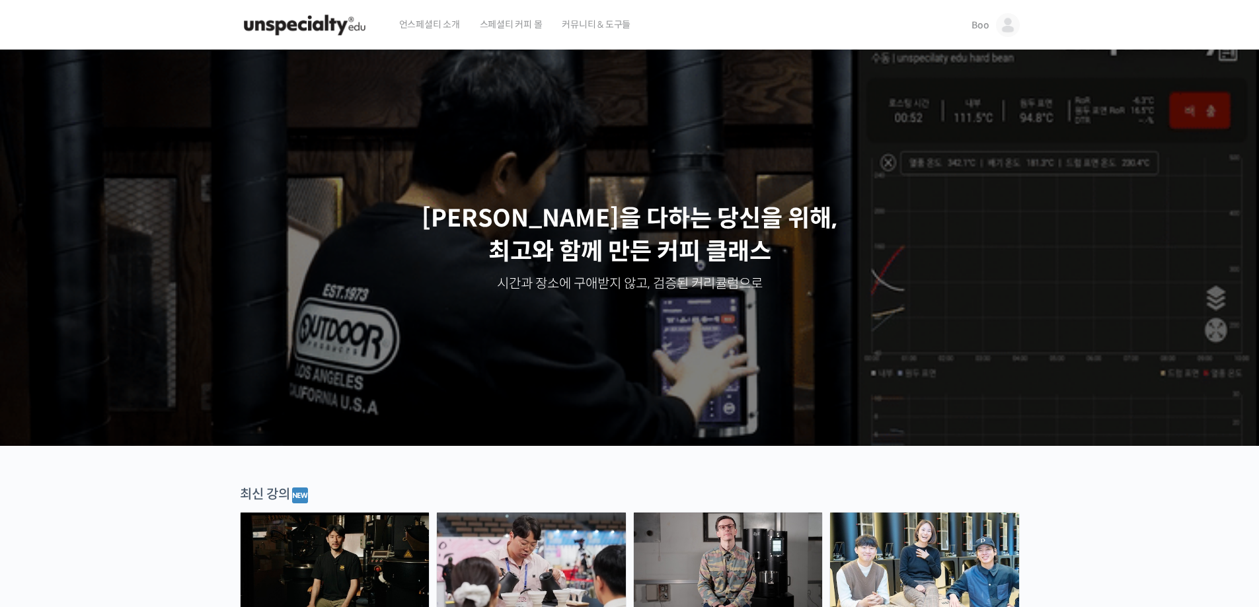
click at [976, 16] on link "Boo" at bounding box center [996, 25] width 48 height 50
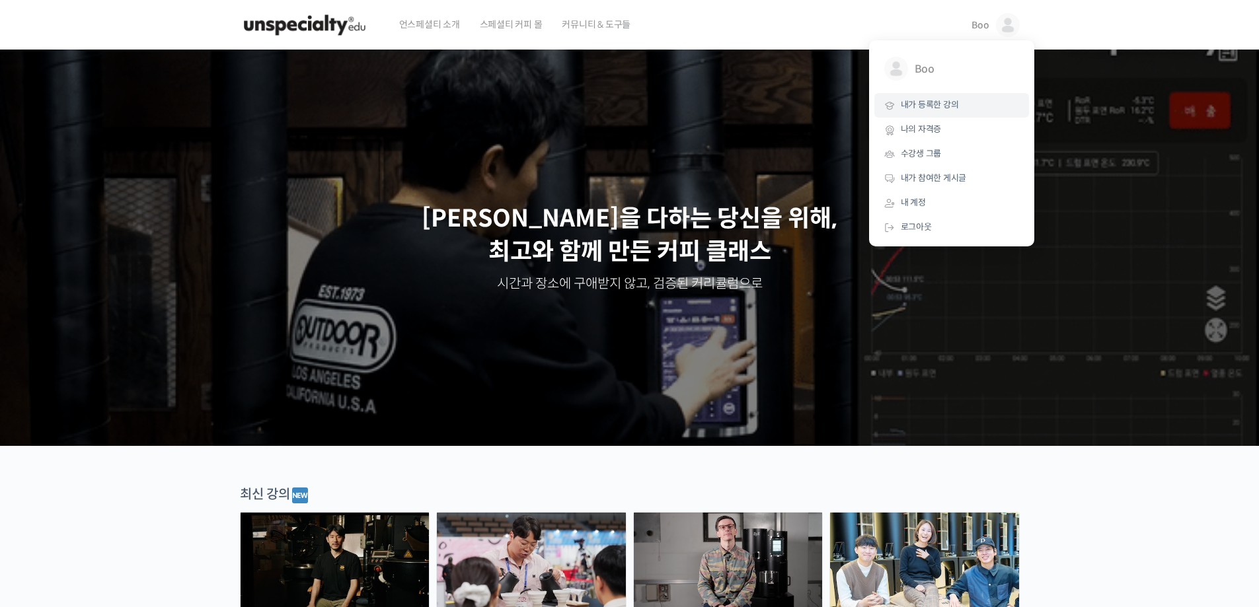
click at [936, 109] on span "내가 등록한 강의" at bounding box center [930, 104] width 58 height 11
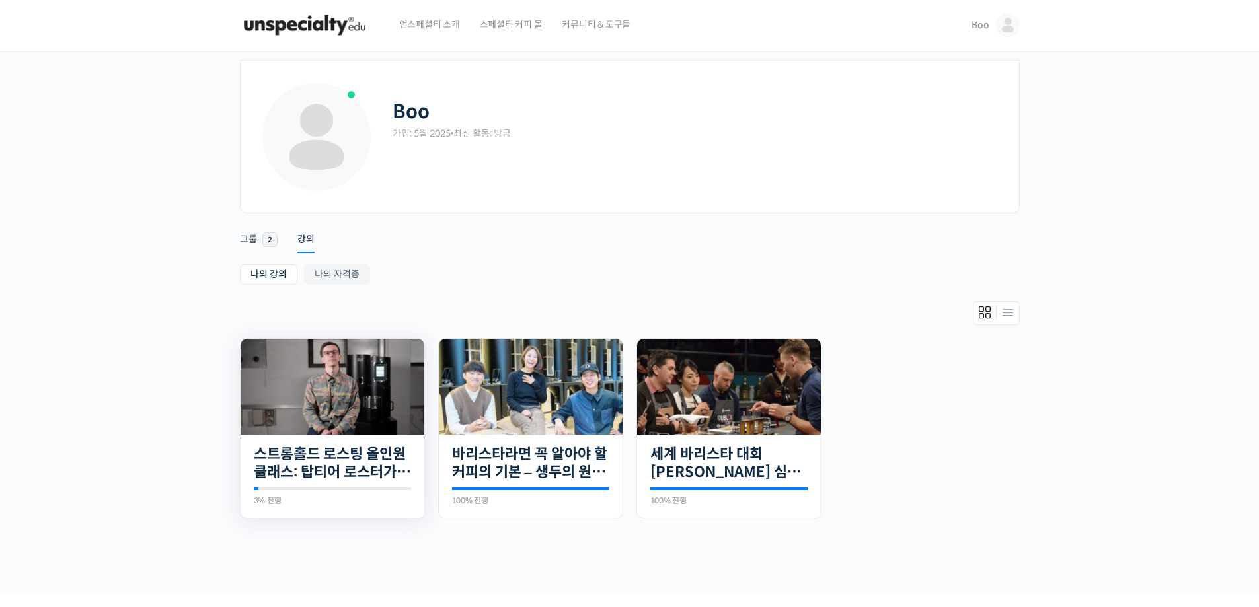
click at [354, 426] on img at bounding box center [333, 387] width 184 height 96
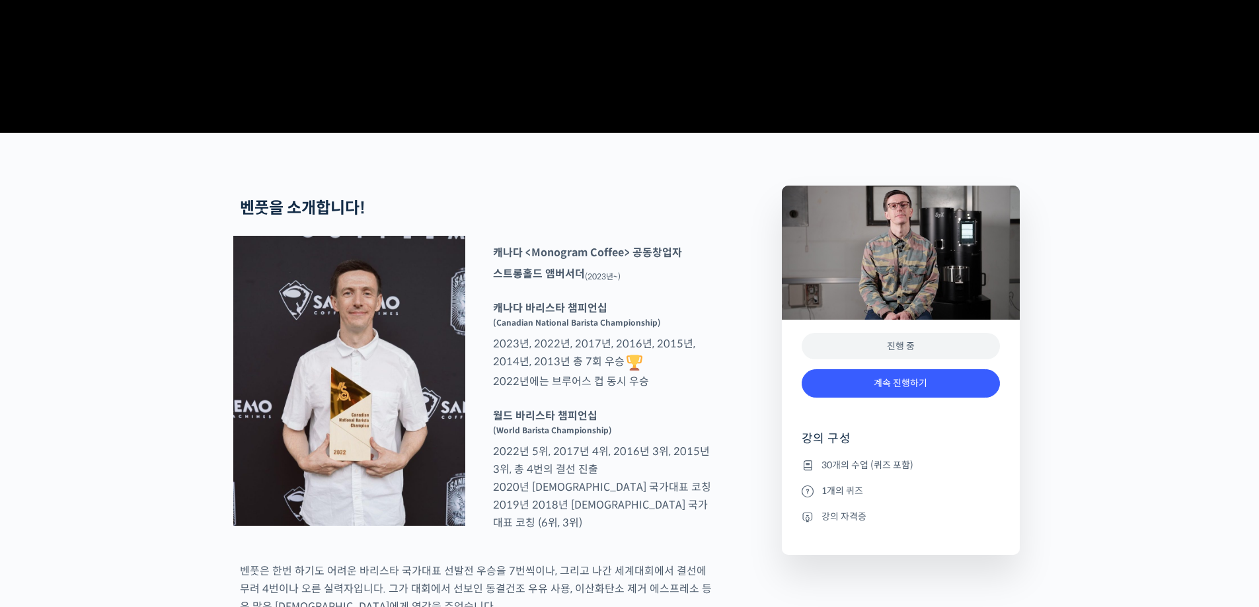
scroll to position [595, 0]
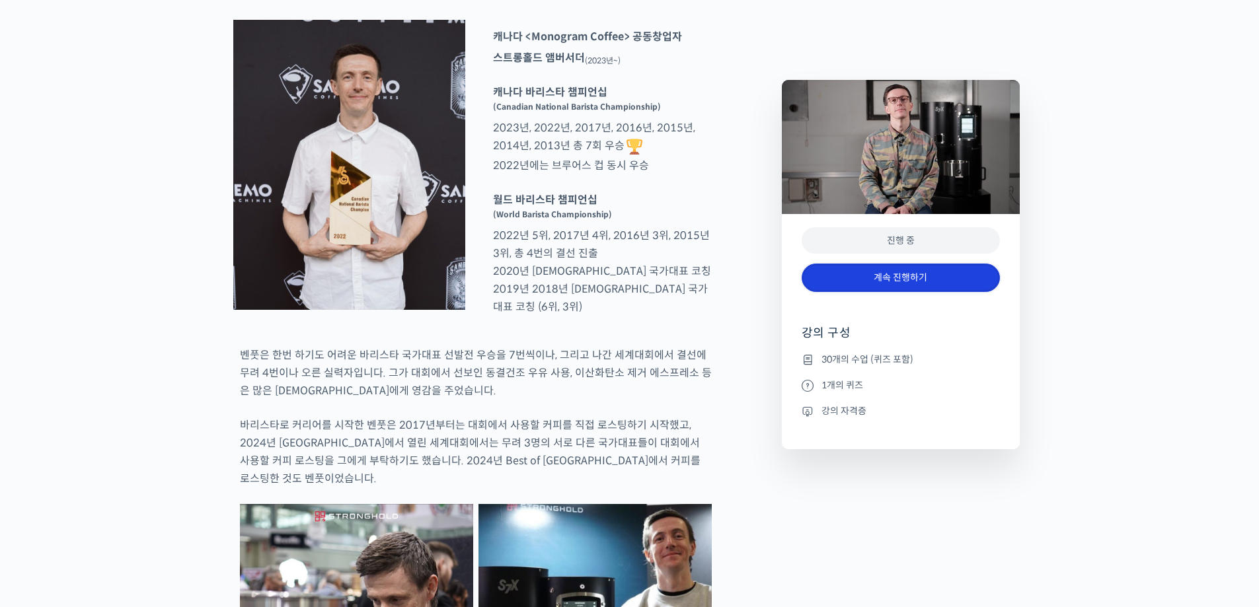
click at [910, 272] on link "계속 진행하기" at bounding box center [901, 278] width 198 height 28
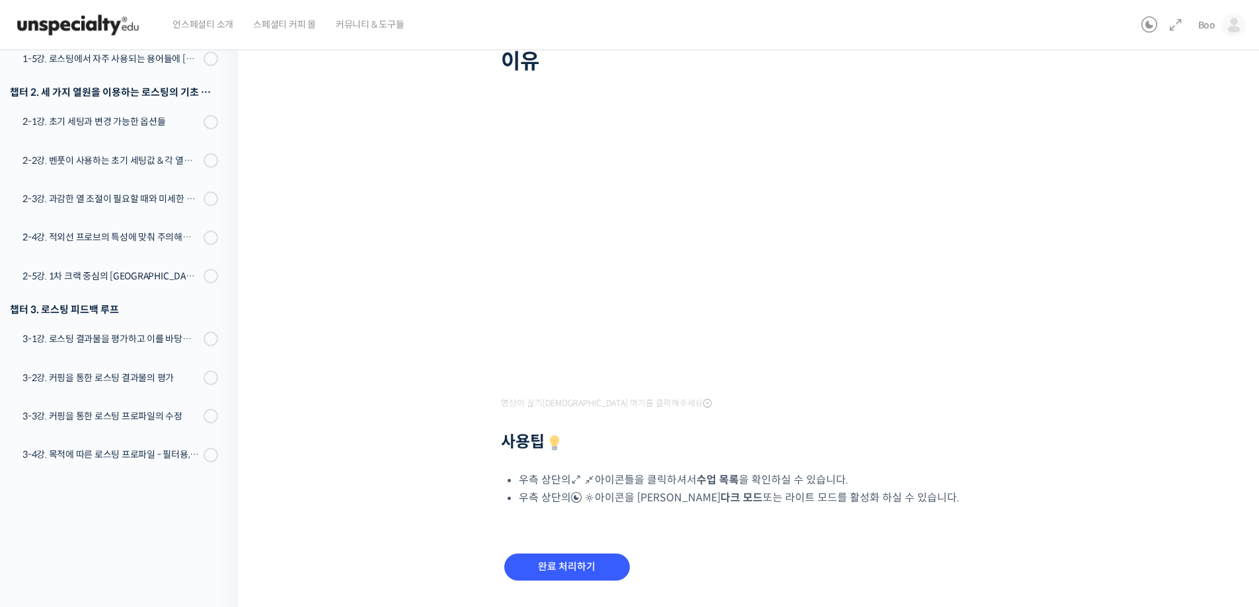
scroll to position [161, 0]
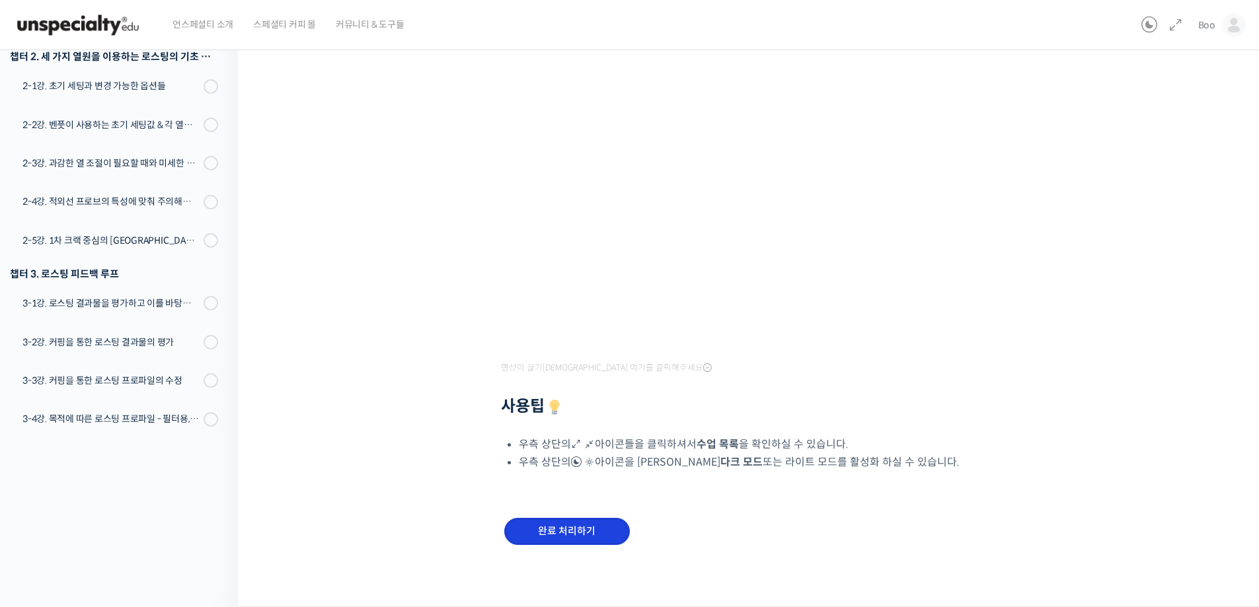
click at [542, 535] on input "완료 처리하기" at bounding box center [567, 531] width 126 height 27
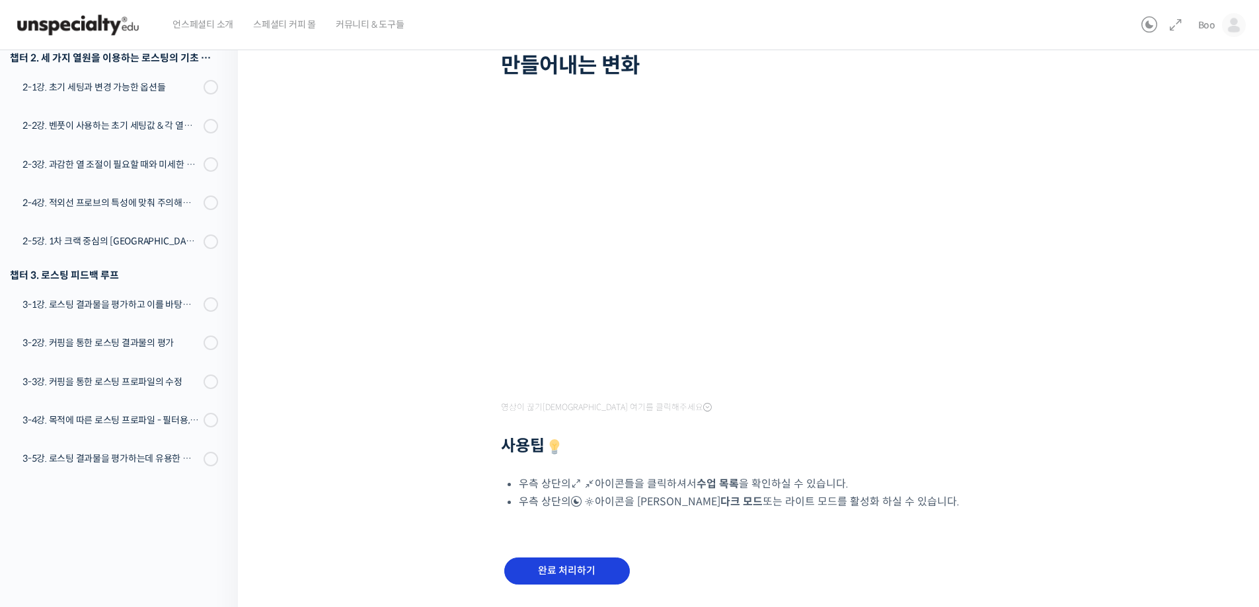
scroll to position [161, 0]
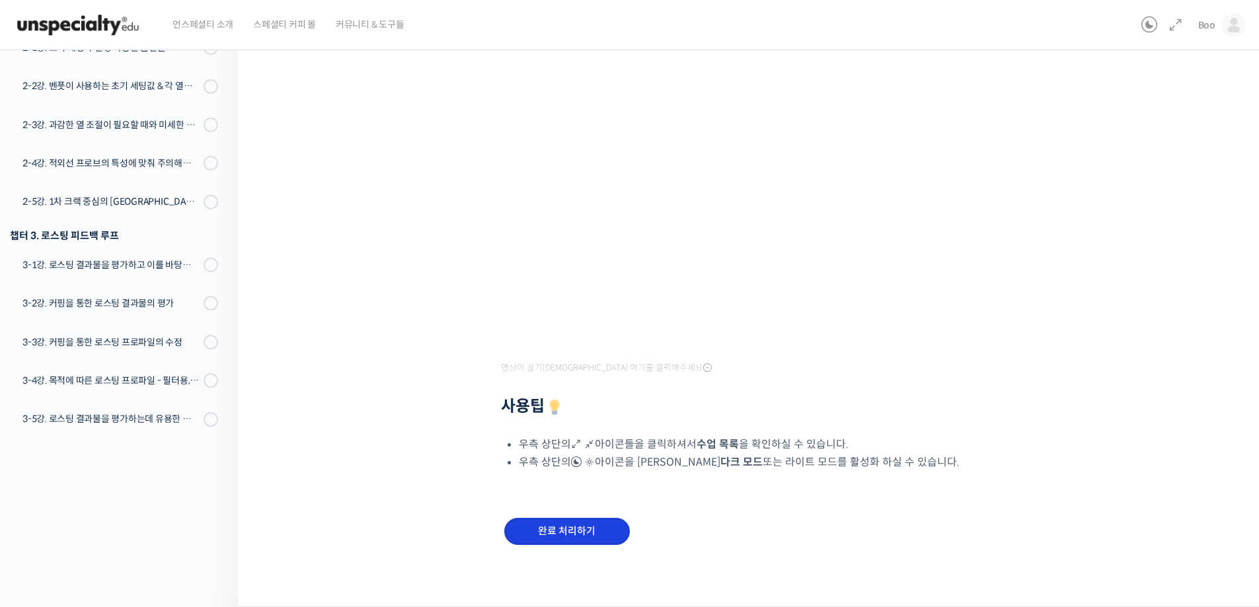
click at [565, 535] on input "완료 처리하기" at bounding box center [567, 531] width 126 height 27
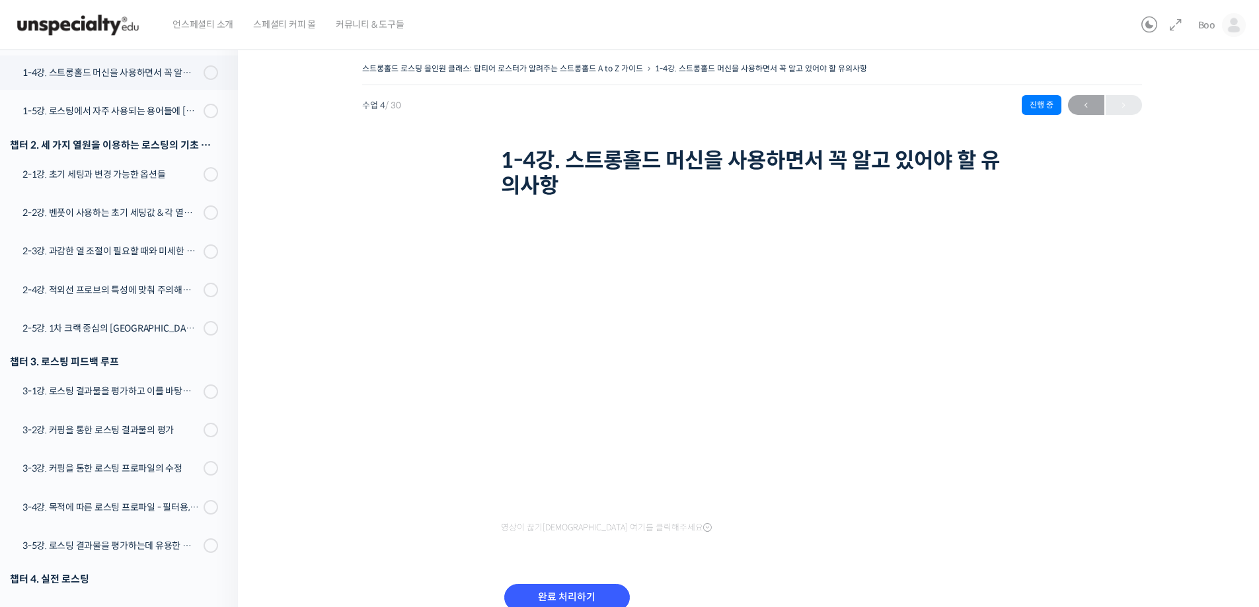
scroll to position [333, 0]
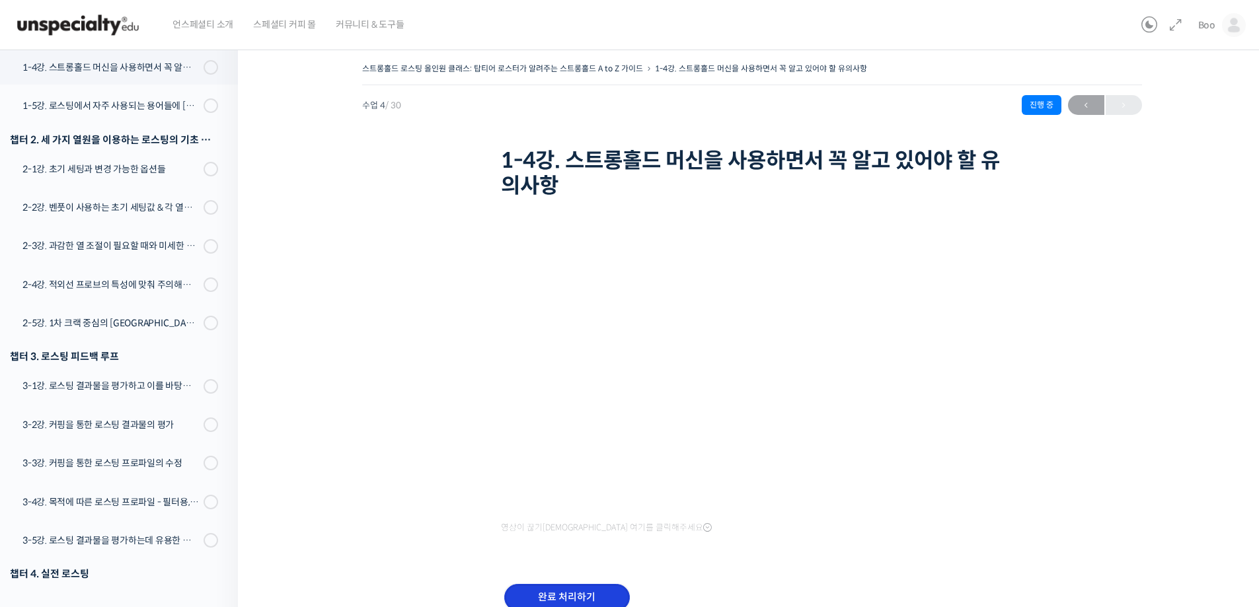
click at [582, 603] on input "완료 처리하기" at bounding box center [567, 597] width 126 height 27
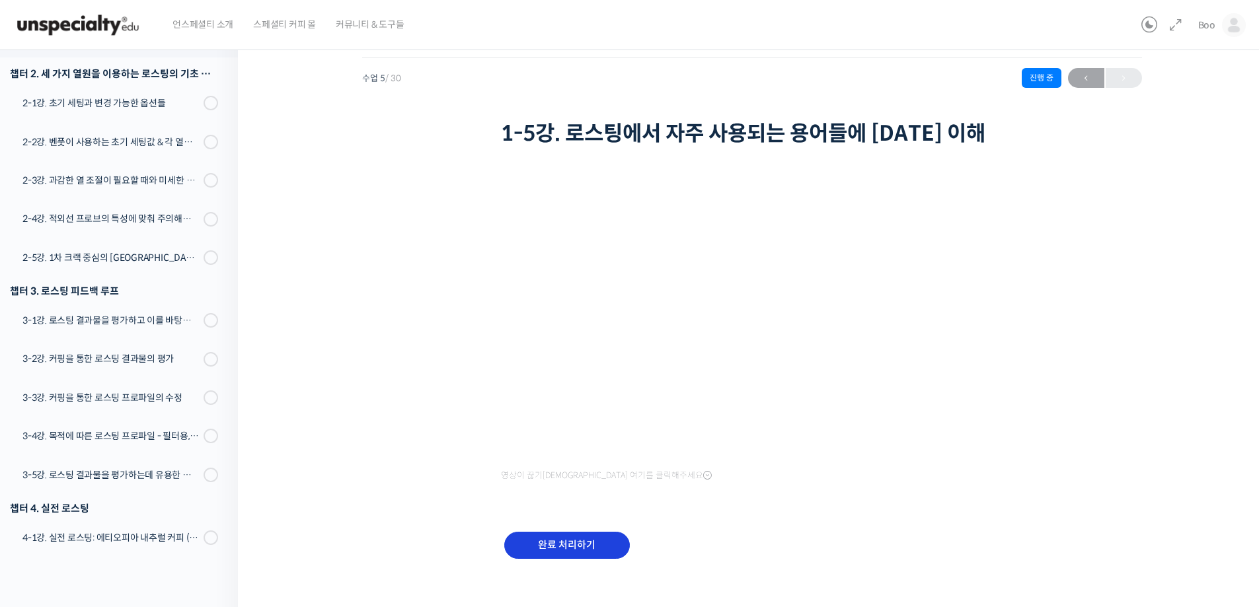
scroll to position [41, 0]
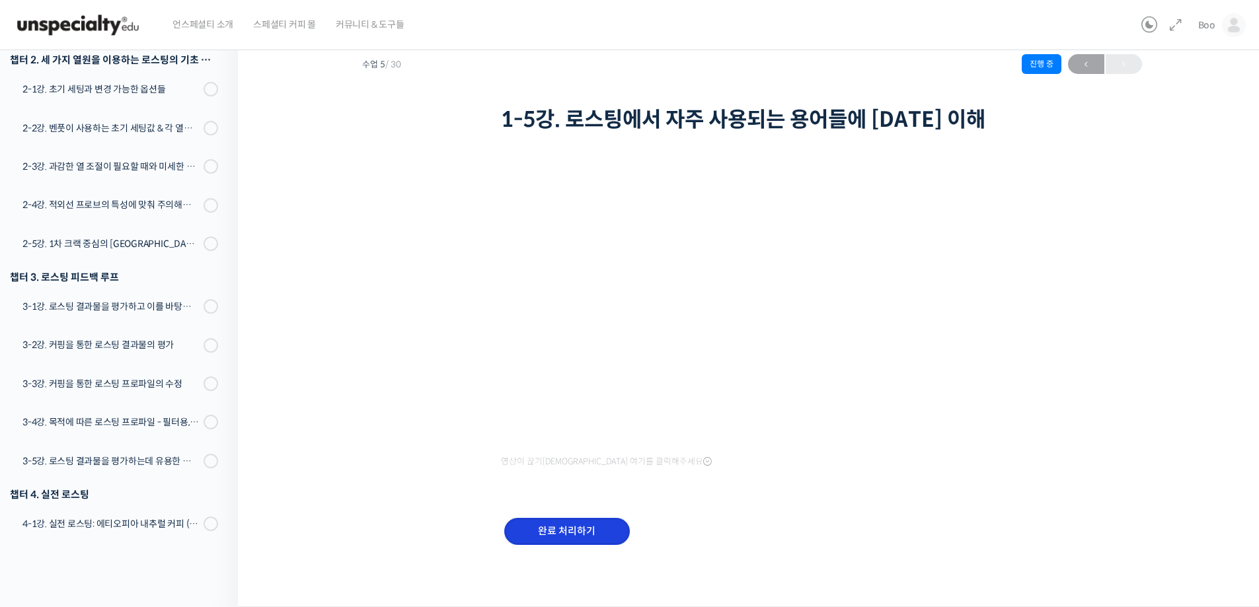
click at [572, 534] on input "완료 처리하기" at bounding box center [567, 531] width 126 height 27
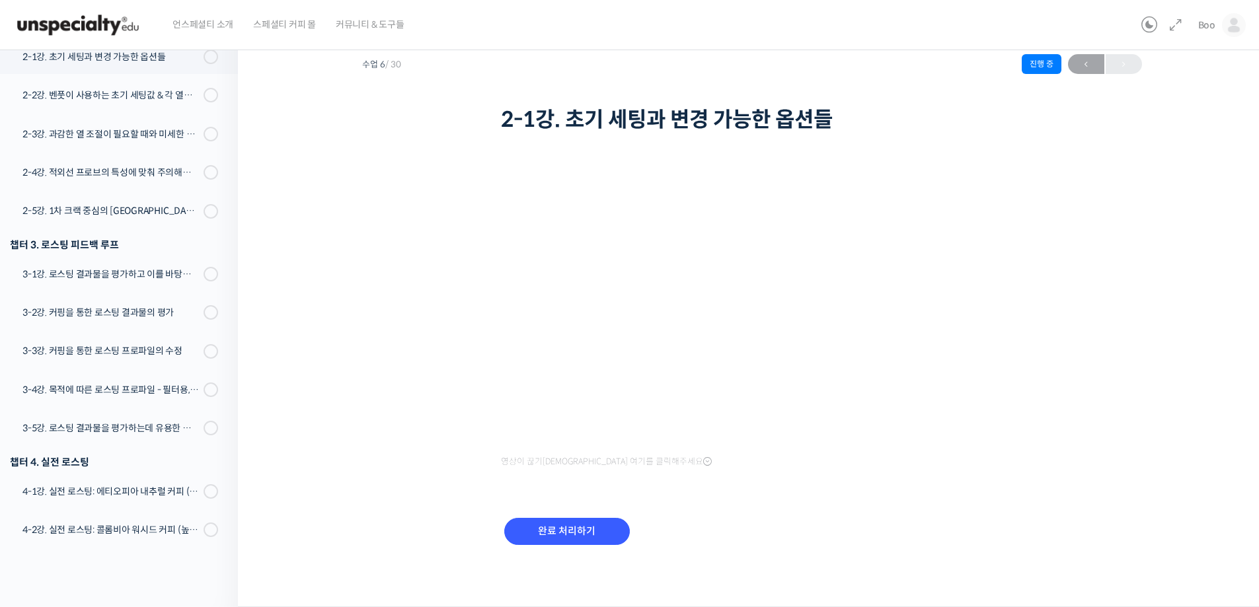
scroll to position [412, 0]
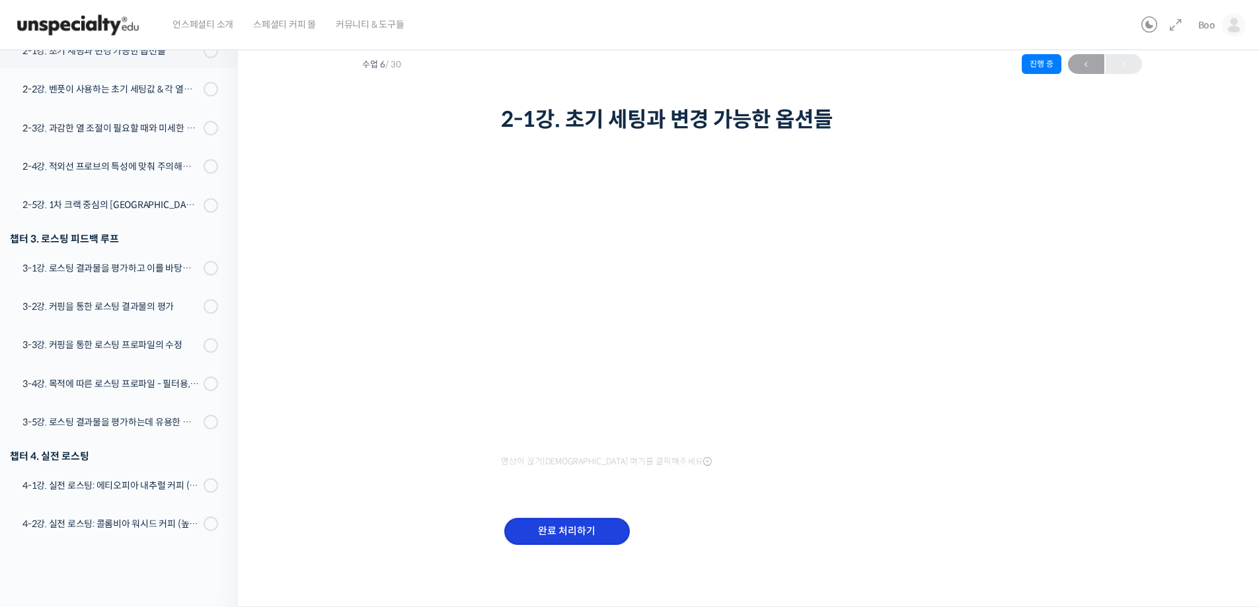
click at [574, 529] on input "완료 처리하기" at bounding box center [567, 531] width 126 height 27
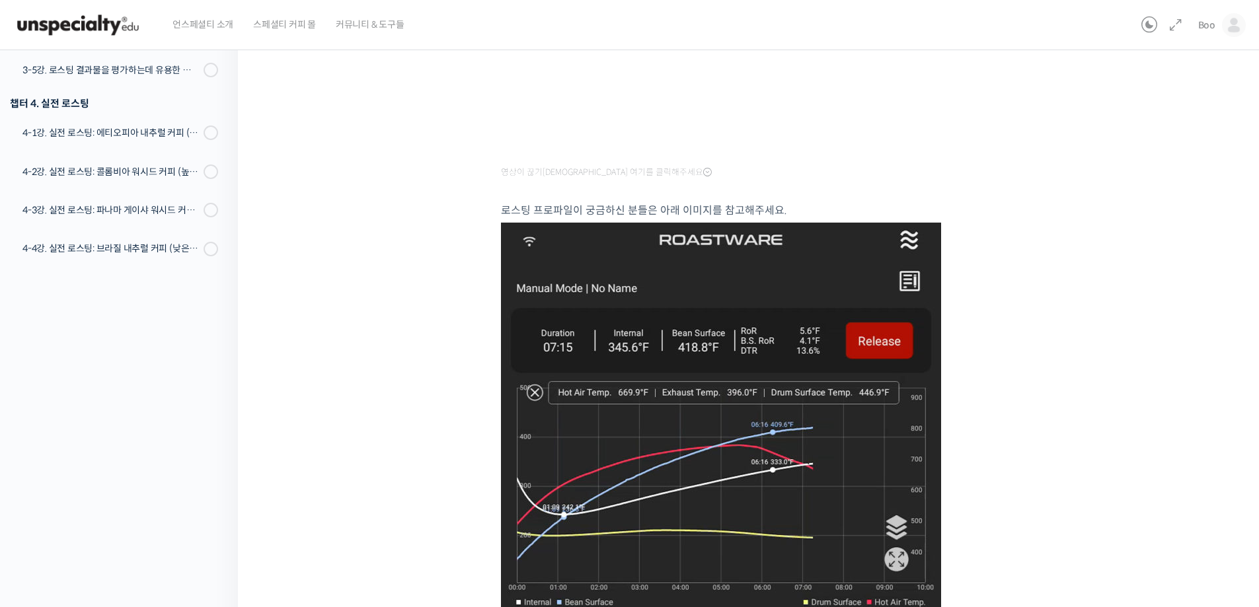
scroll to position [784, 0]
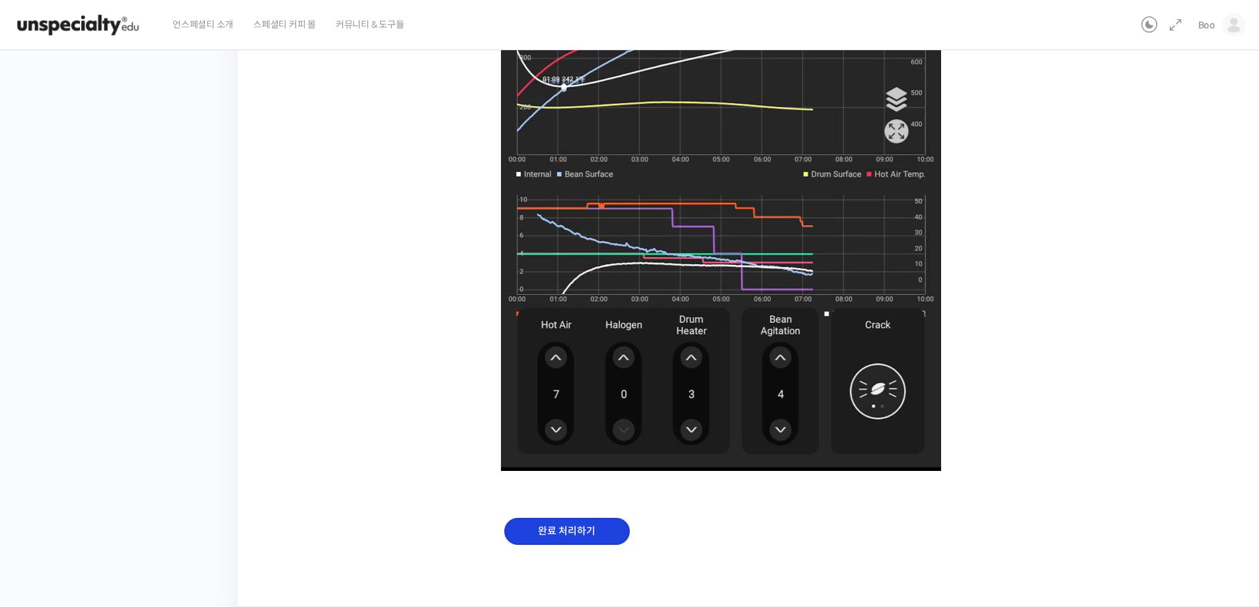
click at [572, 528] on input "완료 처리하기" at bounding box center [567, 531] width 126 height 27
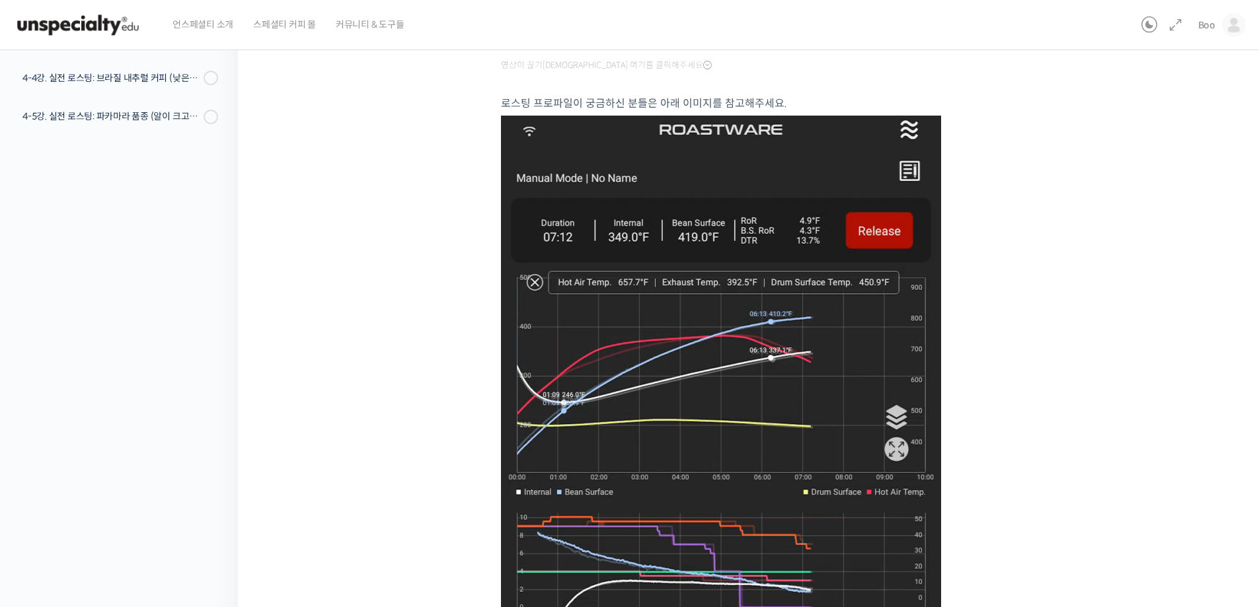
scroll to position [784, 0]
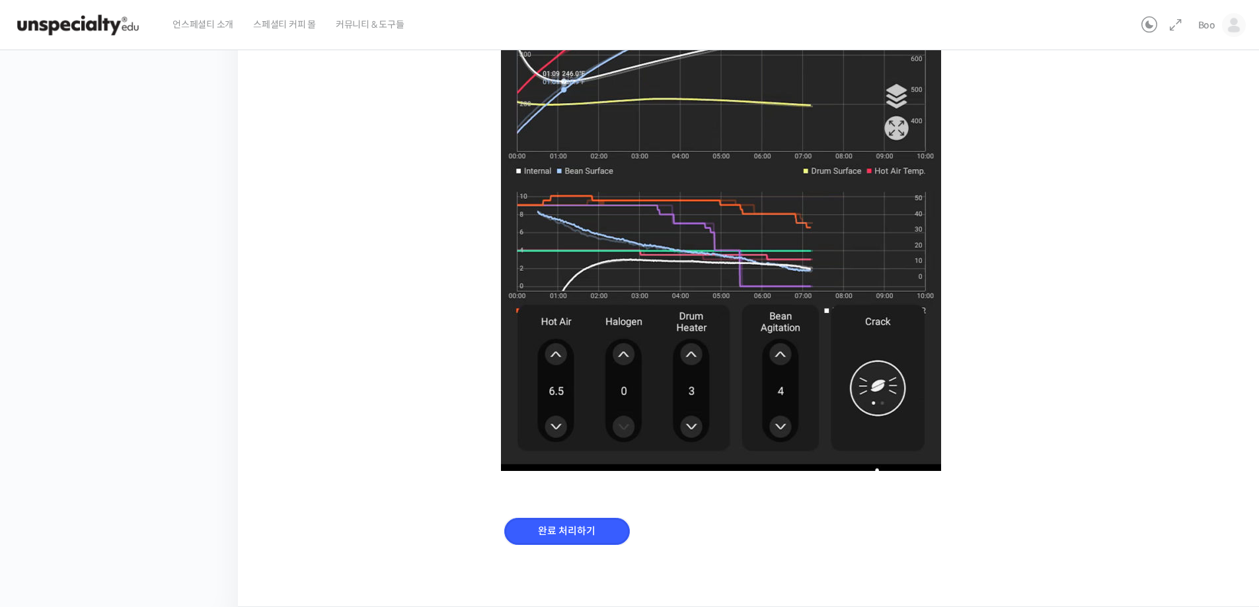
click at [607, 537] on input "완료 처리하기" at bounding box center [567, 531] width 126 height 27
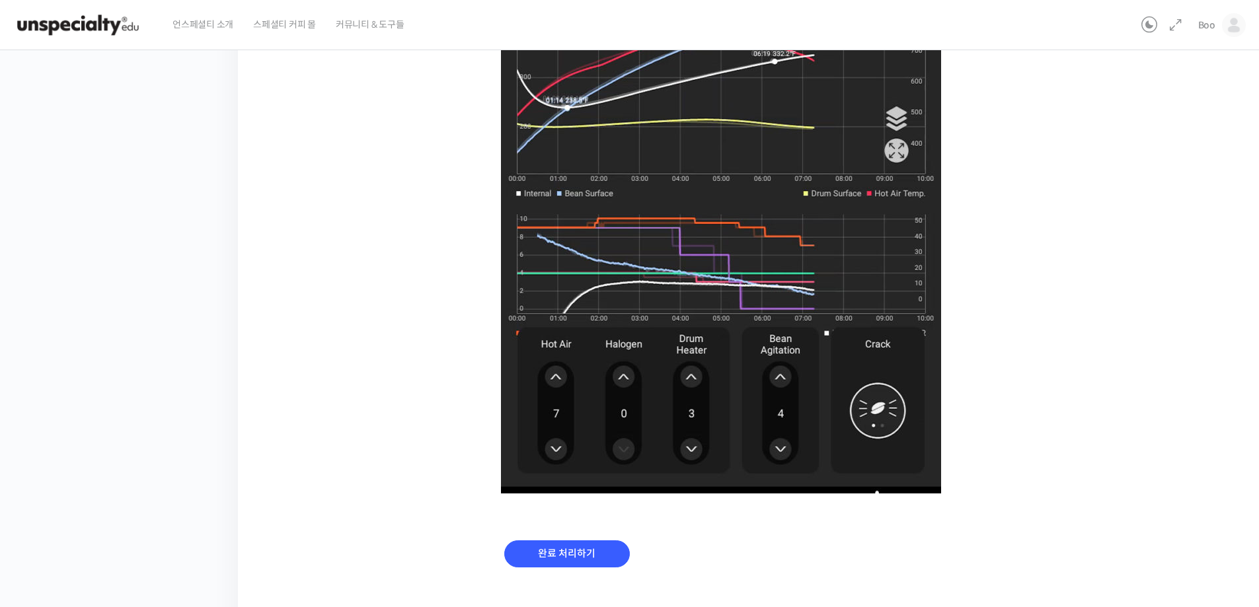
scroll to position [759, 0]
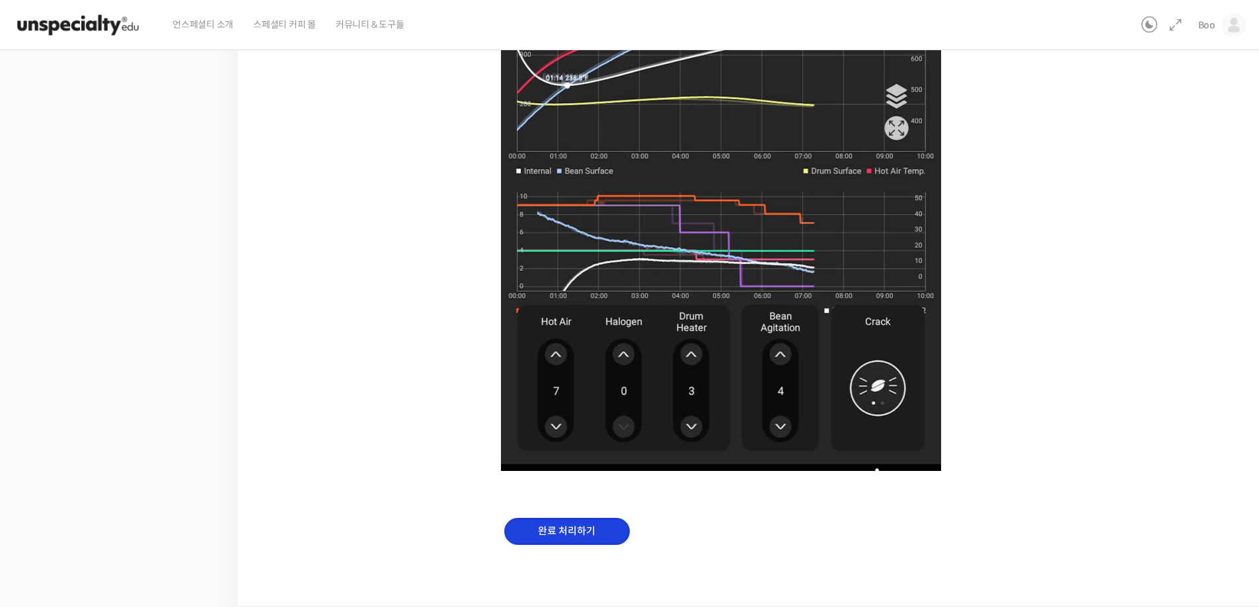
click at [594, 535] on input "완료 처리하기" at bounding box center [567, 531] width 126 height 27
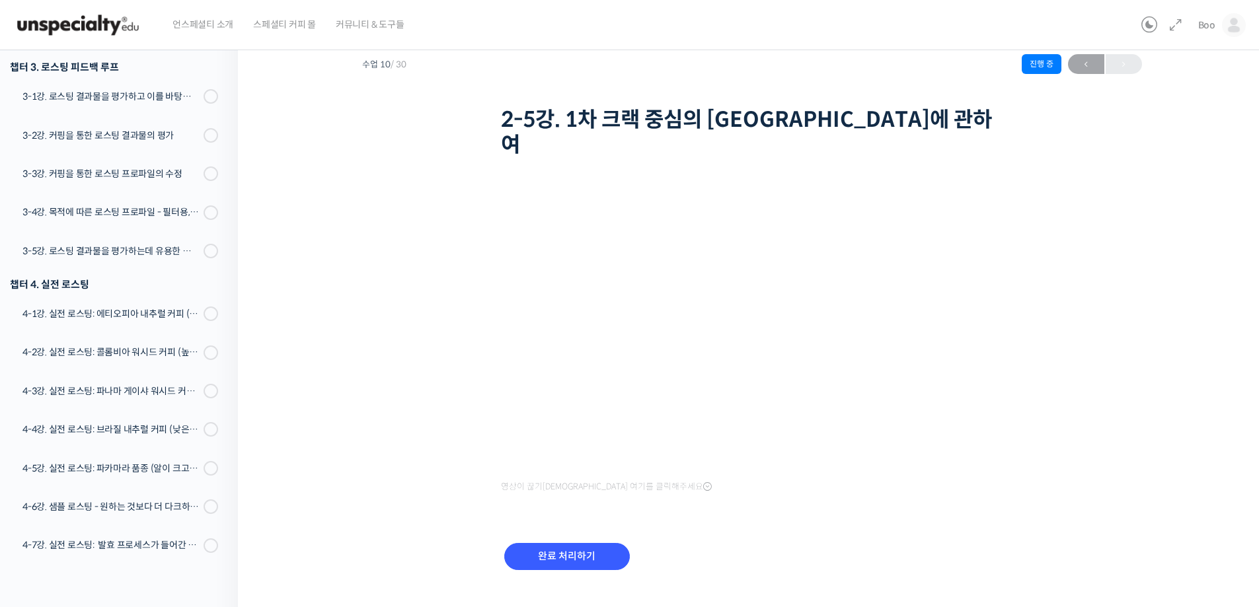
scroll to position [595, 0]
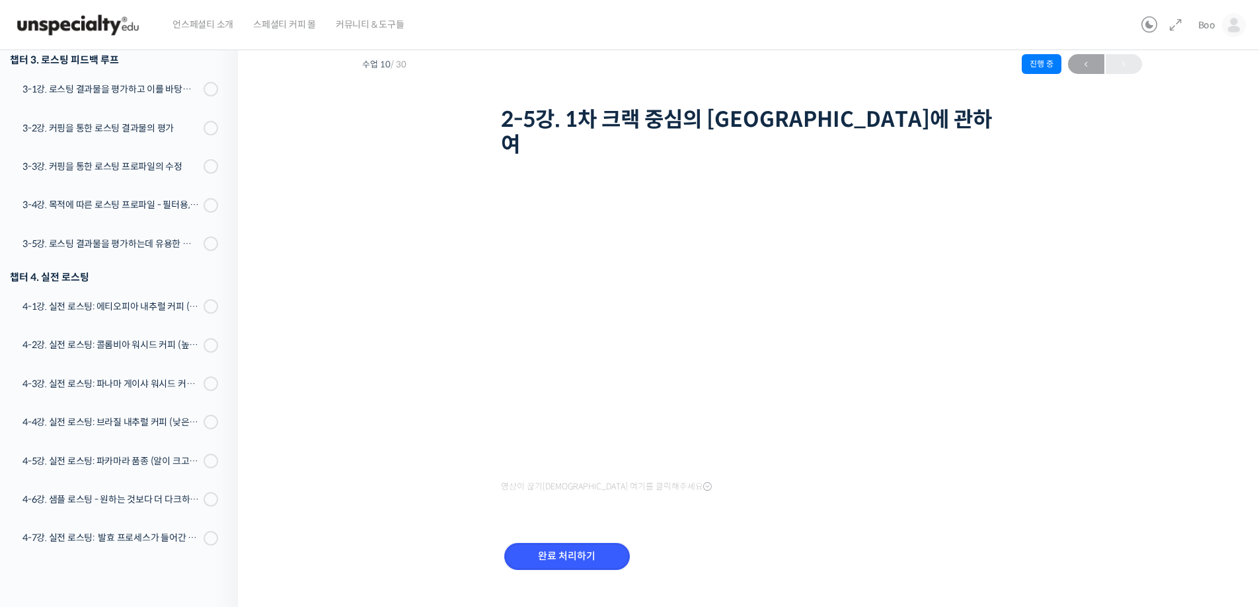
click at [594, 543] on input "완료 처리하기" at bounding box center [567, 556] width 126 height 27
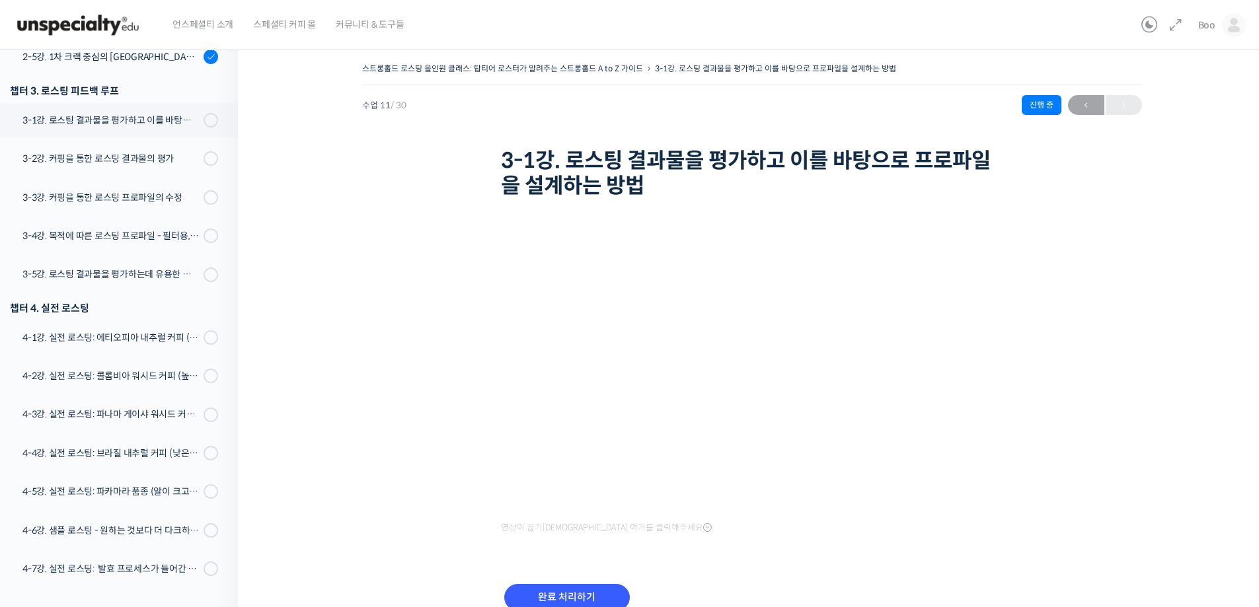
scroll to position [635, 0]
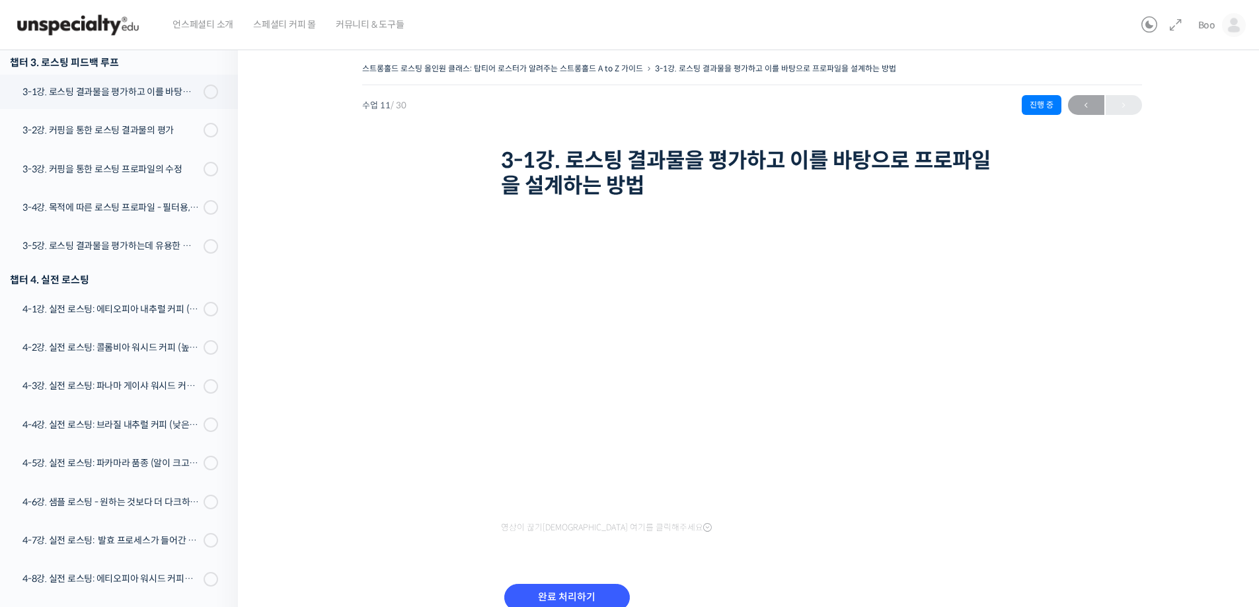
click at [584, 582] on div "완료 처리하기" at bounding box center [752, 608] width 502 height 76
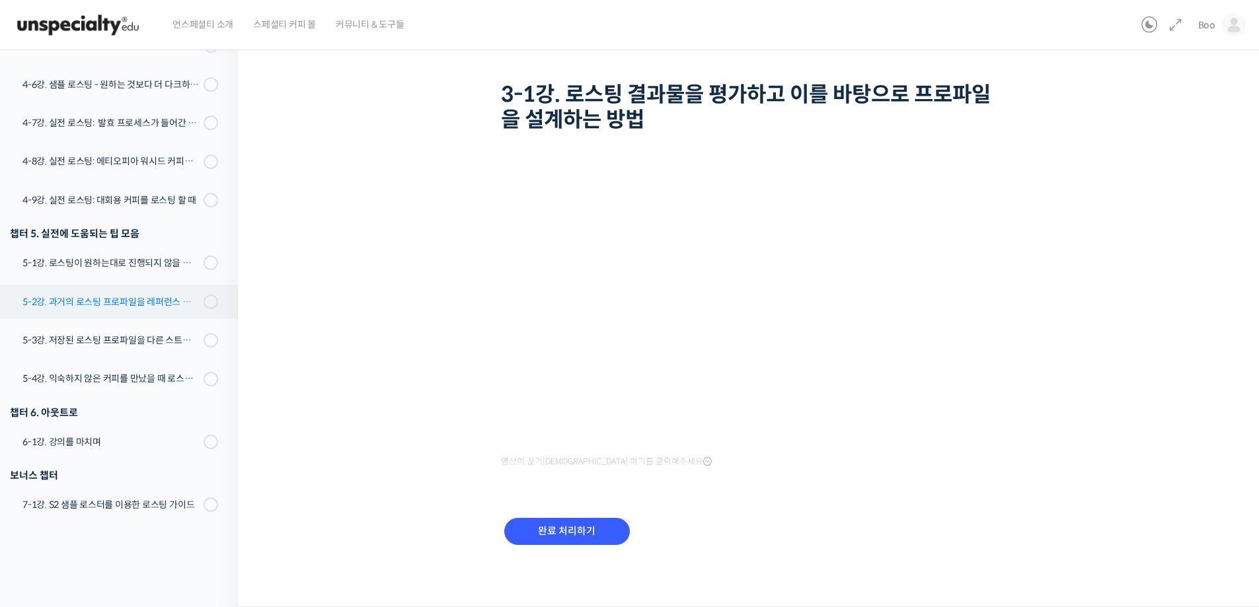
scroll to position [992, 0]
